Goal: Task Accomplishment & Management: Manage account settings

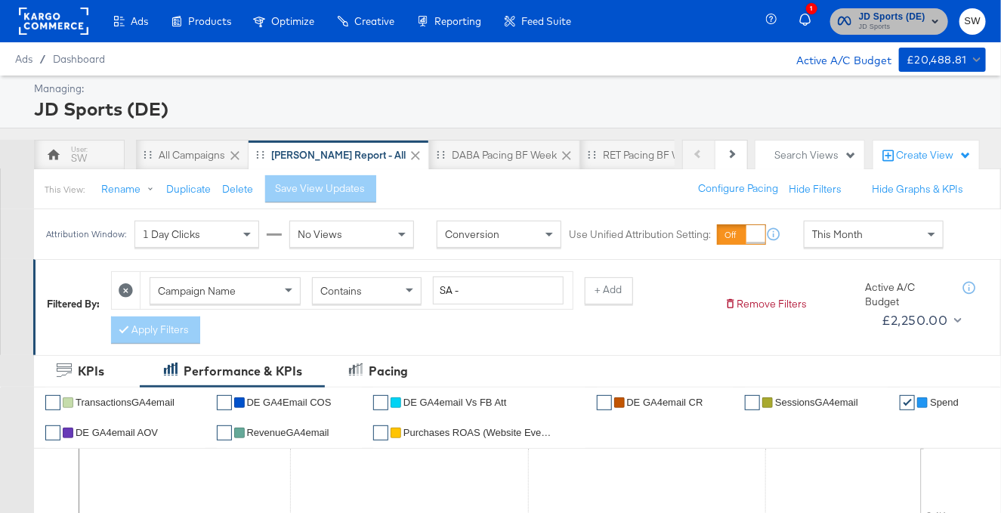
click at [893, 22] on span "JD Sports" at bounding box center [892, 27] width 67 height 12
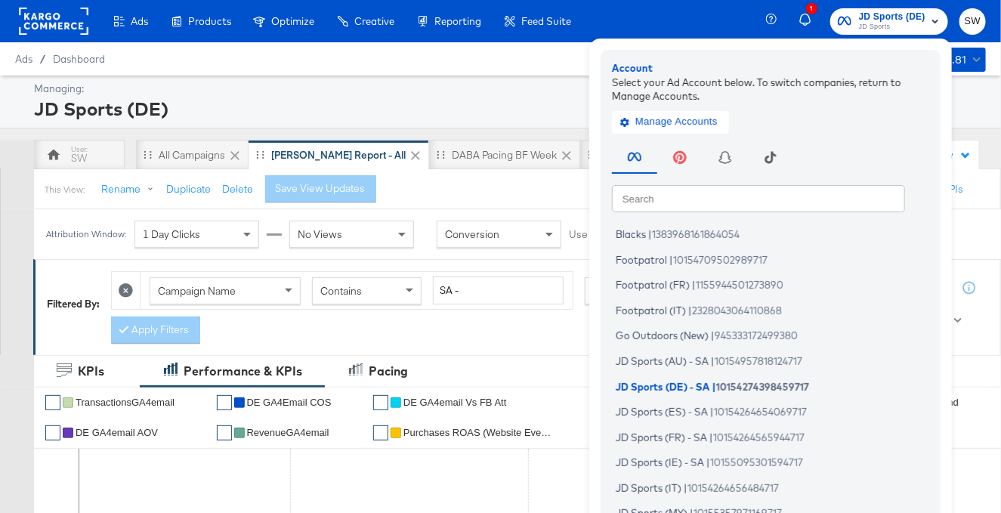
click at [756, 212] on div "Search Search Blacks | 1383968161864054 Footpatrol | 10154709502989717 Footpatr…" at bounding box center [774, 348] width 325 height 423
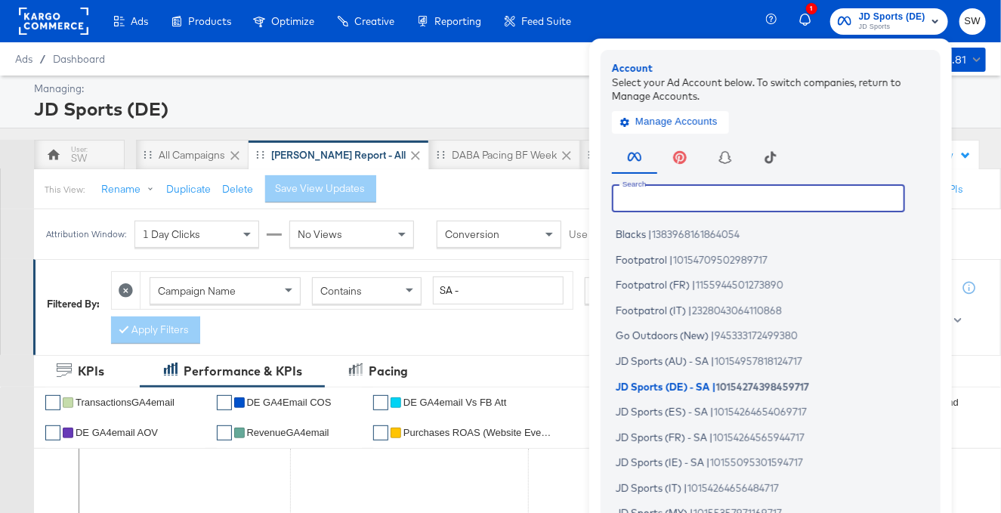
click at [756, 204] on input "text" at bounding box center [758, 197] width 293 height 27
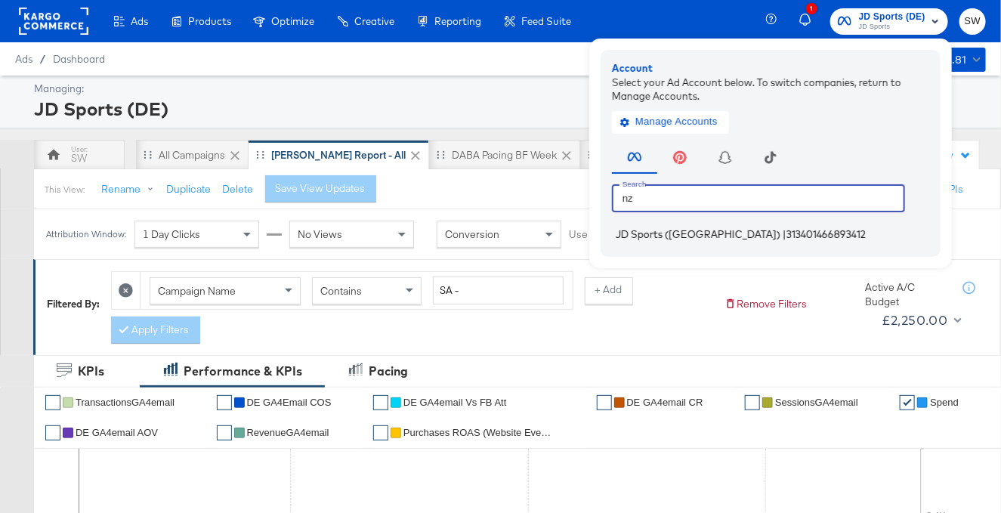
type input "nz"
click at [713, 240] on li "JD Sports (NZ) | 313401466893412" at bounding box center [774, 235] width 325 height 22
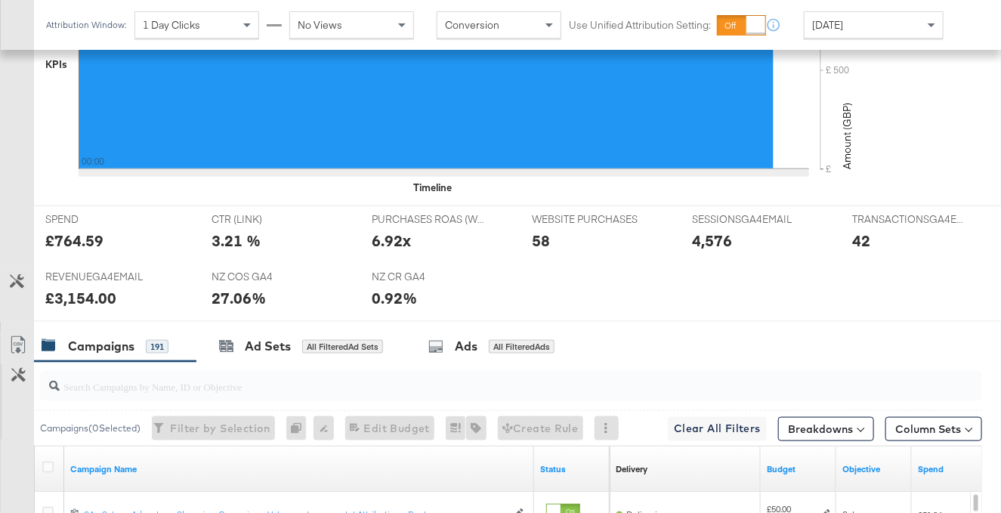
scroll to position [775, 0]
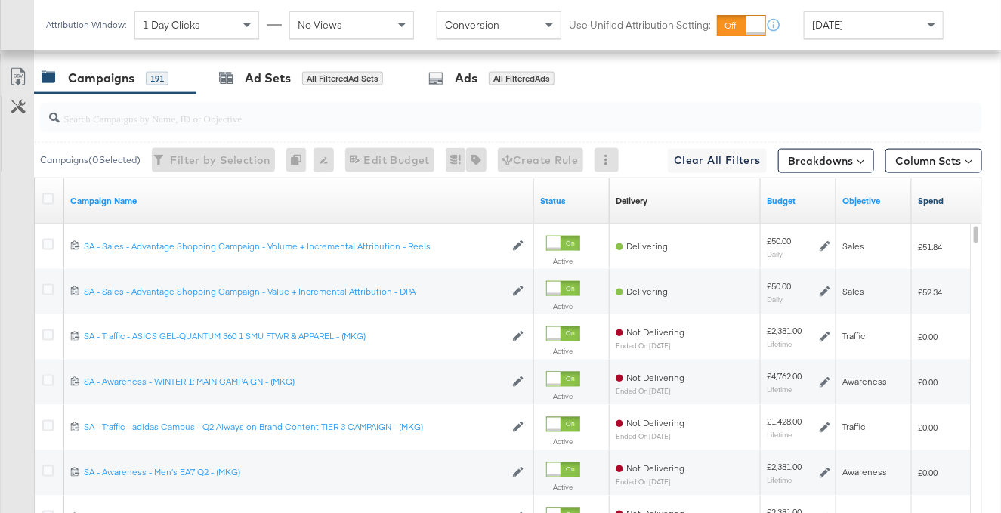
click at [929, 200] on link "Spend" at bounding box center [984, 201] width 133 height 12
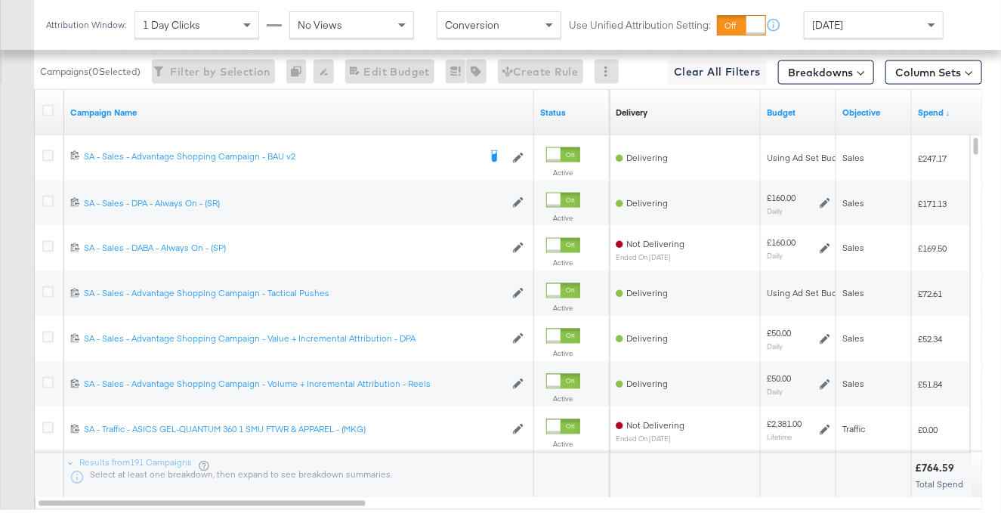
scroll to position [877, 0]
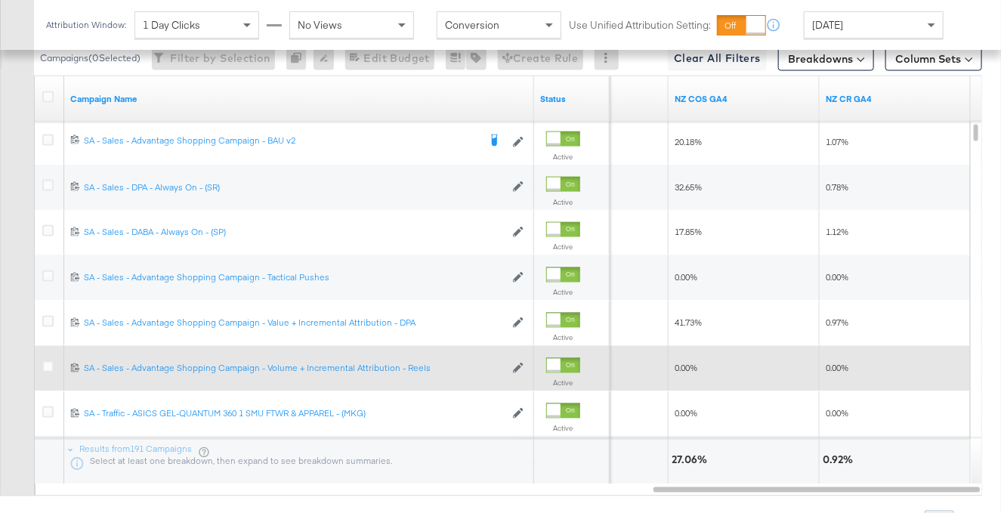
click at [54, 363] on div at bounding box center [50, 368] width 16 height 15
click at [49, 363] on icon at bounding box center [47, 366] width 11 height 11
click at [0, 0] on input "checkbox" at bounding box center [0, 0] width 0 height 0
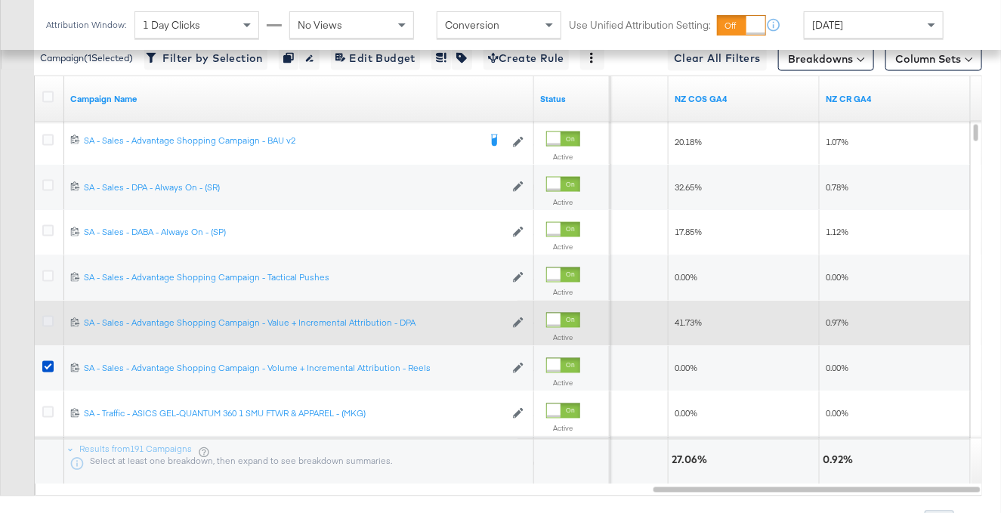
click at [49, 320] on icon at bounding box center [47, 321] width 11 height 11
click at [0, 0] on input "checkbox" at bounding box center [0, 0] width 0 height 0
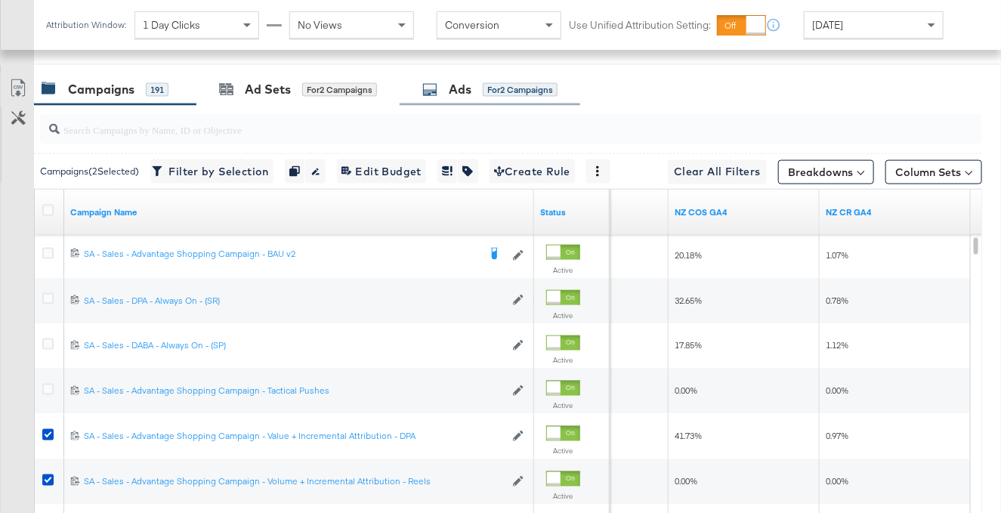
click at [445, 96] on div "Ads for 2 Campaigns" at bounding box center [490, 89] width 135 height 17
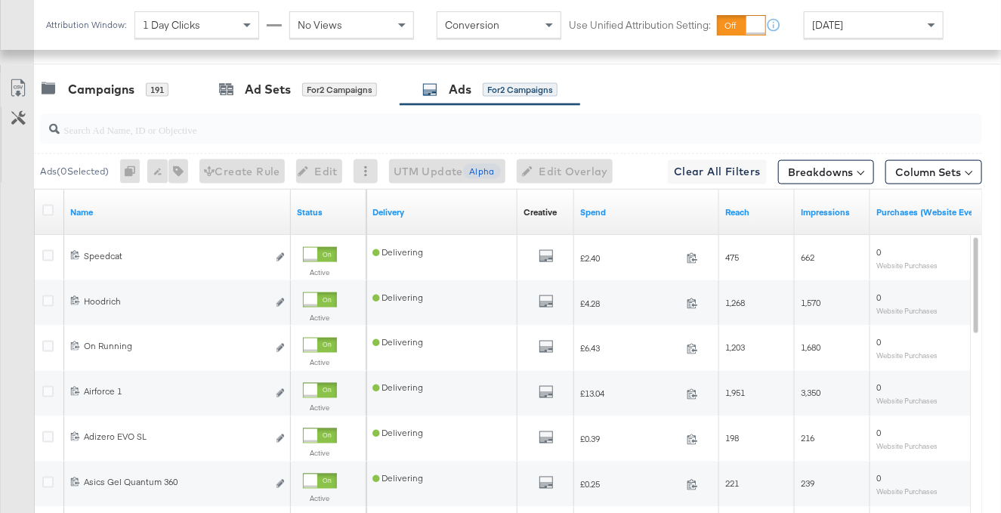
scroll to position [828, 0]
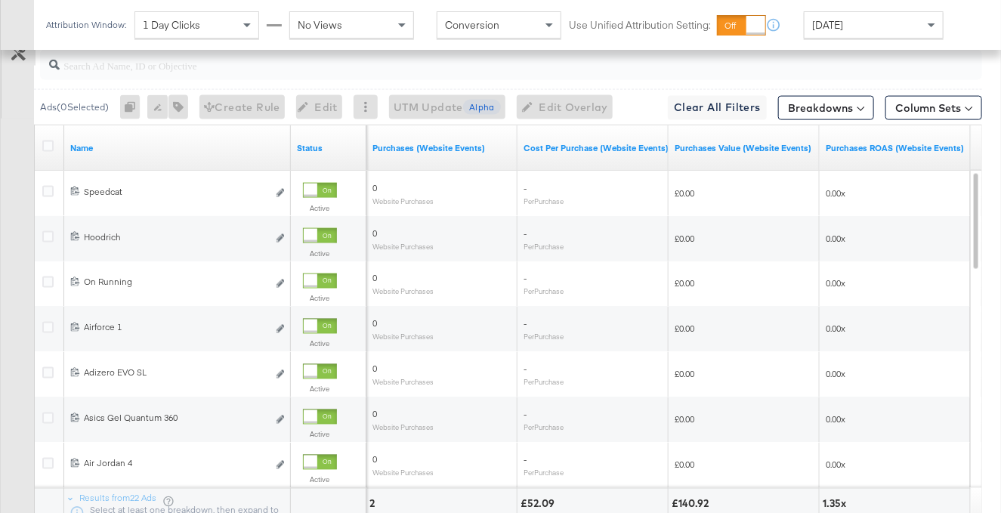
click at [8, 63] on button "Customize KPIs" at bounding box center [19, 54] width 34 height 23
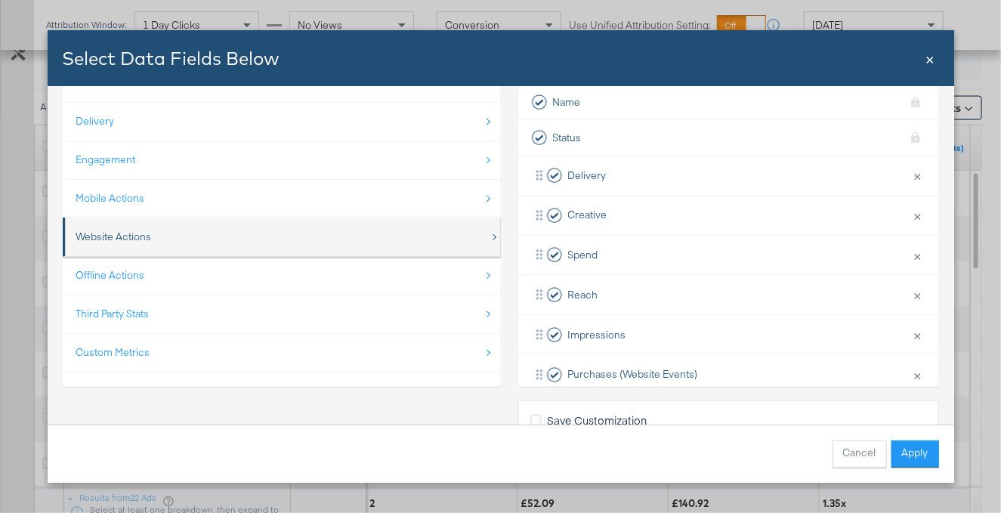
scroll to position [85, 0]
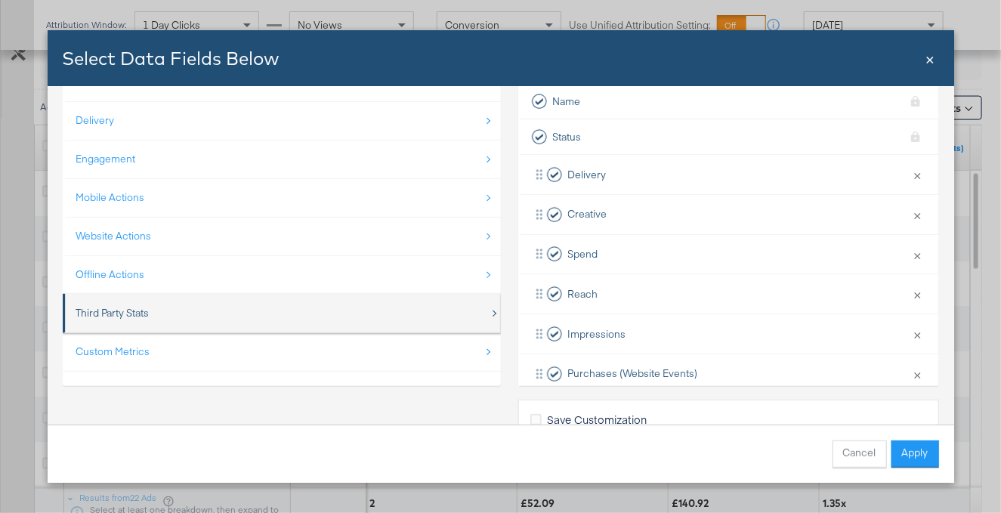
click at [408, 310] on div "Third Party Stats" at bounding box center [282, 313] width 413 height 31
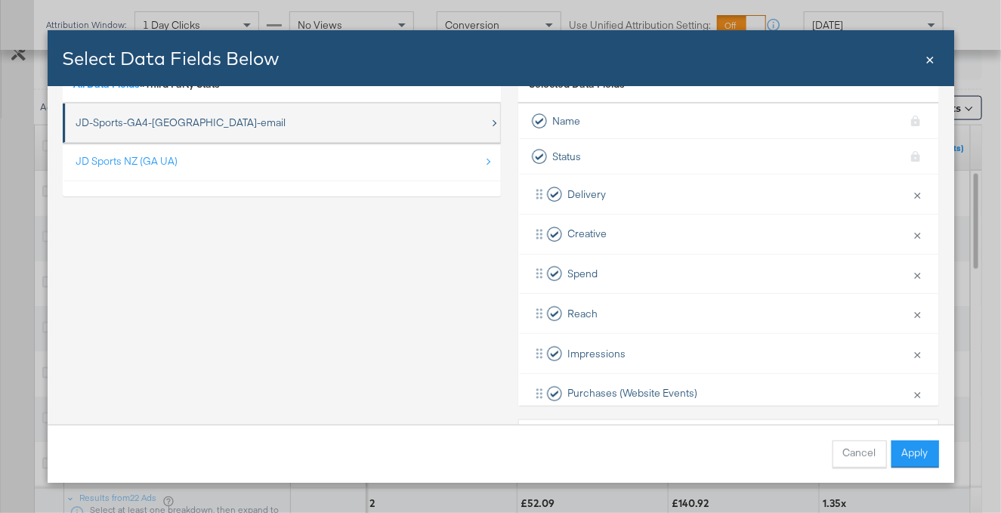
scroll to position [61, 0]
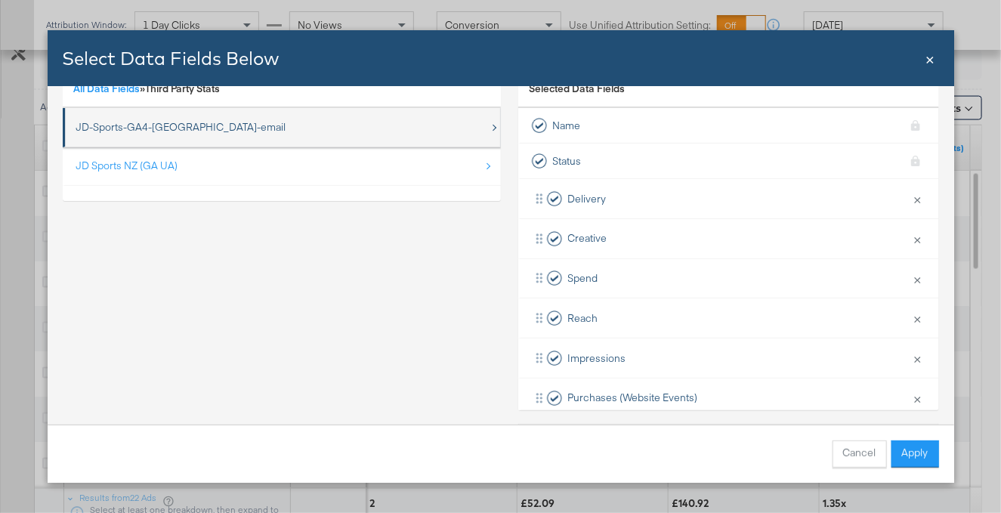
click at [315, 122] on div "JD-Sports-GA4-NZ-email" at bounding box center [282, 127] width 413 height 31
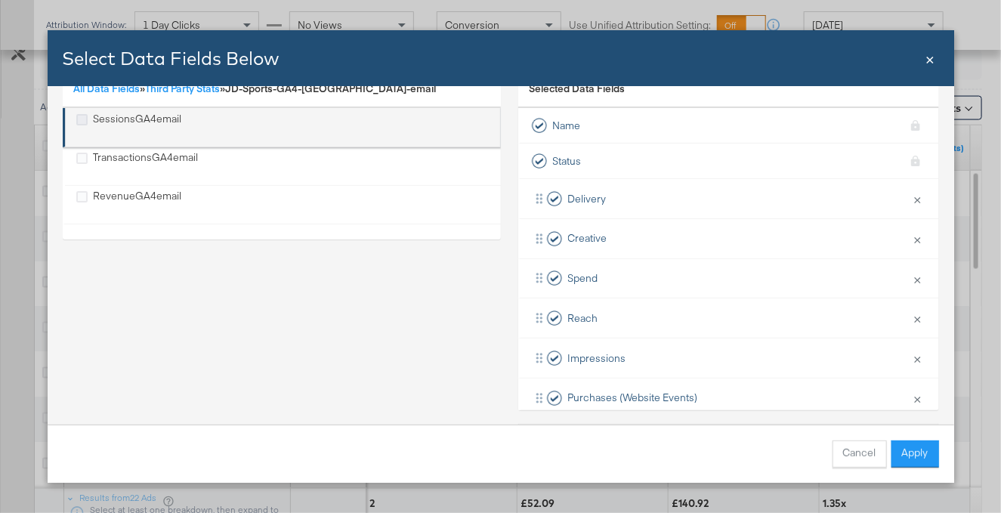
click at [83, 116] on icon "SessionsGA4email" at bounding box center [81, 119] width 11 height 11
click at [0, 0] on input "SessionsGA4email" at bounding box center [0, 0] width 0 height 0
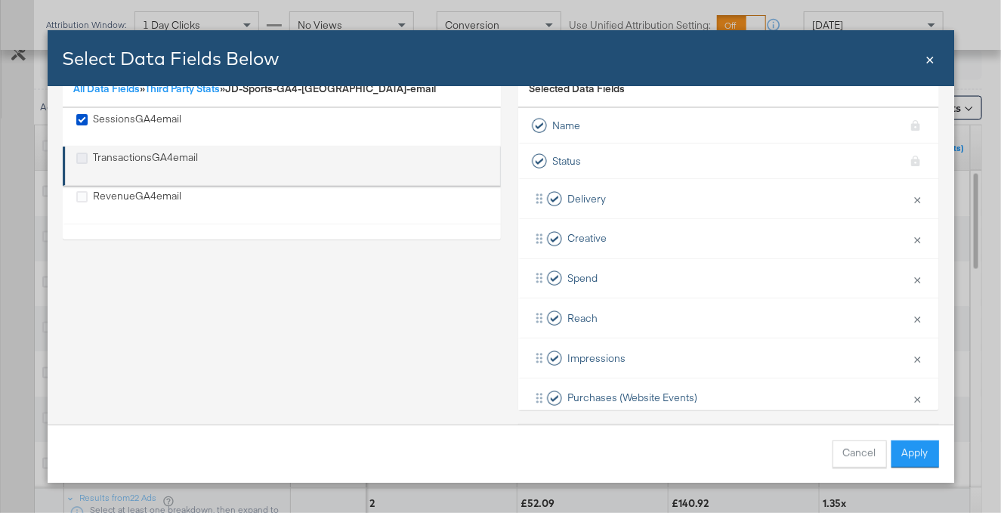
click at [82, 156] on icon "TransactionsGA4email" at bounding box center [81, 158] width 11 height 11
click at [0, 0] on input "TransactionsGA4email" at bounding box center [0, 0] width 0 height 0
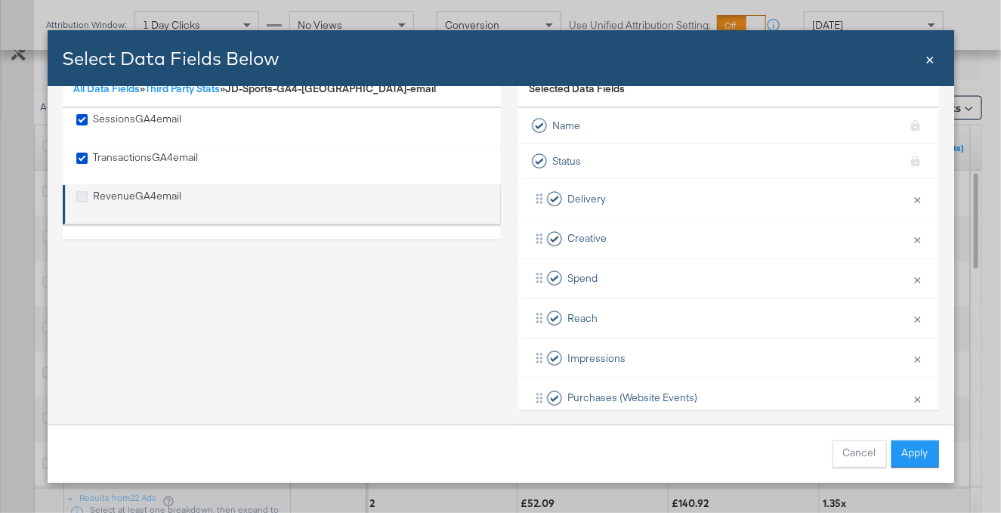
click at [82, 198] on icon "RevenueGA4email" at bounding box center [81, 196] width 11 height 11
click at [0, 0] on input "RevenueGA4email" at bounding box center [0, 0] width 0 height 0
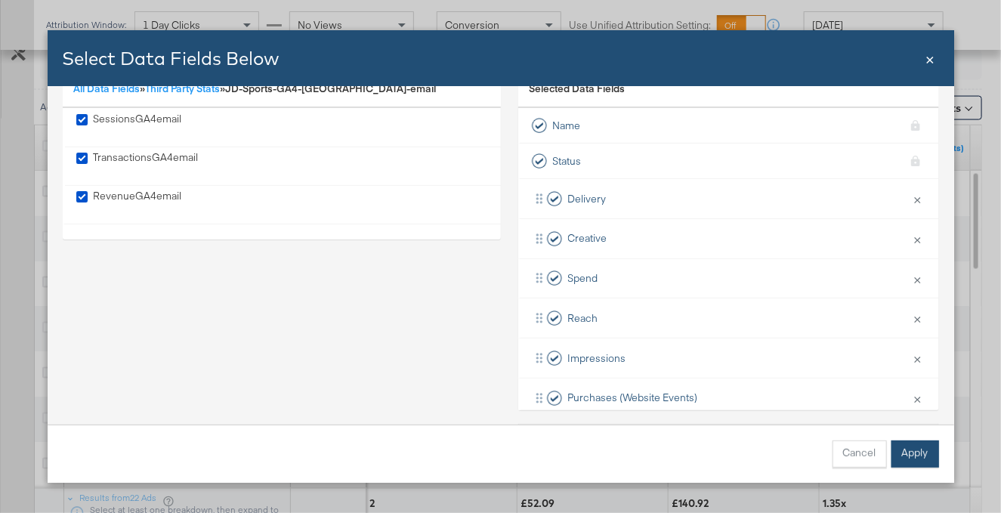
click at [918, 463] on button "Apply" at bounding box center [916, 454] width 48 height 27
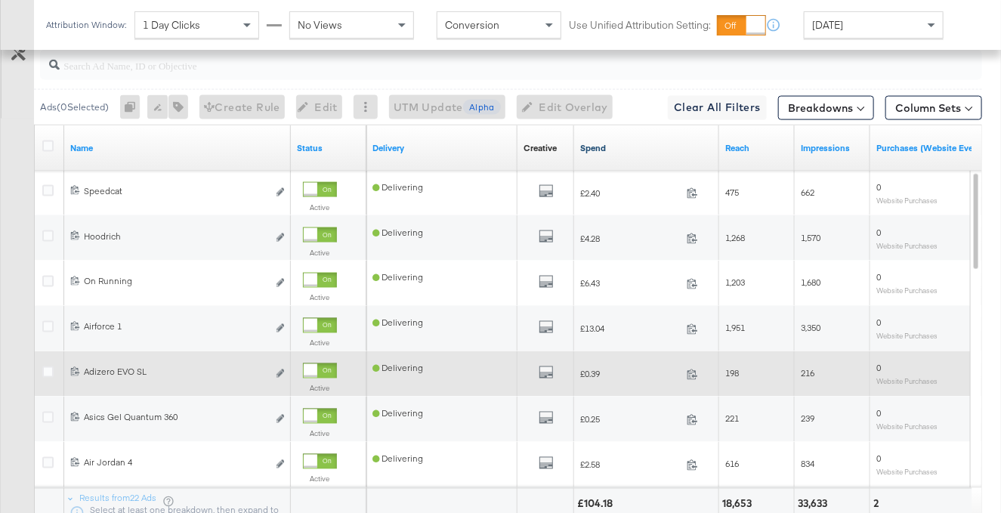
click at [646, 152] on link "Spend" at bounding box center [646, 148] width 133 height 12
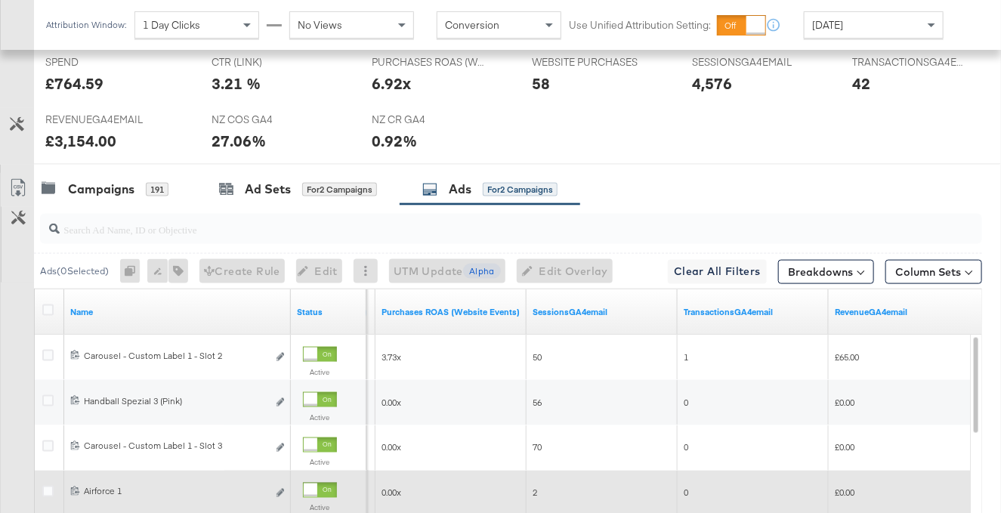
scroll to position [524, 0]
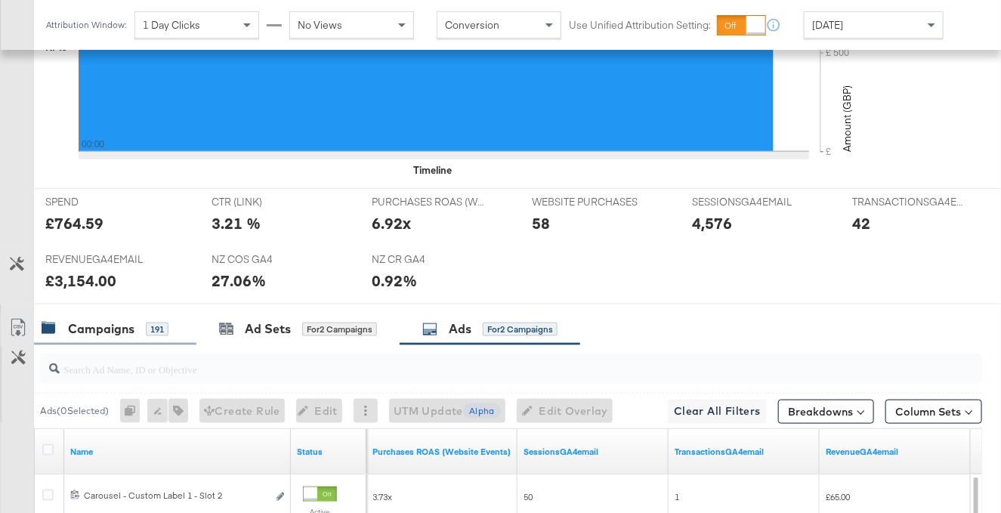
click at [126, 325] on div "Campaigns" at bounding box center [101, 328] width 67 height 17
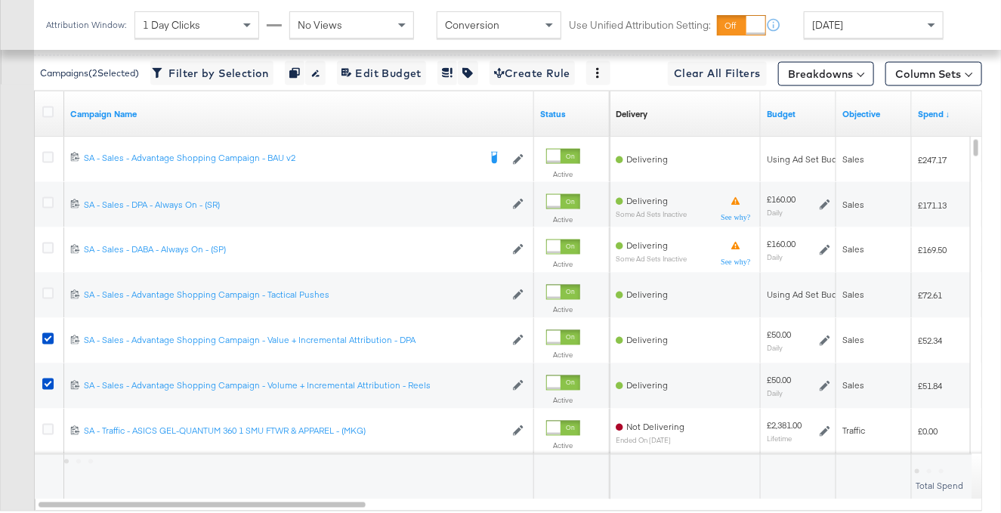
scroll to position [867, 0]
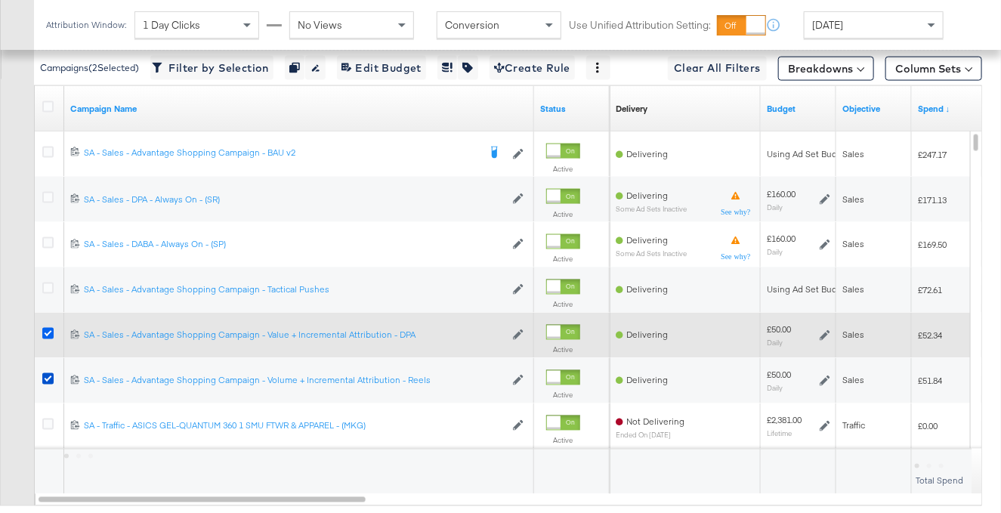
click at [46, 333] on icon at bounding box center [47, 333] width 11 height 11
click at [0, 0] on input "checkbox" at bounding box center [0, 0] width 0 height 0
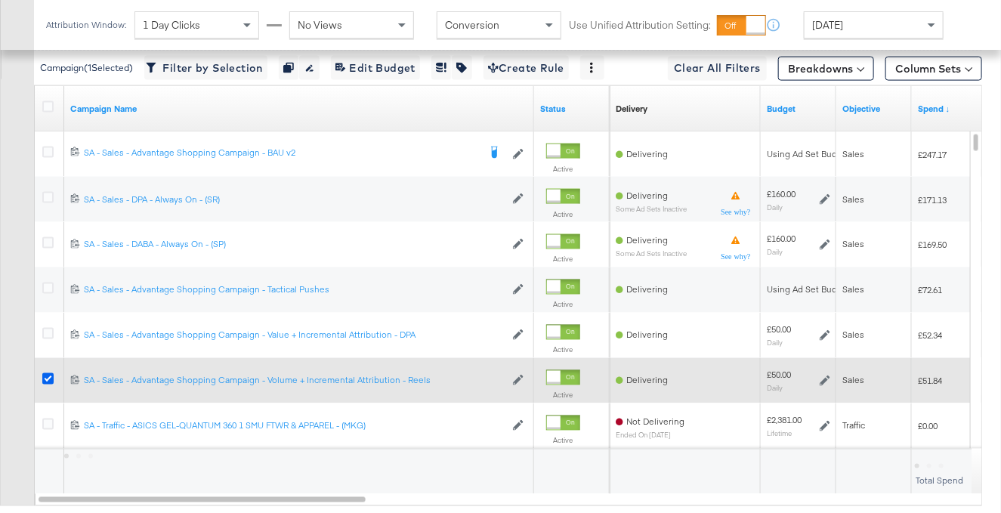
click at [49, 376] on icon at bounding box center [47, 378] width 11 height 11
click at [0, 0] on input "checkbox" at bounding box center [0, 0] width 0 height 0
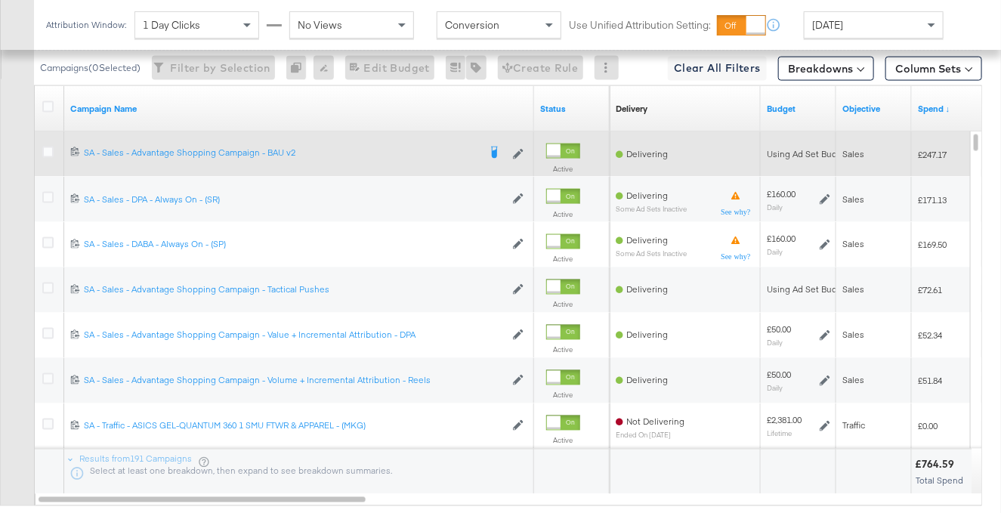
click at [561, 150] on div at bounding box center [554, 151] width 14 height 14
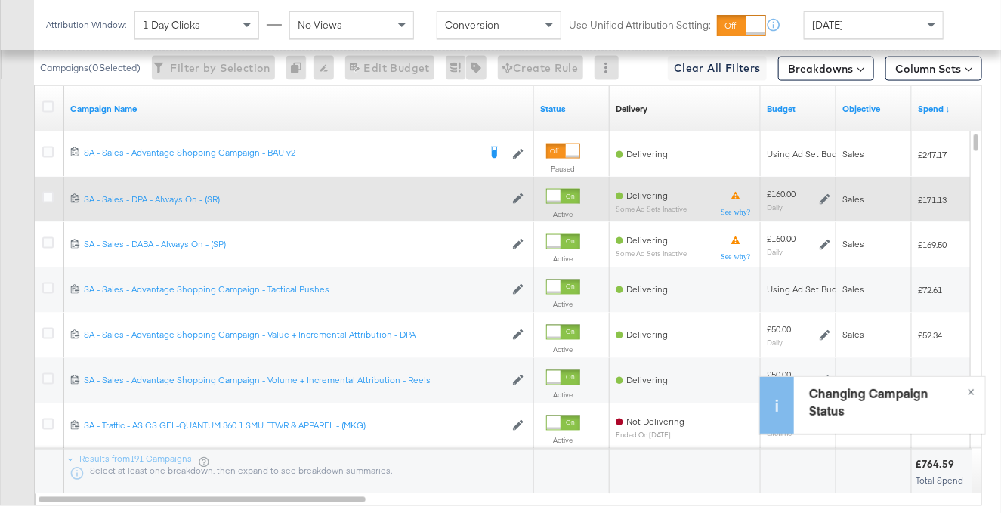
click at [563, 194] on div at bounding box center [563, 196] width 34 height 15
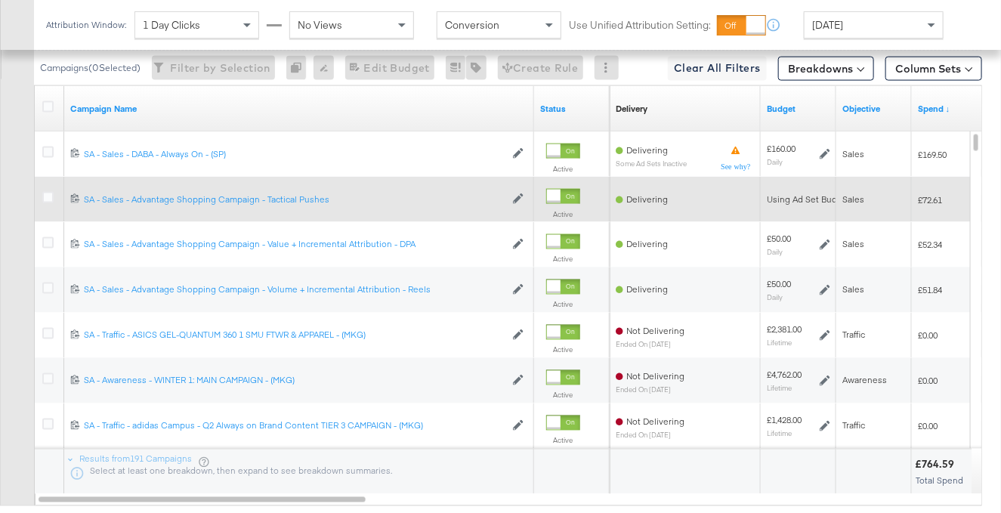
scroll to position [861, 0]
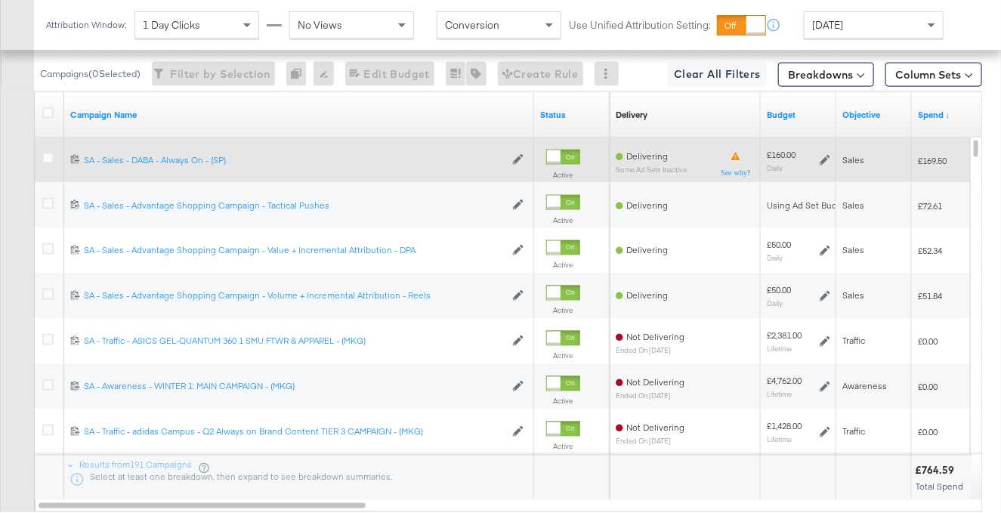
click at [577, 154] on div at bounding box center [563, 157] width 34 height 15
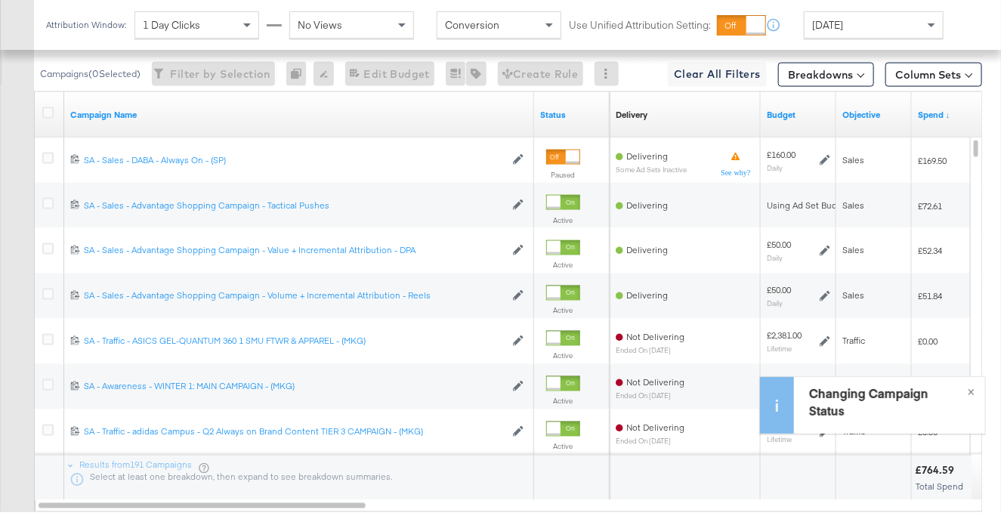
click at [561, 198] on div at bounding box center [554, 203] width 14 height 14
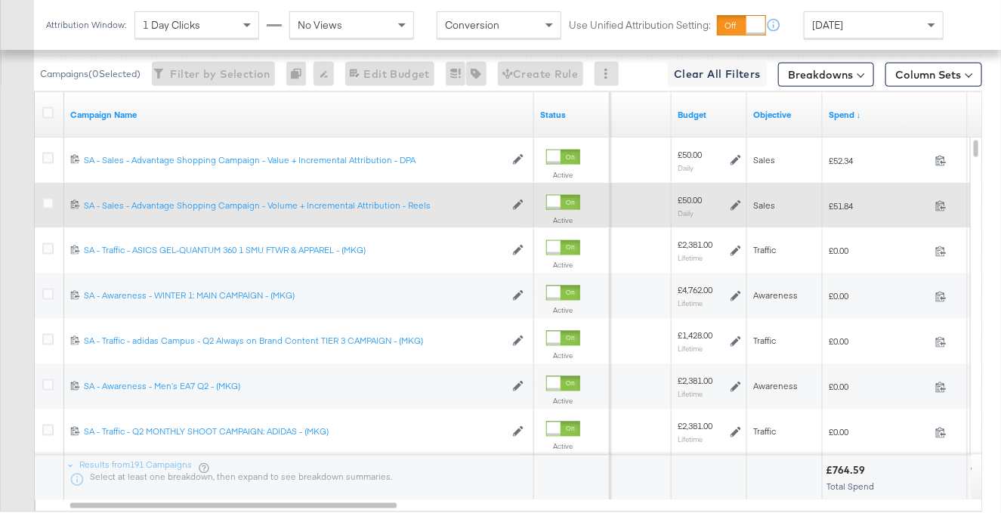
click at [741, 203] on div "£50.00 Daily" at bounding box center [710, 206] width 76 height 36
click at [738, 203] on icon at bounding box center [736, 205] width 11 height 11
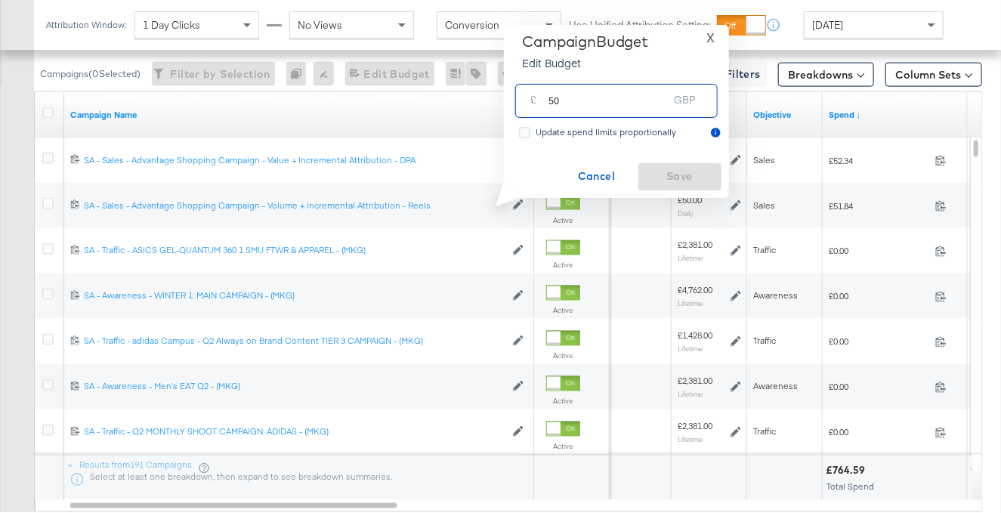
drag, startPoint x: 595, startPoint y: 96, endPoint x: 562, endPoint y: 101, distance: 32.8
click at [566, 102] on input "50" at bounding box center [608, 95] width 119 height 33
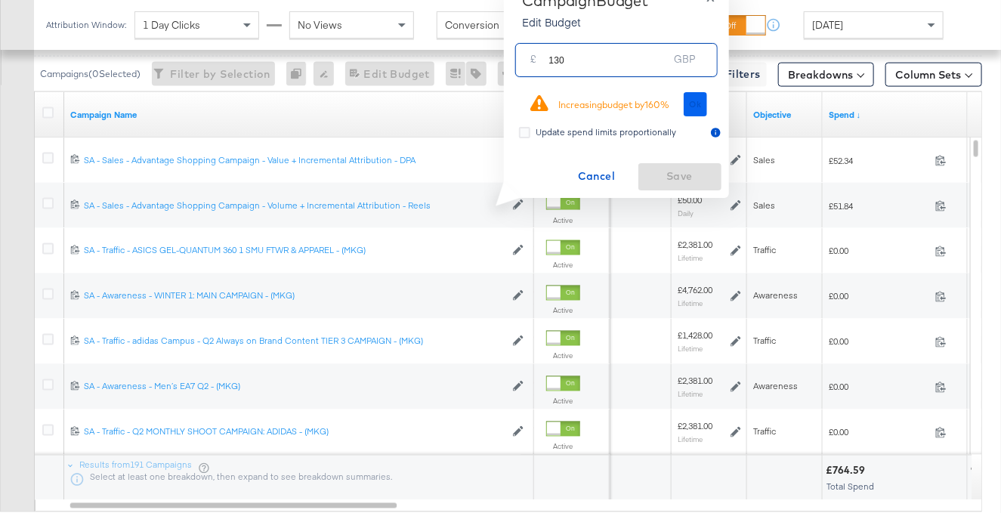
type input "130"
click at [704, 110] on button "Ok" at bounding box center [696, 104] width 24 height 24
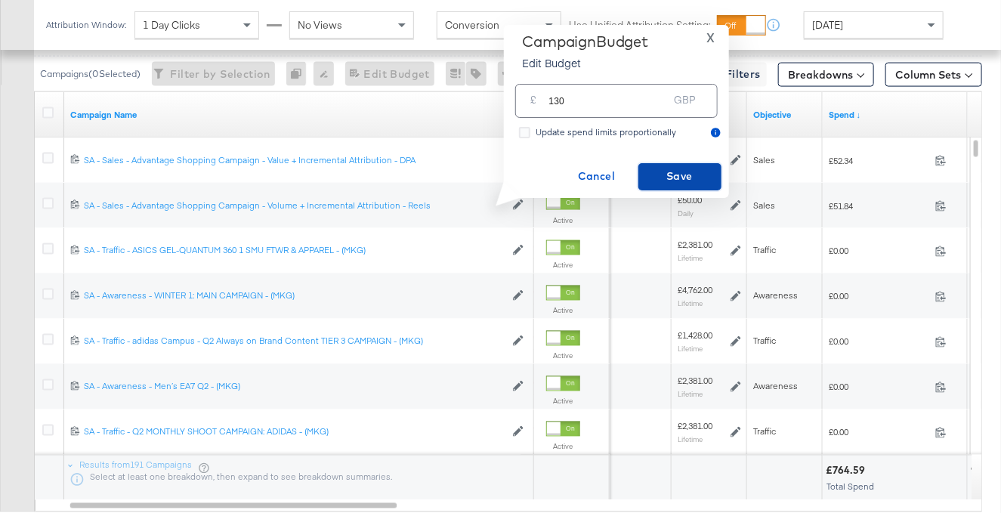
click at [692, 171] on span "Save" at bounding box center [680, 176] width 71 height 19
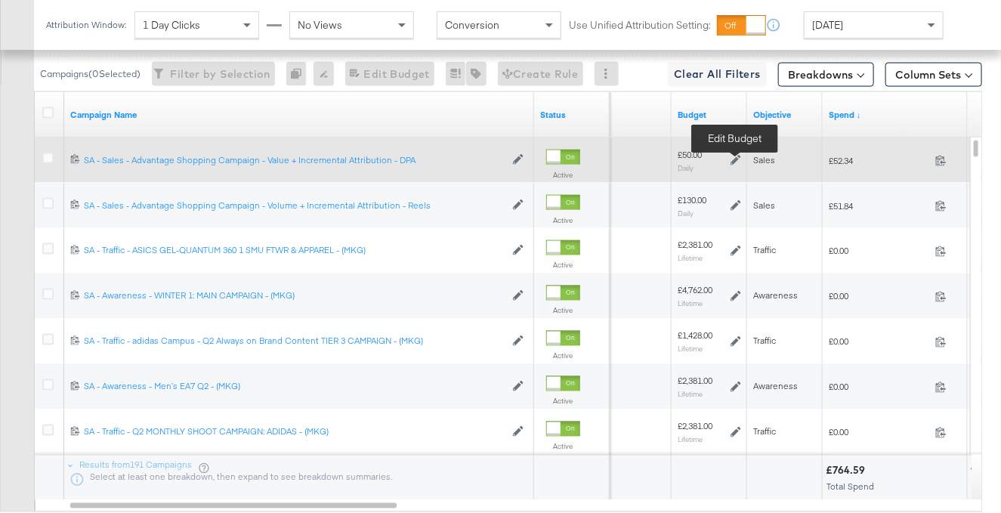
click at [736, 157] on icon at bounding box center [736, 160] width 11 height 11
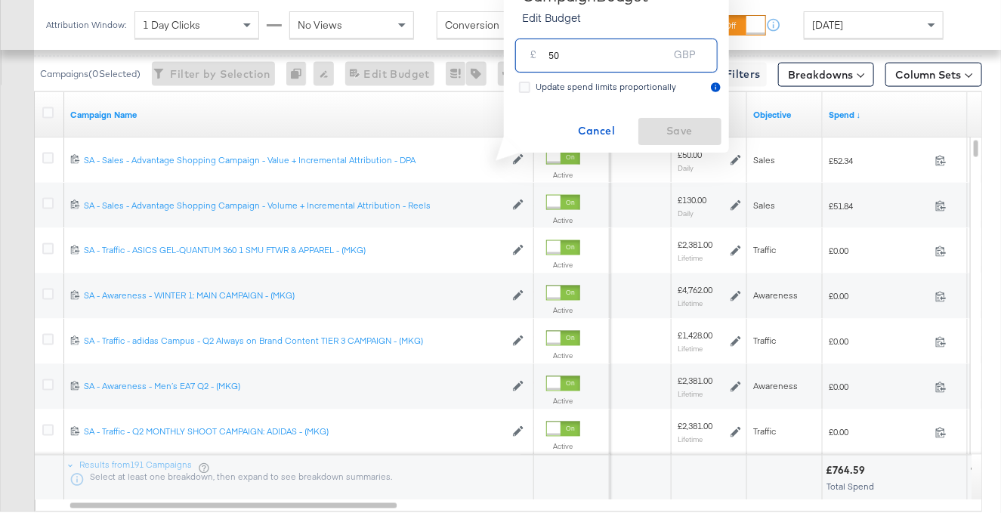
drag, startPoint x: 608, startPoint y: 57, endPoint x: 531, endPoint y: 51, distance: 77.3
click at [531, 51] on div "£ 50 GBP" at bounding box center [616, 56] width 203 height 34
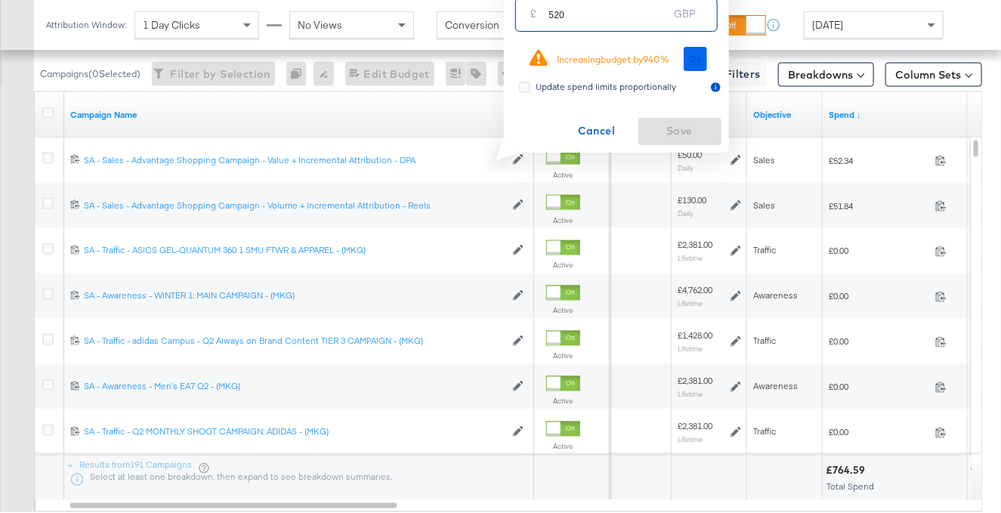
type input "520"
click at [696, 60] on span "Ok" at bounding box center [696, 59] width 12 height 11
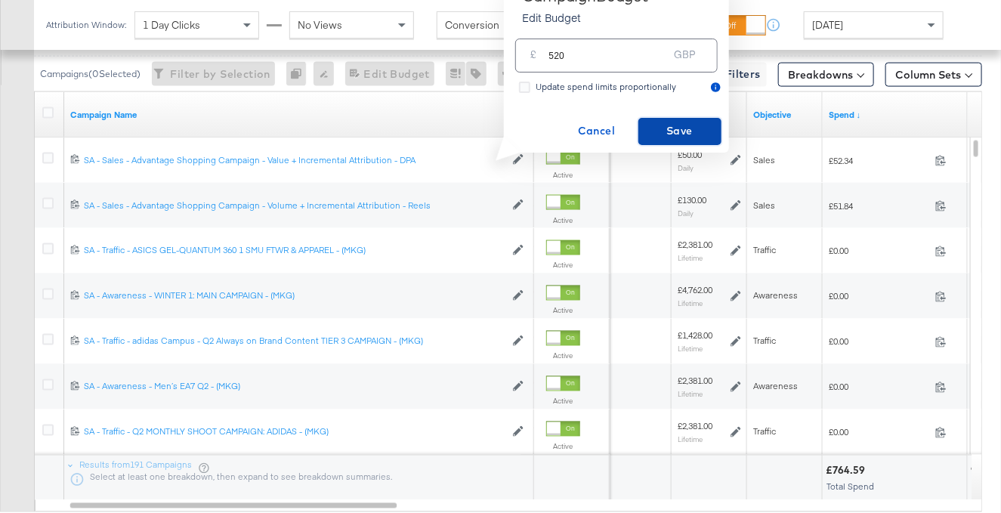
click at [682, 126] on span "Save" at bounding box center [680, 131] width 71 height 19
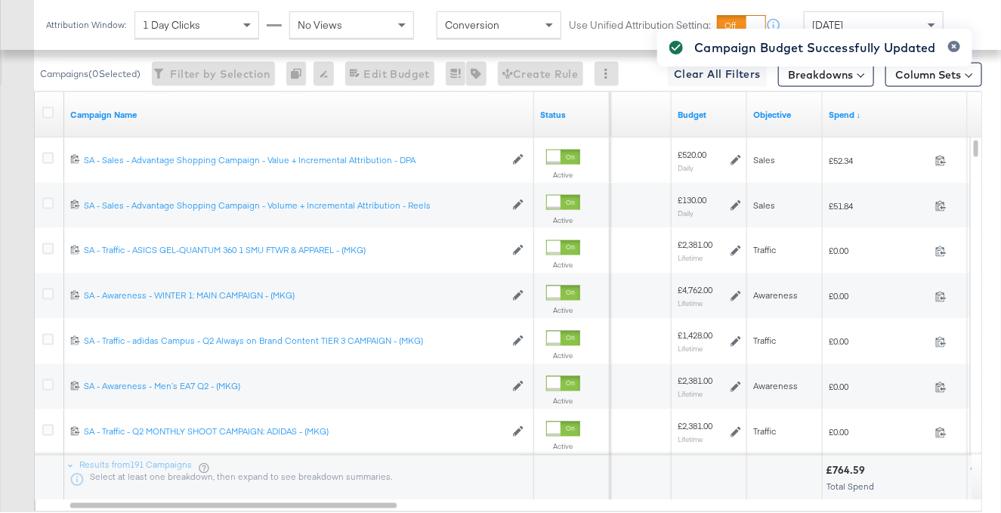
click at [847, 23] on div "Campaign Budget Successfully Updated" at bounding box center [814, 230] width 345 height 432
click at [843, 17] on div "Campaign Budget Successfully Updated" at bounding box center [814, 230] width 345 height 432
click at [952, 46] on icon "button" at bounding box center [955, 46] width 6 height 8
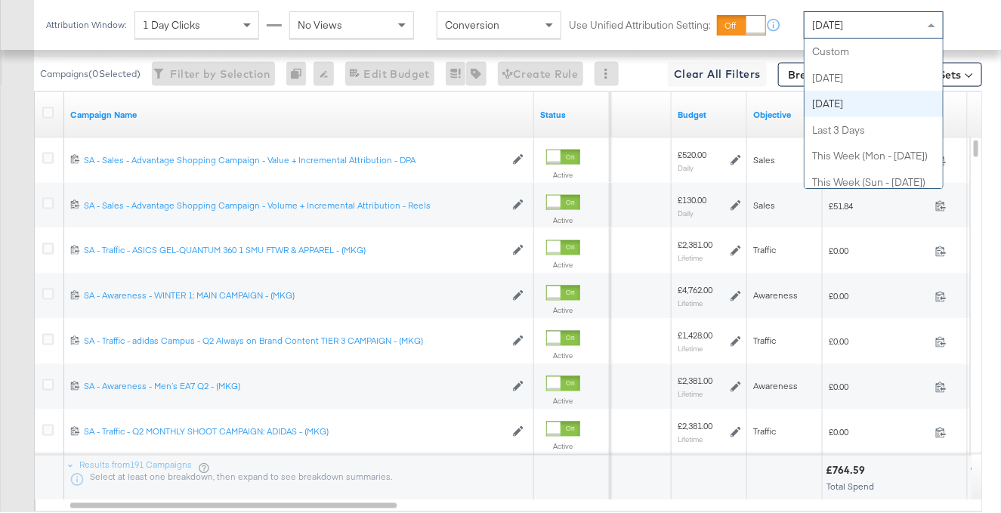
click at [862, 23] on div "Yesterday" at bounding box center [874, 25] width 138 height 26
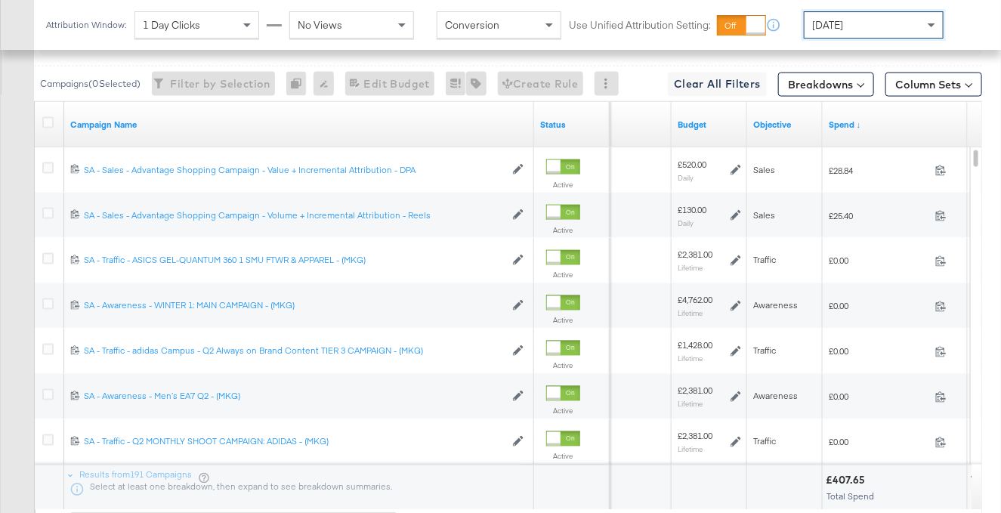
scroll to position [850, 0]
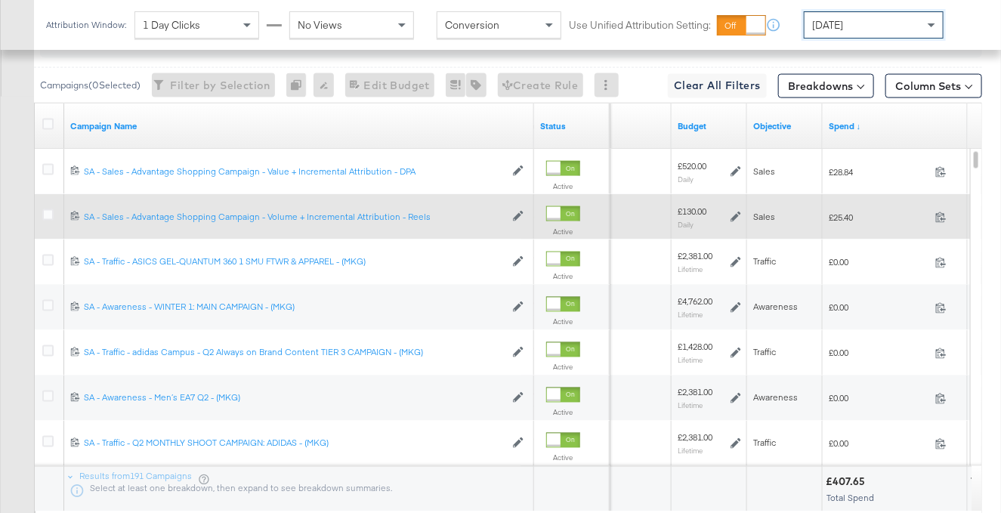
click at [735, 215] on icon at bounding box center [736, 217] width 11 height 11
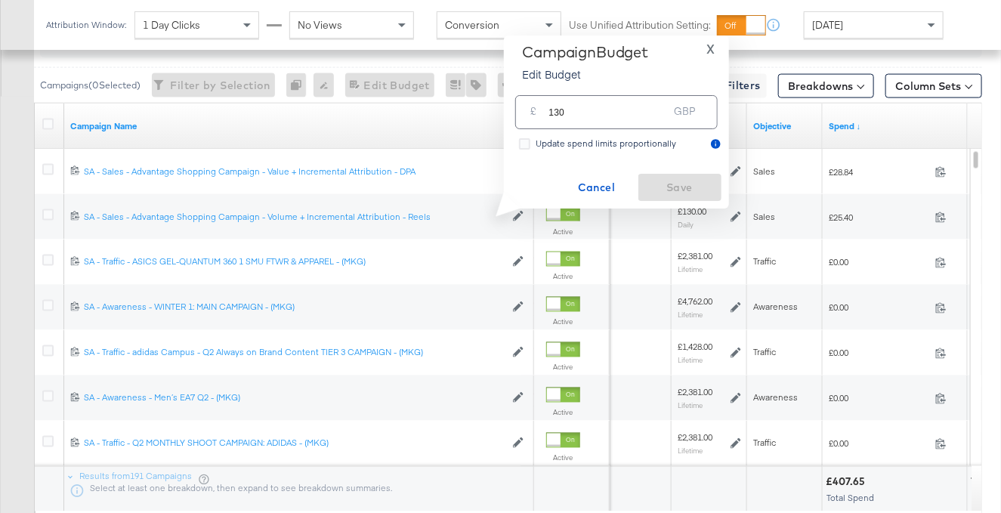
click at [590, 105] on input "130" at bounding box center [608, 106] width 119 height 33
click at [600, 109] on input "130" at bounding box center [608, 106] width 119 height 33
type input "106"
click at [692, 186] on span "Save" at bounding box center [680, 187] width 71 height 19
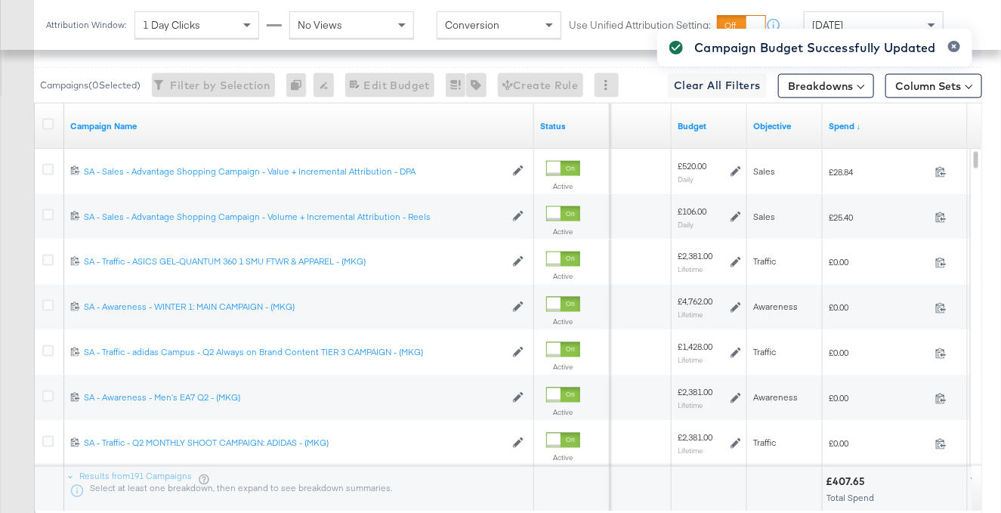
click at [735, 170] on div "Campaign Budget Successfully Updated" at bounding box center [814, 230] width 345 height 432
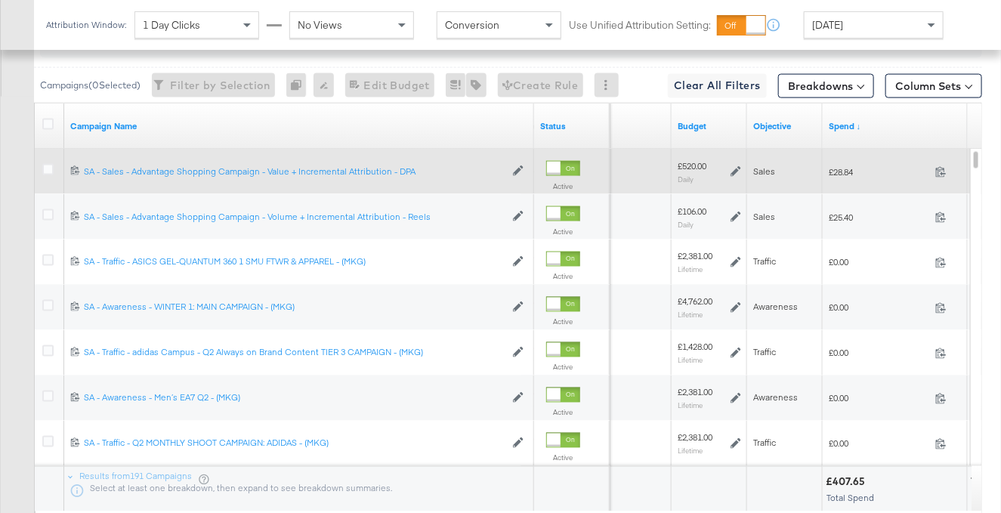
click at [737, 166] on icon at bounding box center [736, 171] width 11 height 11
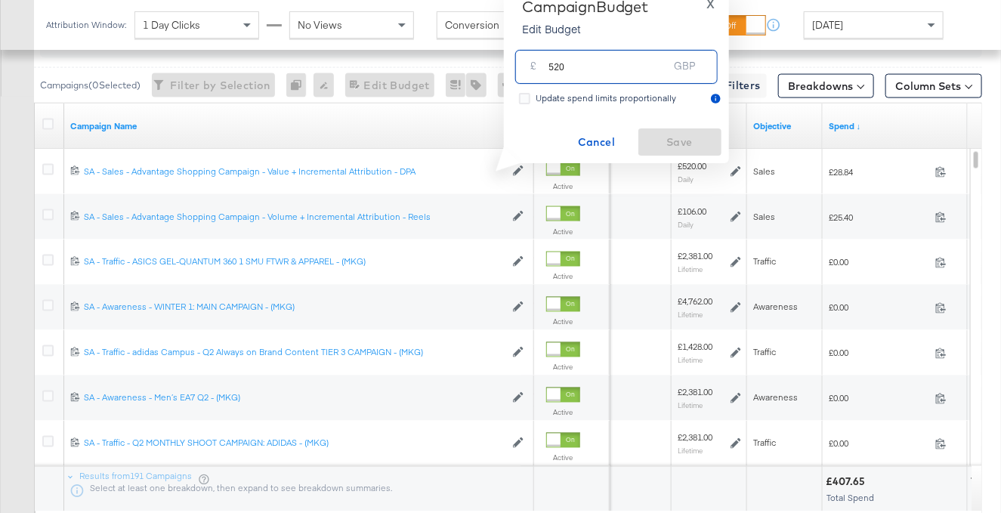
drag, startPoint x: 584, startPoint y: 71, endPoint x: 545, endPoint y: 69, distance: 39.4
click at [545, 69] on div "£ 520 GBP" at bounding box center [616, 67] width 203 height 34
type input "414"
click at [668, 135] on span "Save" at bounding box center [680, 142] width 71 height 19
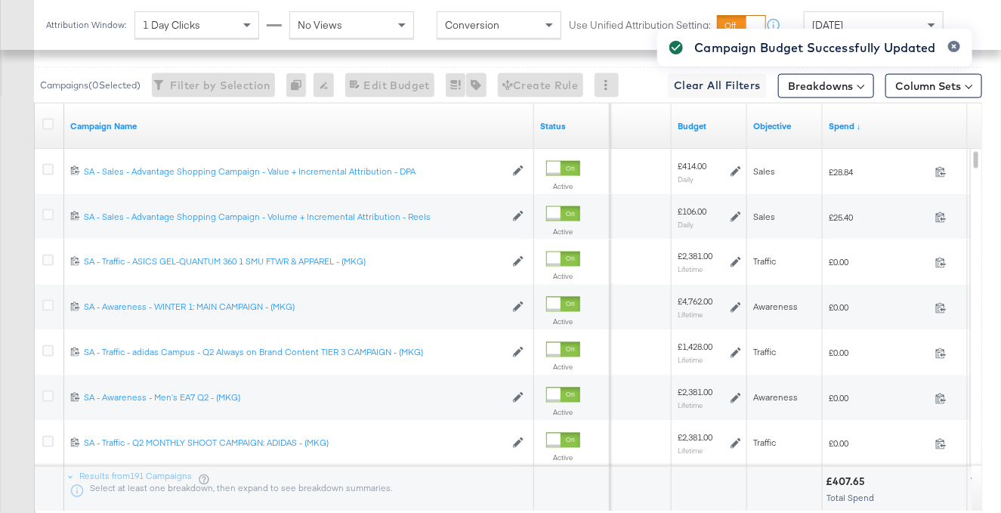
click at [736, 171] on div "Campaign Budget Successfully Updated" at bounding box center [814, 230] width 345 height 432
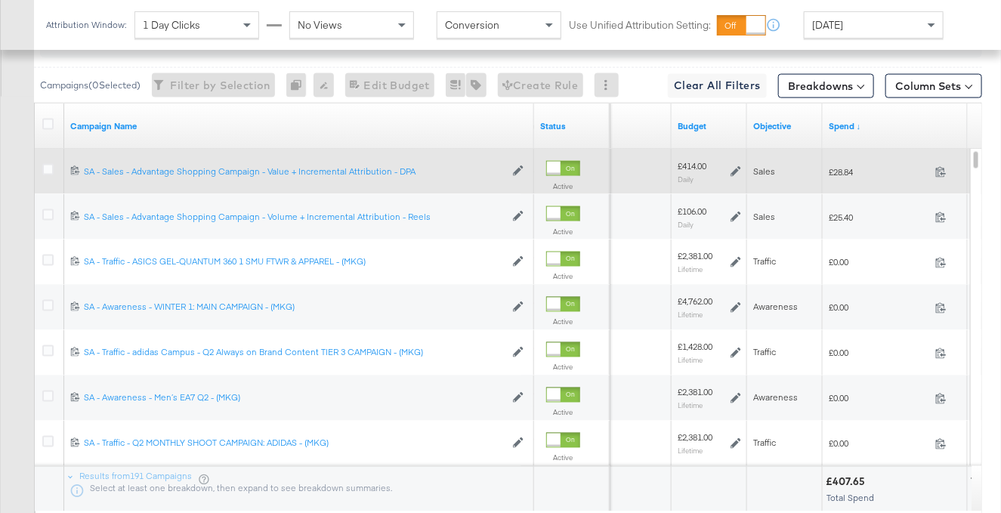
click at [736, 174] on icon at bounding box center [736, 171] width 11 height 11
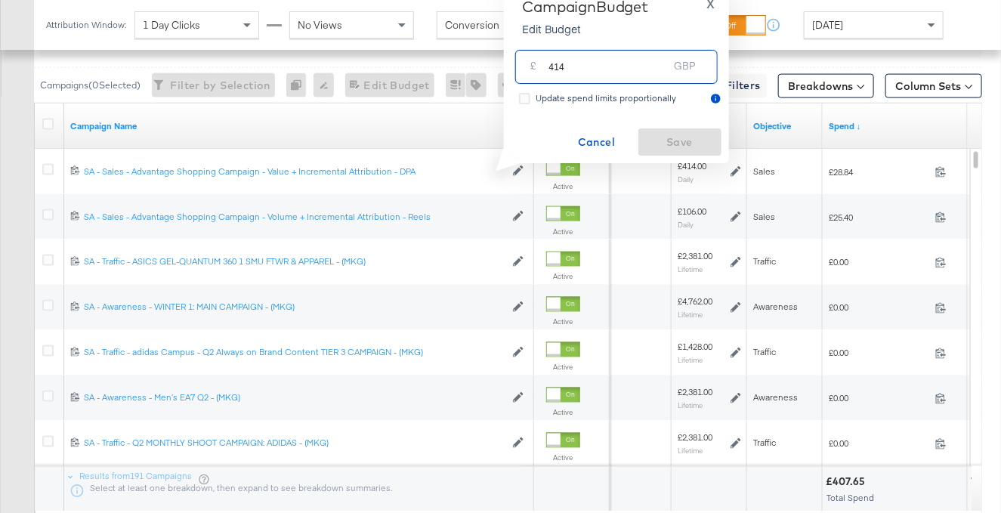
click at [554, 67] on input "414" at bounding box center [608, 61] width 119 height 33
click at [577, 69] on input "314" at bounding box center [608, 61] width 119 height 33
type input "320"
click at [664, 138] on span "Save" at bounding box center [680, 142] width 71 height 19
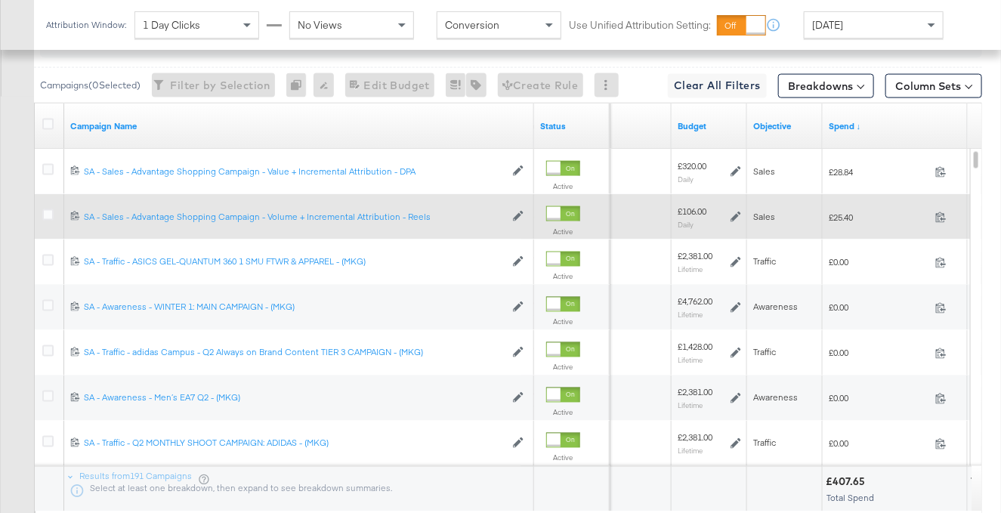
click at [736, 215] on icon at bounding box center [736, 217] width 11 height 11
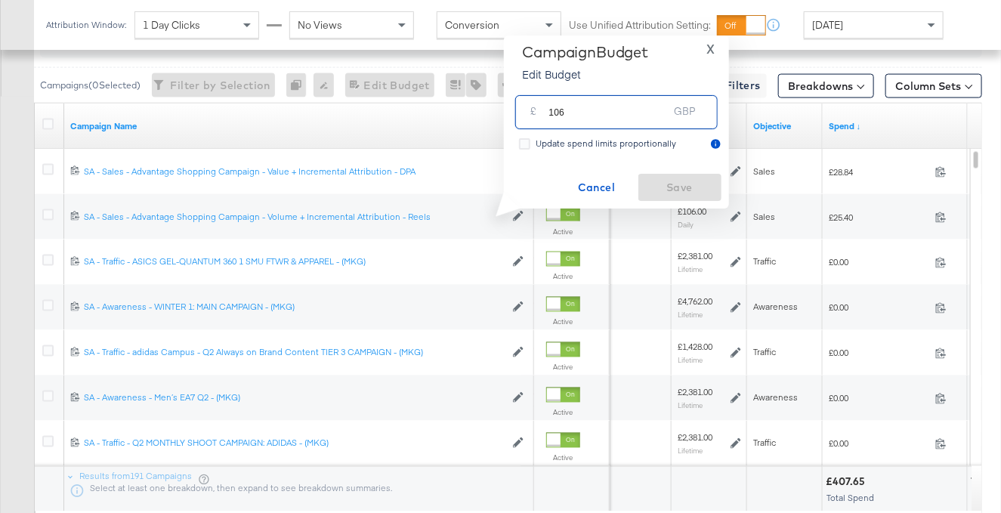
drag, startPoint x: 593, startPoint y: 113, endPoint x: 534, endPoint y: 112, distance: 58.2
click at [534, 112] on div "£ 106 GBP" at bounding box center [616, 112] width 203 height 34
type input "85"
click at [681, 193] on span "Save" at bounding box center [680, 187] width 71 height 19
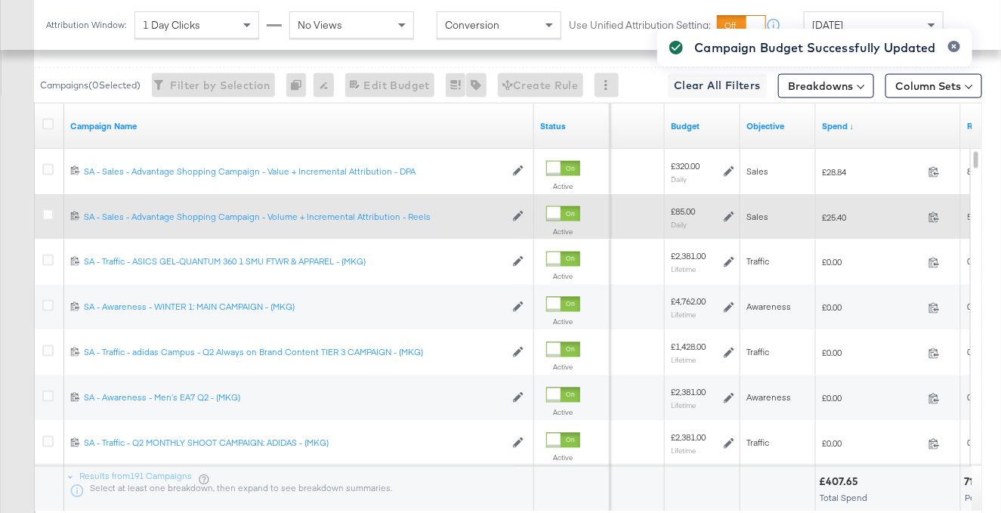
scroll to position [0, 0]
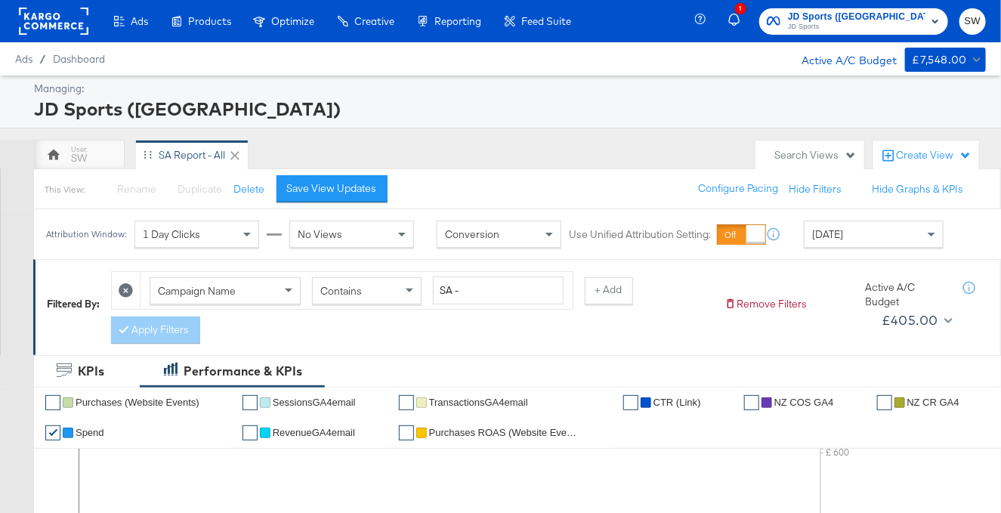
click at [939, 11] on span "JD Sports (NZ) JD Sports" at bounding box center [854, 21] width 174 height 24
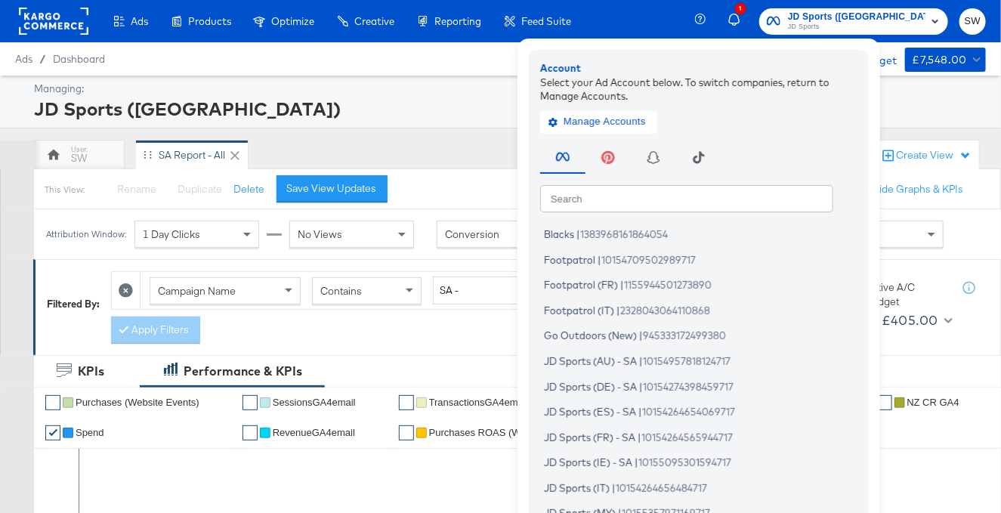
click at [768, 195] on input "text" at bounding box center [686, 197] width 293 height 27
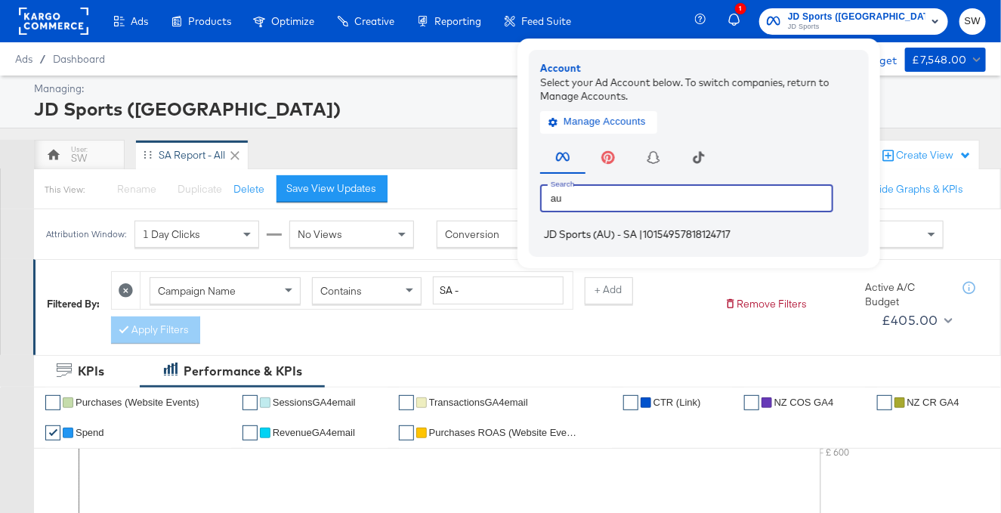
type input "au"
click at [691, 244] on li "JD Sports (AU) - SA | 10154957818124717" at bounding box center [702, 235] width 325 height 22
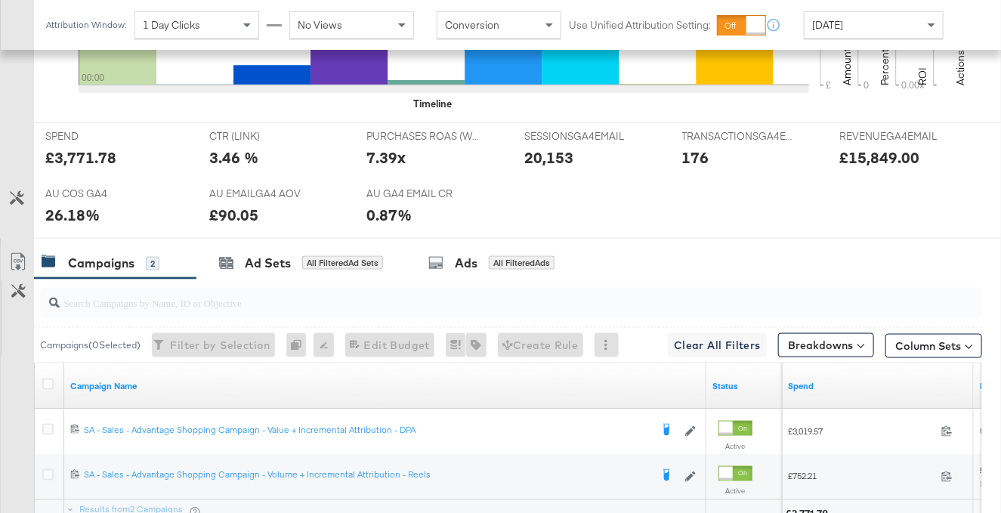
scroll to position [776, 0]
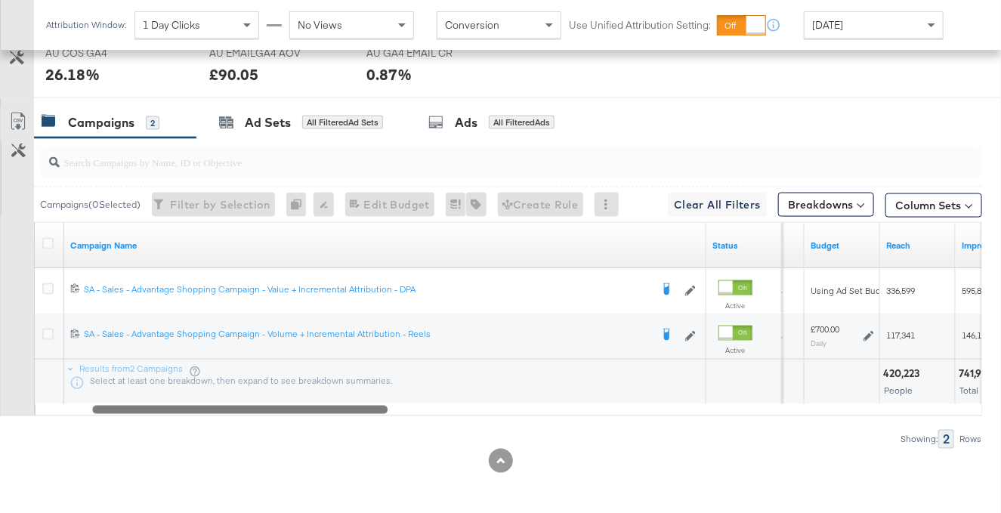
drag, startPoint x: 738, startPoint y: 410, endPoint x: 131, endPoint y: 503, distance: 614.0
click at [132, 503] on div "KPIs Performance & KPIs Pacing Customize KPIs ✔ SessionsGA4email ✔ Transactions…" at bounding box center [500, 70] width 1001 height 890
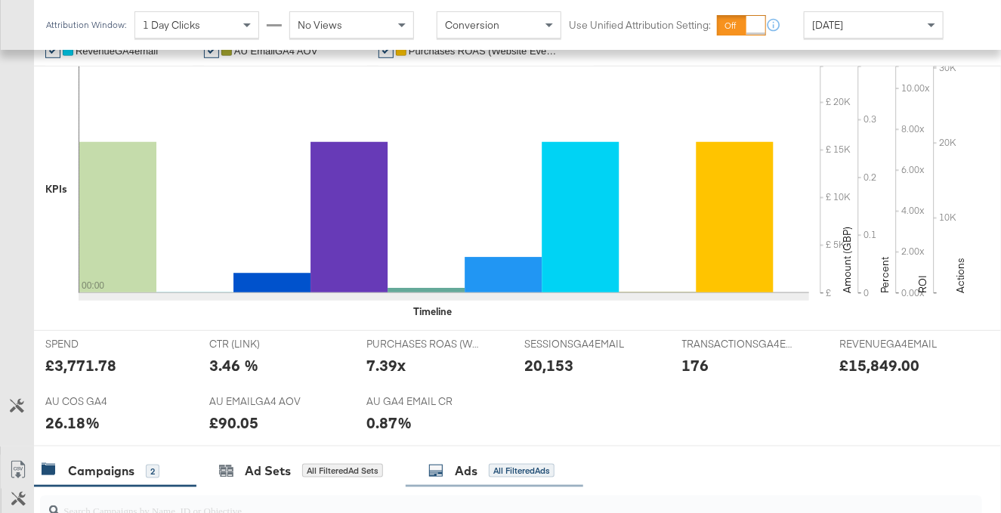
scroll to position [0, 0]
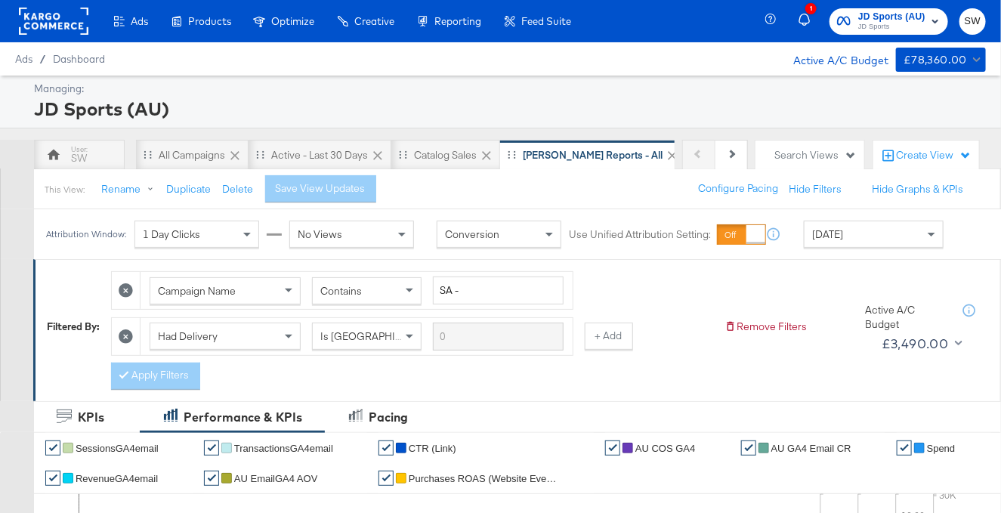
click at [866, 21] on span "JD Sports" at bounding box center [892, 27] width 67 height 12
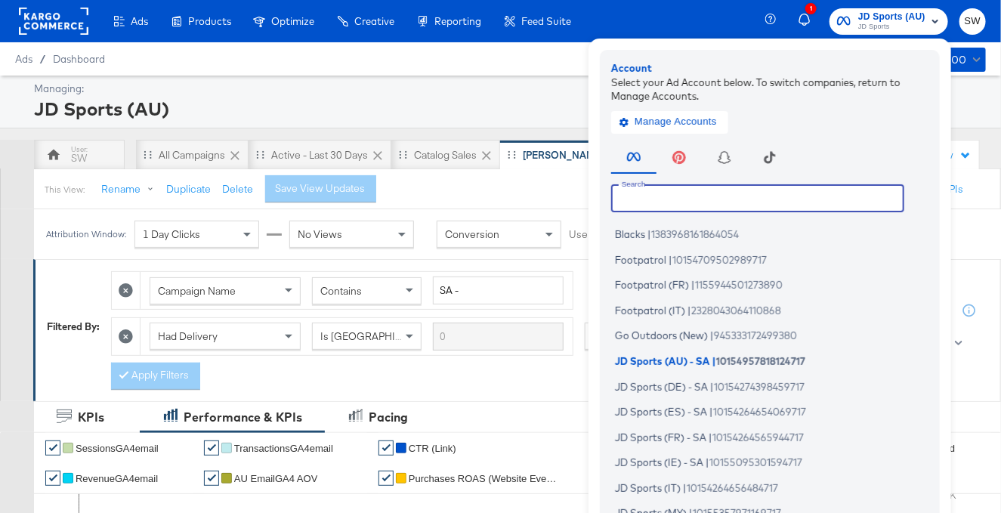
click at [705, 198] on input "text" at bounding box center [757, 197] width 293 height 27
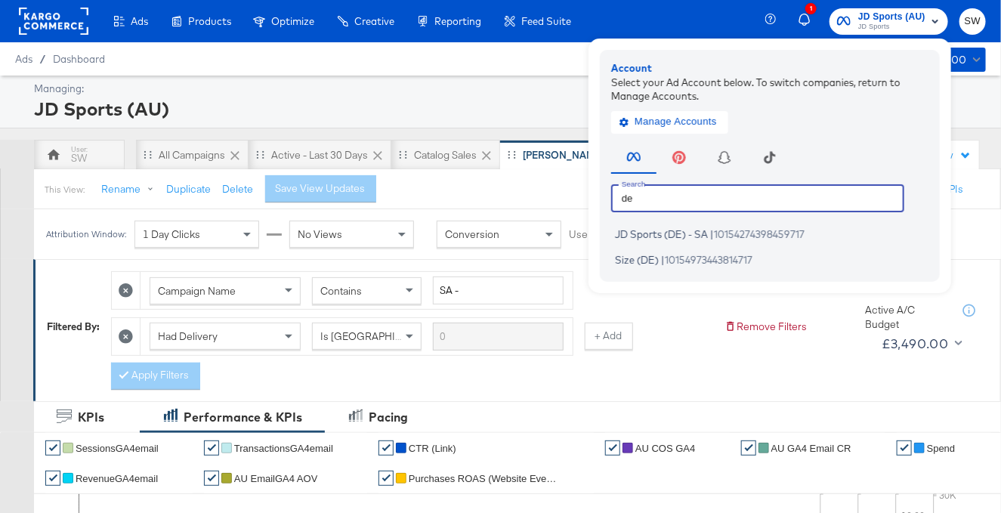
type input "de"
click at [705, 245] on ul "JD Sports (DE) - SA | 10154274398459717 Size (DE) | 10154973443814717" at bounding box center [773, 247] width 325 height 47
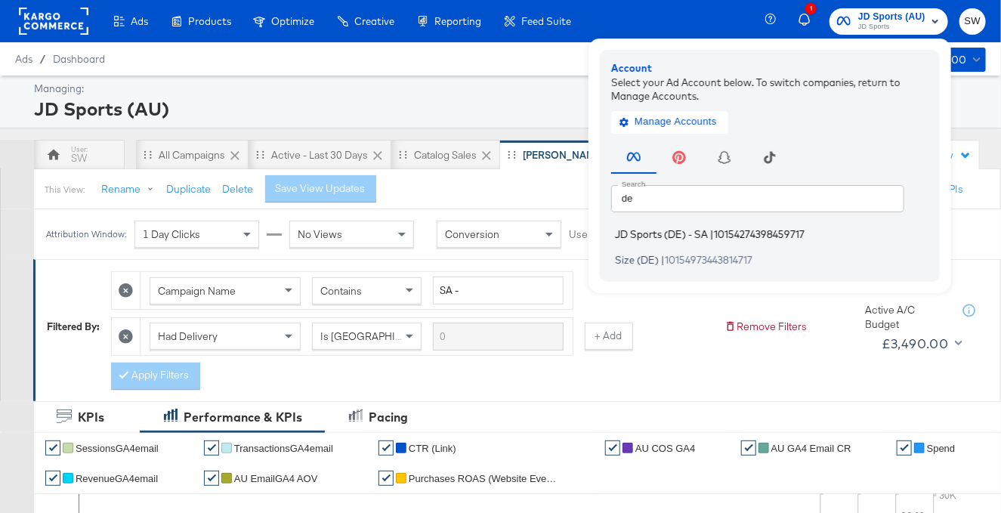
click at [703, 236] on span "JD Sports (DE) - SA" at bounding box center [661, 234] width 93 height 12
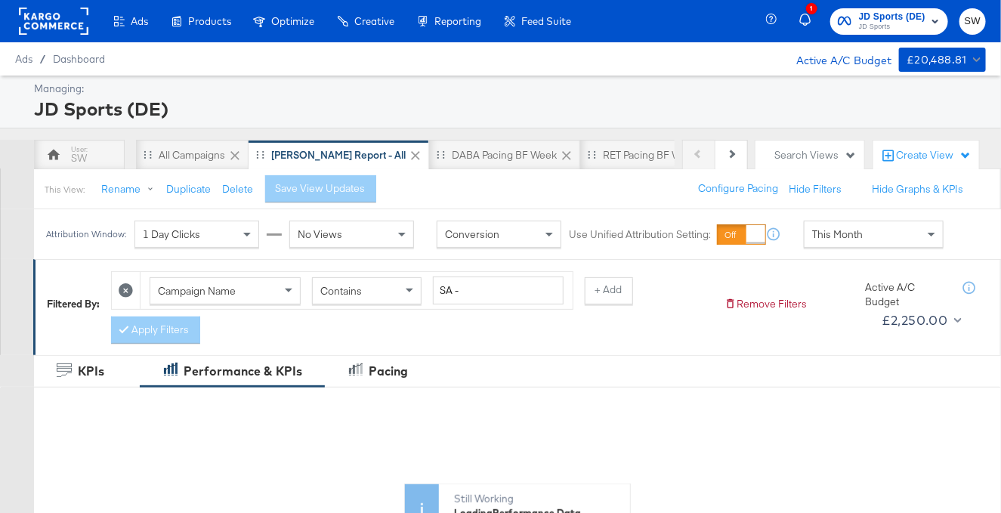
click at [858, 236] on span "This Month" at bounding box center [838, 235] width 51 height 14
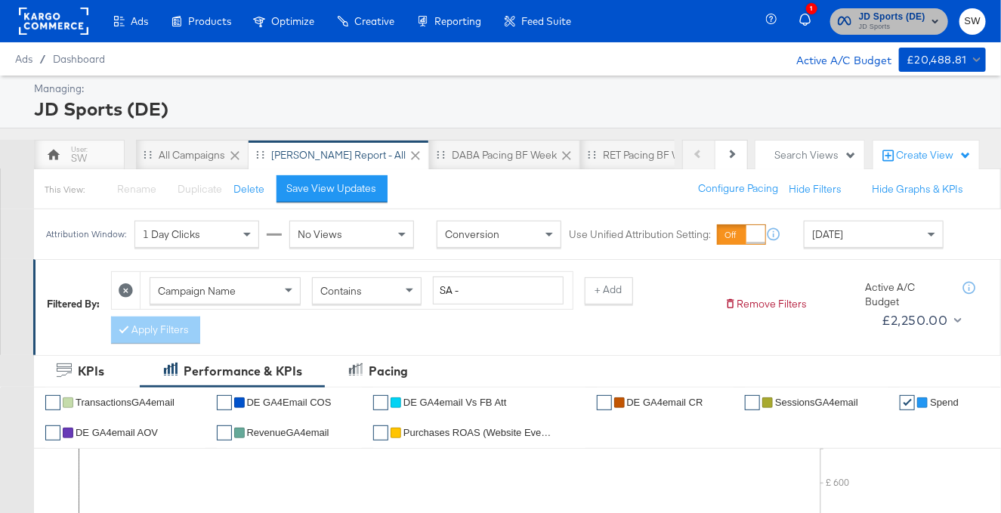
click at [897, 17] on span "JD Sports (DE)" at bounding box center [892, 17] width 67 height 16
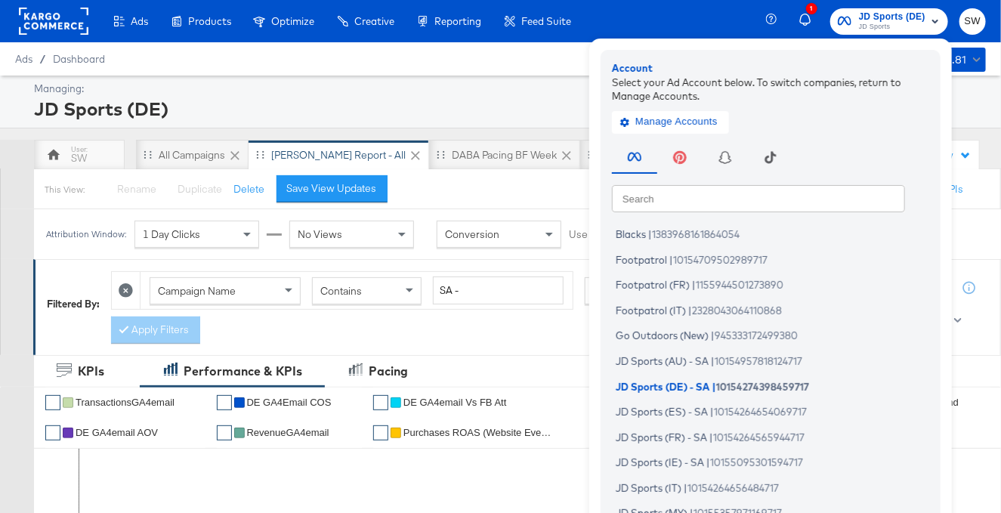
click at [772, 202] on input "text" at bounding box center [758, 197] width 293 height 27
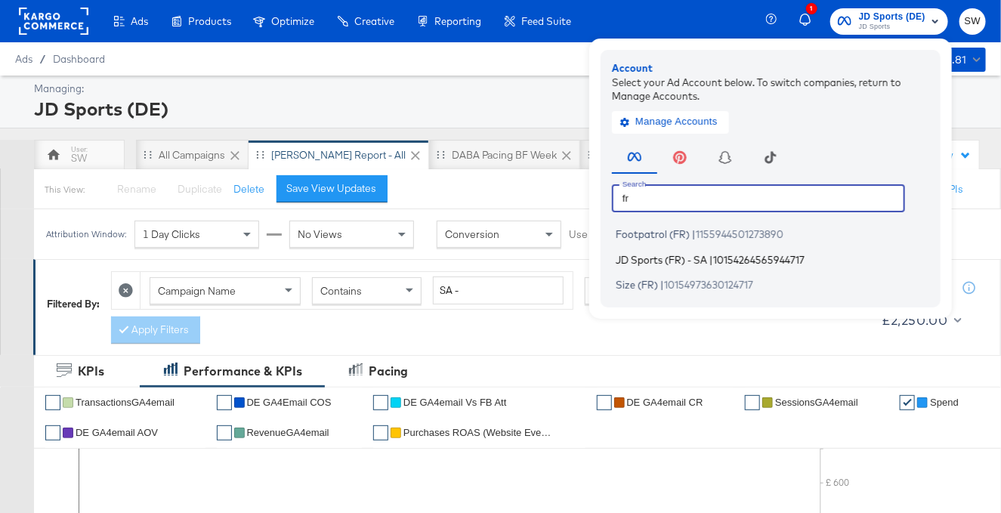
type input "fr"
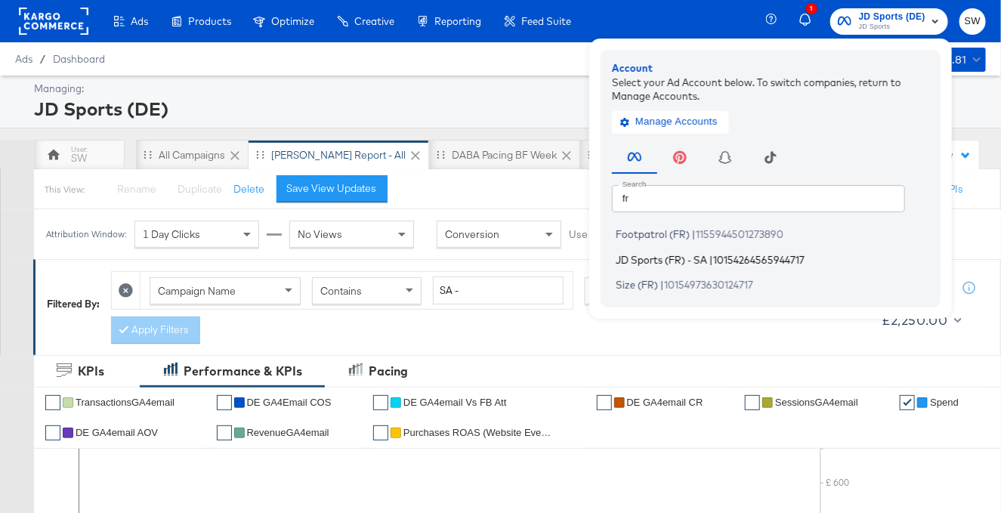
click at [775, 266] on li "JD Sports (FR) - SA | 10154264565944717" at bounding box center [774, 260] width 325 height 22
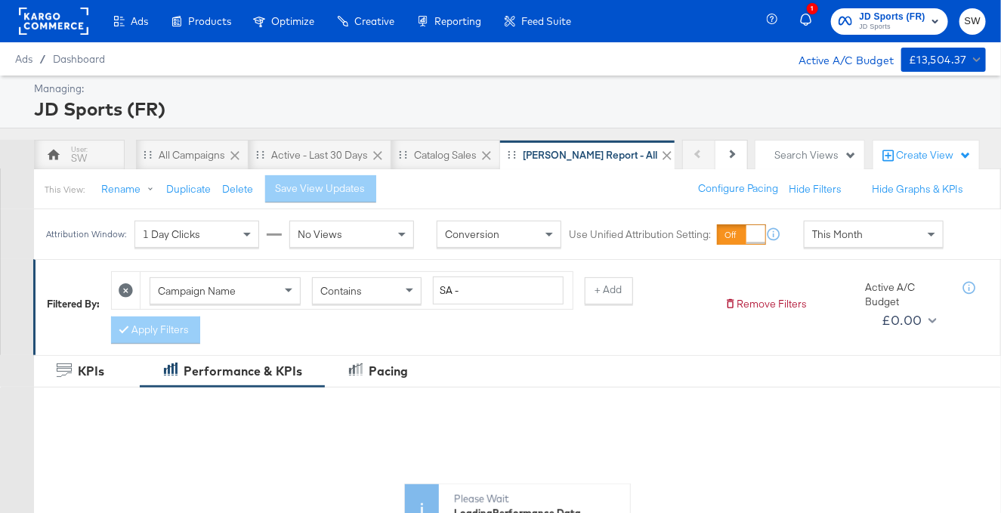
click at [845, 224] on div "This Month" at bounding box center [874, 234] width 138 height 26
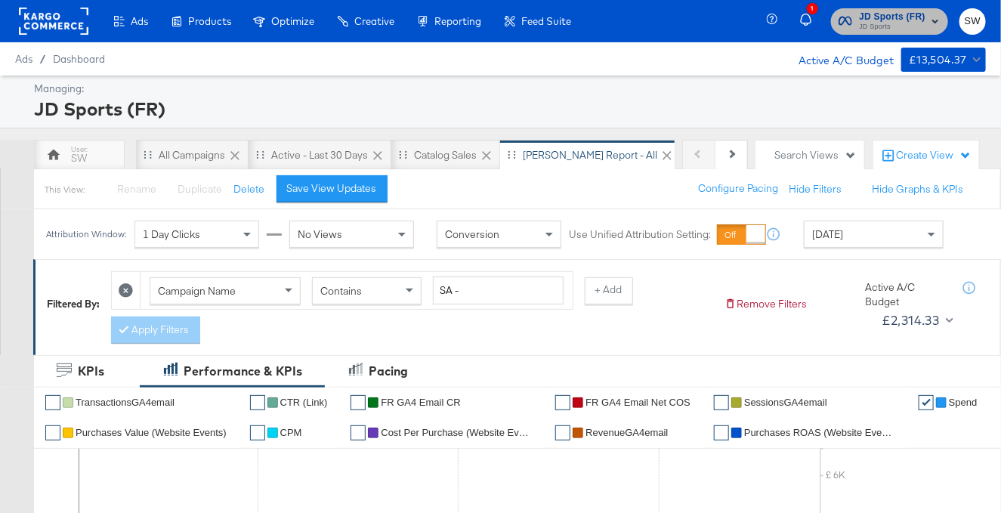
click at [883, 20] on span "JD Sports (FR)" at bounding box center [893, 17] width 67 height 16
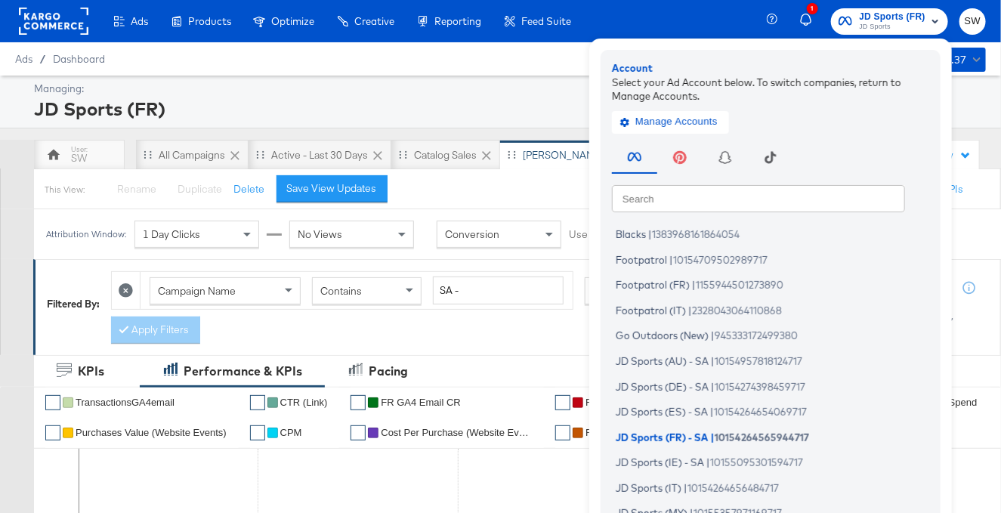
click at [772, 199] on input "text" at bounding box center [758, 197] width 293 height 27
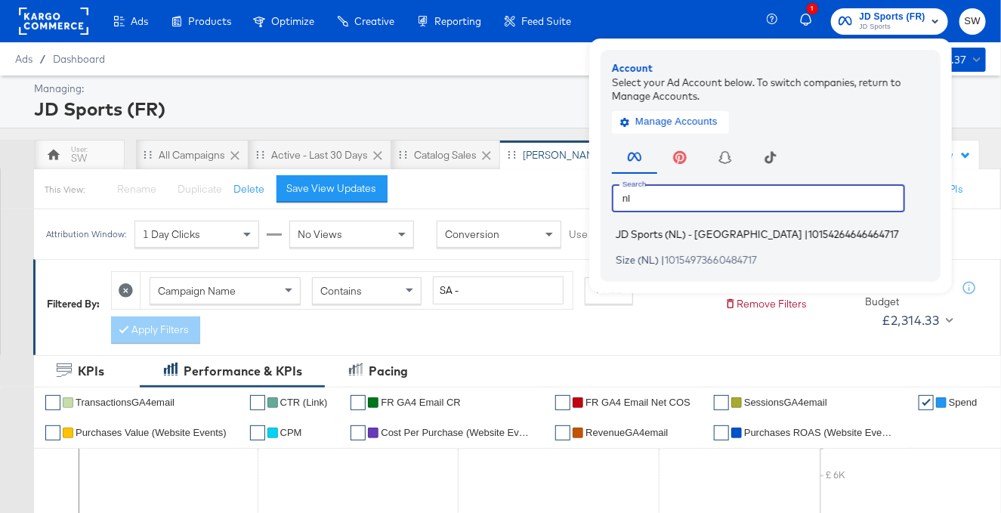
type input "nl"
click at [809, 232] on span "10154264646464717" at bounding box center [854, 234] width 91 height 12
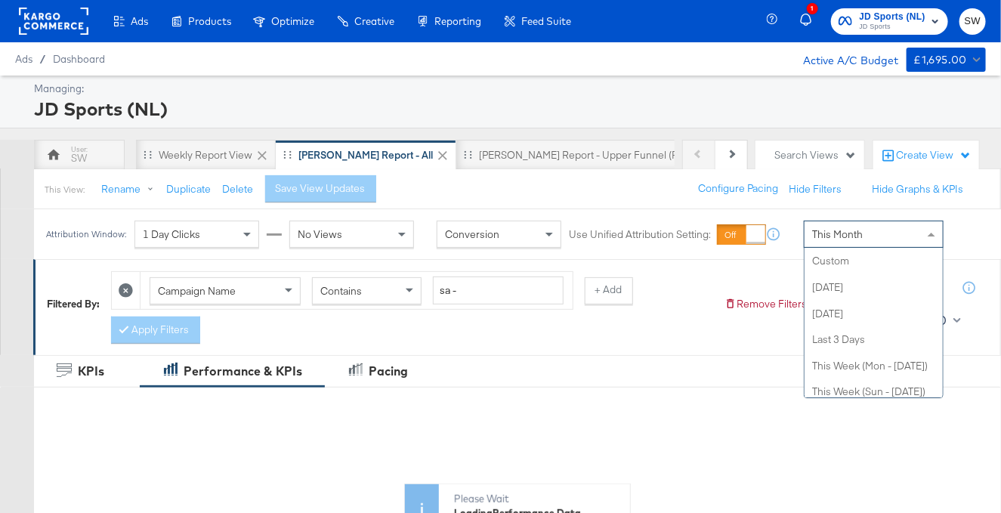
click at [832, 238] on span "This Month" at bounding box center [838, 235] width 51 height 14
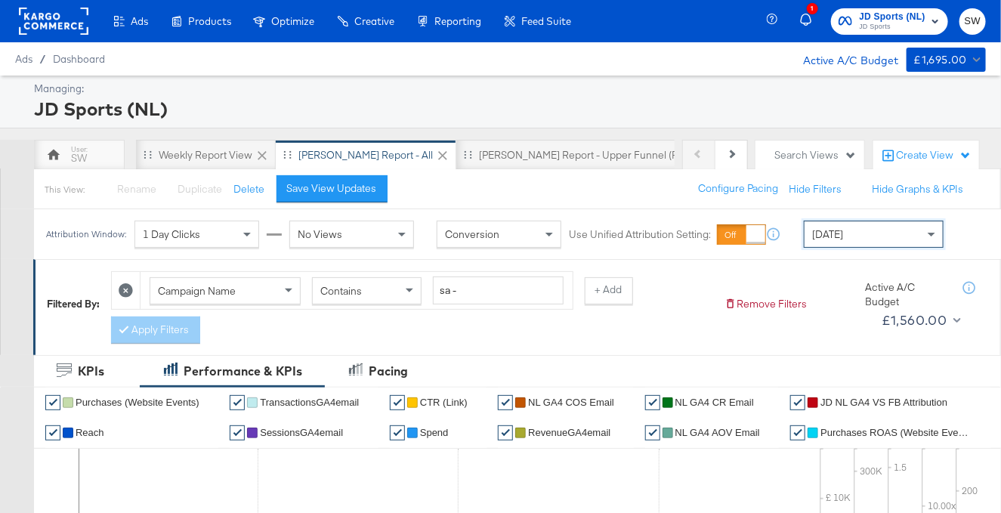
click at [896, 24] on span "JD Sports" at bounding box center [893, 27] width 67 height 12
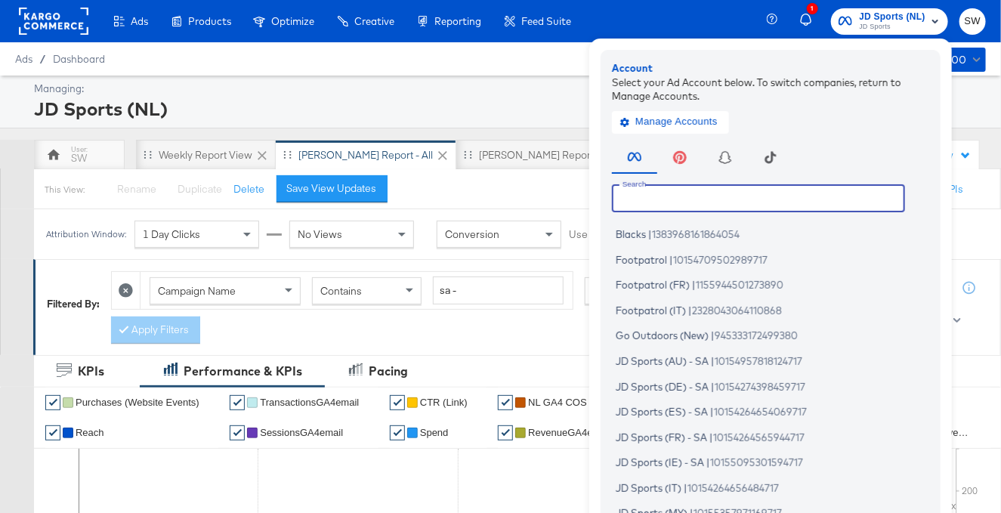
click at [752, 198] on input "text" at bounding box center [758, 197] width 293 height 27
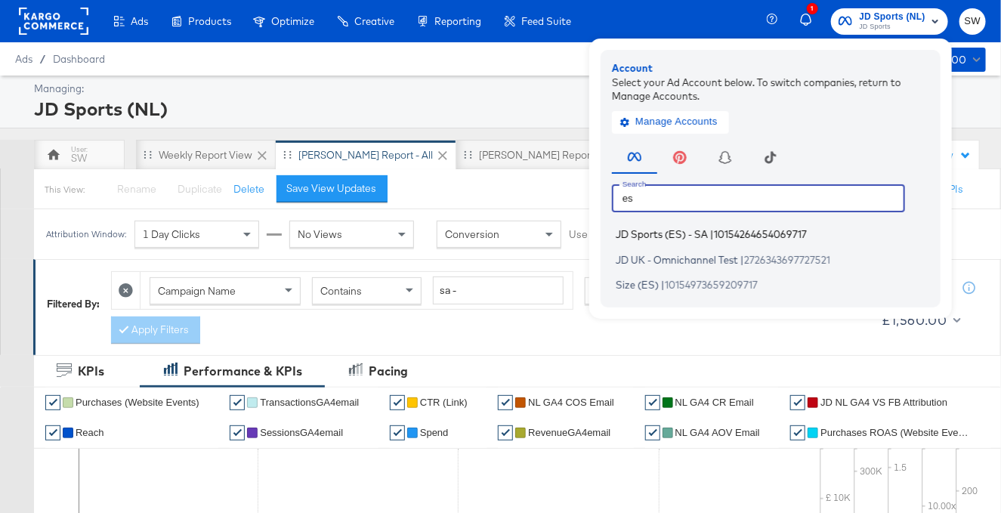
type input "es"
click at [729, 231] on span "10154264654069717" at bounding box center [760, 234] width 93 height 12
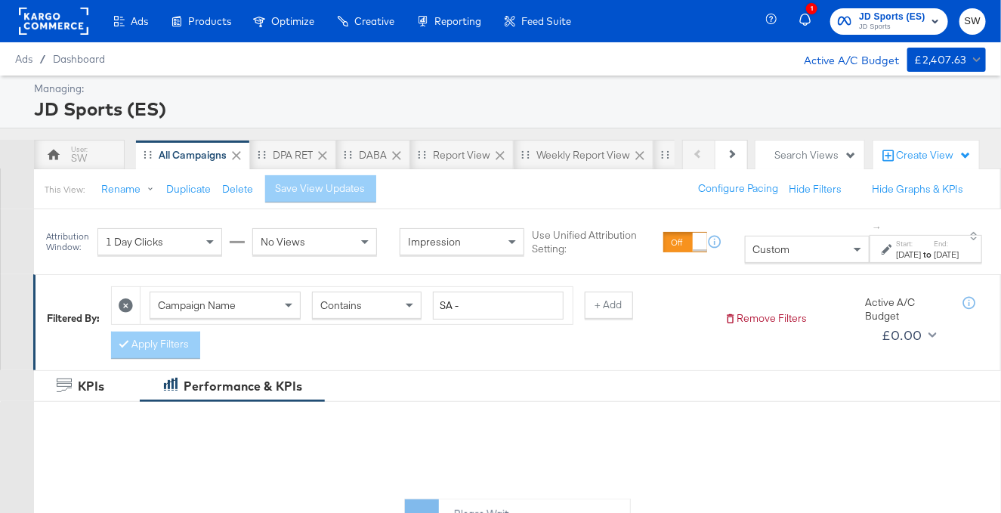
click at [763, 258] on div "Custom" at bounding box center [807, 250] width 123 height 26
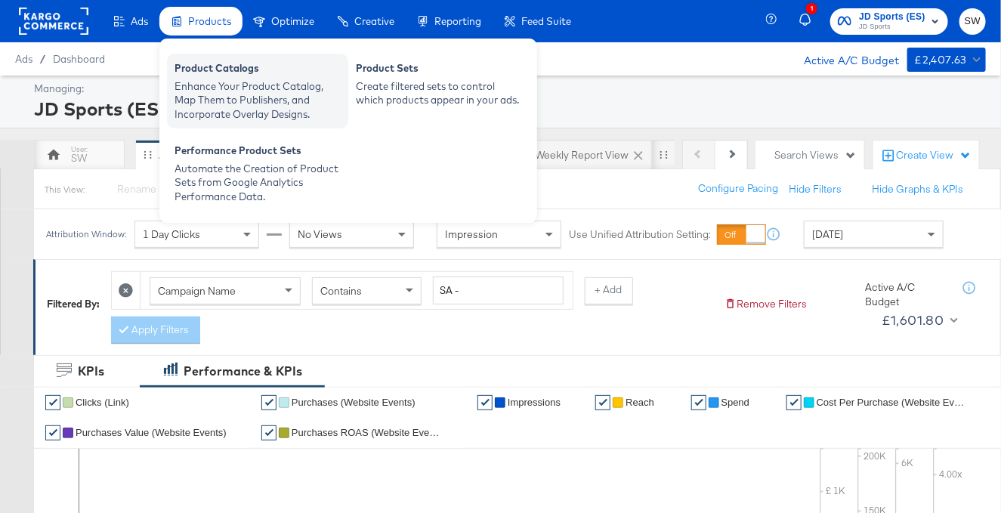
click at [222, 64] on div "Product Catalogs" at bounding box center [258, 70] width 166 height 18
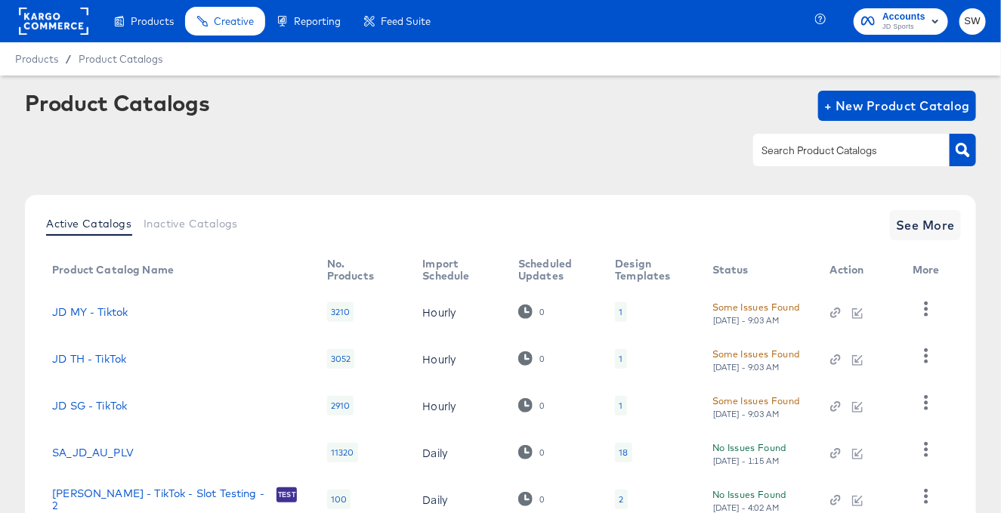
click at [818, 145] on input "text" at bounding box center [840, 150] width 161 height 17
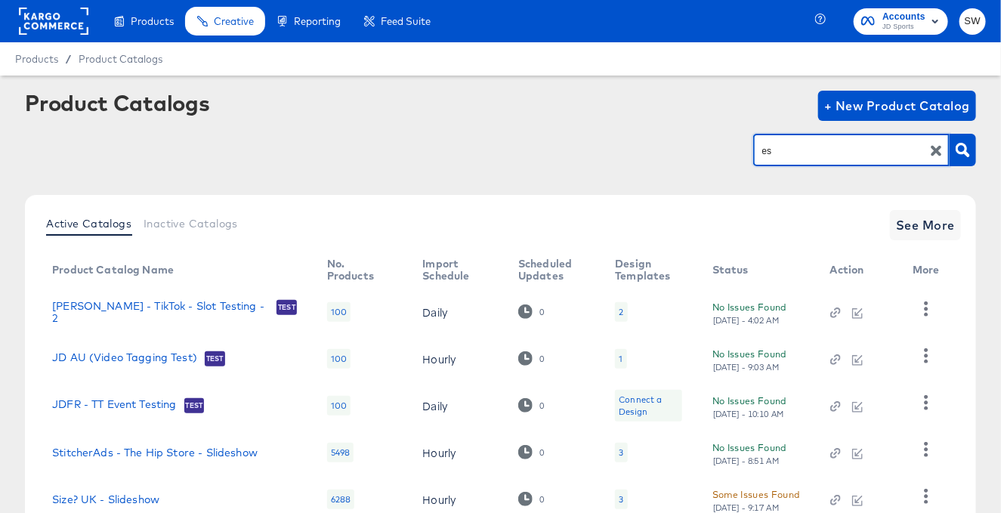
drag, startPoint x: 794, startPoint y: 155, endPoint x: 740, endPoint y: 145, distance: 55.3
click at [741, 147] on div "es" at bounding box center [501, 150] width 952 height 34
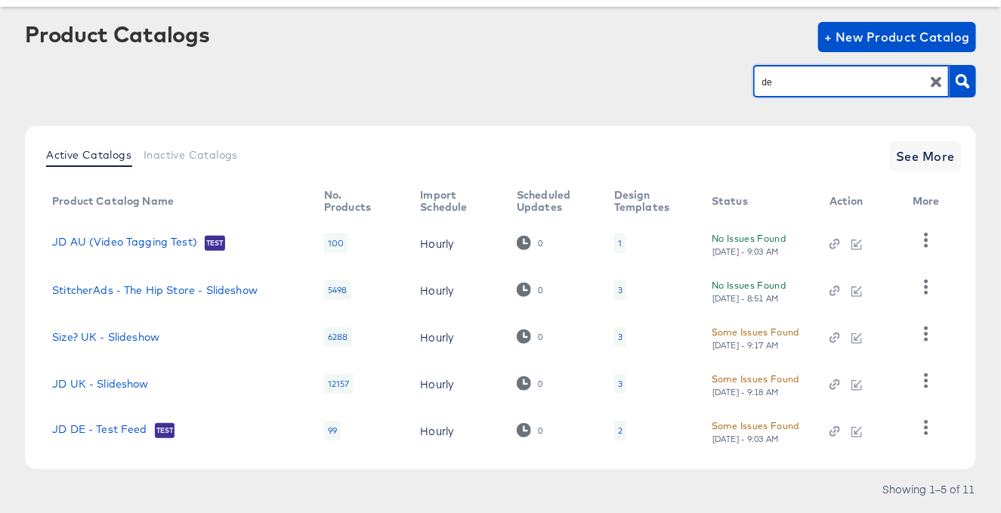
scroll to position [110, 0]
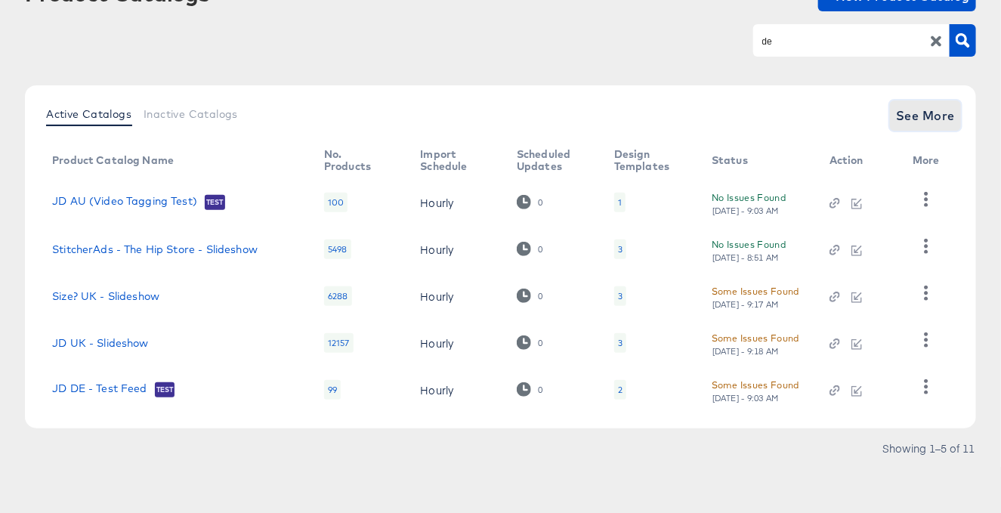
click at [917, 110] on span "See More" at bounding box center [925, 115] width 59 height 21
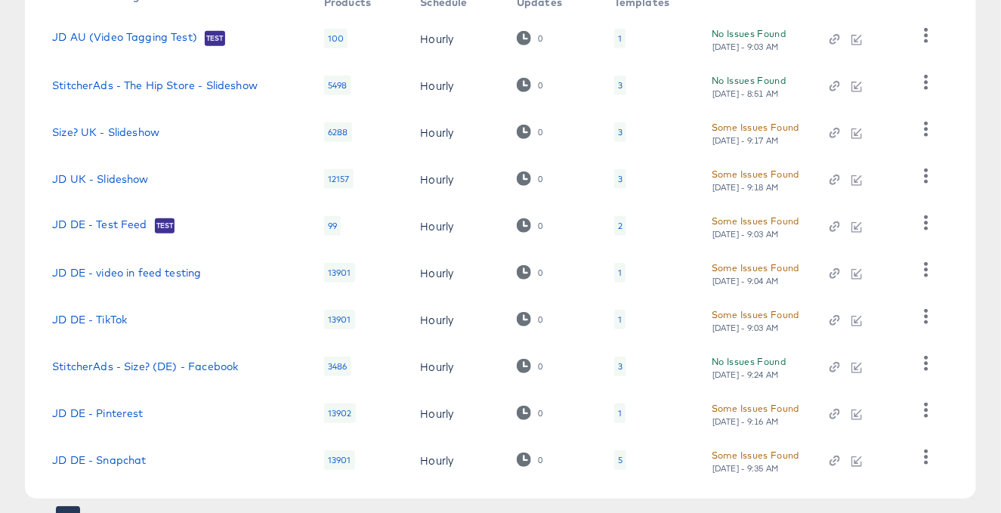
scroll to position [328, 0]
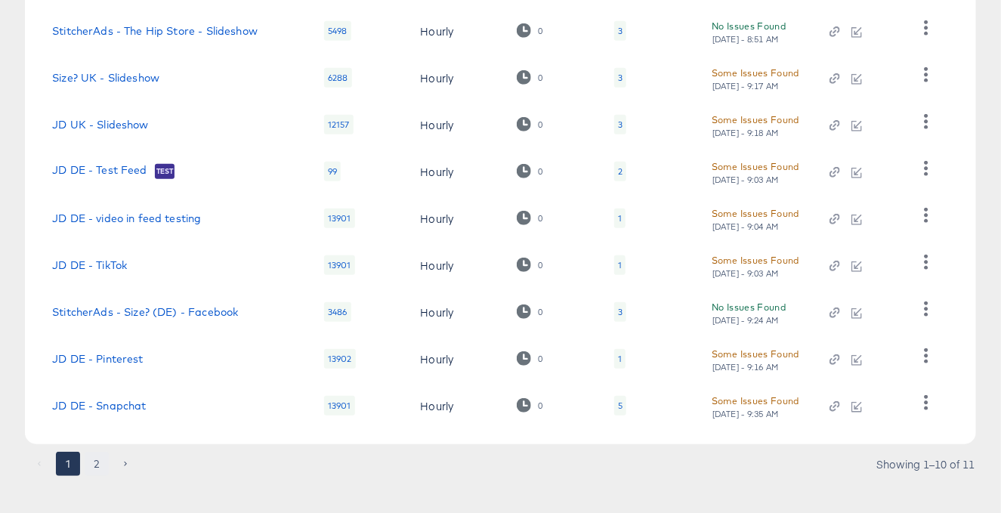
click at [99, 466] on button "2" at bounding box center [97, 464] width 24 height 24
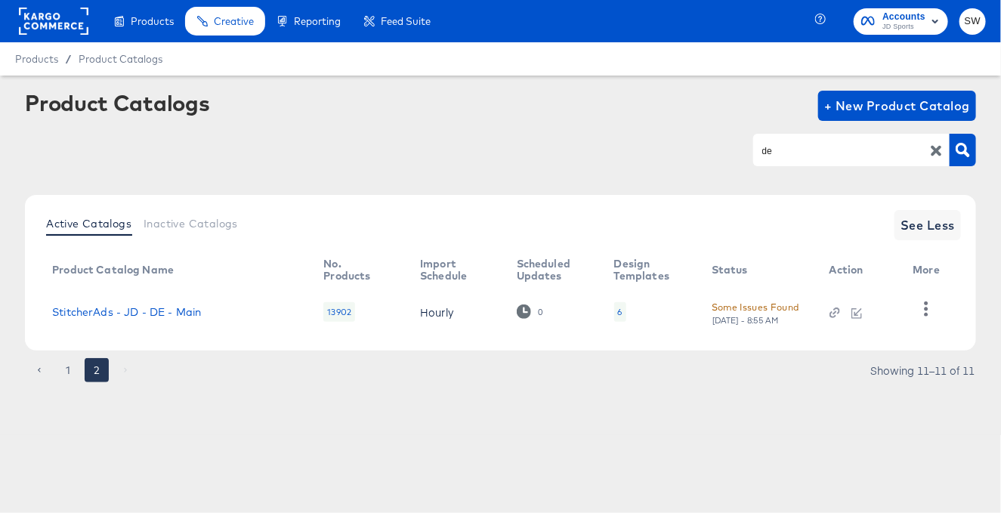
scroll to position [0, 0]
click at [928, 311] on icon "button" at bounding box center [926, 309] width 14 height 14
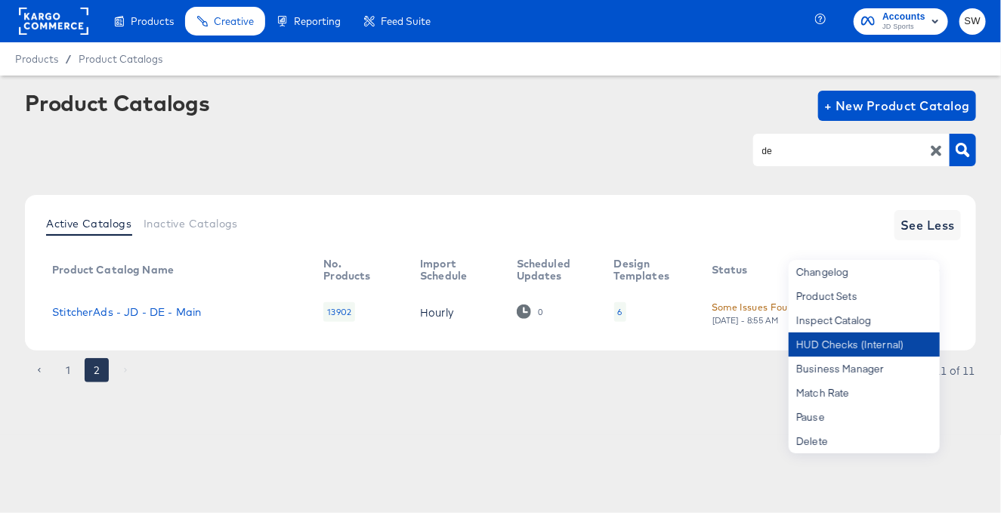
click at [903, 339] on div "HUD Checks (Internal)" at bounding box center [864, 345] width 151 height 24
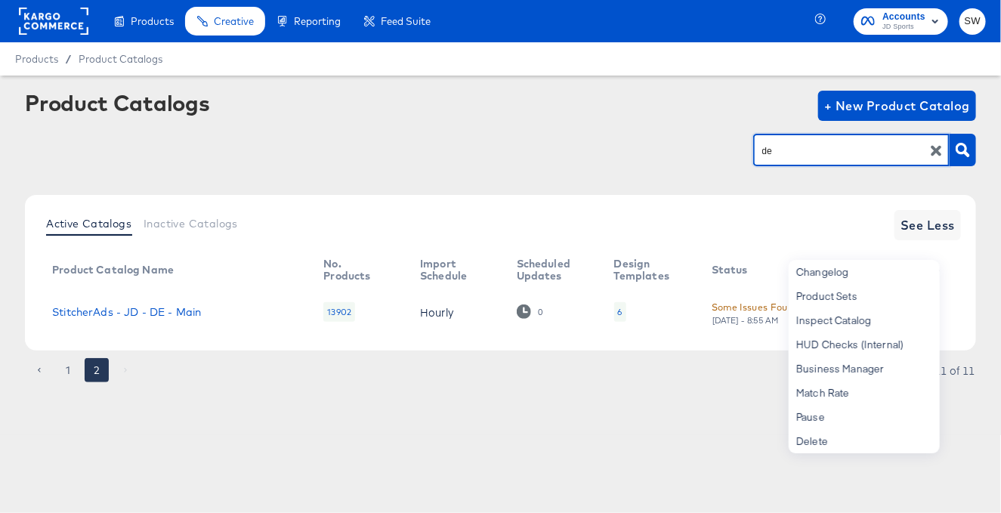
drag, startPoint x: 822, startPoint y: 151, endPoint x: 735, endPoint y: 148, distance: 87.0
click at [738, 149] on div "de" at bounding box center [501, 150] width 952 height 34
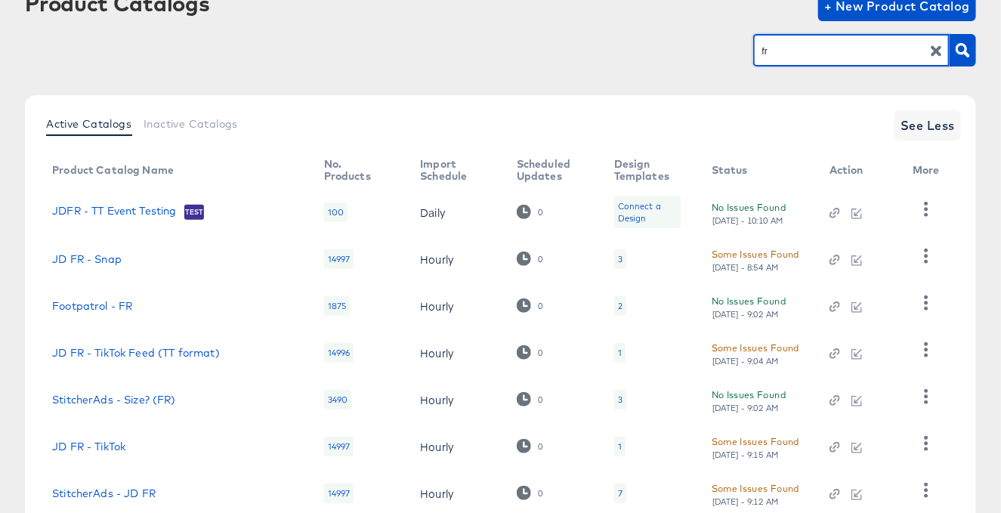
scroll to position [147, 0]
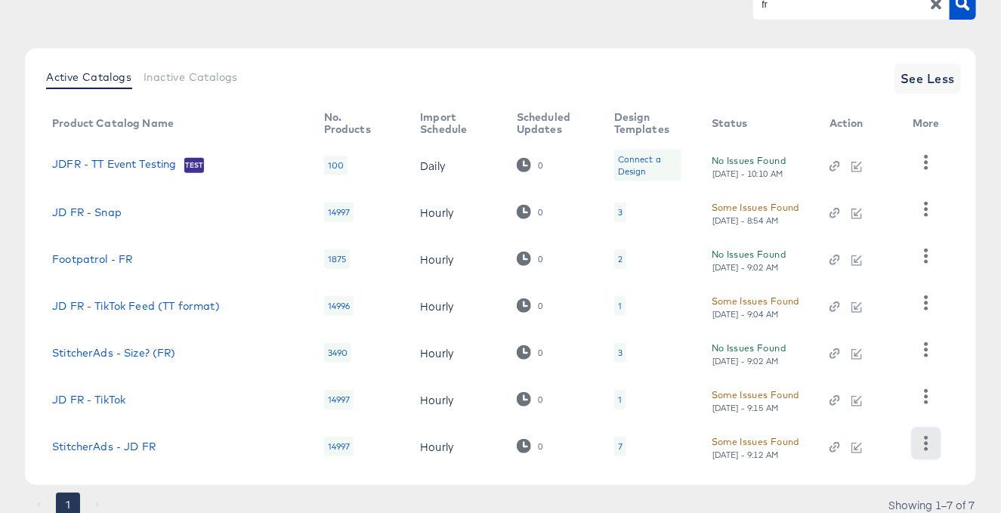
click at [922, 441] on icon "button" at bounding box center [926, 443] width 14 height 14
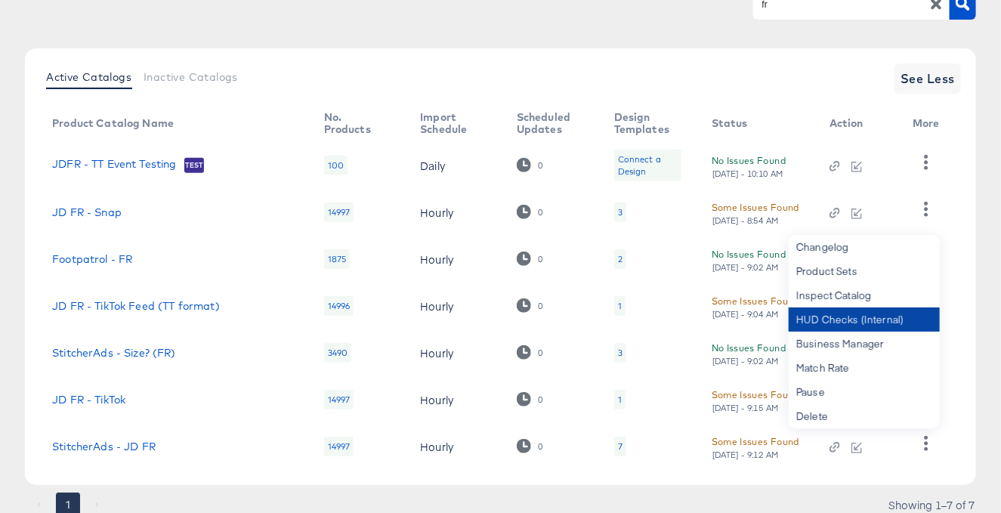
click at [882, 317] on div "HUD Checks (Internal)" at bounding box center [864, 320] width 151 height 24
click at [785, 5] on input "fr" at bounding box center [840, 3] width 161 height 17
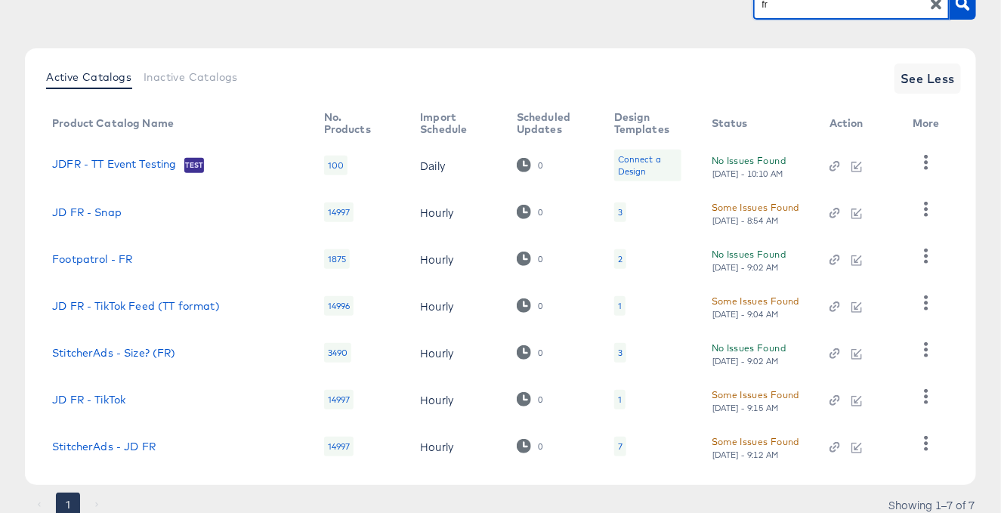
click at [785, 5] on input "fr" at bounding box center [840, 3] width 161 height 17
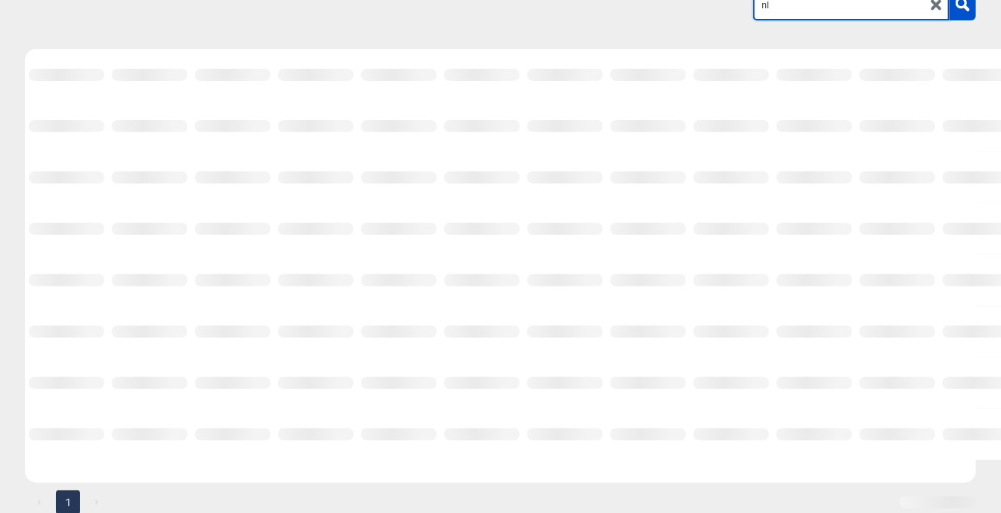
scroll to position [60, 0]
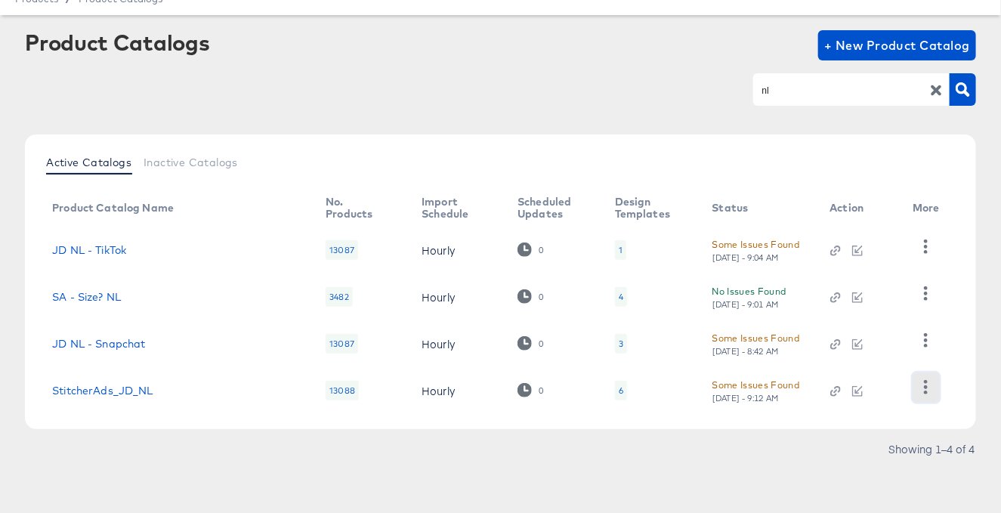
click at [936, 387] on button "button" at bounding box center [926, 388] width 26 height 30
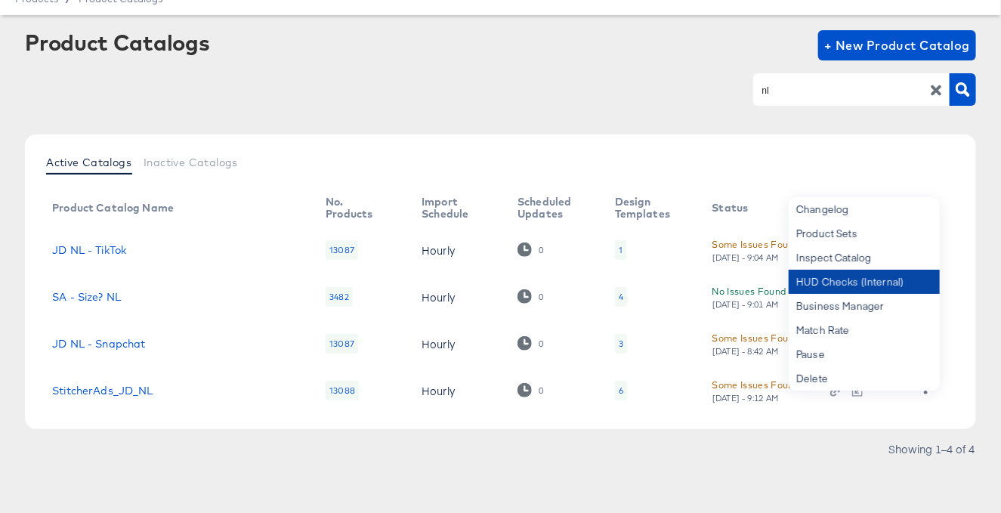
click at [858, 270] on div "HUD Checks (Internal)" at bounding box center [864, 282] width 151 height 24
click at [878, 285] on div "HUD Checks (Internal)" at bounding box center [864, 282] width 151 height 24
click at [835, 95] on input "nl" at bounding box center [840, 90] width 161 height 17
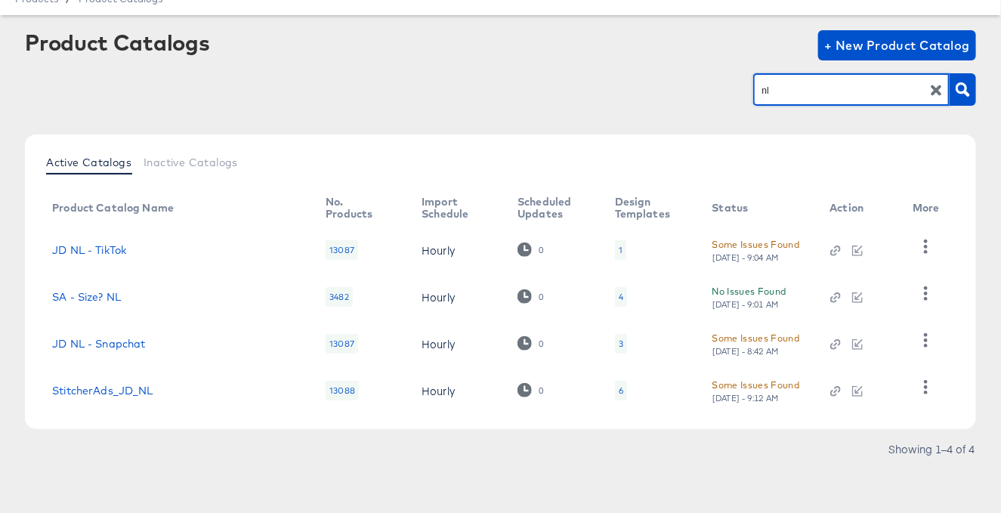
click at [835, 95] on input "nl" at bounding box center [840, 90] width 161 height 17
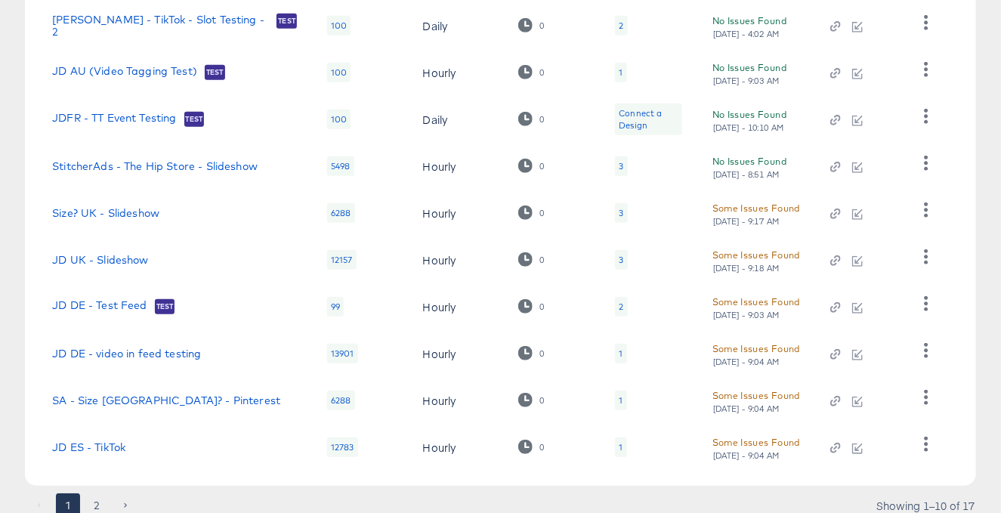
scroll to position [343, 0]
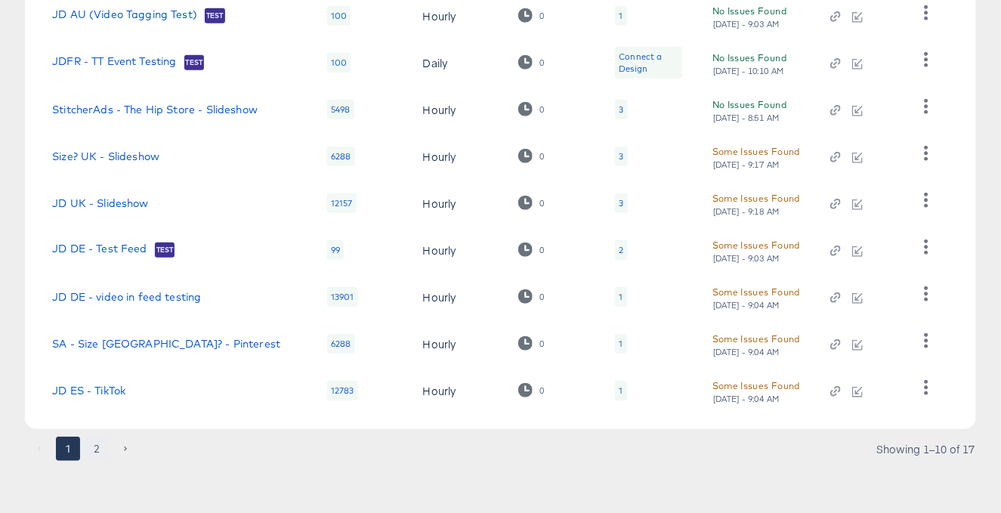
click at [101, 450] on button "2" at bounding box center [97, 449] width 24 height 24
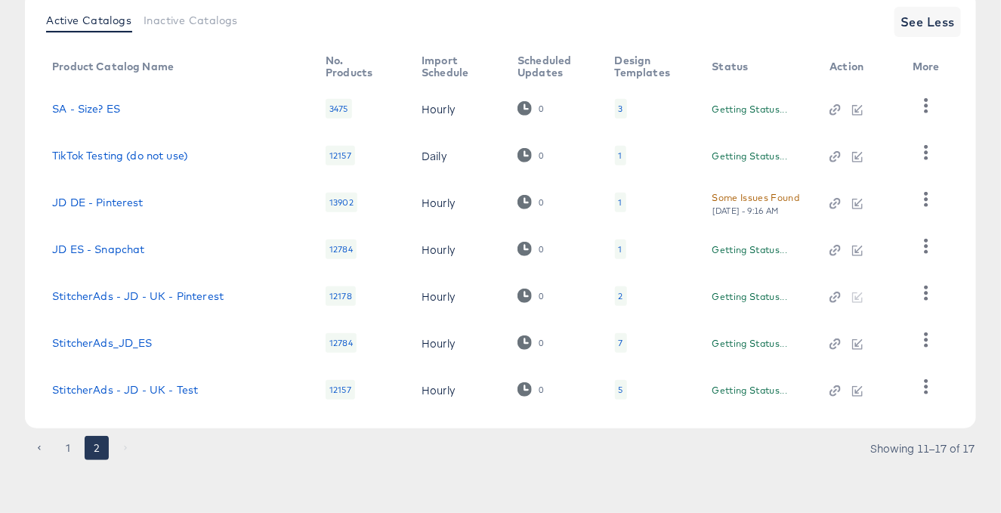
scroll to position [203, 0]
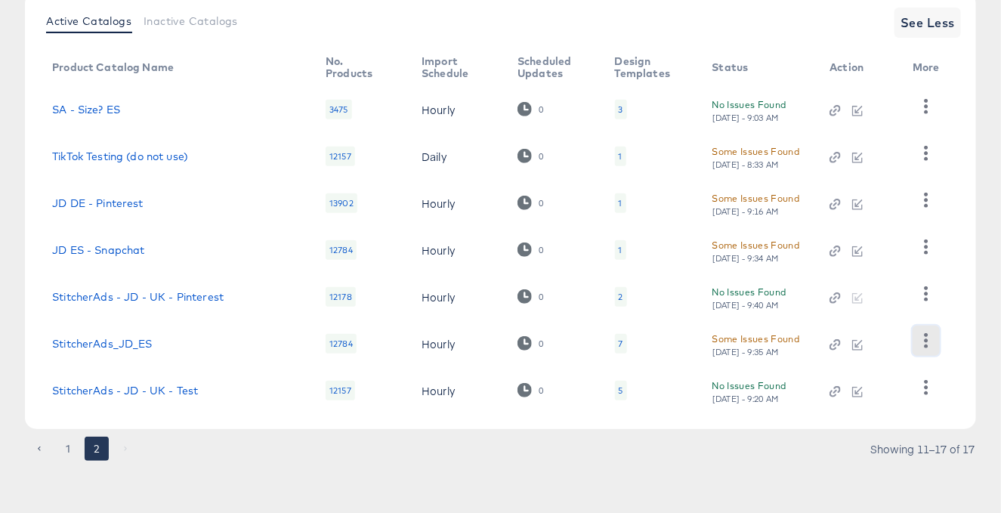
click at [927, 333] on icon "button" at bounding box center [926, 340] width 14 height 14
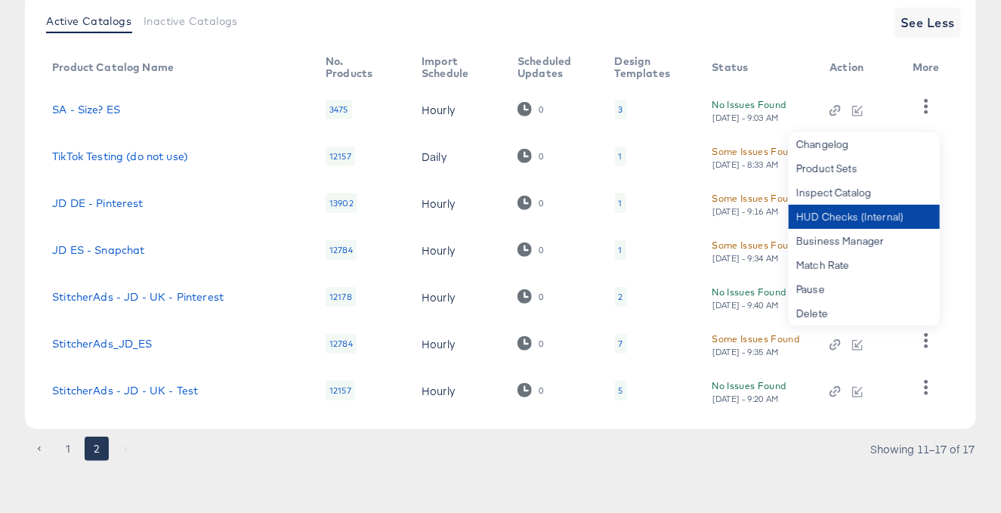
click at [881, 221] on div "HUD Checks (Internal)" at bounding box center [864, 217] width 151 height 24
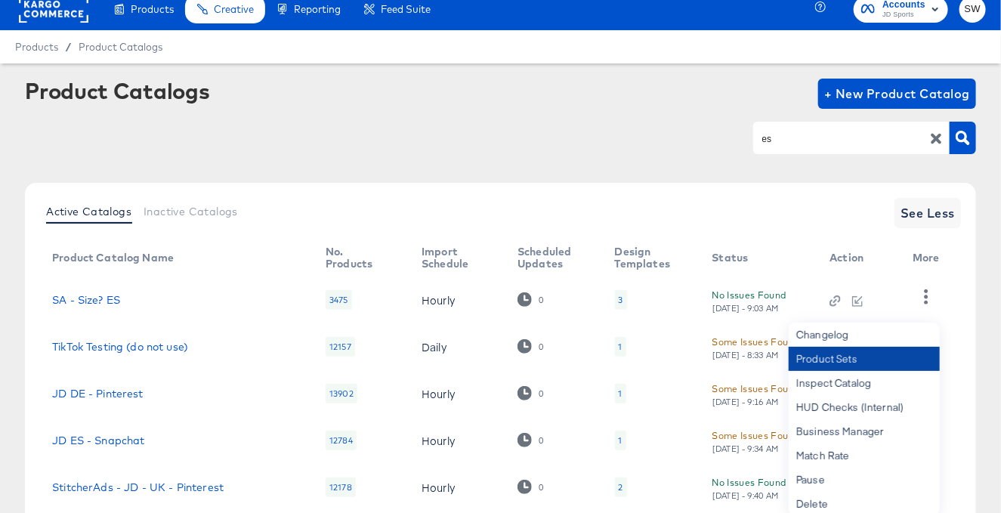
scroll to position [0, 0]
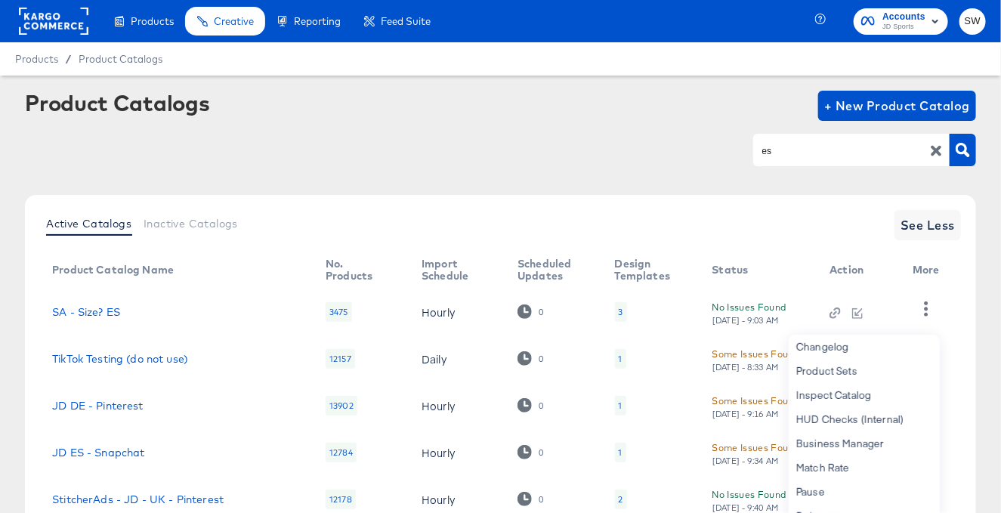
click at [785, 150] on input "es" at bounding box center [840, 150] width 161 height 17
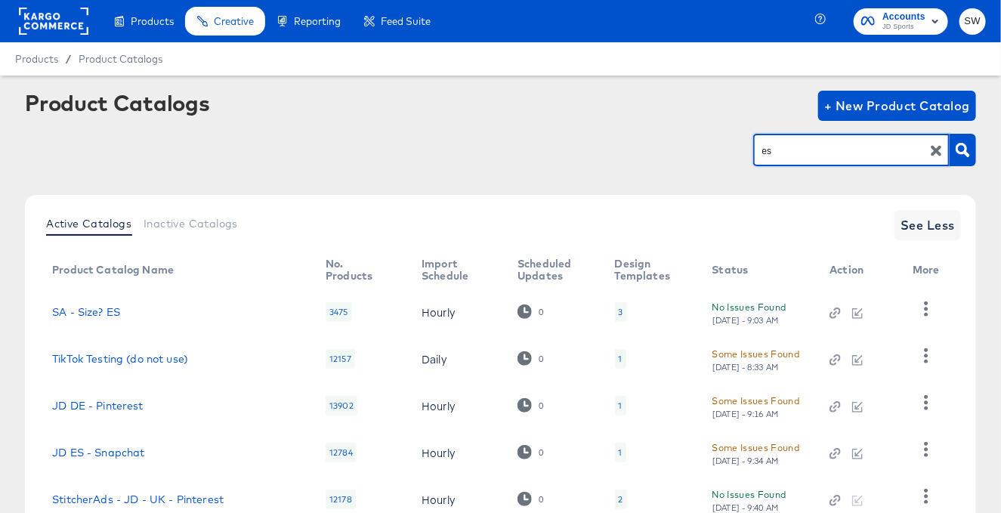
click at [785, 150] on input "es" at bounding box center [840, 150] width 161 height 17
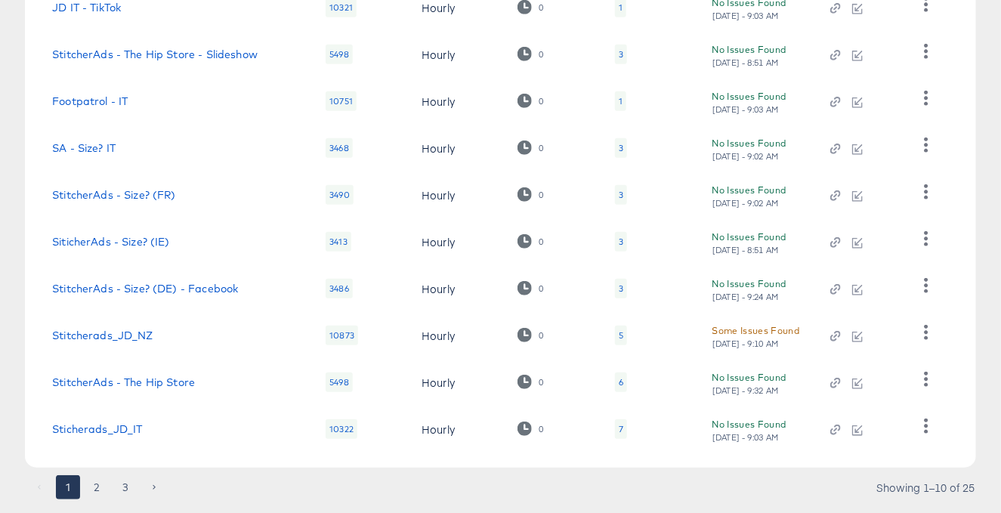
scroll to position [330, 0]
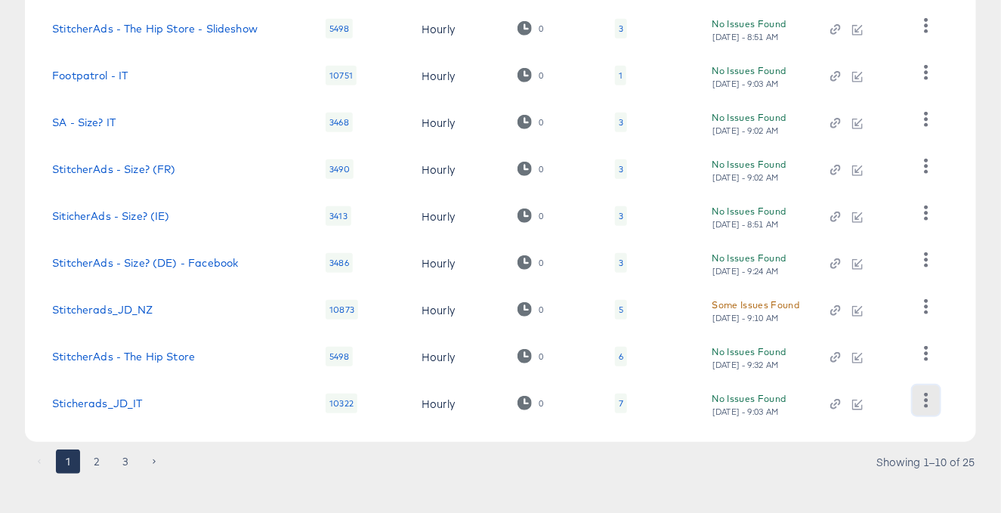
click at [923, 400] on icon "button" at bounding box center [926, 400] width 14 height 14
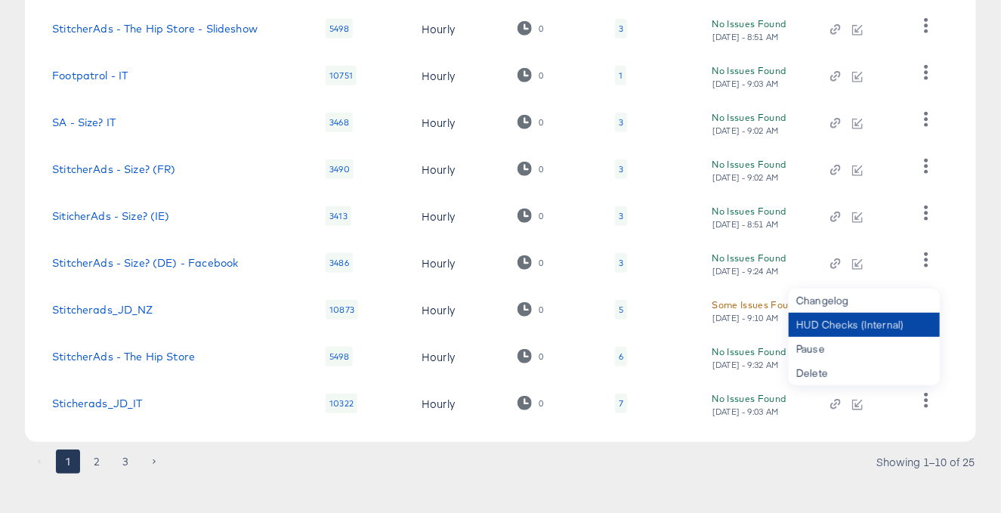
click at [867, 324] on div "HUD Checks (Internal)" at bounding box center [864, 325] width 151 height 24
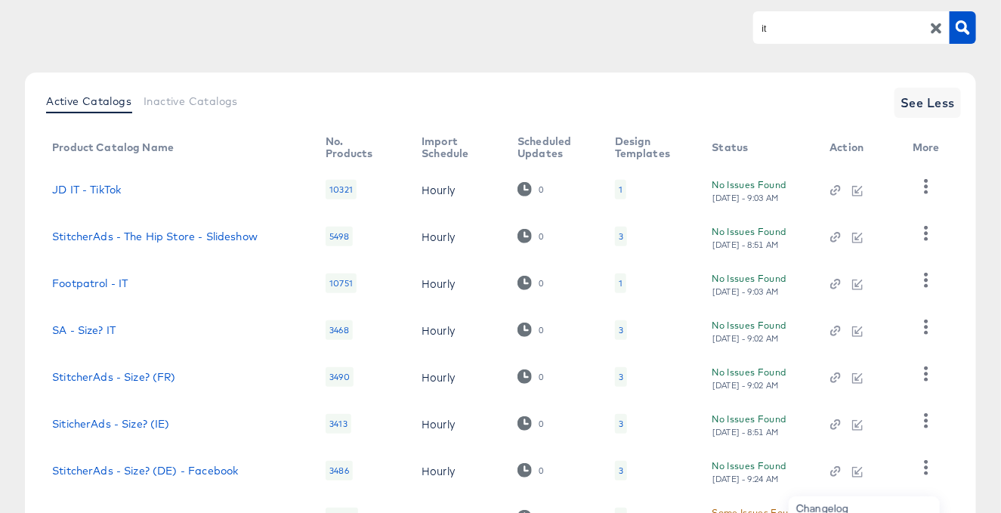
scroll to position [0, 0]
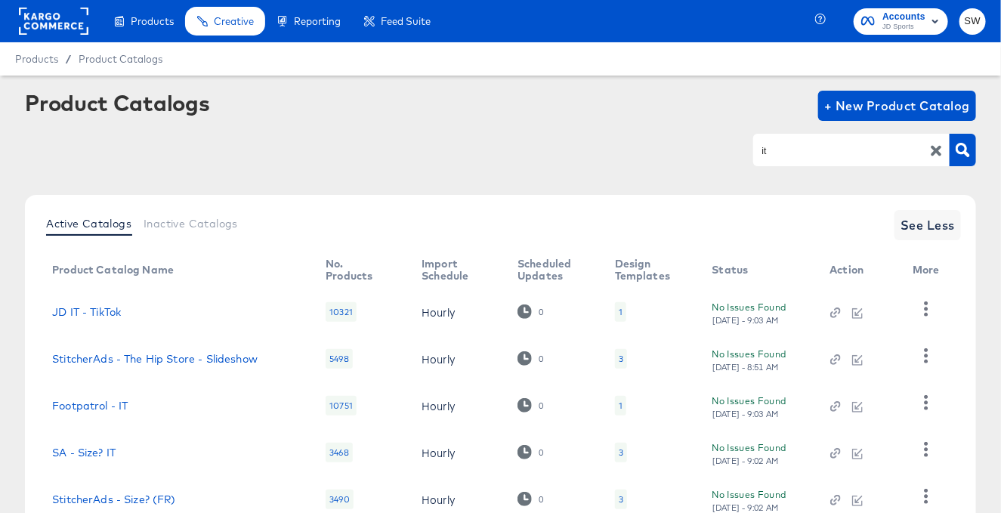
click at [821, 166] on div "it" at bounding box center [865, 150] width 223 height 34
click at [821, 158] on input "it" at bounding box center [840, 150] width 161 height 17
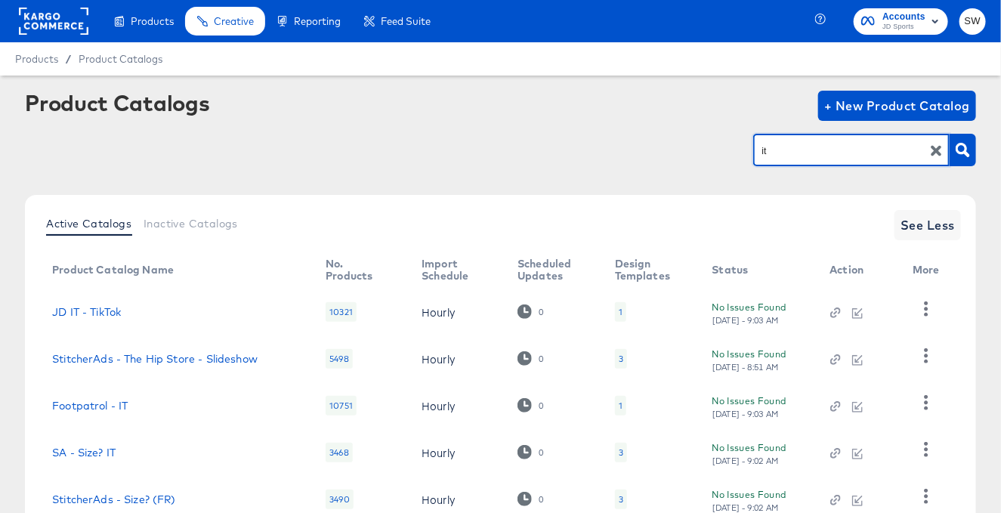
click at [821, 158] on input "it" at bounding box center [840, 150] width 161 height 17
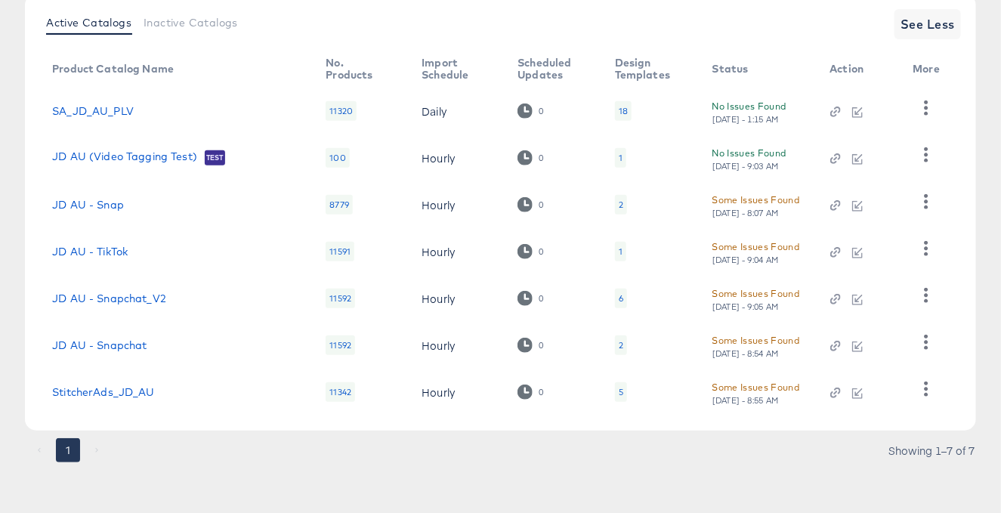
scroll to position [203, 0]
click at [932, 380] on icon "button" at bounding box center [926, 387] width 14 height 14
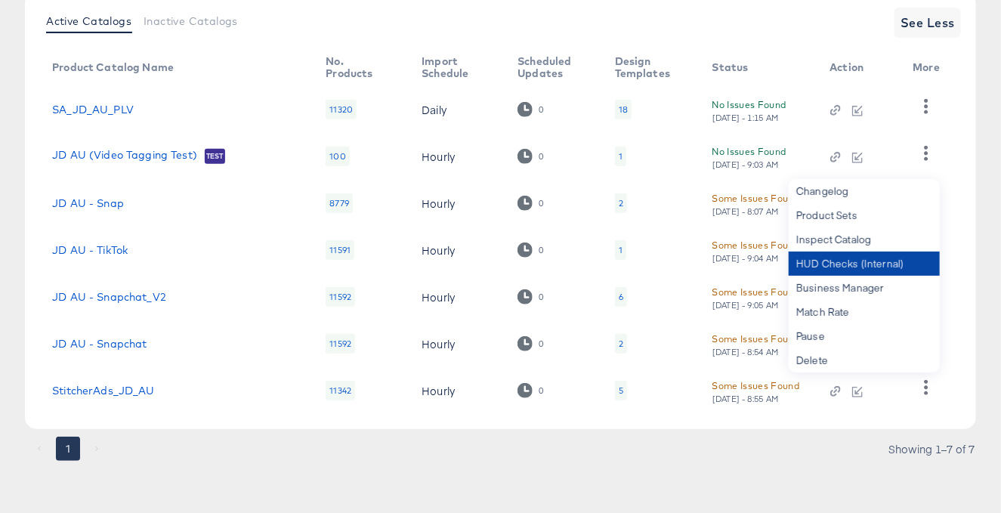
click at [873, 262] on div "HUD Checks (Internal)" at bounding box center [864, 264] width 151 height 24
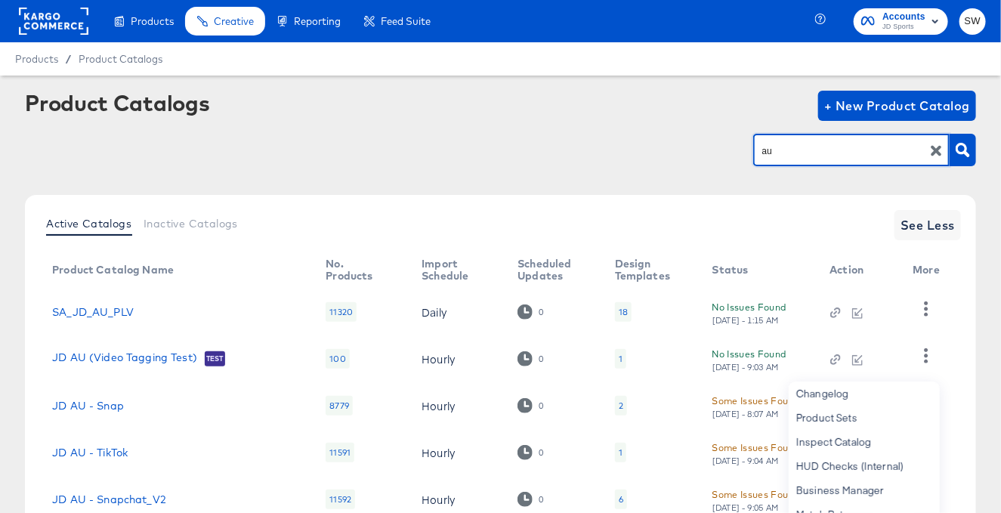
click at [791, 152] on input "au" at bounding box center [840, 150] width 161 height 17
type input "nz"
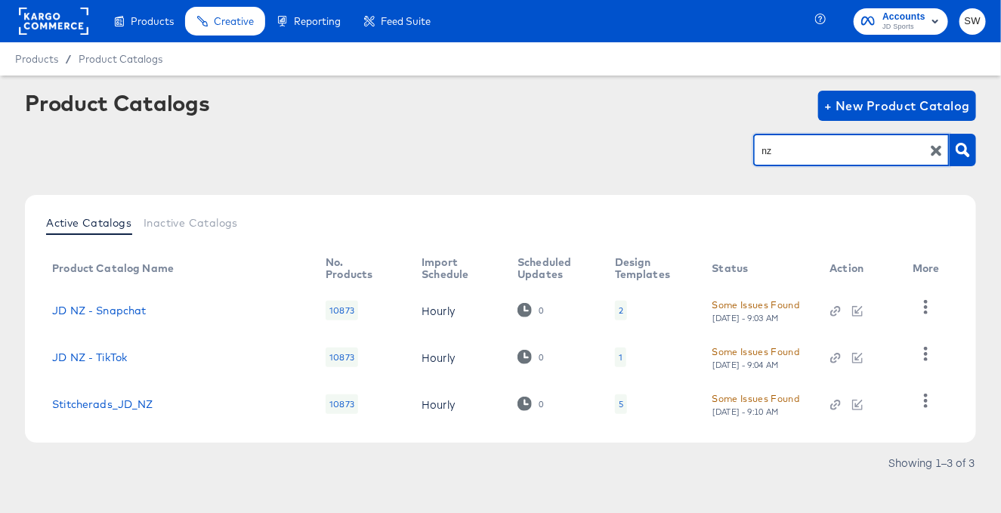
scroll to position [13, 0]
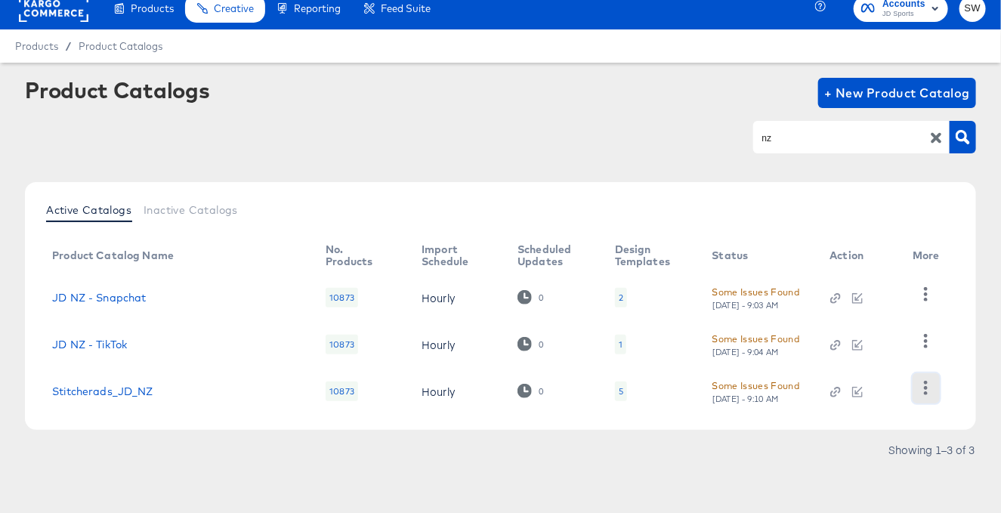
click at [925, 383] on icon "button" at bounding box center [926, 388] width 14 height 14
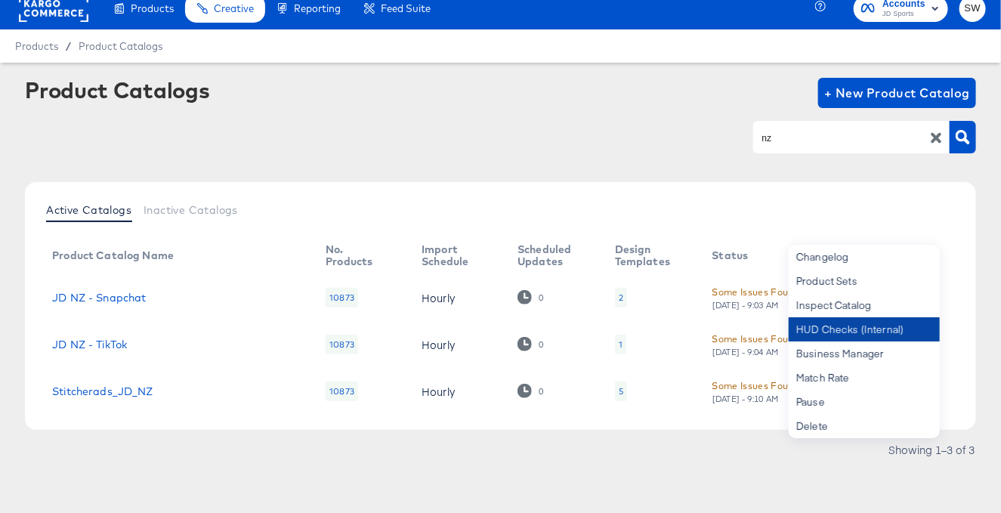
click at [886, 332] on div "HUD Checks (Internal)" at bounding box center [864, 329] width 151 height 24
click at [794, 150] on div "nz" at bounding box center [852, 137] width 197 height 32
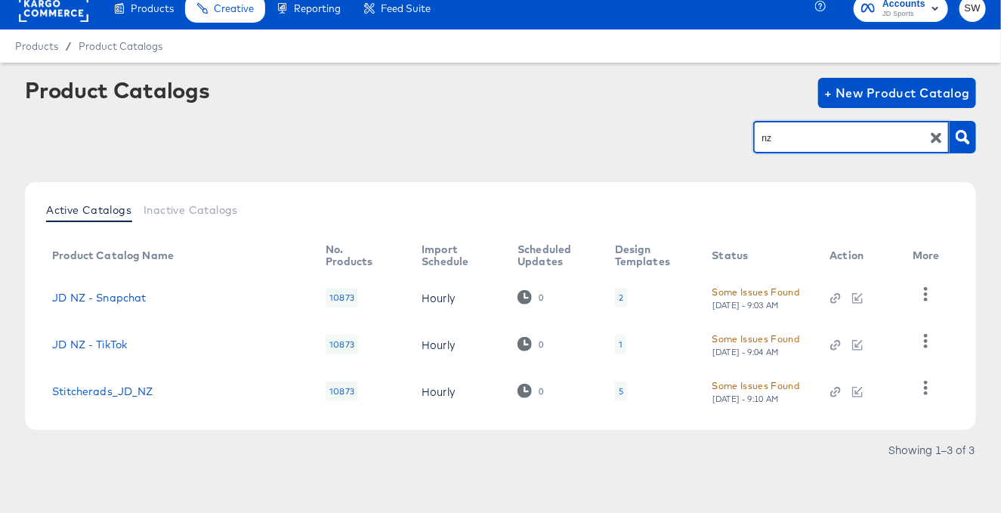
click at [794, 150] on div "nz" at bounding box center [852, 137] width 197 height 32
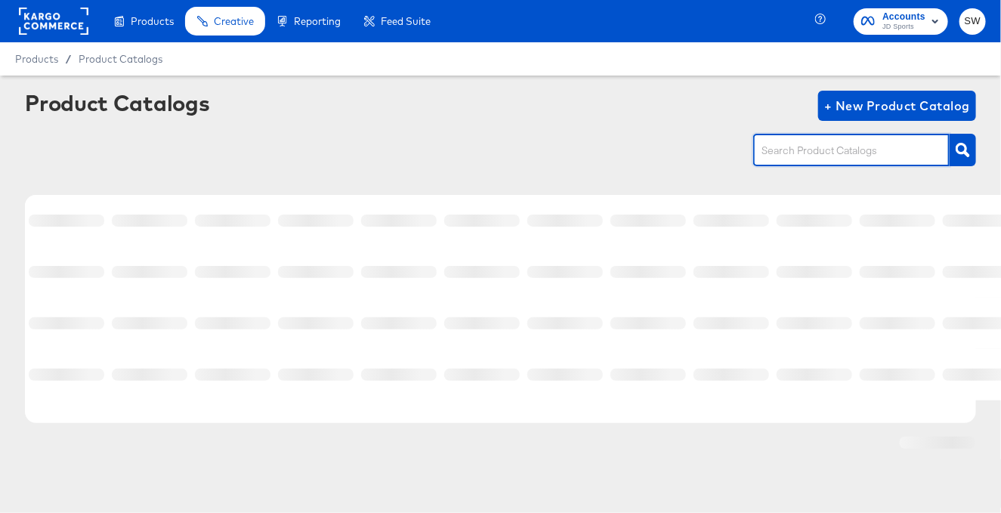
scroll to position [0, 0]
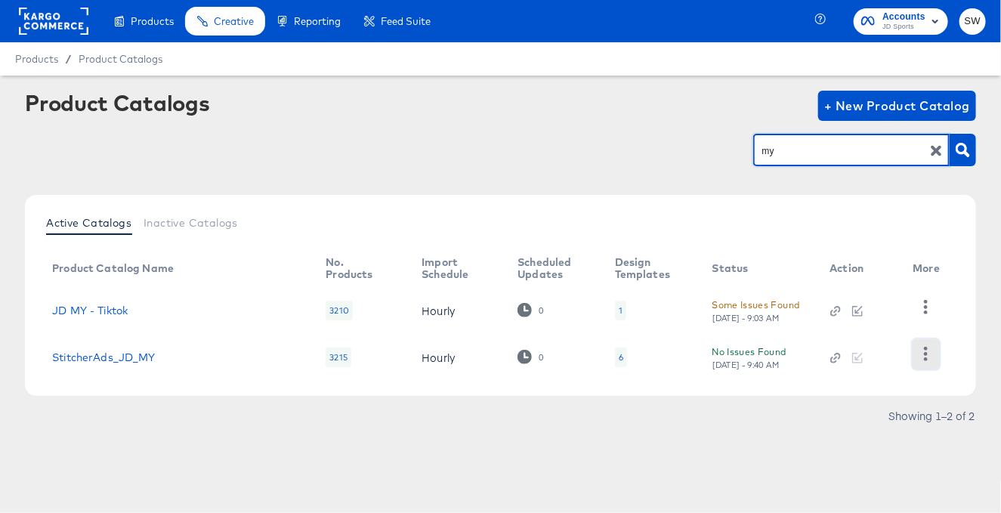
click at [929, 358] on icon "button" at bounding box center [926, 354] width 14 height 14
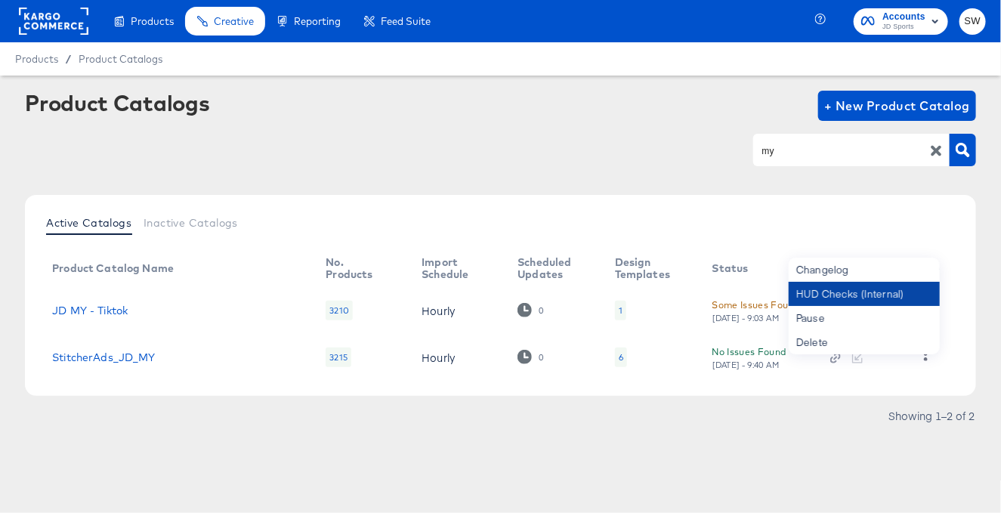
click at [856, 296] on div "HUD Checks (Internal)" at bounding box center [864, 294] width 151 height 24
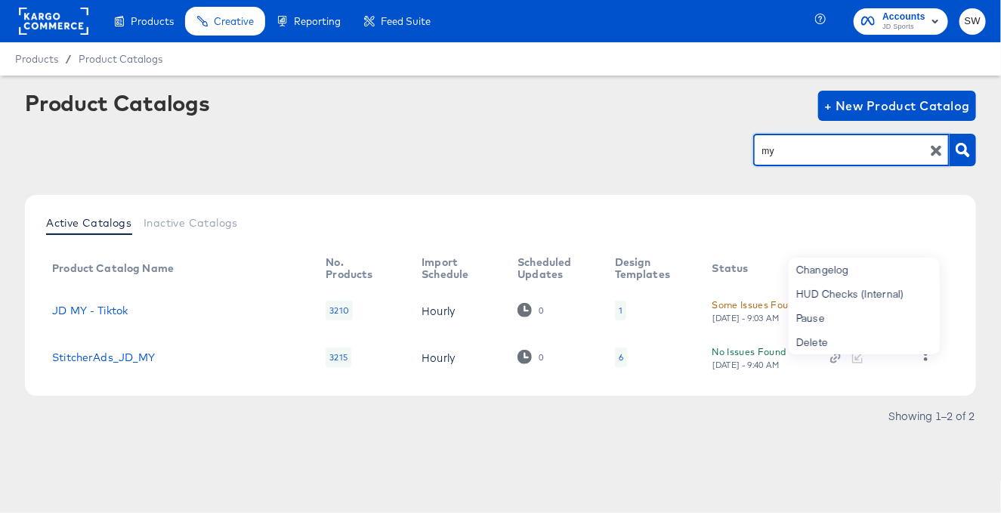
click at [787, 146] on input "my" at bounding box center [840, 150] width 161 height 17
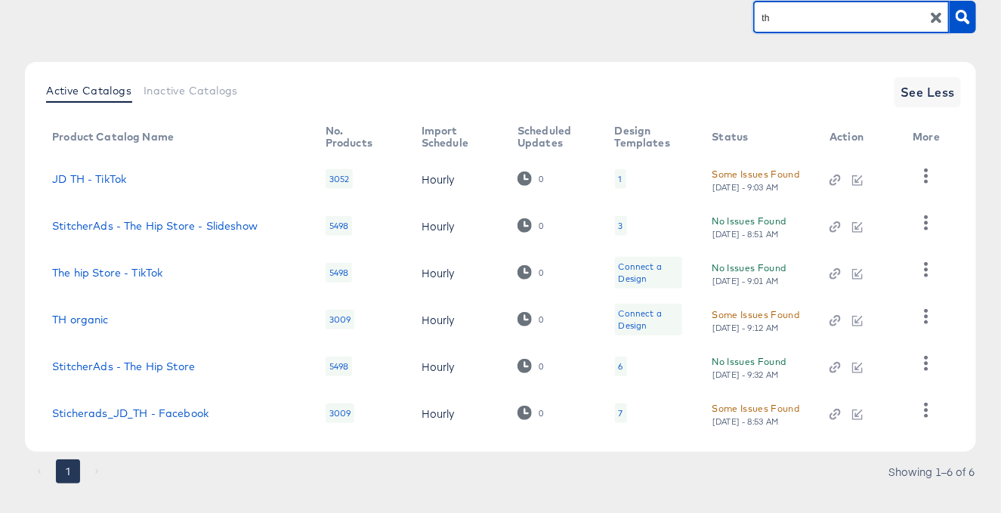
scroll to position [156, 0]
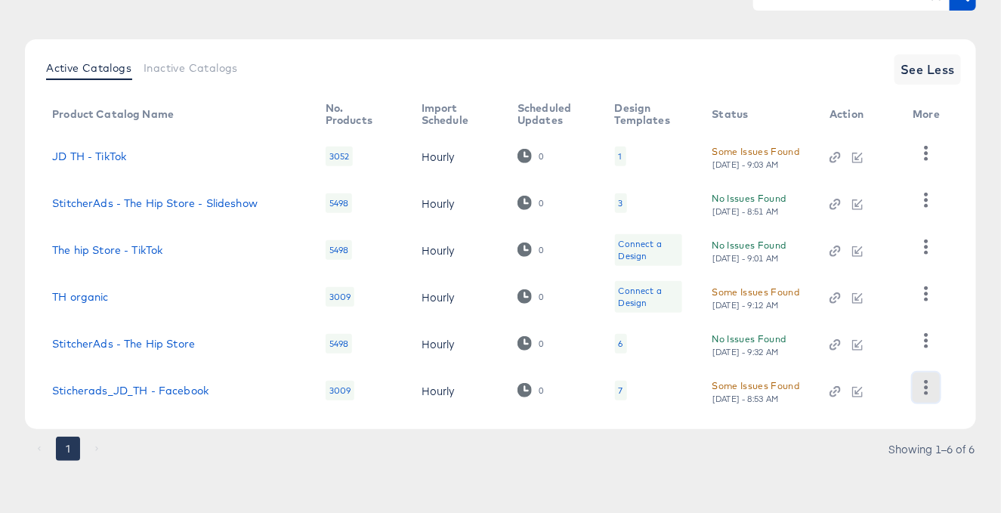
click at [930, 387] on icon "button" at bounding box center [926, 387] width 14 height 14
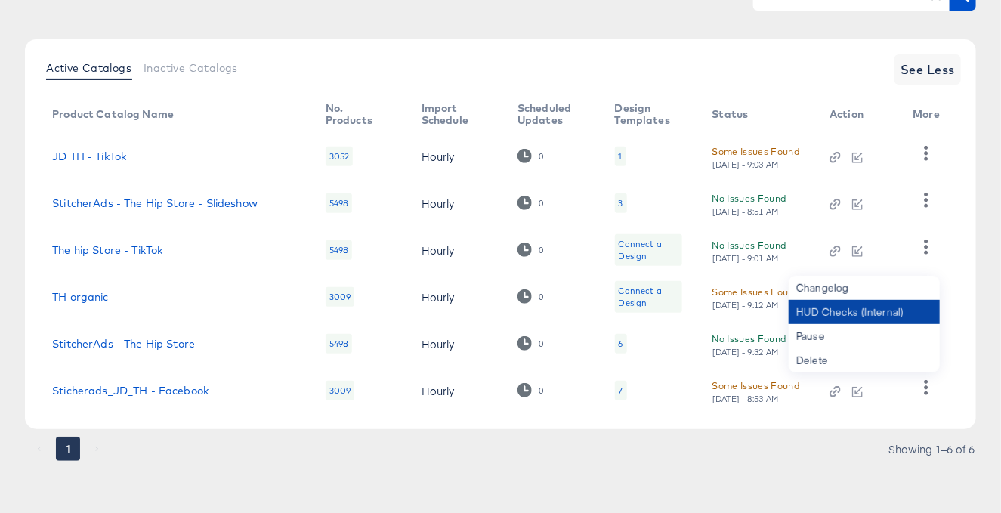
click at [872, 314] on div "HUD Checks (Internal)" at bounding box center [864, 312] width 151 height 24
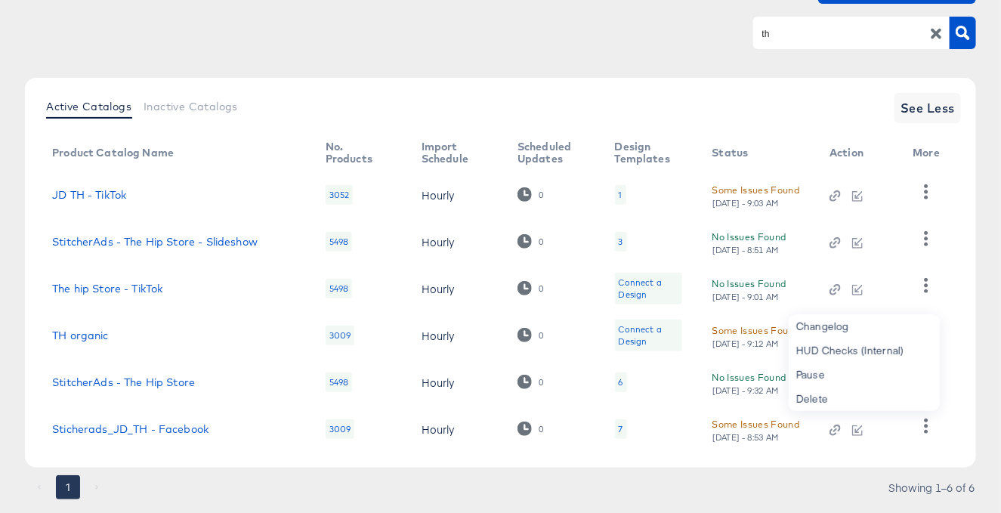
scroll to position [29, 0]
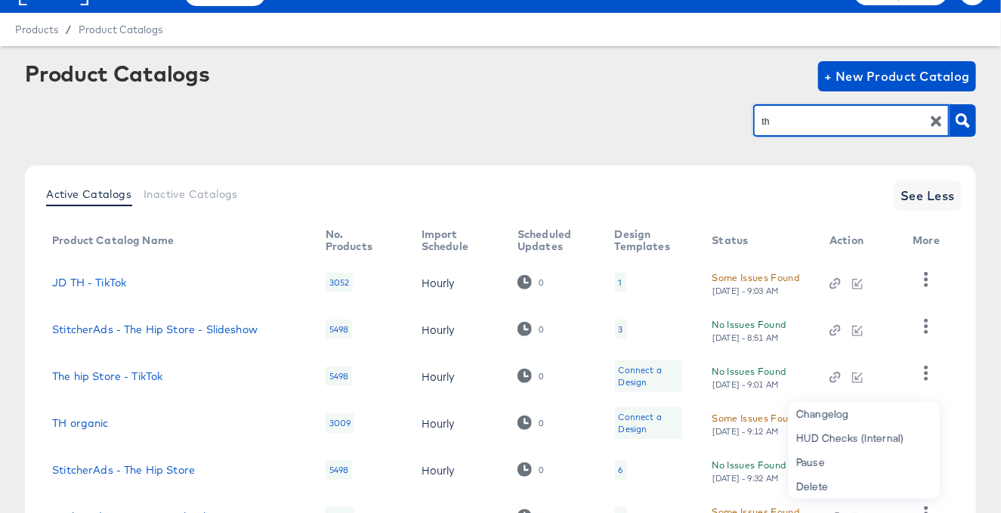
click at [780, 113] on input "th" at bounding box center [840, 121] width 161 height 17
type input "sg"
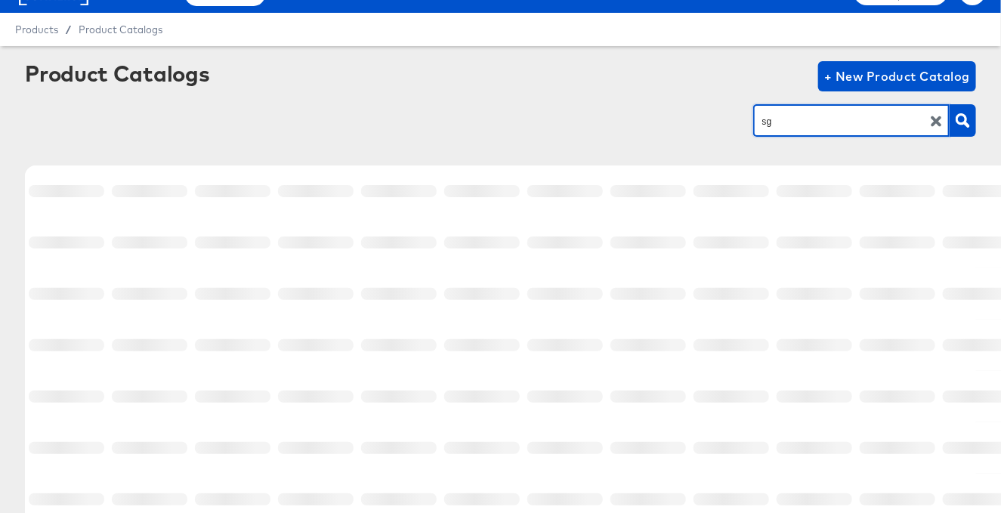
scroll to position [0, 0]
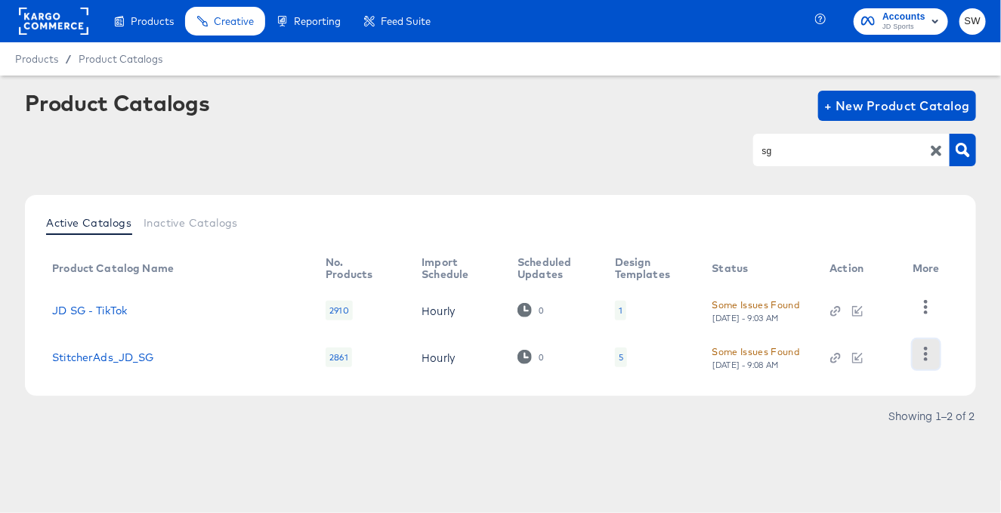
click at [930, 359] on icon "button" at bounding box center [926, 354] width 14 height 14
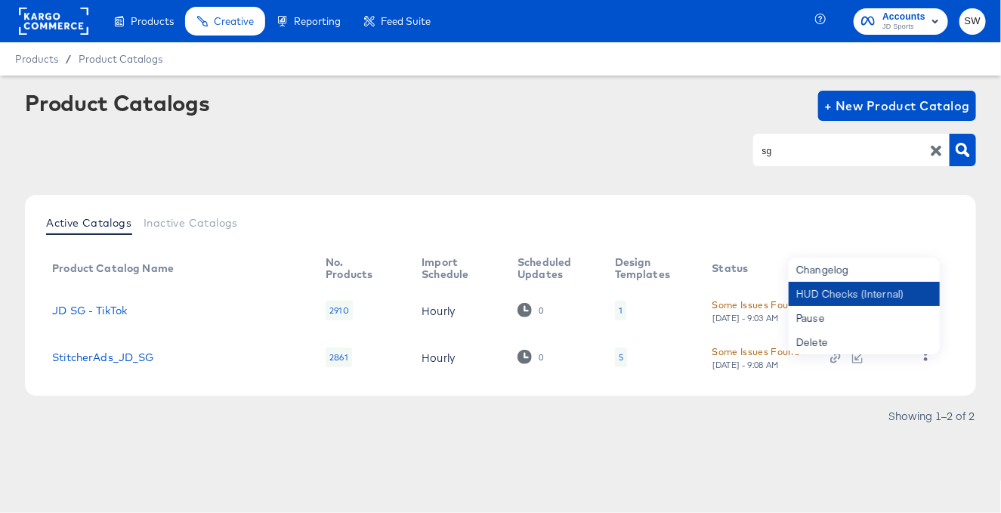
click at [854, 300] on div "HUD Checks (Internal)" at bounding box center [864, 294] width 151 height 24
click at [72, 28] on rect at bounding box center [54, 21] width 70 height 27
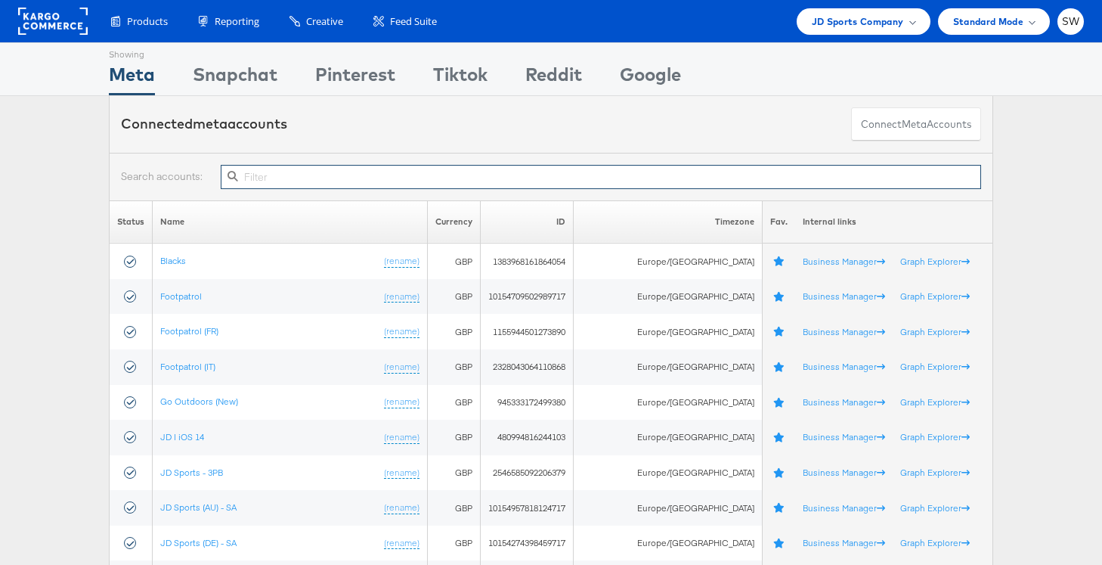
click at [392, 170] on input "text" at bounding box center [601, 177] width 760 height 24
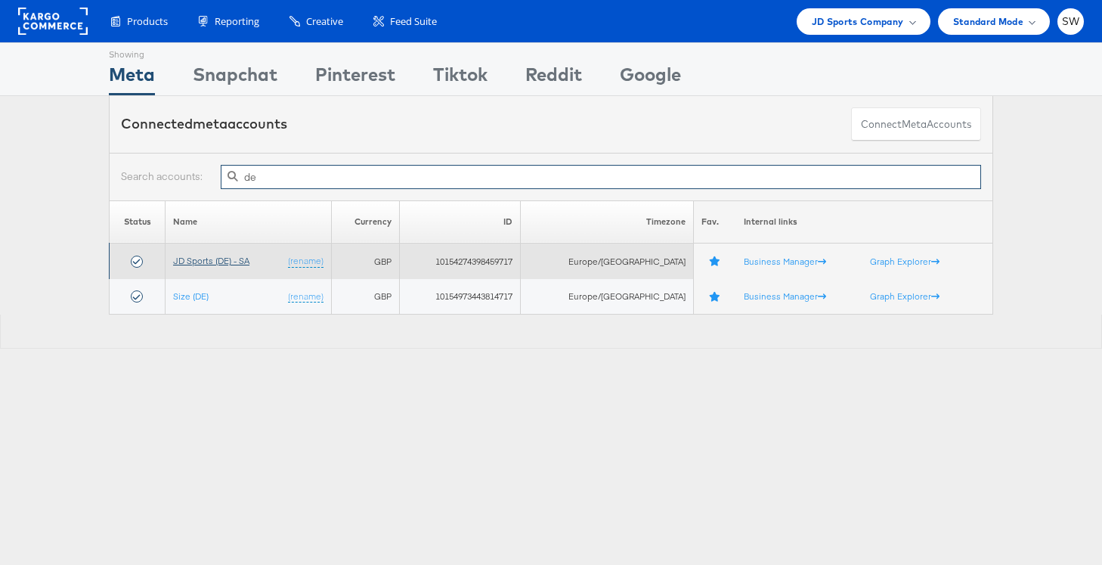
type input "de"
click at [202, 260] on link "JD Sports (DE) - SA" at bounding box center [211, 260] width 76 height 11
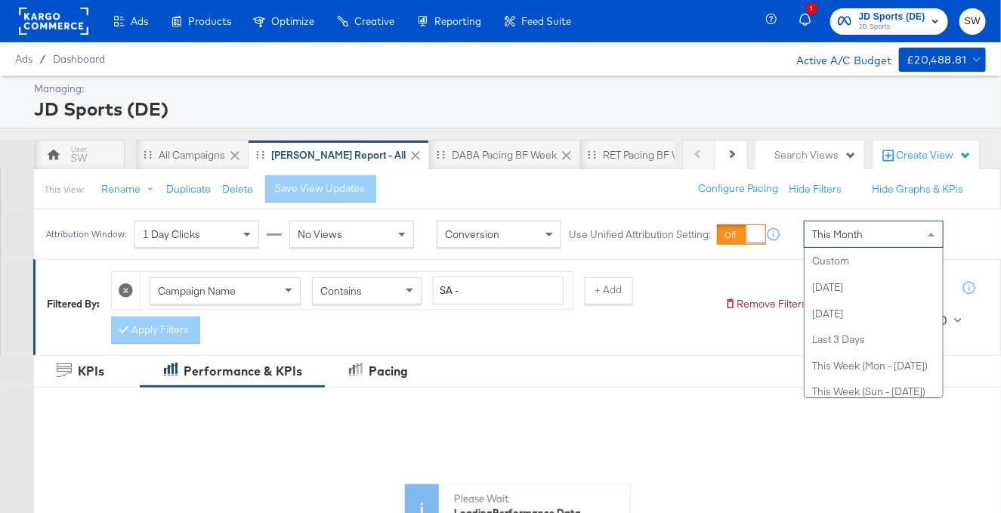
click at [862, 226] on div "This Month" at bounding box center [874, 234] width 138 height 26
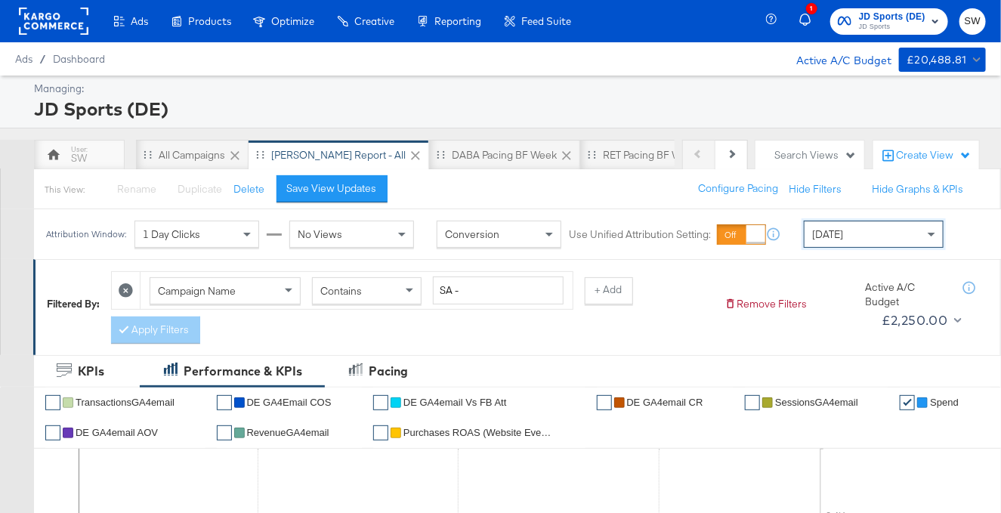
click at [881, 23] on span "JD Sports" at bounding box center [892, 27] width 67 height 12
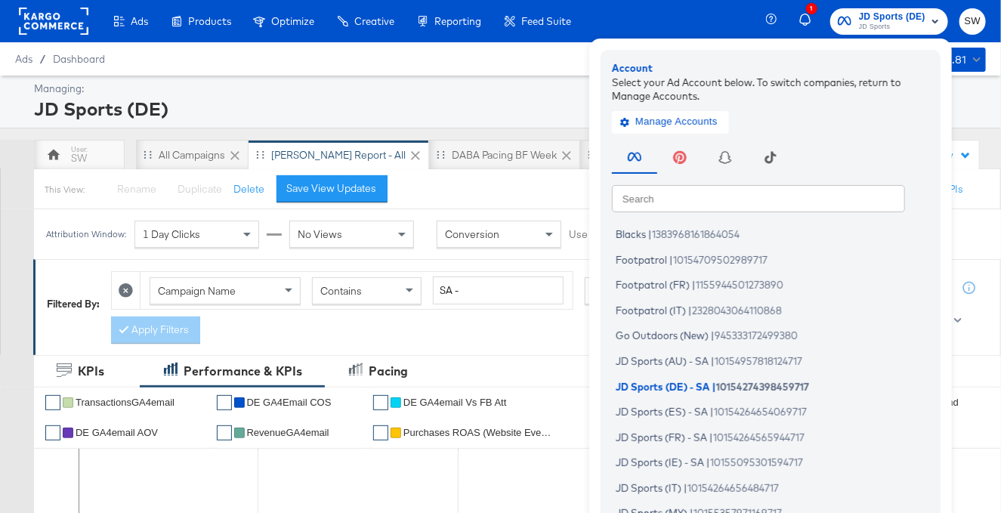
click at [769, 190] on input "text" at bounding box center [758, 197] width 293 height 27
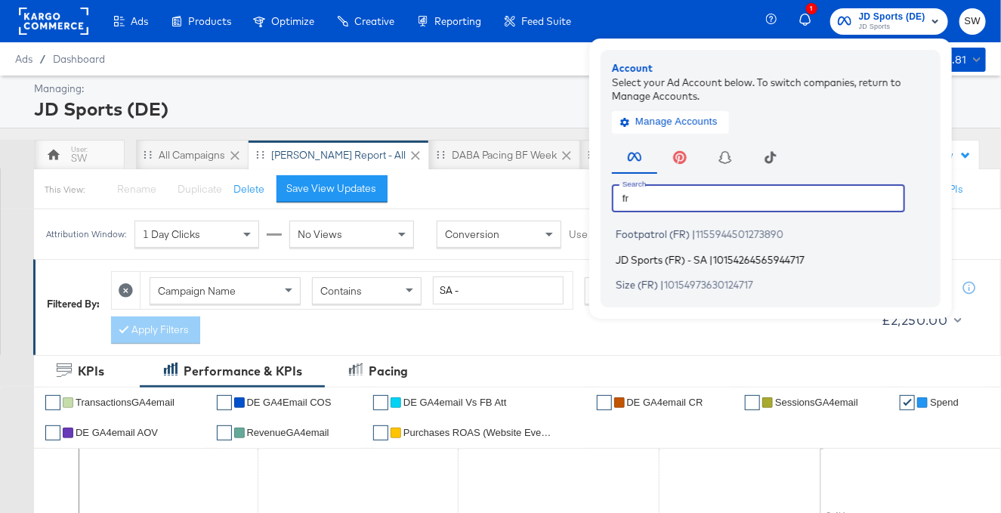
type input "fr"
click at [802, 256] on span "10154264565944717" at bounding box center [758, 259] width 91 height 12
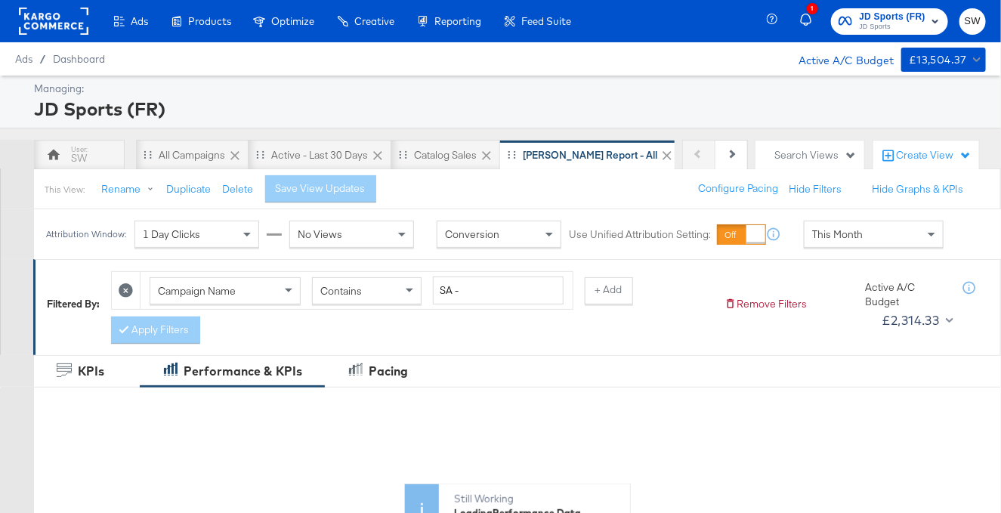
click at [853, 235] on span "This Month" at bounding box center [838, 235] width 51 height 14
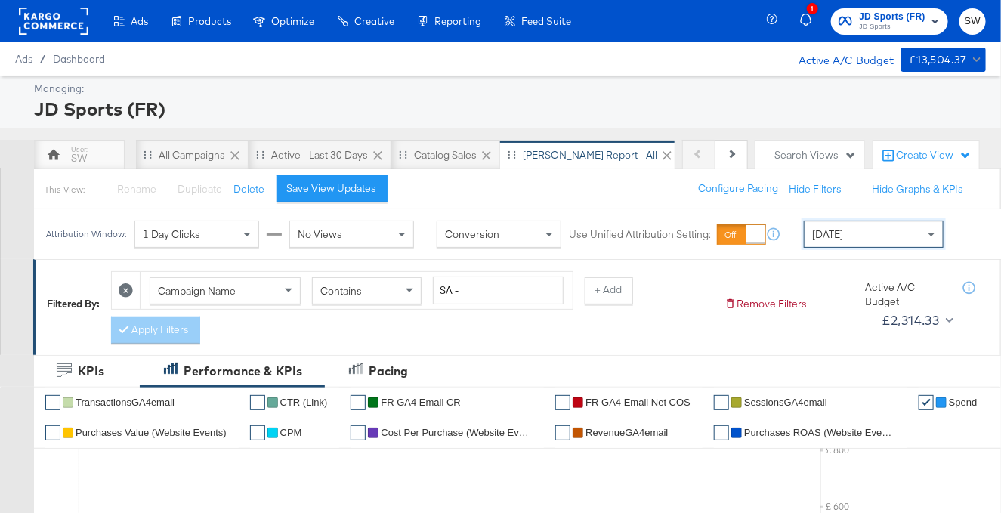
click at [908, 13] on span "JD Sports (FR)" at bounding box center [893, 17] width 67 height 16
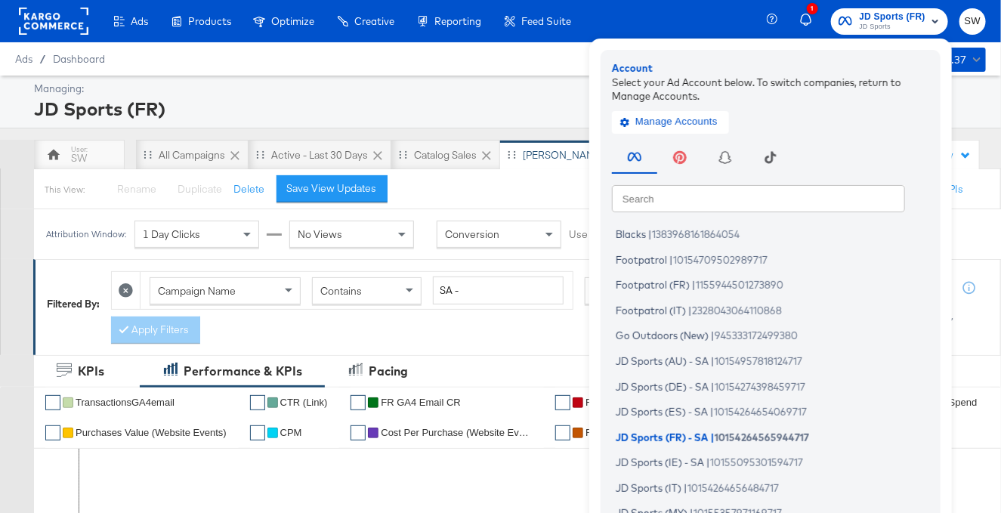
click at [710, 200] on input "text" at bounding box center [758, 197] width 293 height 27
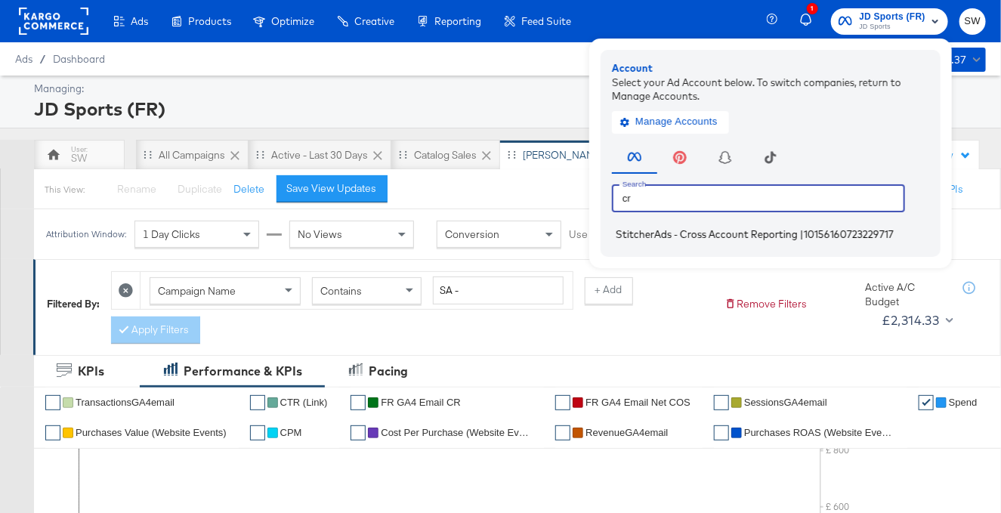
type input "cr"
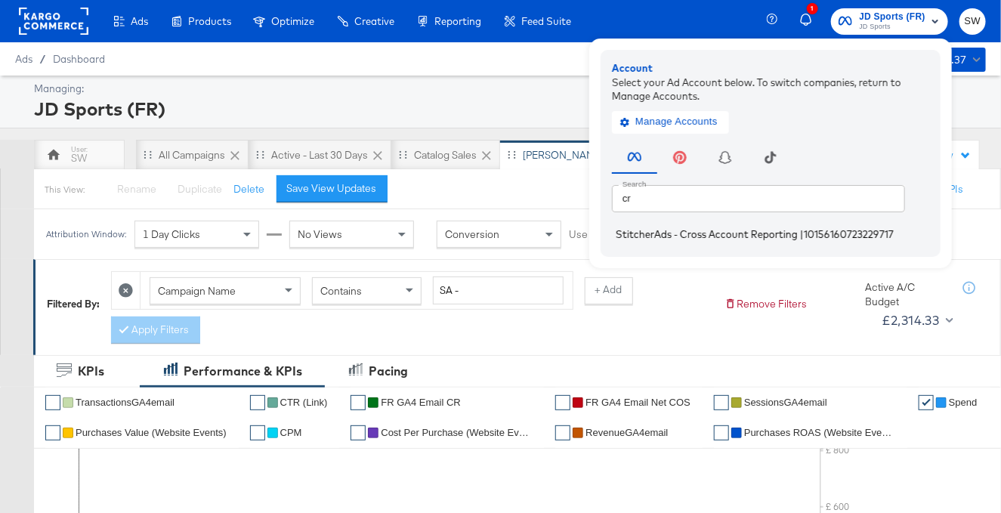
click at [732, 243] on li "StitcherAds - Cross Account Reporting | 10156160723229717" at bounding box center [774, 235] width 325 height 22
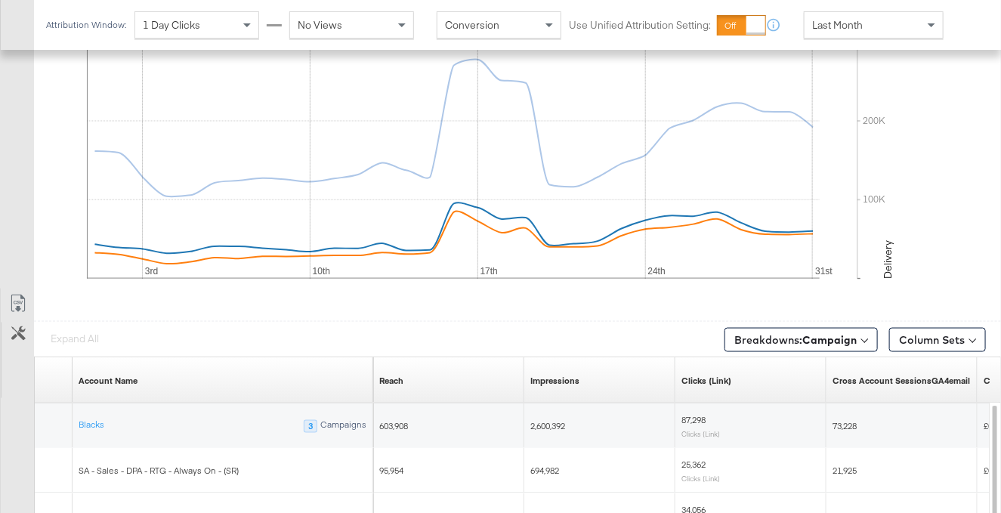
scroll to position [683, 0]
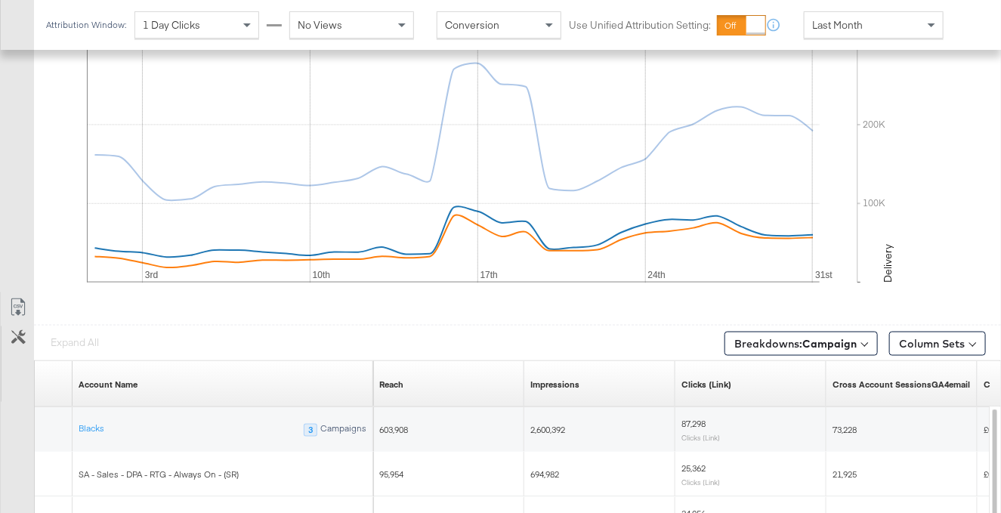
click at [887, 25] on div "Last Month" at bounding box center [874, 25] width 138 height 26
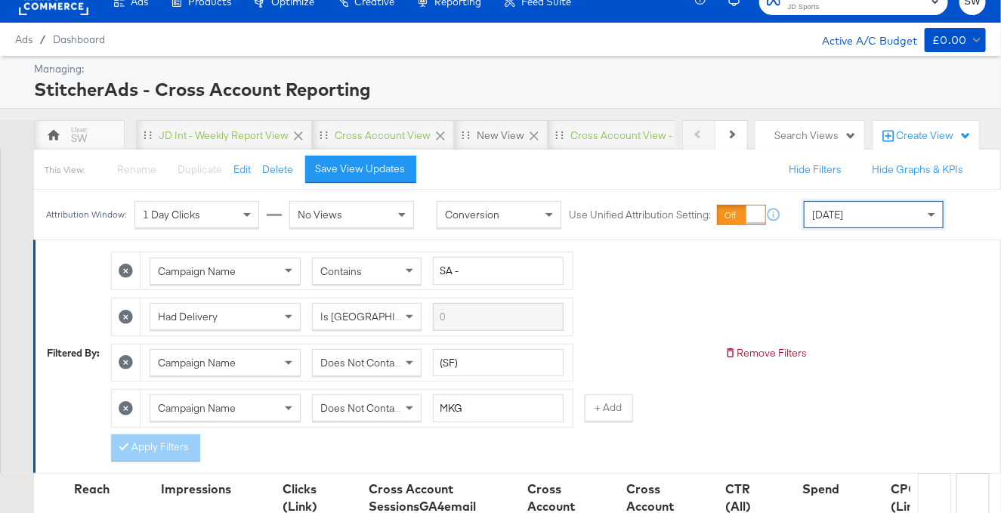
scroll to position [0, 0]
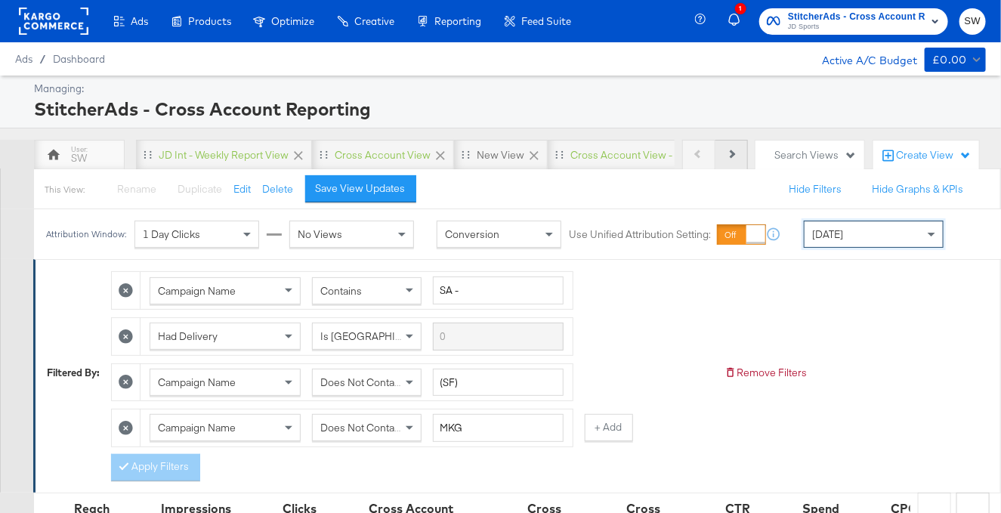
click at [732, 155] on icon at bounding box center [731, 154] width 8 height 8
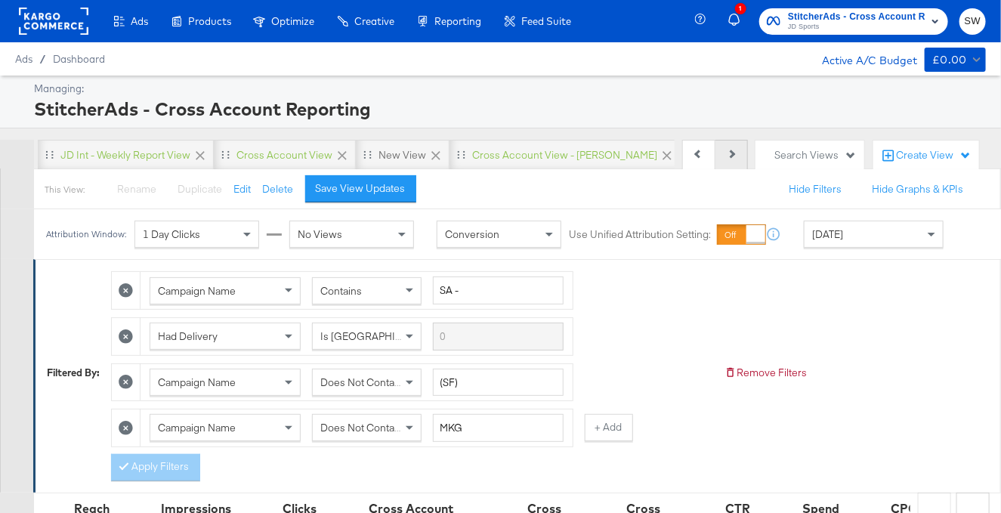
click at [732, 155] on icon at bounding box center [731, 154] width 8 height 8
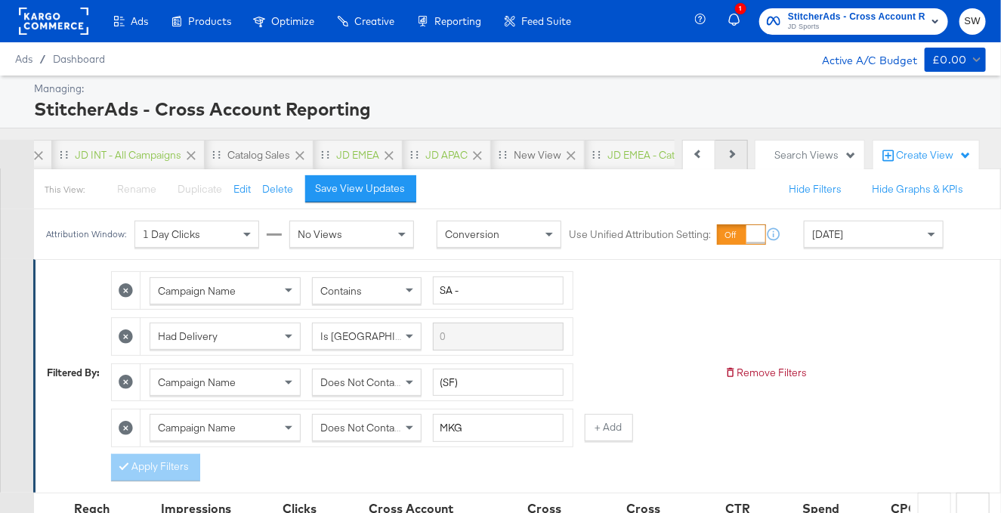
click at [732, 155] on icon at bounding box center [731, 154] width 8 height 8
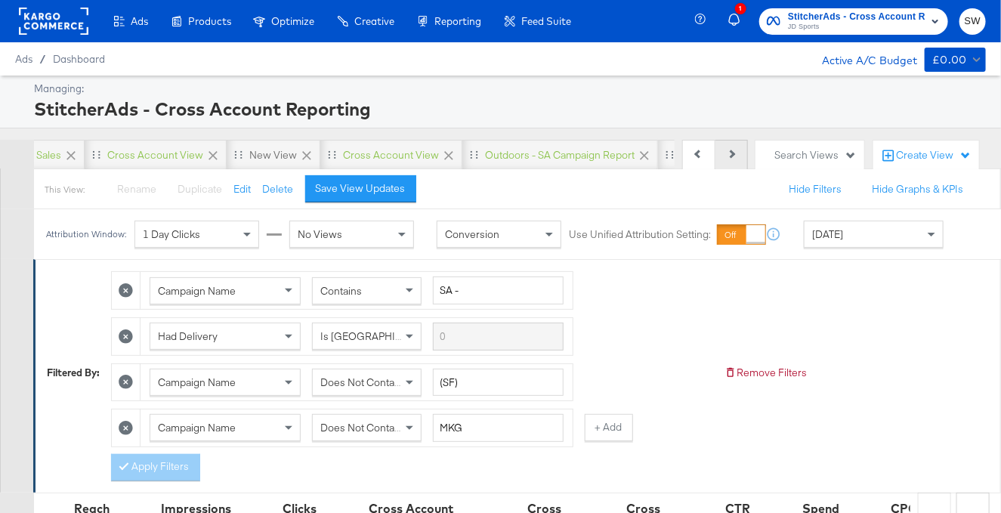
click at [732, 155] on icon at bounding box center [731, 154] width 8 height 8
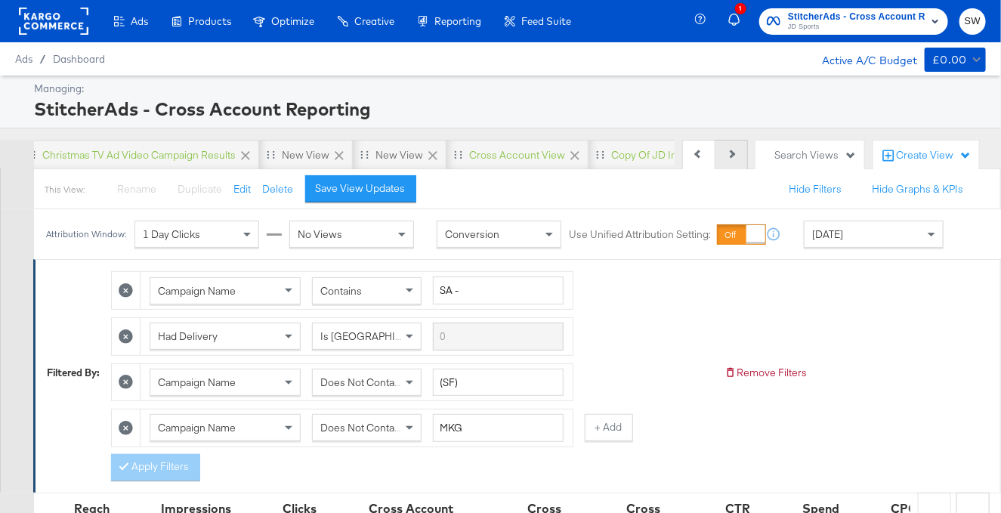
click at [732, 155] on icon at bounding box center [731, 154] width 8 height 8
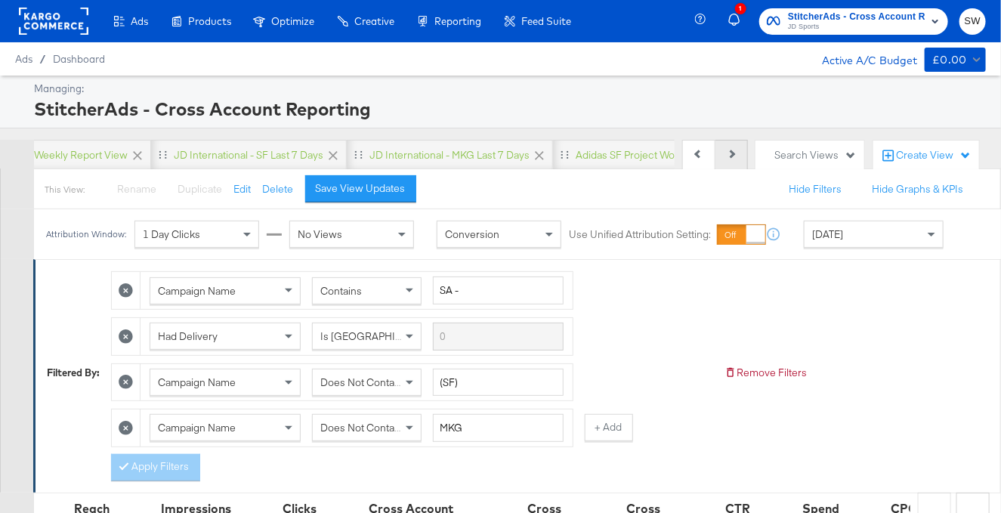
click at [732, 155] on icon at bounding box center [731, 154] width 8 height 8
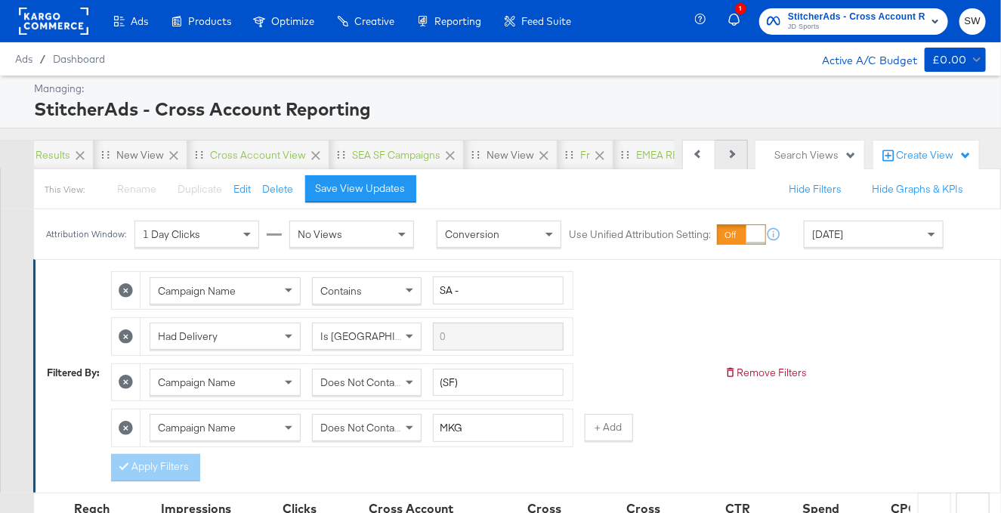
click at [732, 155] on icon at bounding box center [731, 154] width 8 height 8
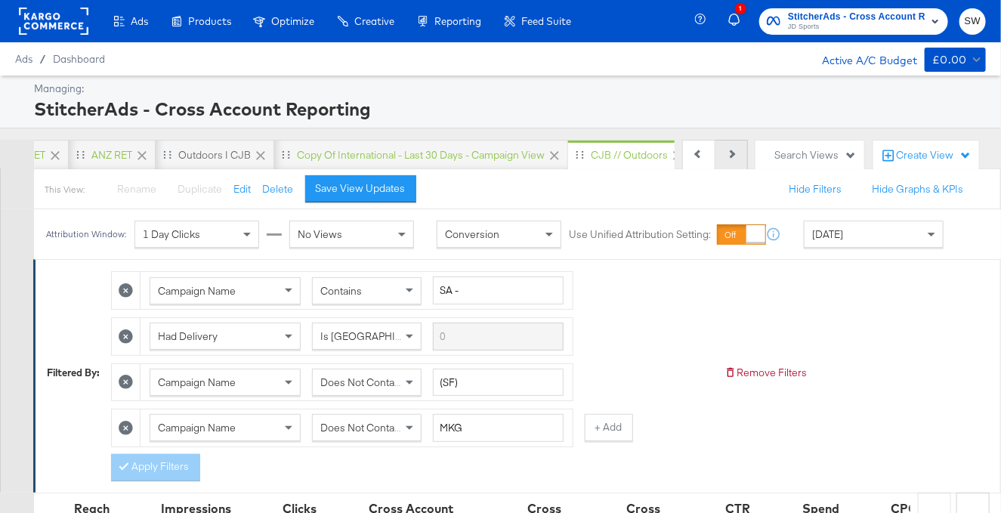
click at [732, 155] on icon at bounding box center [731, 154] width 8 height 8
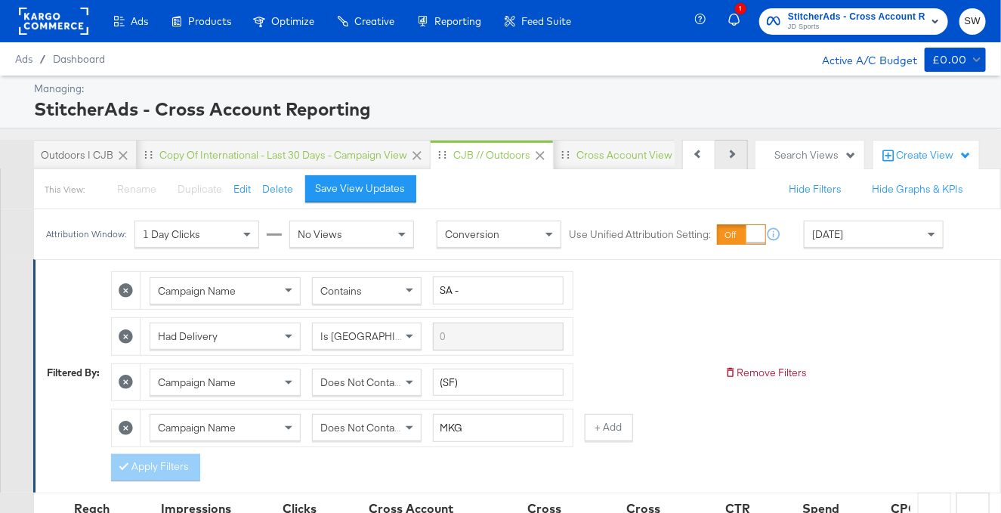
click at [732, 155] on icon at bounding box center [731, 154] width 8 height 8
click at [729, 155] on icon at bounding box center [731, 154] width 8 height 8
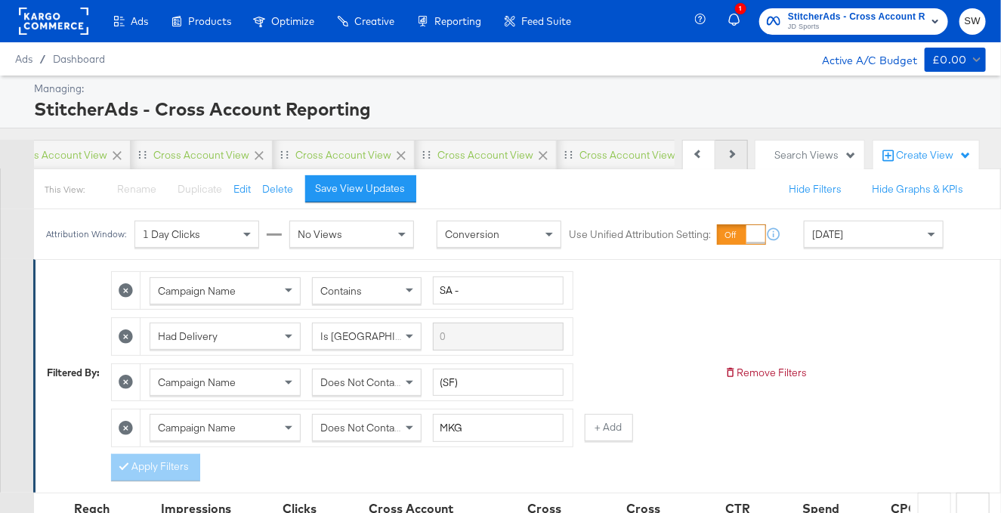
click at [729, 155] on icon at bounding box center [731, 154] width 8 height 8
click at [729, 156] on icon at bounding box center [731, 154] width 8 height 8
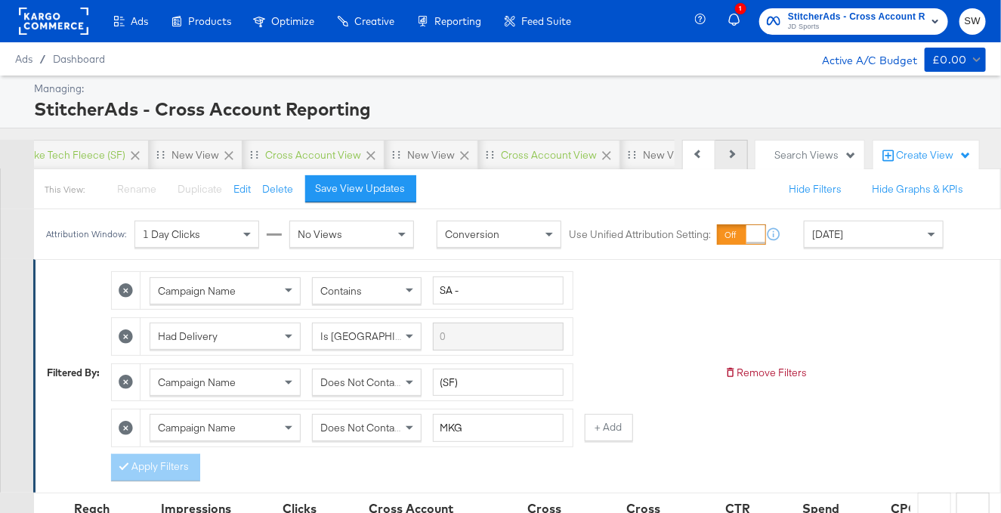
click at [729, 156] on icon at bounding box center [731, 154] width 8 height 8
click at [729, 156] on button "Next" at bounding box center [732, 155] width 33 height 30
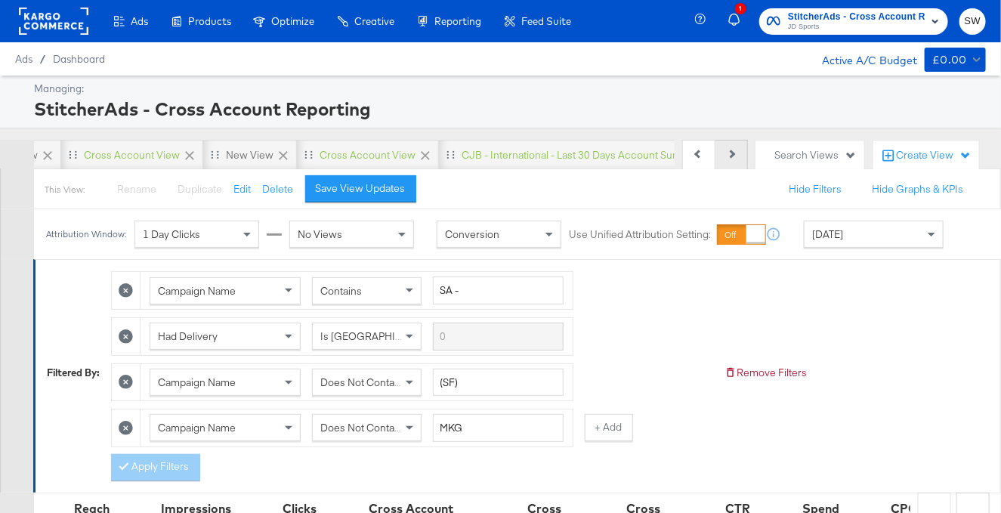
click at [729, 156] on button "Next" at bounding box center [732, 155] width 33 height 30
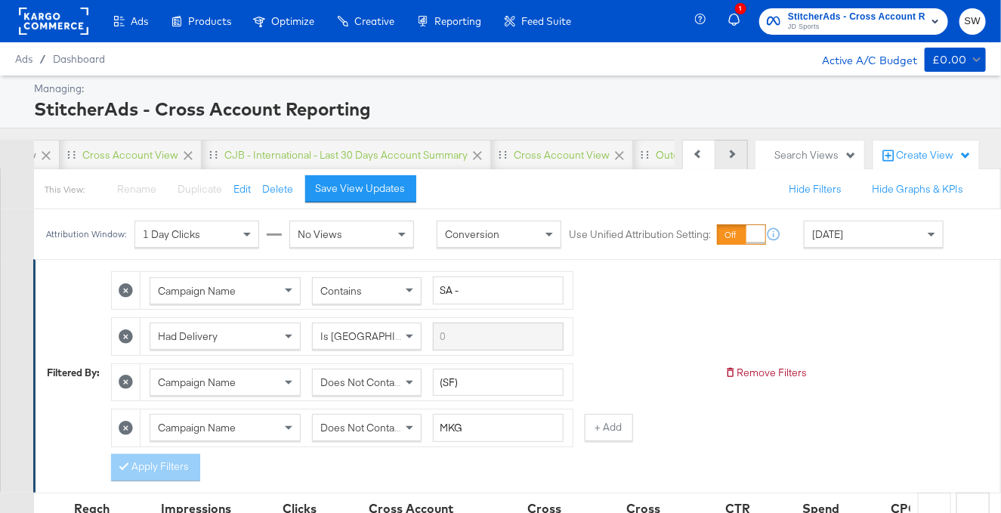
click at [729, 156] on button "Next" at bounding box center [732, 155] width 33 height 30
click at [306, 153] on div "CJB - International - Last 30 days Account Summary" at bounding box center [345, 155] width 243 height 14
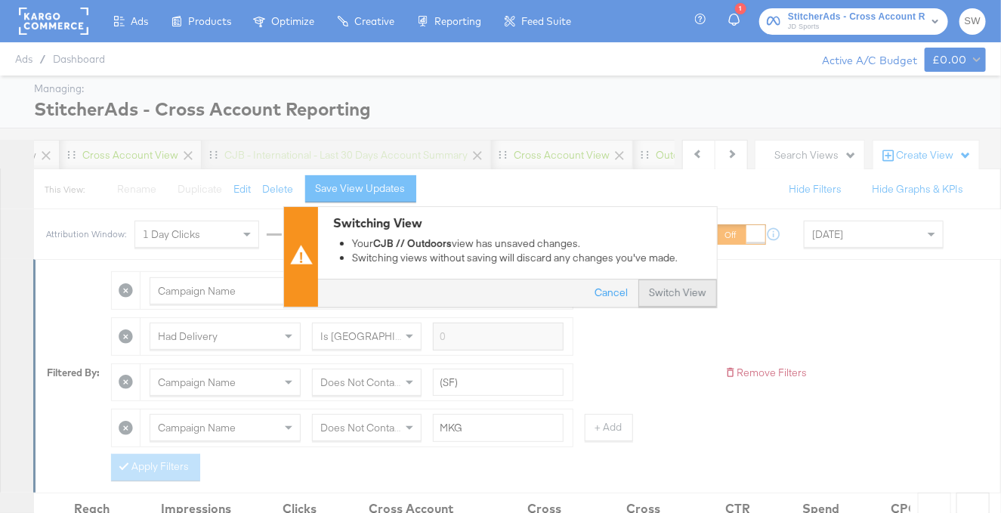
click at [701, 303] on button "Switch View" at bounding box center [678, 293] width 79 height 27
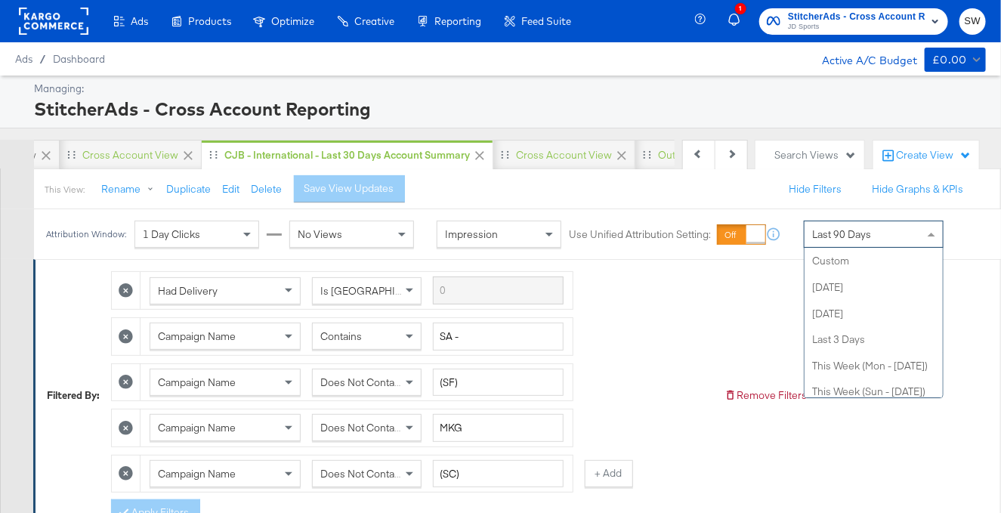
click at [837, 237] on span "Last 90 Days" at bounding box center [842, 235] width 59 height 14
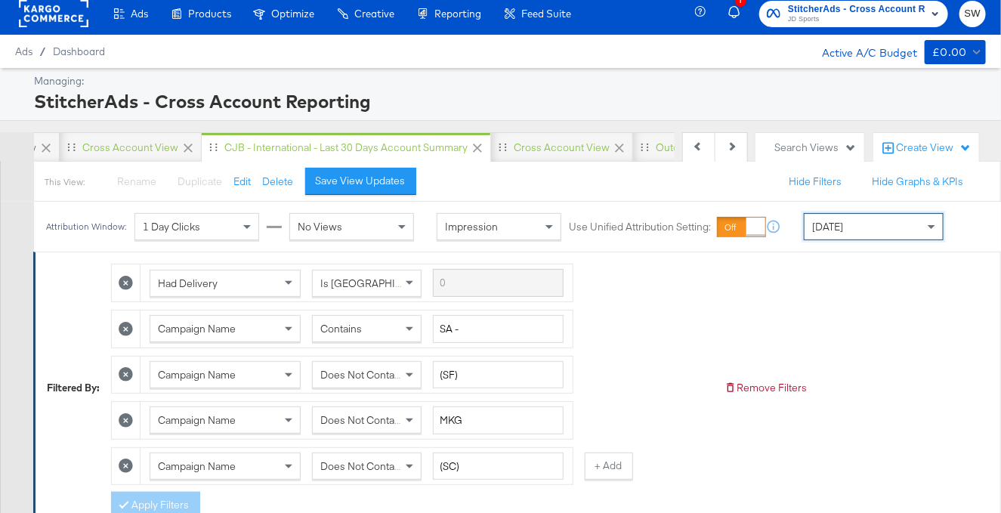
scroll to position [8, 0]
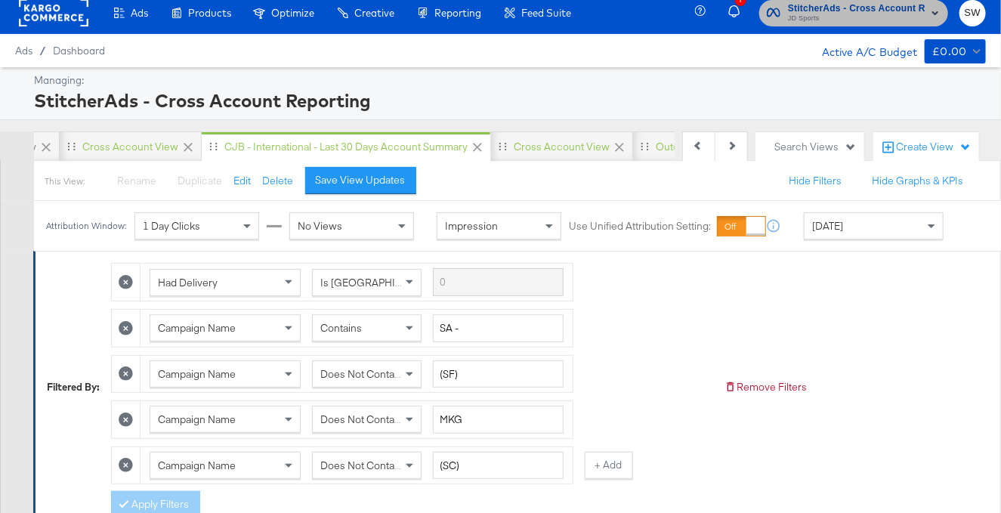
click at [847, 7] on span "StitcherAds - Cross Account Reporting" at bounding box center [857, 9] width 138 height 16
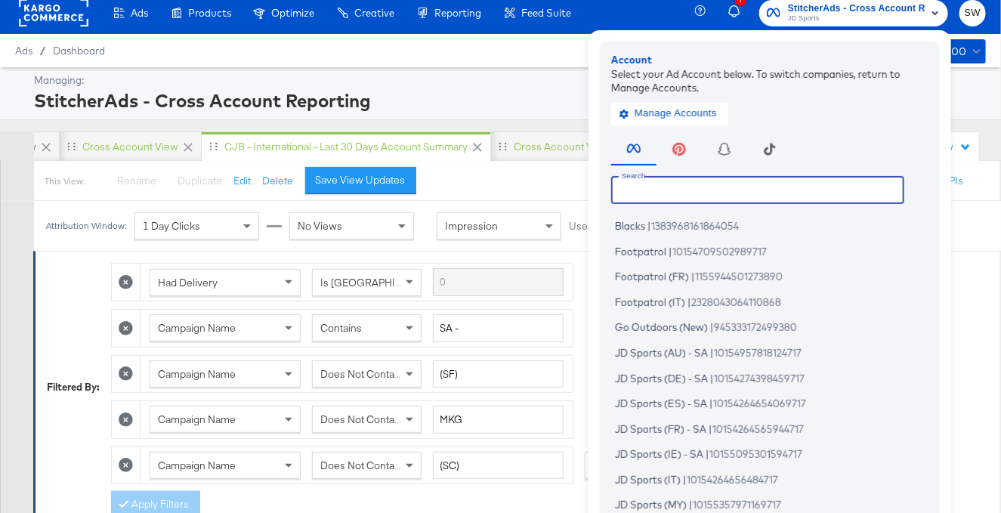
click at [748, 191] on input "text" at bounding box center [757, 189] width 293 height 27
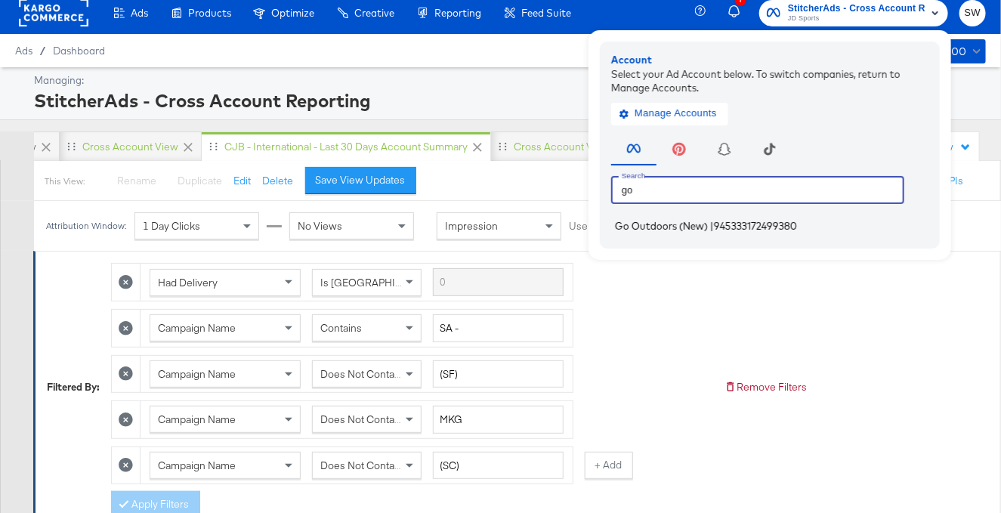
type input "go"
click at [723, 222] on span "945333172499380" at bounding box center [755, 226] width 83 height 12
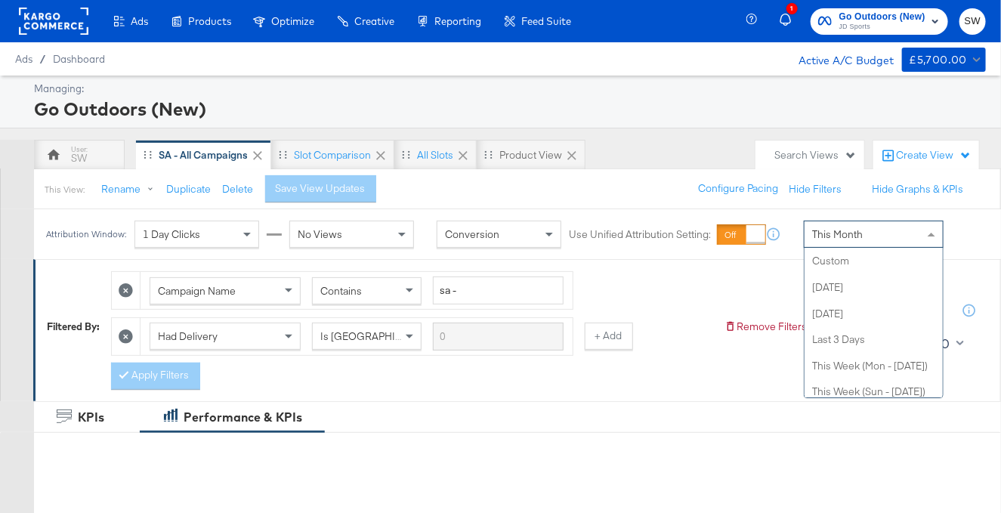
click at [893, 228] on div "This Month" at bounding box center [874, 234] width 138 height 26
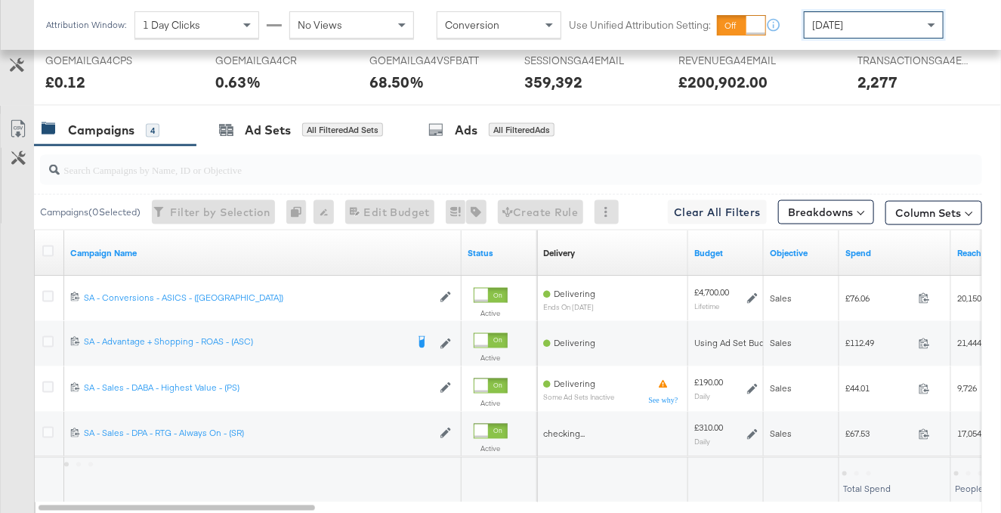
scroll to position [808, 0]
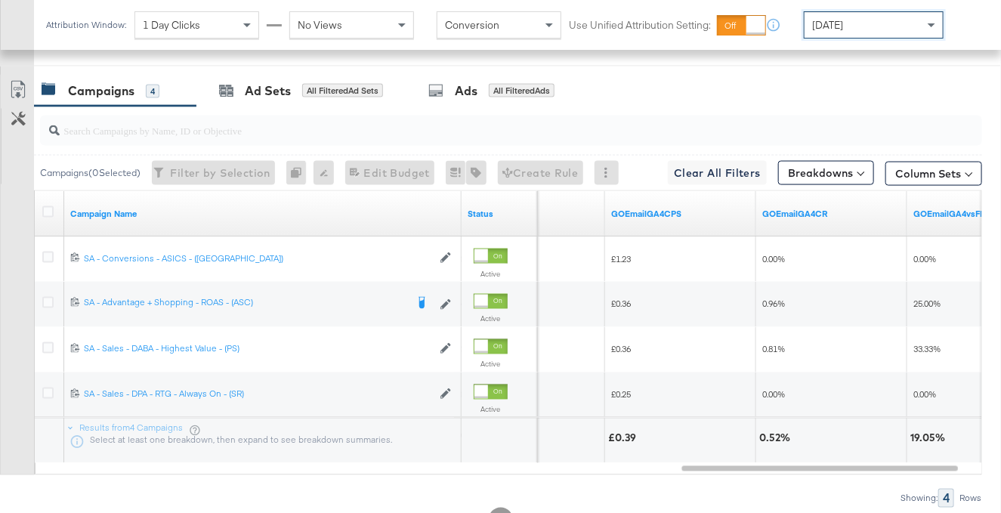
click at [856, 29] on div "[DATE]" at bounding box center [874, 25] width 138 height 26
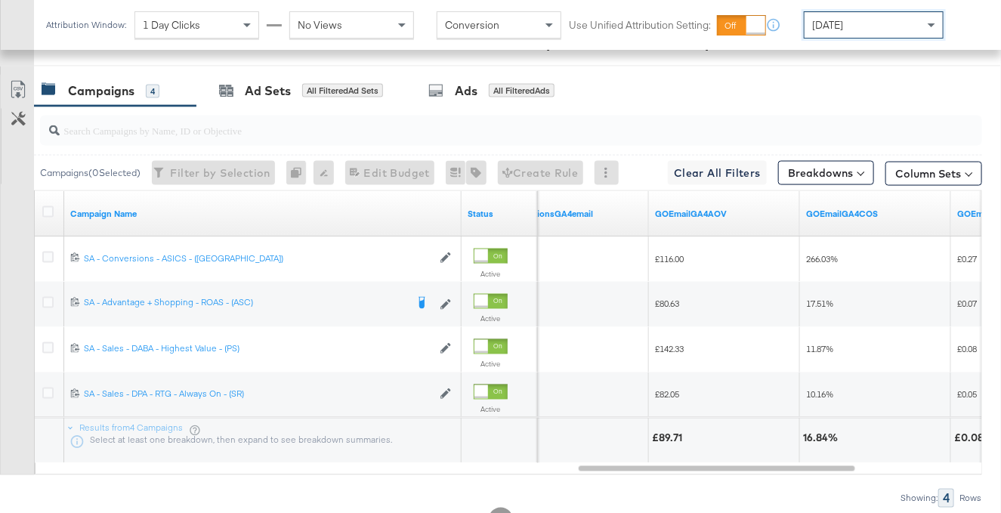
click at [843, 24] on span "[DATE]" at bounding box center [828, 25] width 31 height 14
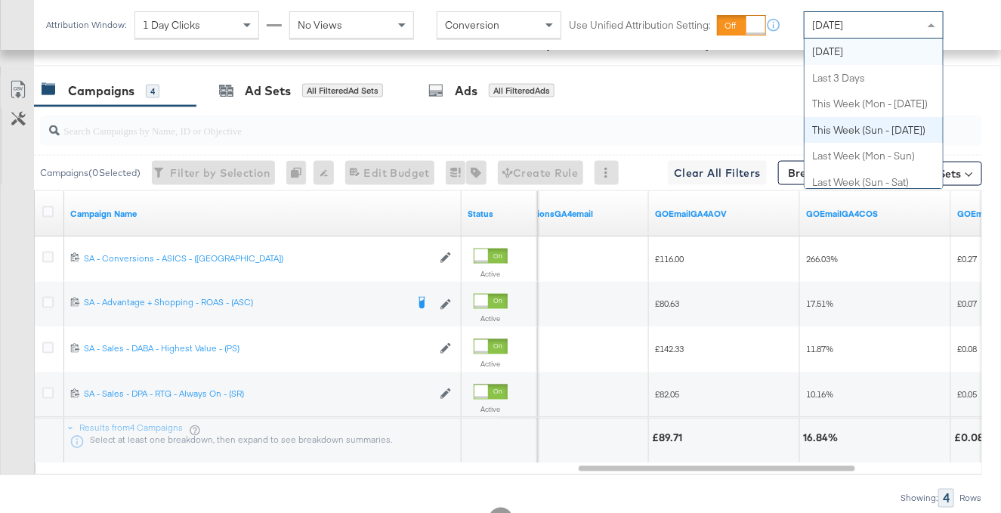
scroll to position [0, 0]
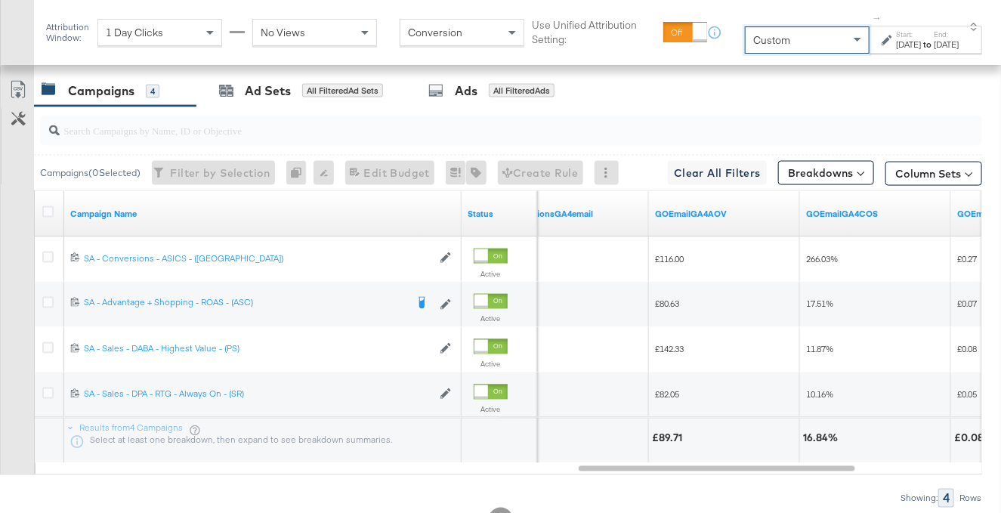
click at [896, 34] on label "Start:" at bounding box center [908, 34] width 25 height 10
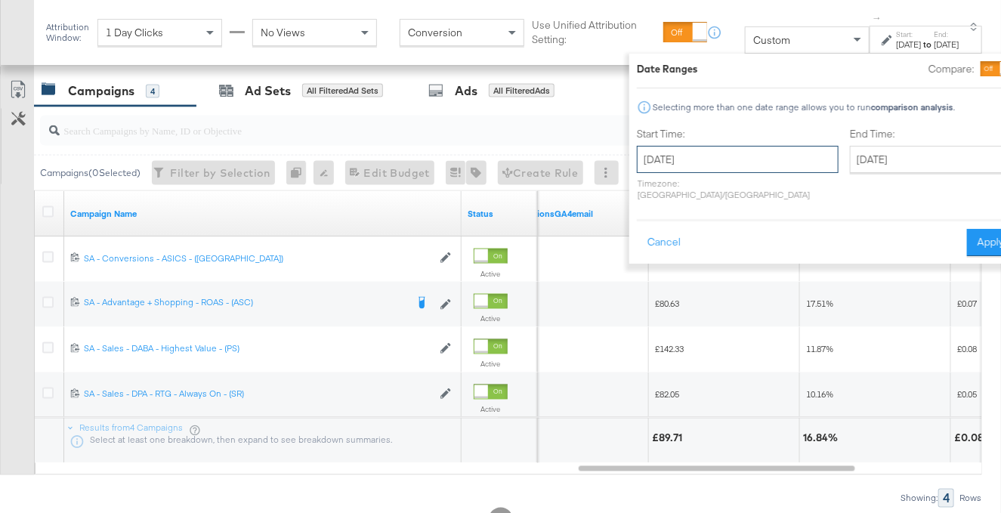
click at [725, 169] on input "[DATE]" at bounding box center [738, 159] width 202 height 27
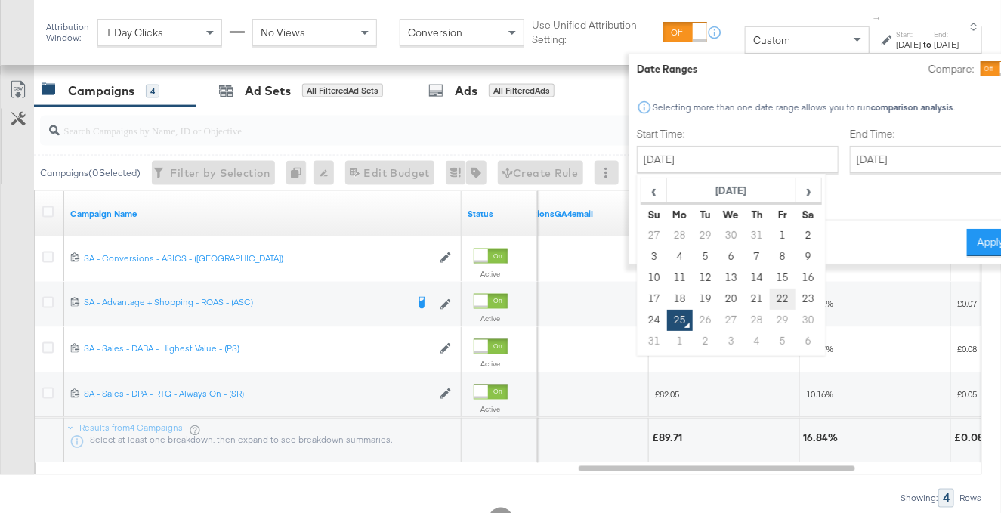
click at [770, 298] on td "22" at bounding box center [783, 299] width 26 height 21
type input "[DATE]"
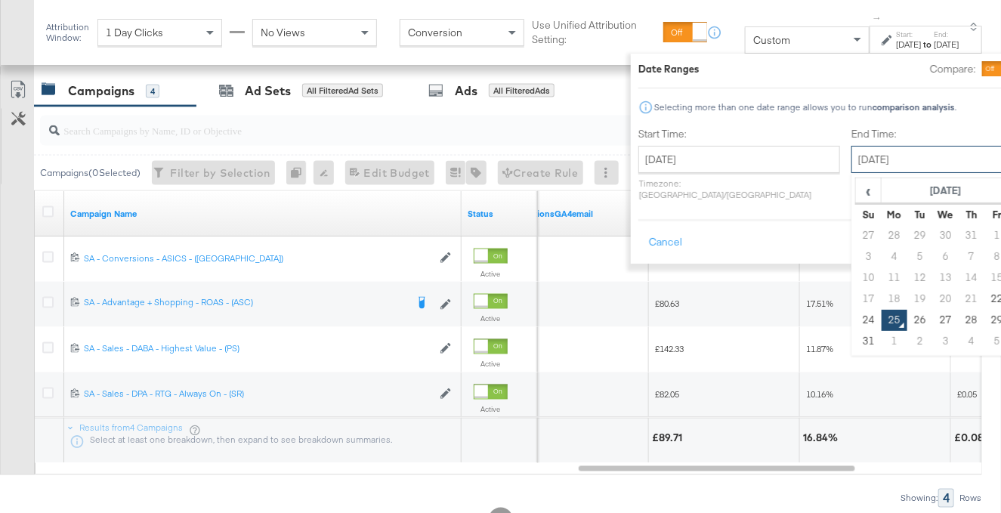
click at [853, 148] on input "[DATE]" at bounding box center [931, 159] width 159 height 27
click at [985, 293] on td "22" at bounding box center [998, 299] width 26 height 21
type input "[DATE]"
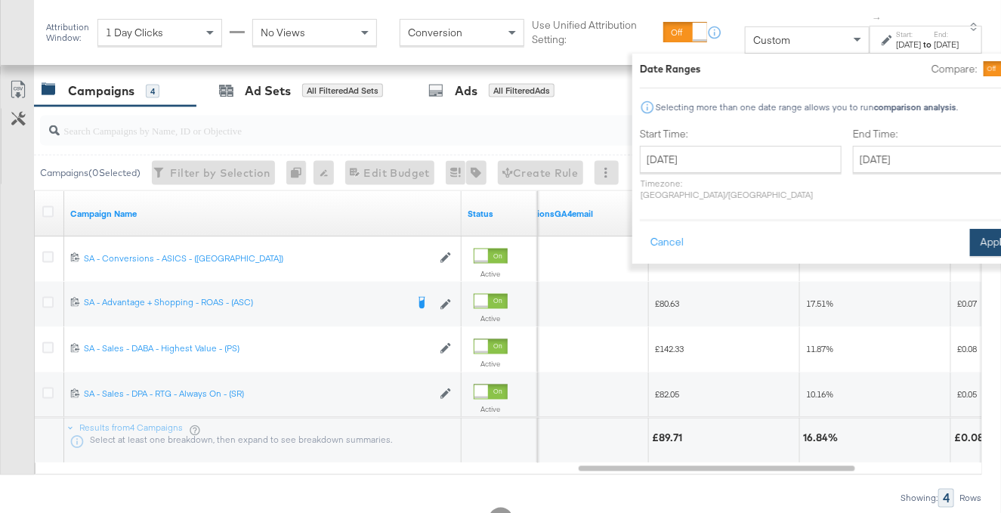
click at [970, 229] on button "Apply" at bounding box center [994, 242] width 48 height 27
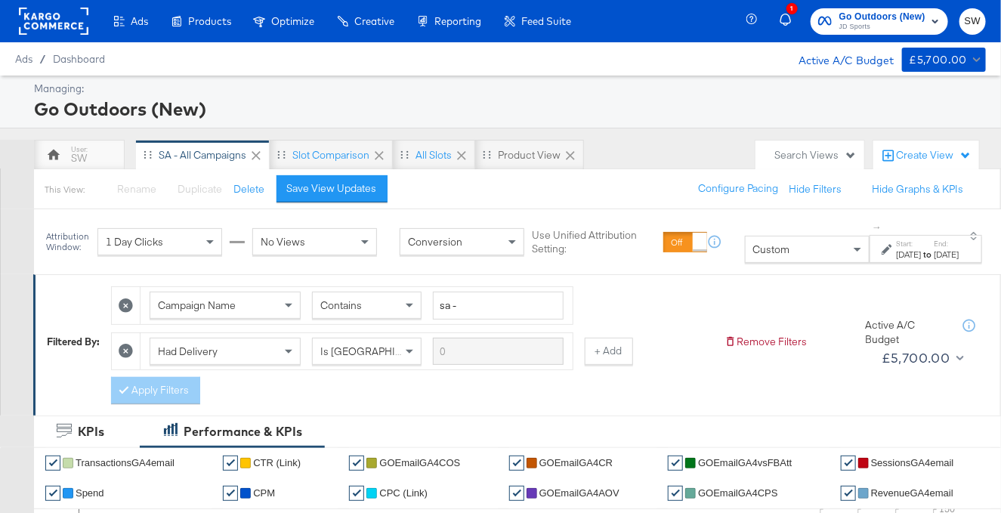
click at [893, 20] on span "Go Outdoors (New)" at bounding box center [883, 17] width 86 height 16
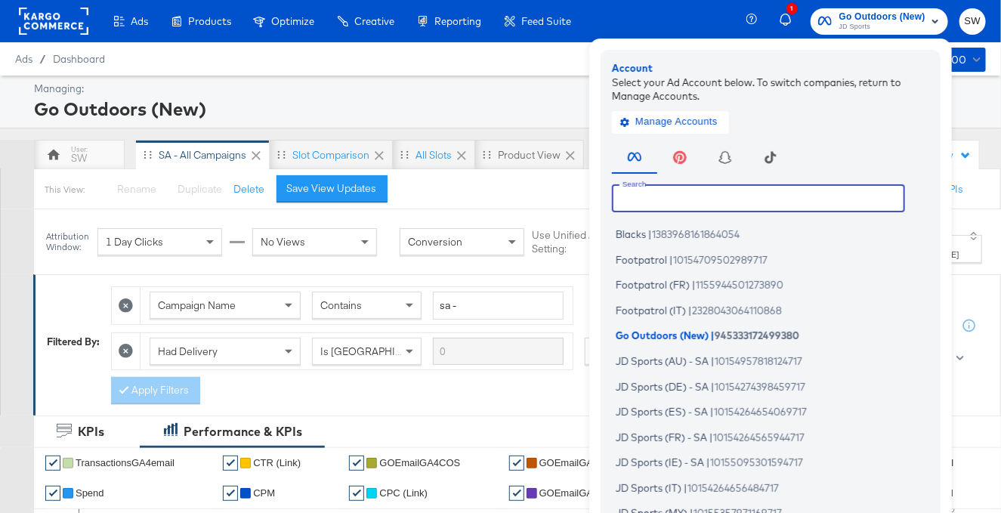
click at [772, 200] on input "text" at bounding box center [758, 197] width 293 height 27
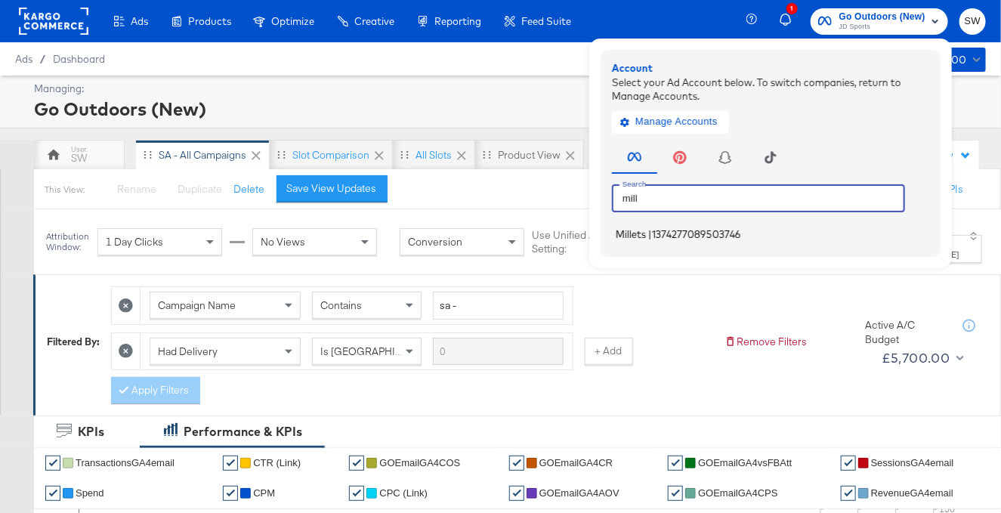
type input "mill"
click at [756, 230] on li "Millets | 1374277089503746" at bounding box center [774, 235] width 325 height 22
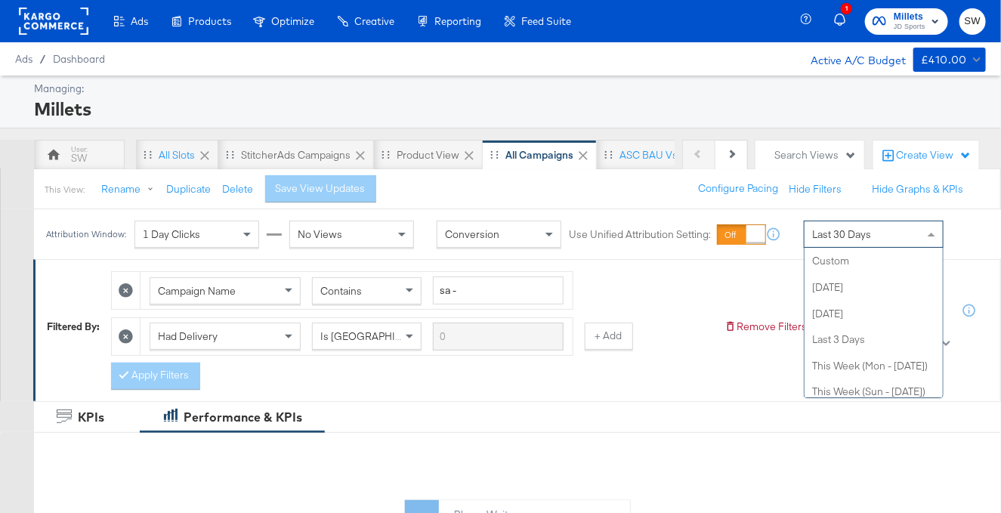
click at [852, 233] on span "Last 30 Days" at bounding box center [842, 235] width 59 height 14
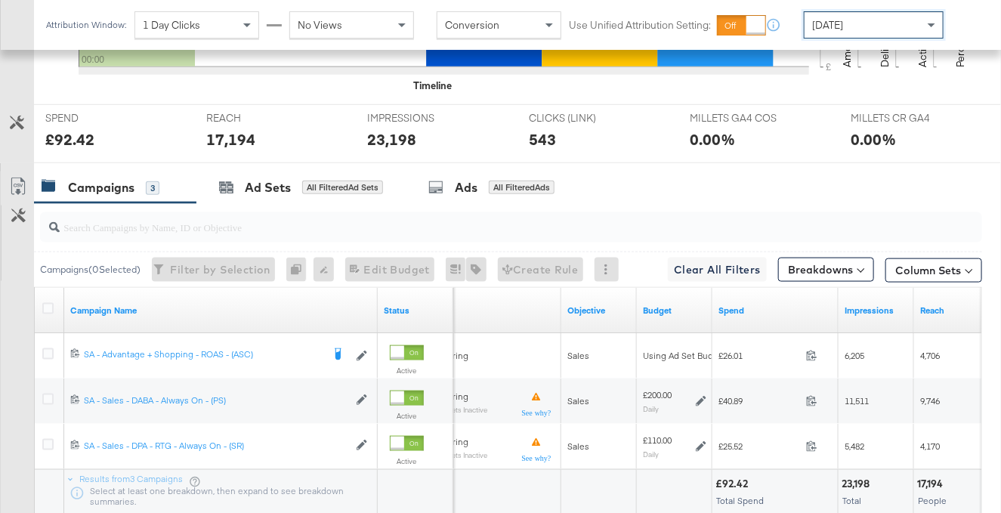
scroll to position [734, 0]
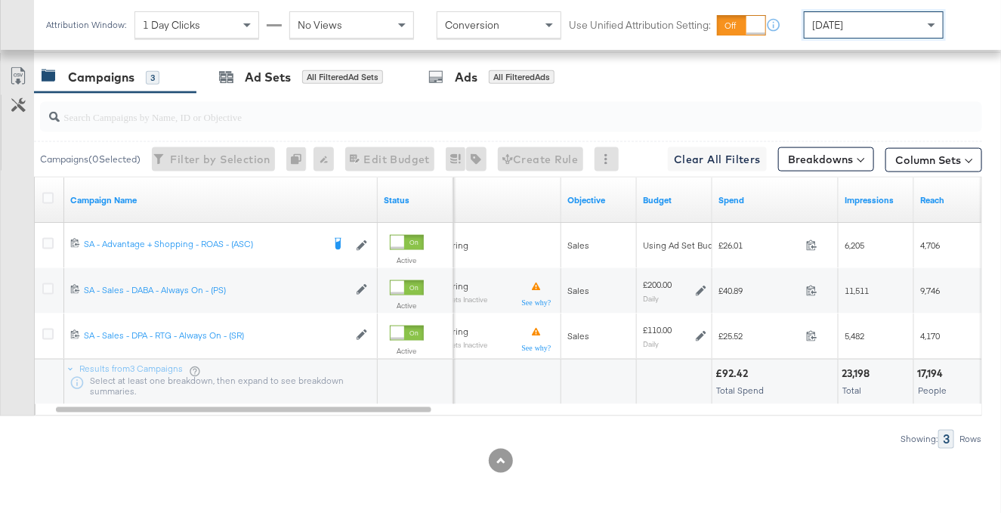
click at [879, 25] on div "[DATE]" at bounding box center [874, 25] width 138 height 26
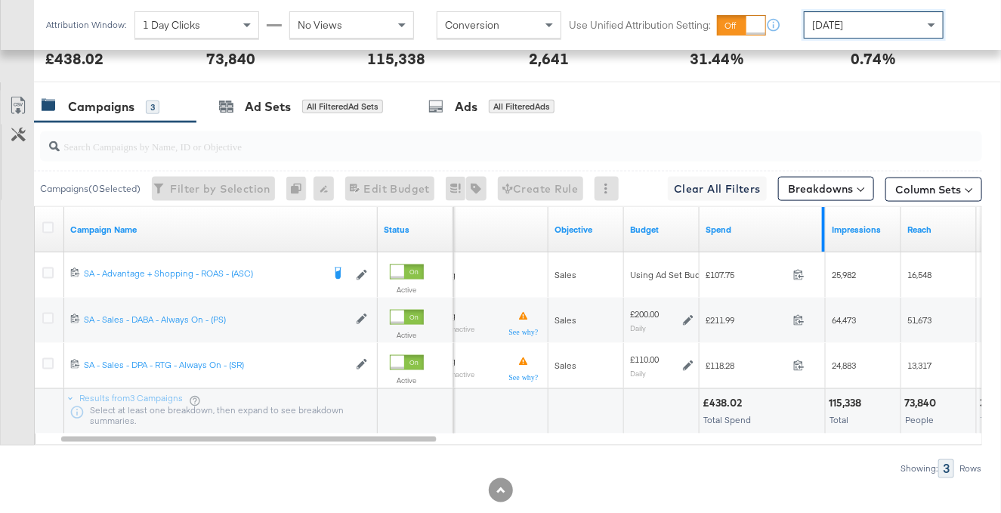
scroll to position [714, 0]
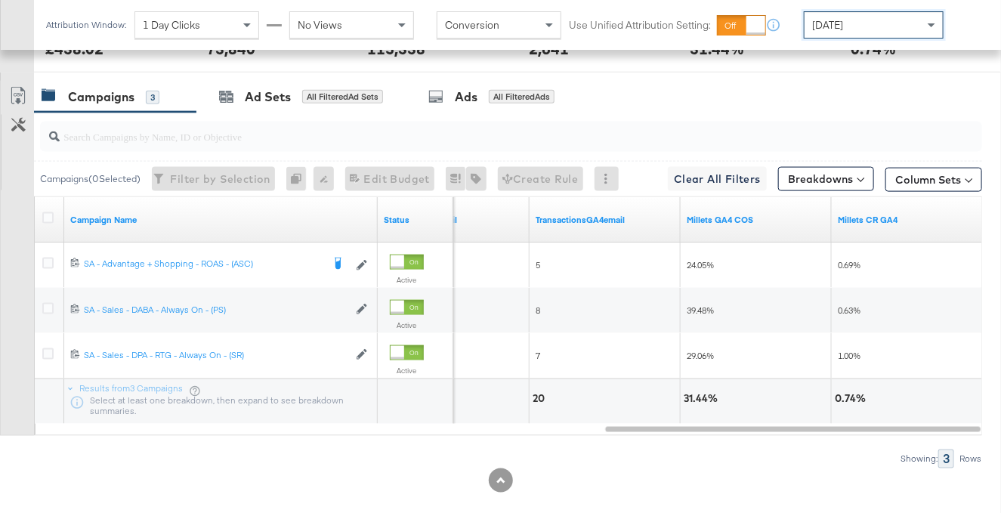
click at [862, 18] on div "[DATE]" at bounding box center [874, 25] width 138 height 26
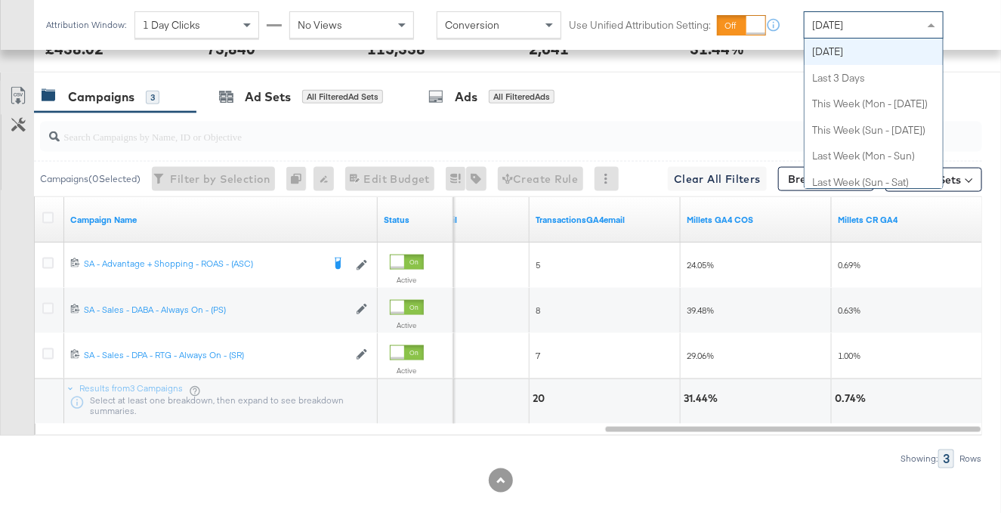
scroll to position [0, 0]
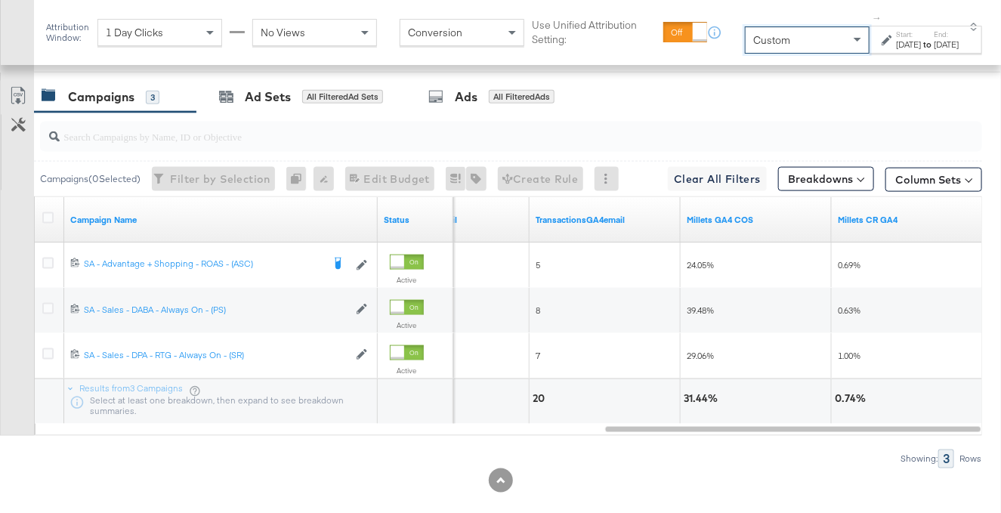
click at [896, 41] on div "Aug 25th 2025" at bounding box center [908, 45] width 25 height 12
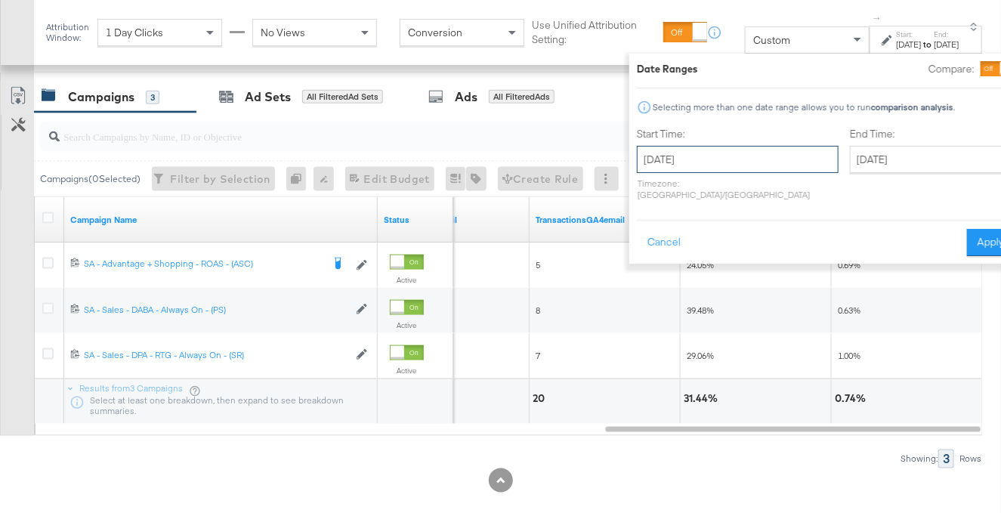
click at [722, 166] on input "August 25th 2025" at bounding box center [738, 159] width 202 height 27
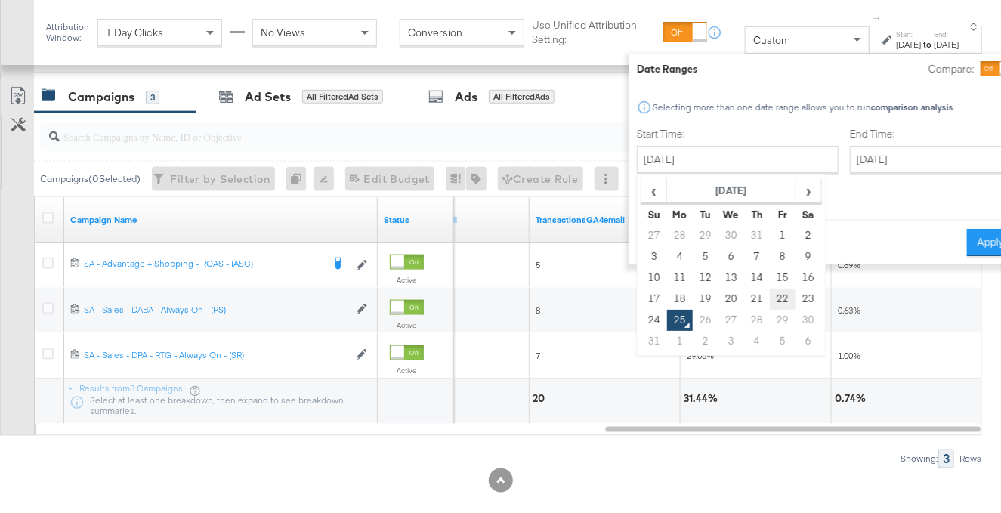
click at [770, 299] on td "22" at bounding box center [783, 299] width 26 height 21
type input "August 22nd 2025"
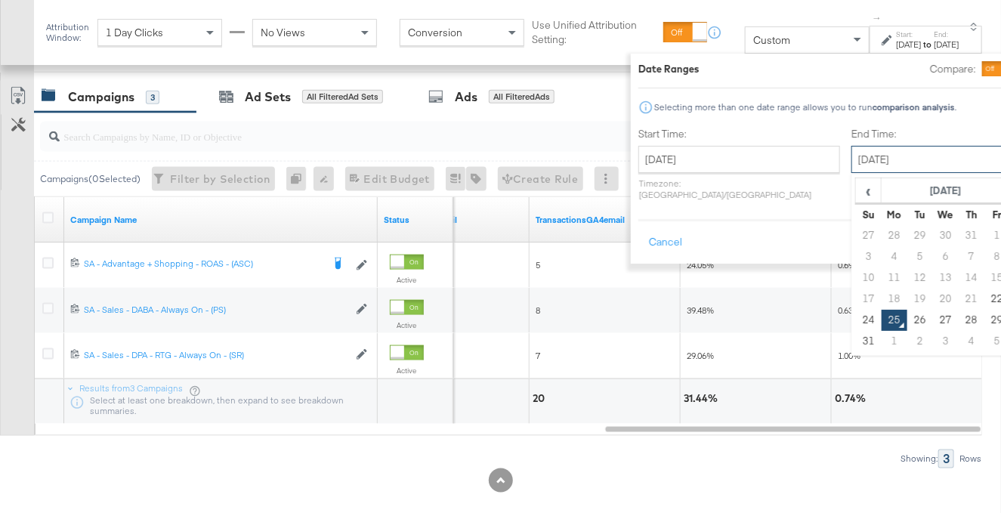
click at [853, 150] on input "August 25th 2025" at bounding box center [931, 159] width 159 height 27
click at [985, 298] on td "22" at bounding box center [998, 299] width 26 height 21
type input "August 22nd 2025"
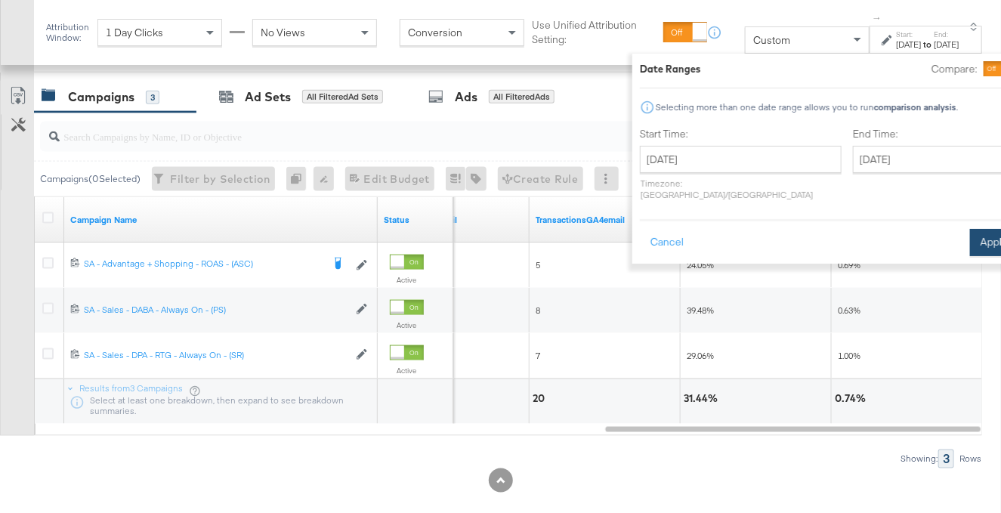
click at [970, 229] on button "Apply" at bounding box center [994, 242] width 48 height 27
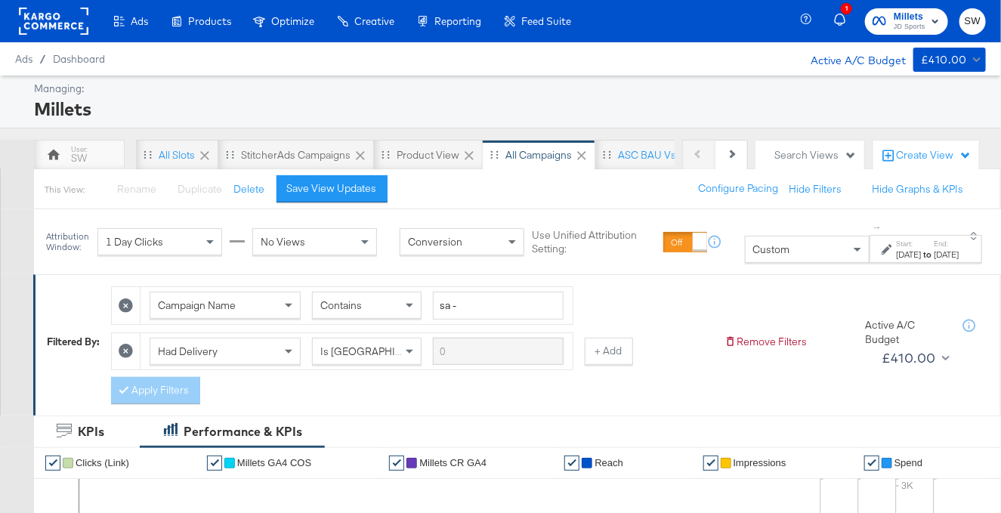
click at [906, 18] on span "Millets" at bounding box center [910, 17] width 32 height 16
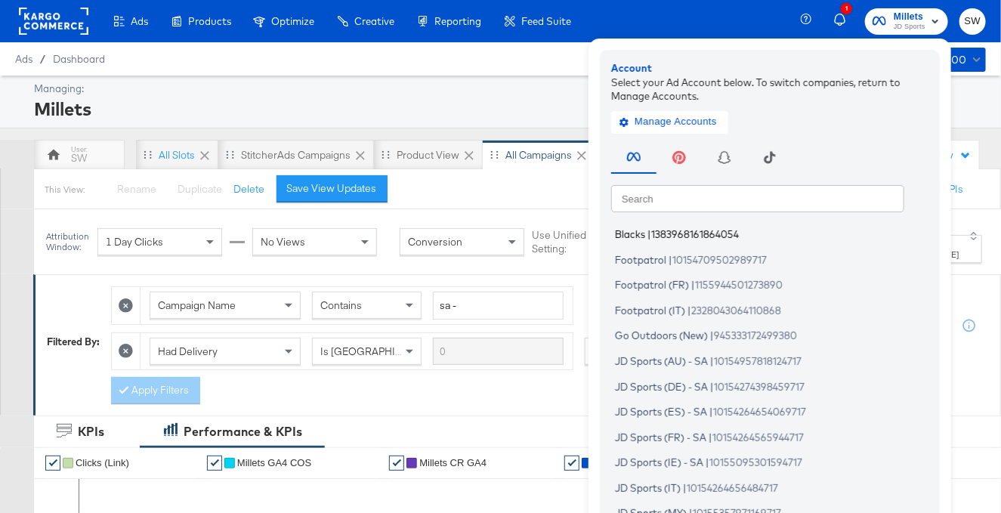
click at [701, 237] on span "1383968161864054" at bounding box center [696, 234] width 88 height 12
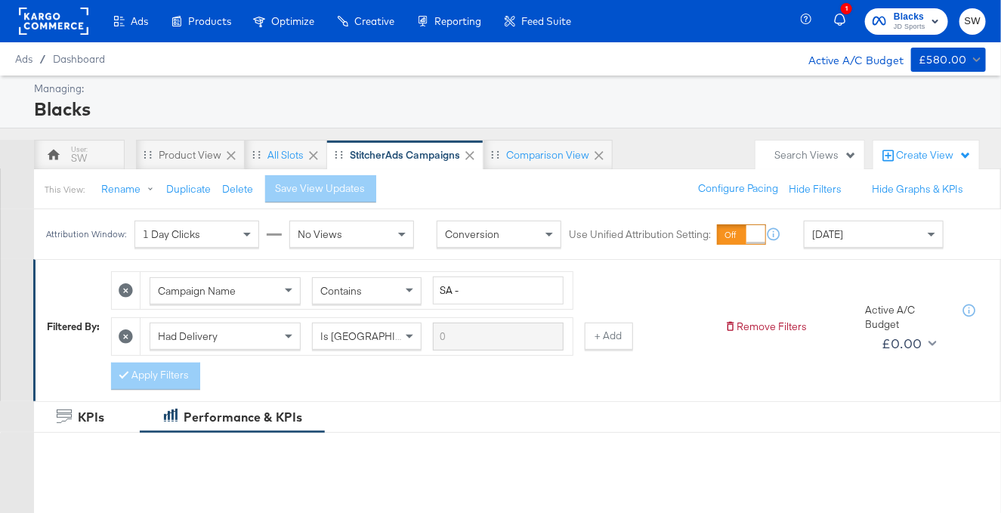
click at [861, 234] on div "[DATE]" at bounding box center [874, 234] width 138 height 26
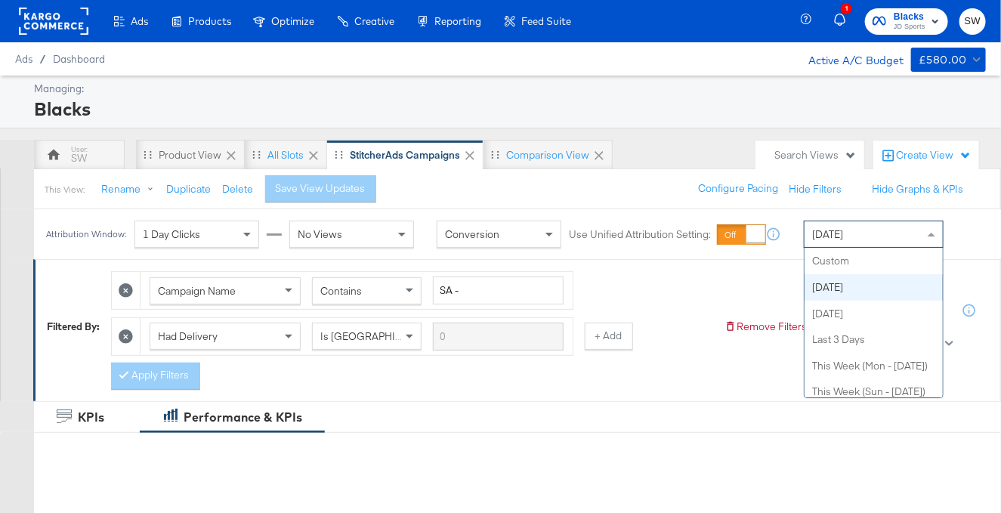
scroll to position [26, 0]
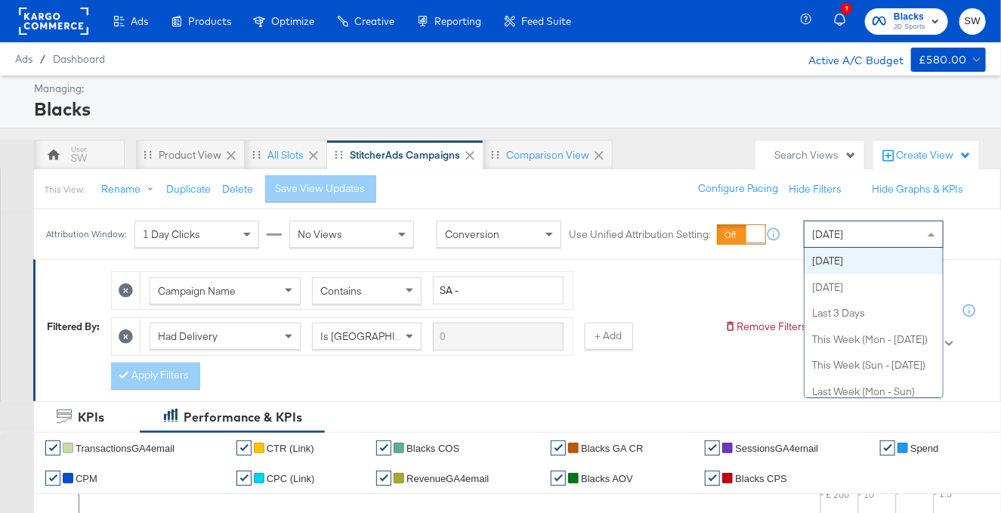
click at [721, 290] on div "Filtered By: Campaign Name Contains SA - Had Delivery Is Greater Than + Add App…" at bounding box center [518, 326] width 943 height 125
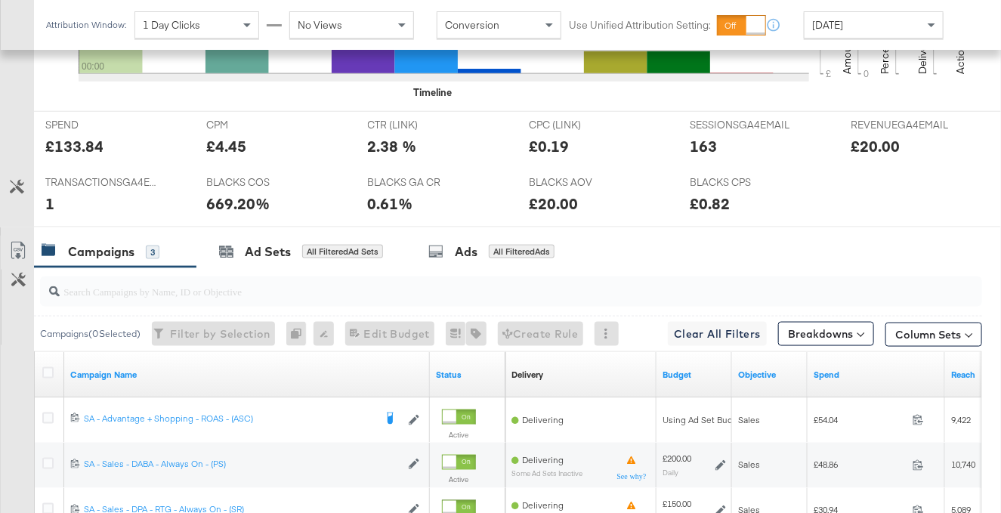
scroll to position [822, 0]
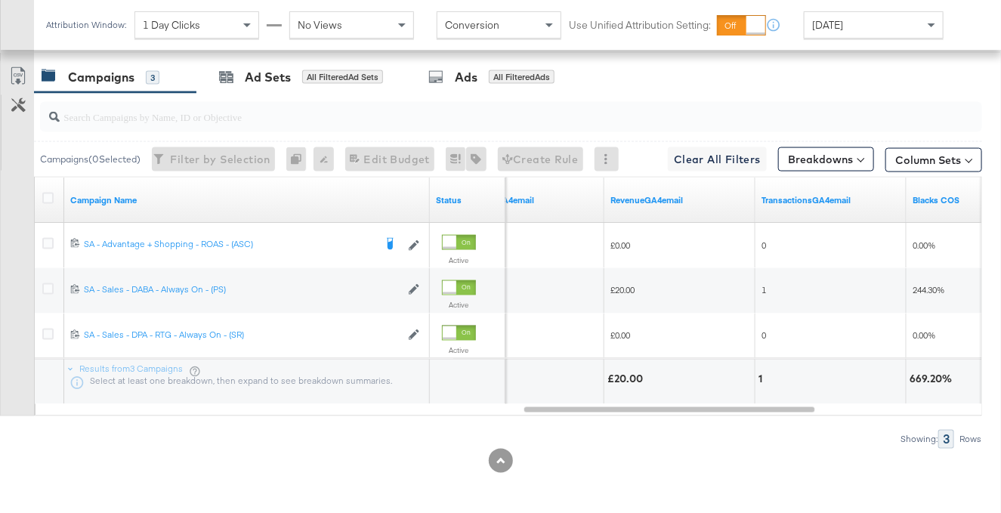
click at [859, 24] on div "[DATE]" at bounding box center [874, 25] width 138 height 26
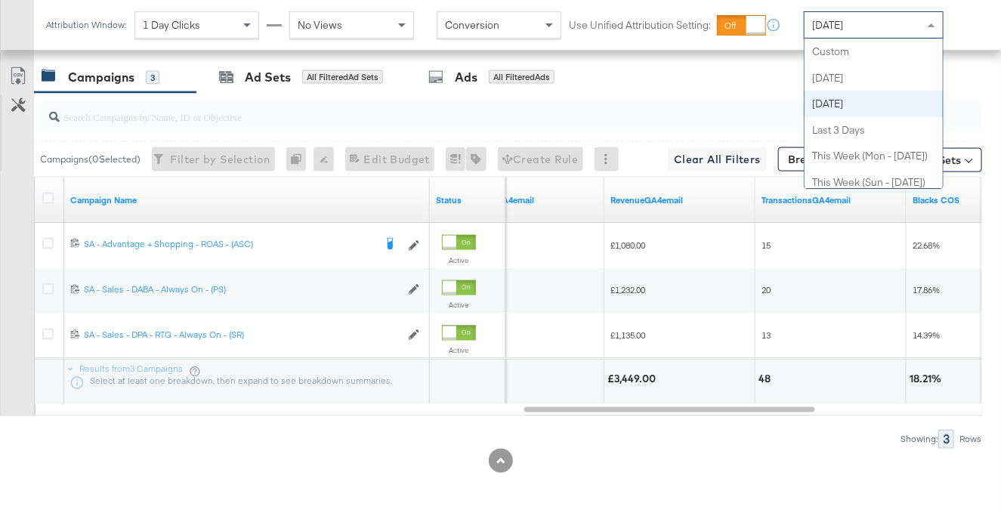
click at [871, 21] on div "[DATE]" at bounding box center [874, 25] width 138 height 26
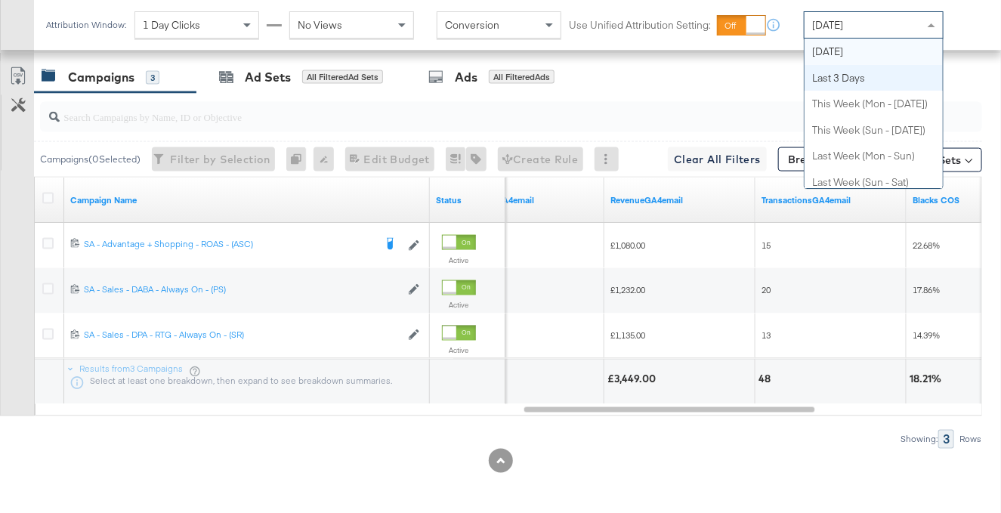
scroll to position [0, 0]
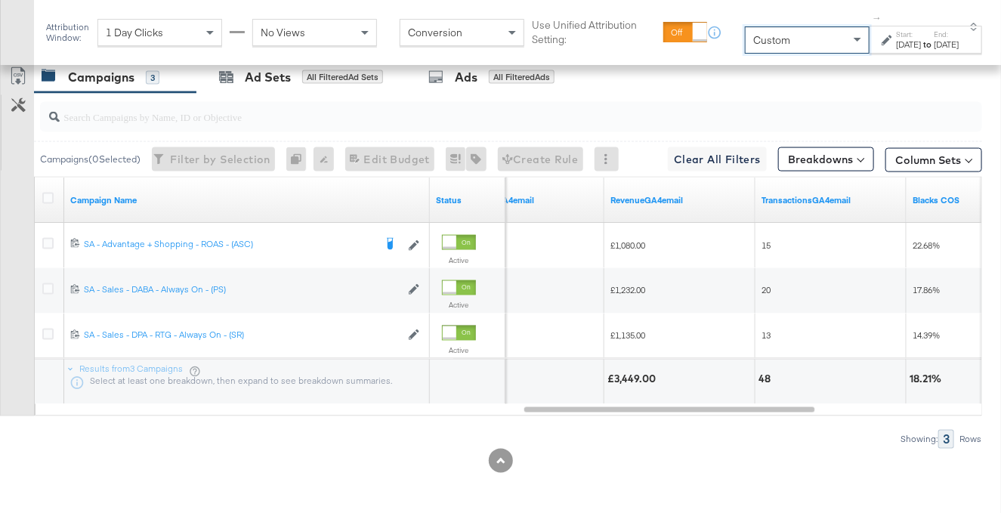
click at [896, 44] on div "[DATE]" at bounding box center [908, 45] width 25 height 12
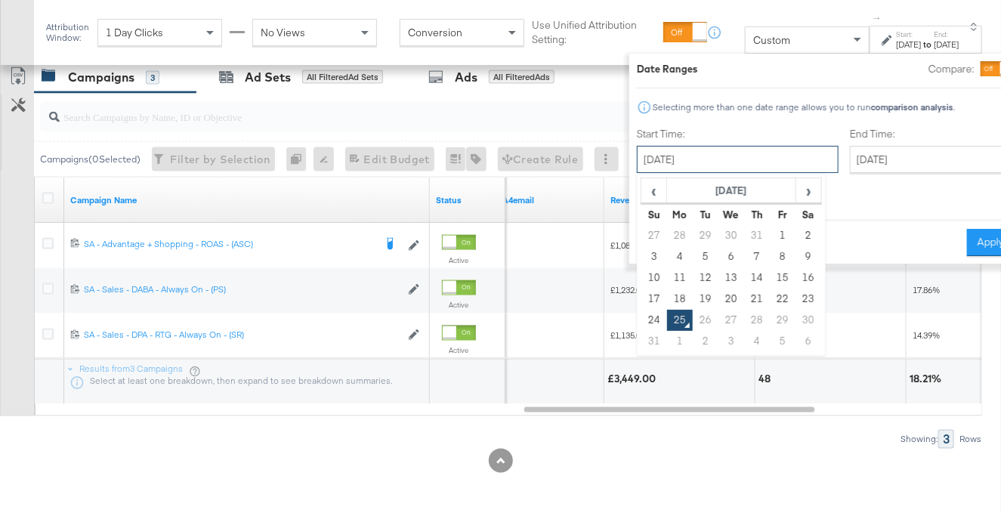
click at [741, 161] on input "[DATE]" at bounding box center [738, 159] width 202 height 27
click at [770, 296] on td "22" at bounding box center [783, 299] width 26 height 21
type input "[DATE]"
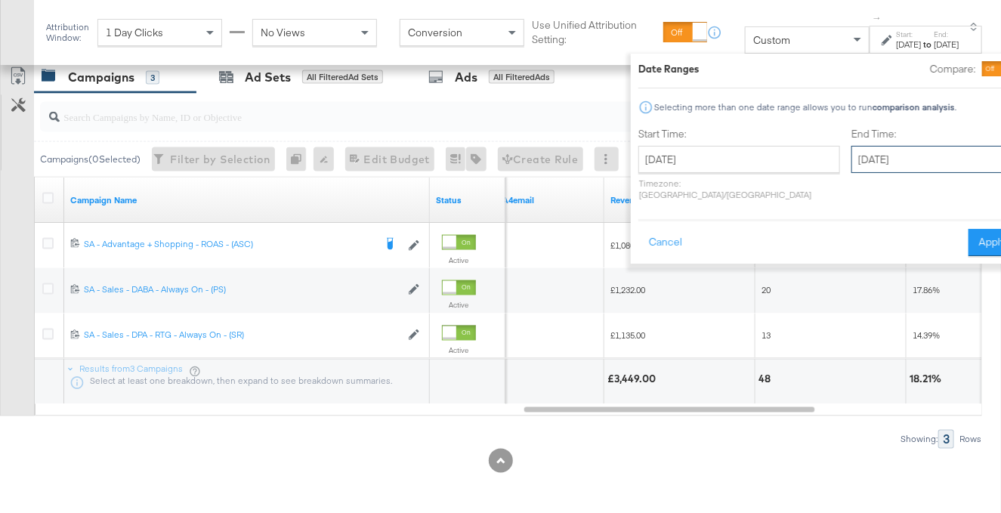
click at [852, 150] on input "[DATE]" at bounding box center [931, 159] width 159 height 27
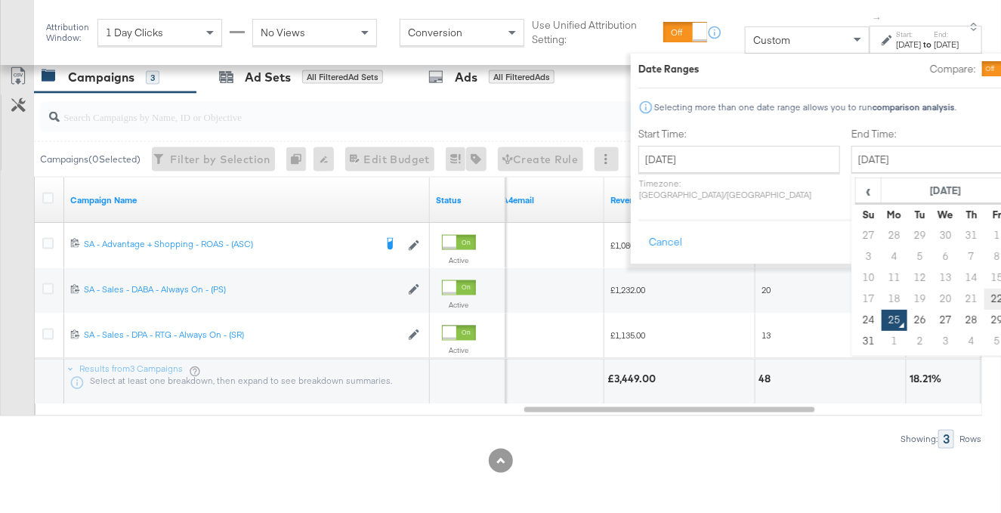
click at [985, 290] on td "22" at bounding box center [998, 299] width 26 height 21
type input "[DATE]"
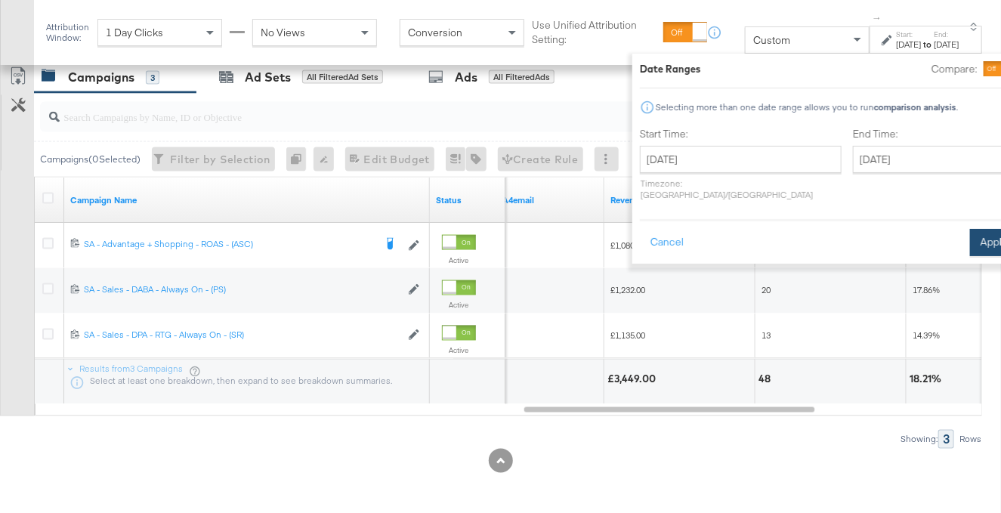
click at [970, 229] on button "Apply" at bounding box center [994, 242] width 48 height 27
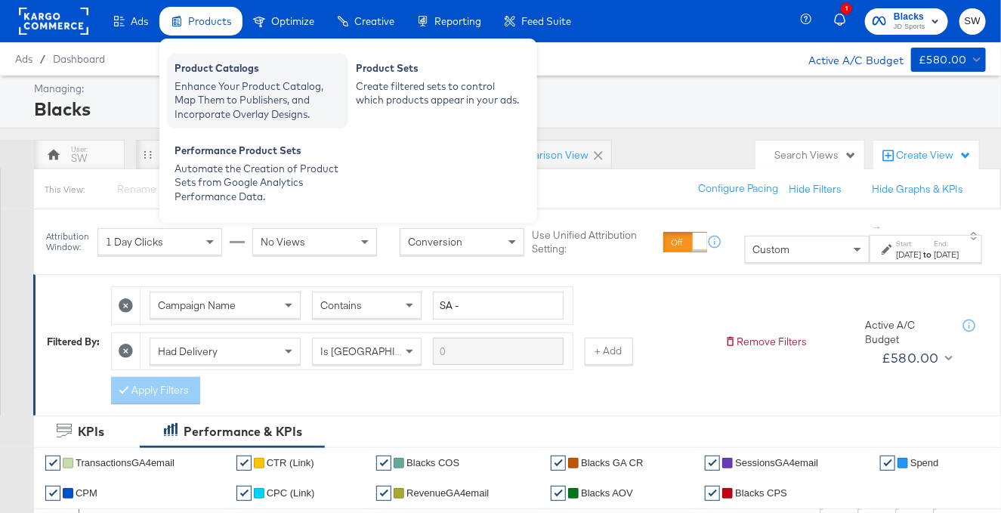
click at [221, 70] on div "Product Catalogs" at bounding box center [258, 70] width 166 height 18
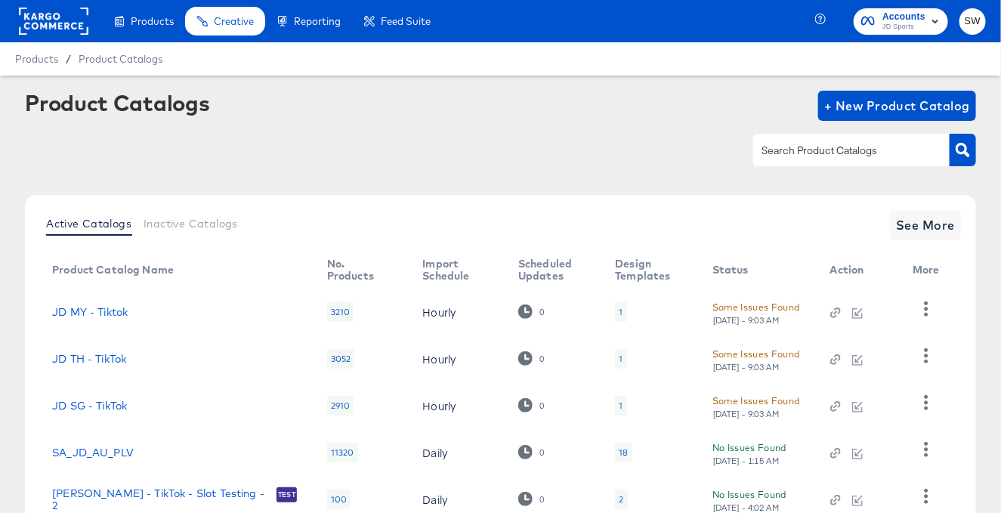
click at [848, 150] on input "text" at bounding box center [840, 150] width 161 height 17
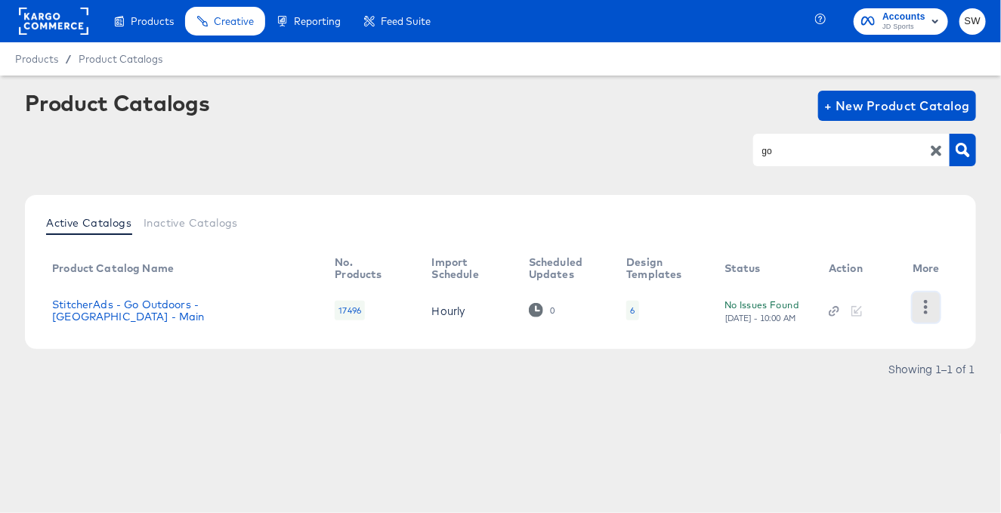
click at [918, 305] on button "button" at bounding box center [926, 308] width 26 height 30
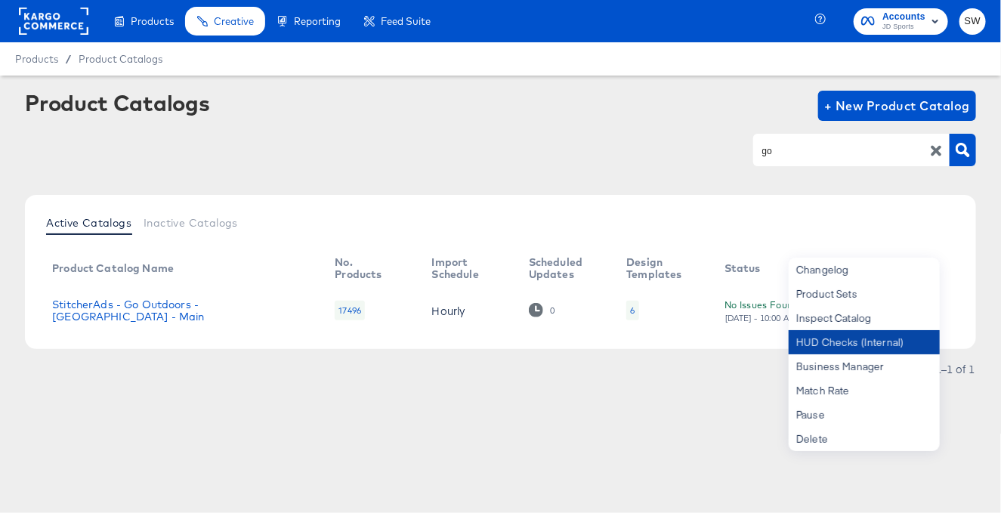
click at [896, 341] on div "HUD Checks (Internal)" at bounding box center [864, 342] width 151 height 24
click at [780, 149] on input "go" at bounding box center [840, 150] width 161 height 17
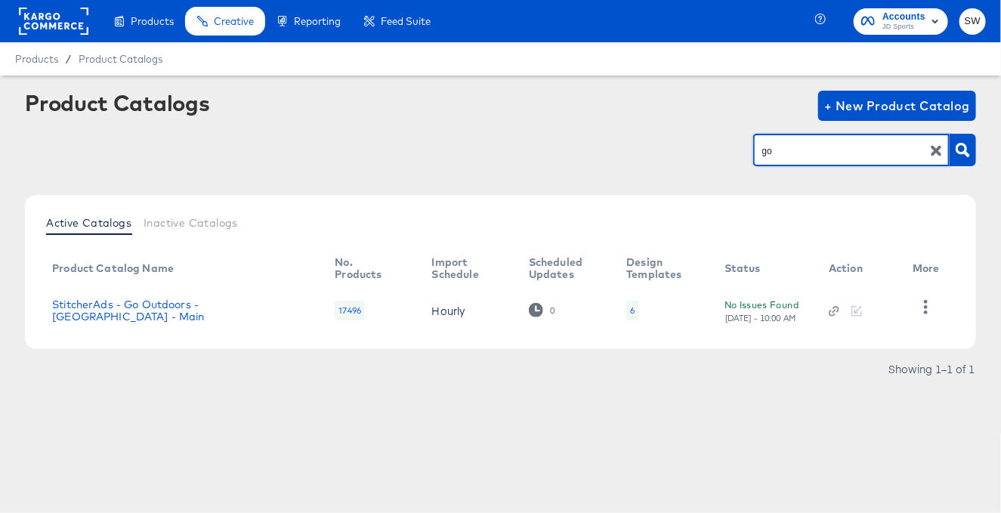
click at [780, 149] on input "go" at bounding box center [840, 150] width 161 height 17
type input "blacks"
click at [925, 317] on button "button" at bounding box center [926, 308] width 26 height 30
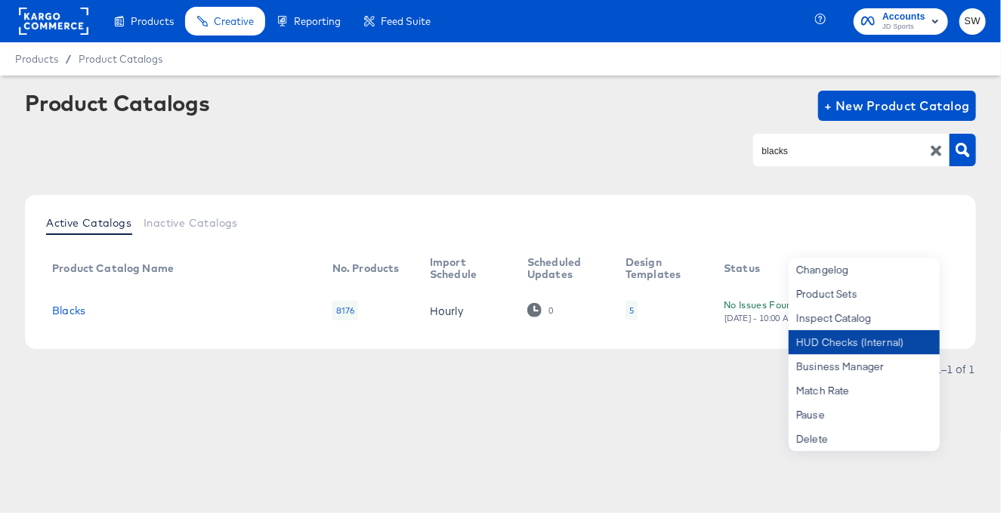
click at [898, 344] on div "HUD Checks (Internal)" at bounding box center [864, 342] width 151 height 24
click at [828, 150] on input "blacks" at bounding box center [840, 150] width 161 height 17
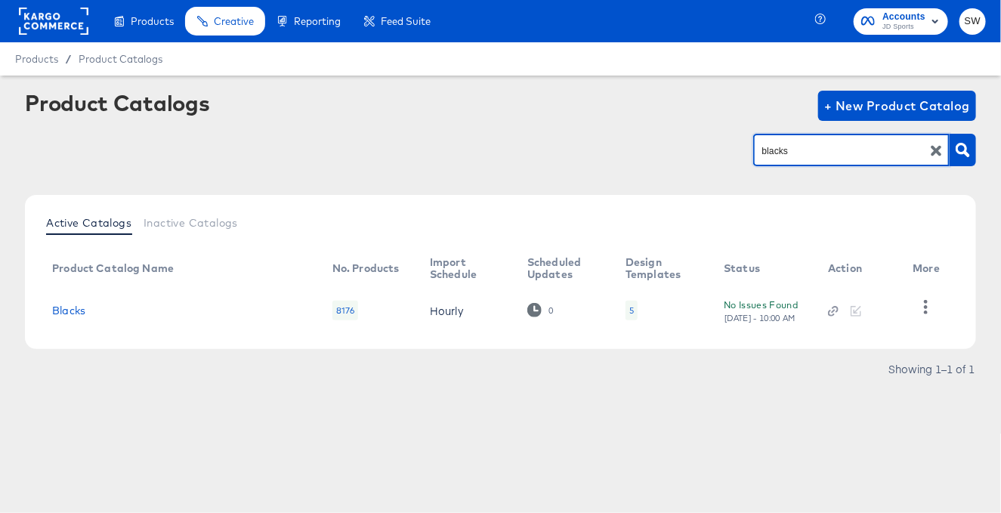
click at [828, 150] on input "blacks" at bounding box center [840, 150] width 161 height 17
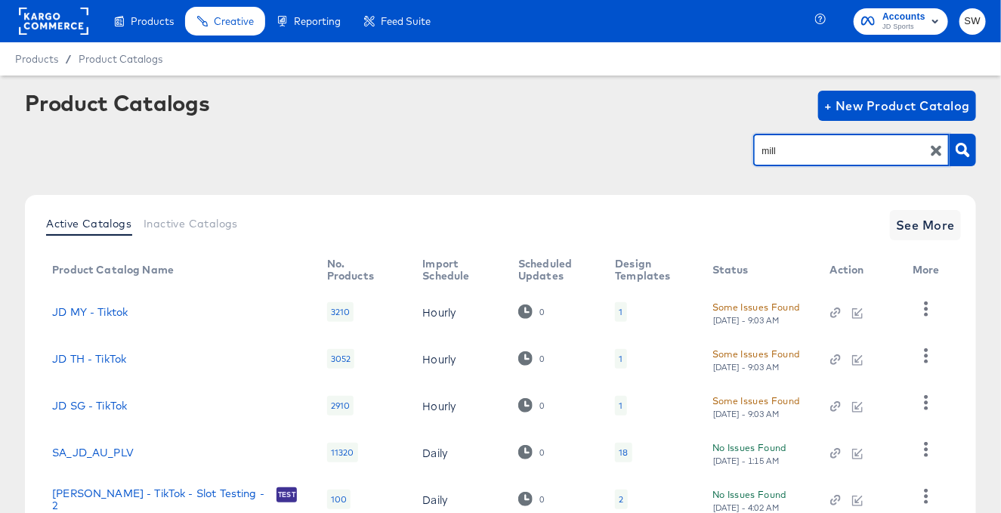
type input "mill"
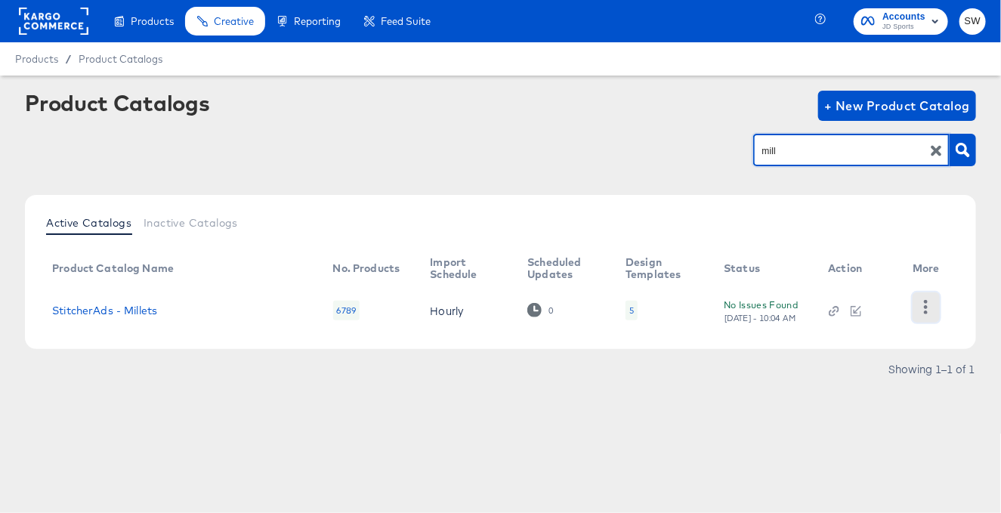
click at [922, 309] on icon "button" at bounding box center [926, 307] width 14 height 14
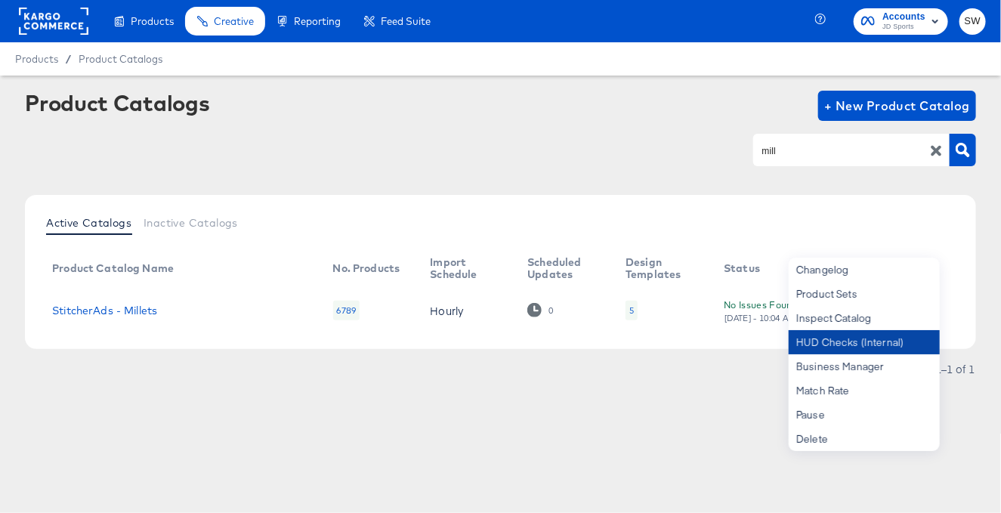
click at [873, 338] on div "HUD Checks (Internal)" at bounding box center [864, 342] width 151 height 24
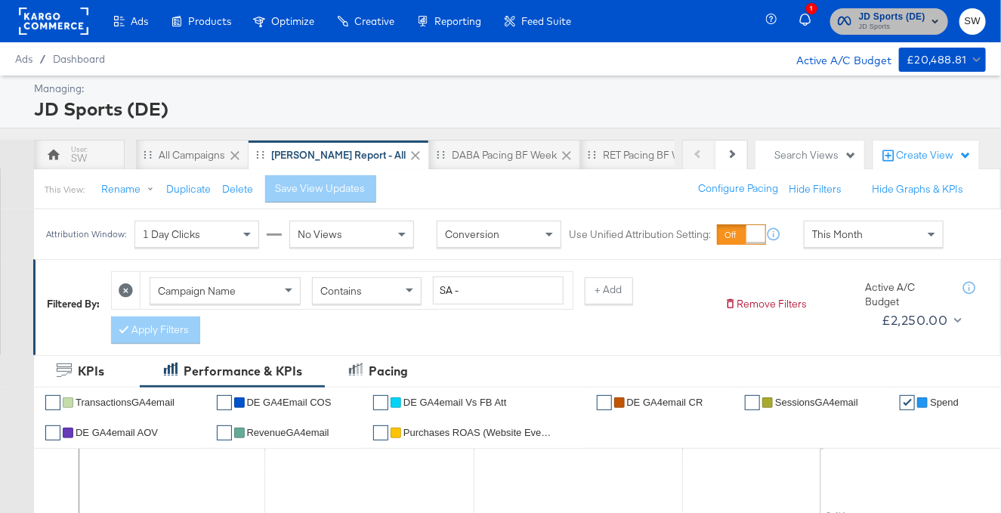
click at [909, 9] on span "JD Sports (DE)" at bounding box center [892, 17] width 67 height 16
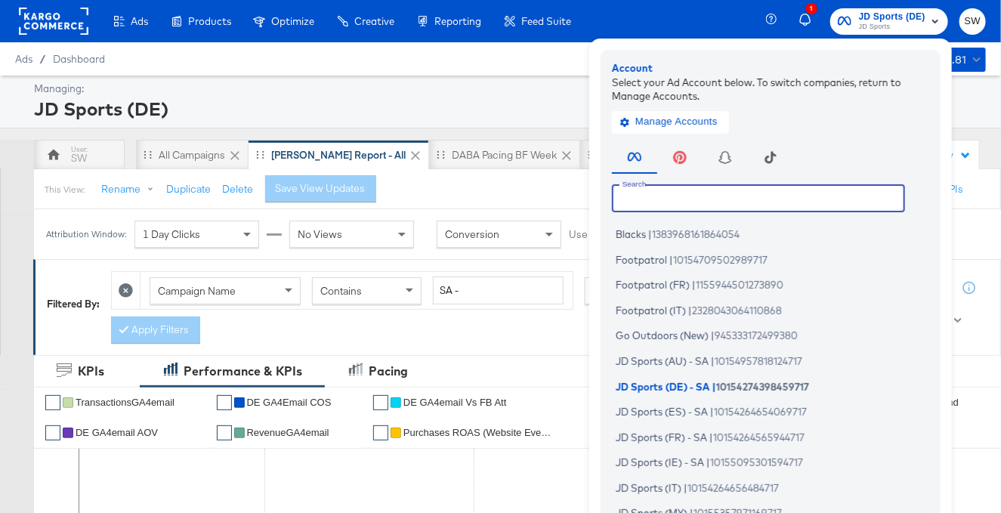
click at [793, 189] on input "text" at bounding box center [758, 197] width 293 height 27
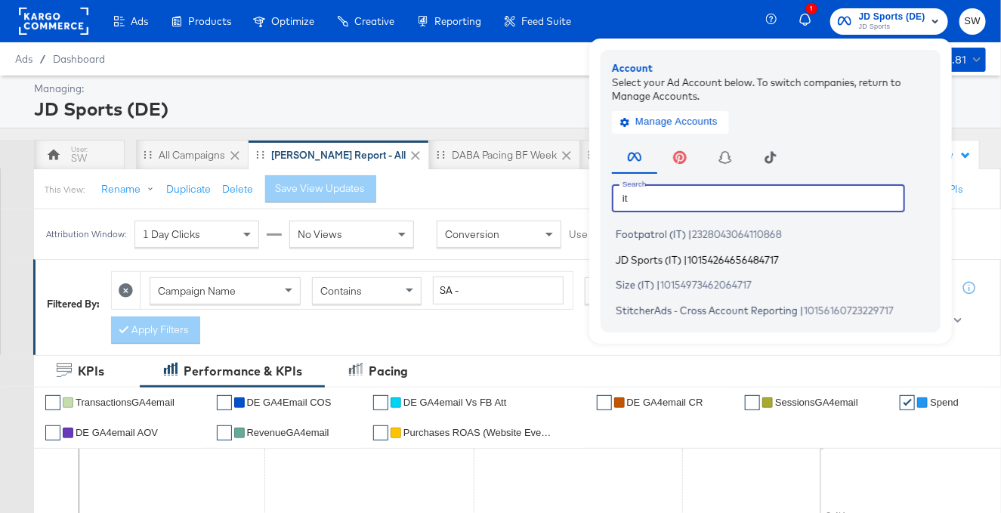
type input "it"
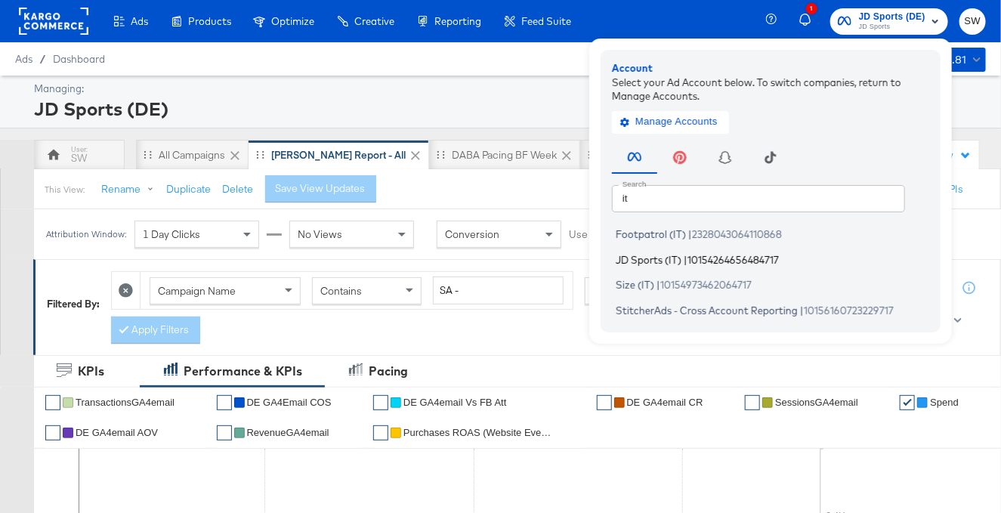
click at [744, 258] on span "10154264656484717" at bounding box center [733, 259] width 91 height 12
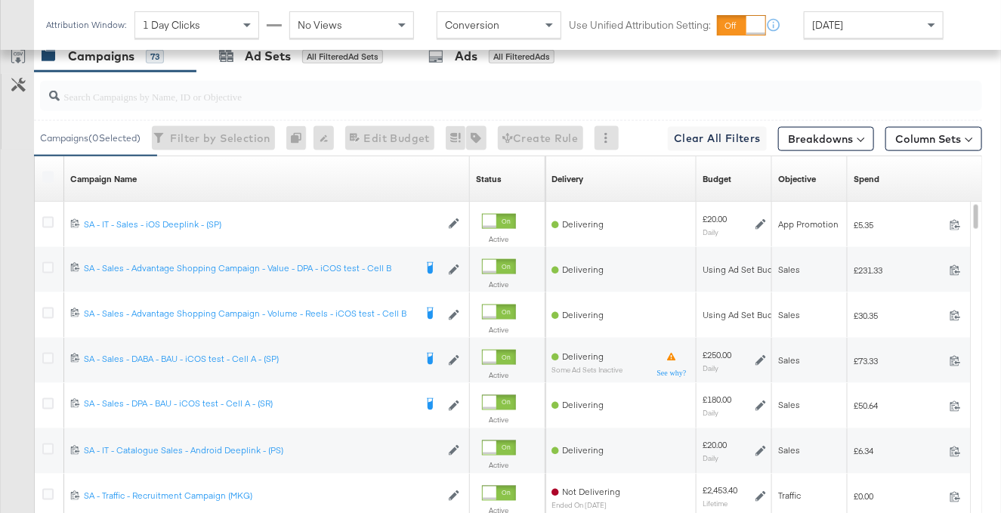
scroll to position [764, 0]
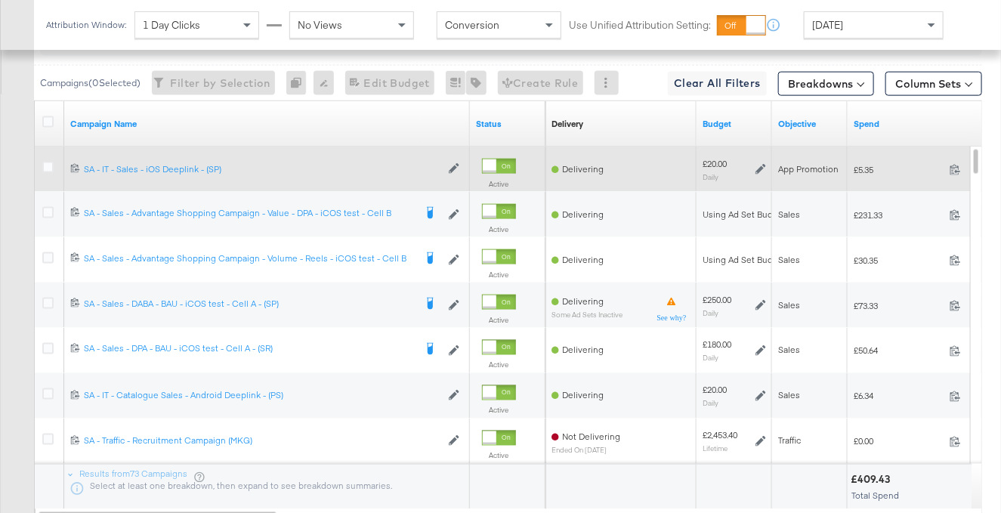
click at [53, 159] on div at bounding box center [50, 169] width 28 height 27
click at [46, 162] on icon at bounding box center [47, 167] width 11 height 11
click at [0, 0] on input "checkbox" at bounding box center [0, 0] width 0 height 0
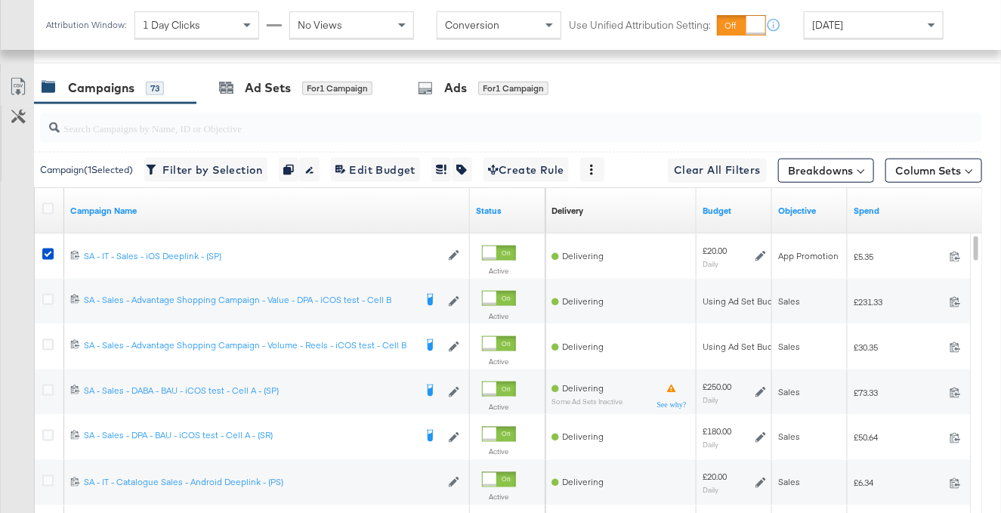
scroll to position [591, 0]
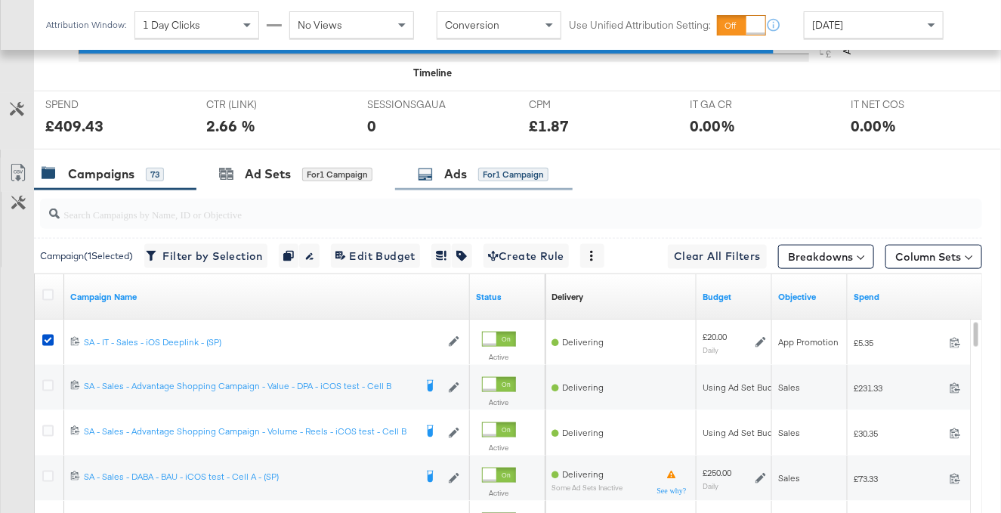
click at [457, 175] on div "Ads" at bounding box center [455, 174] width 23 height 17
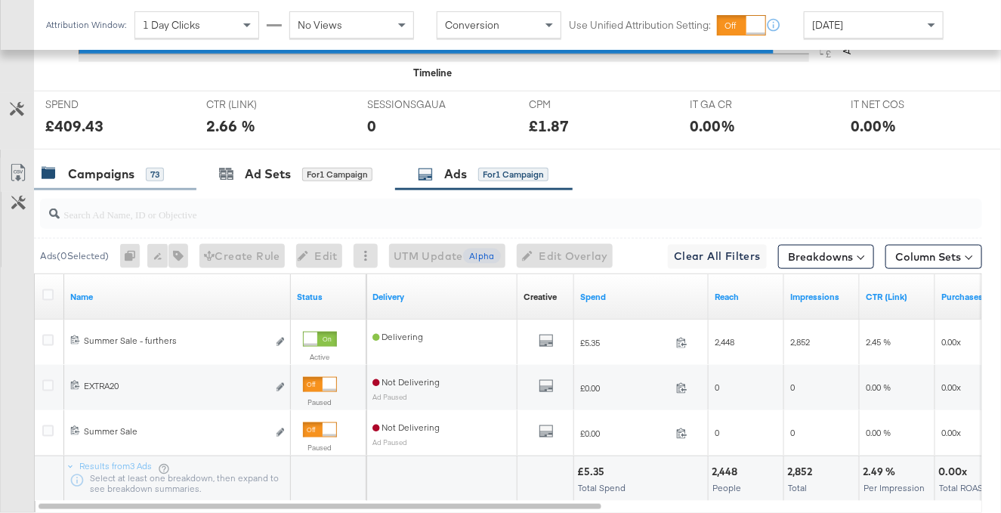
click at [149, 168] on div "73" at bounding box center [155, 175] width 18 height 14
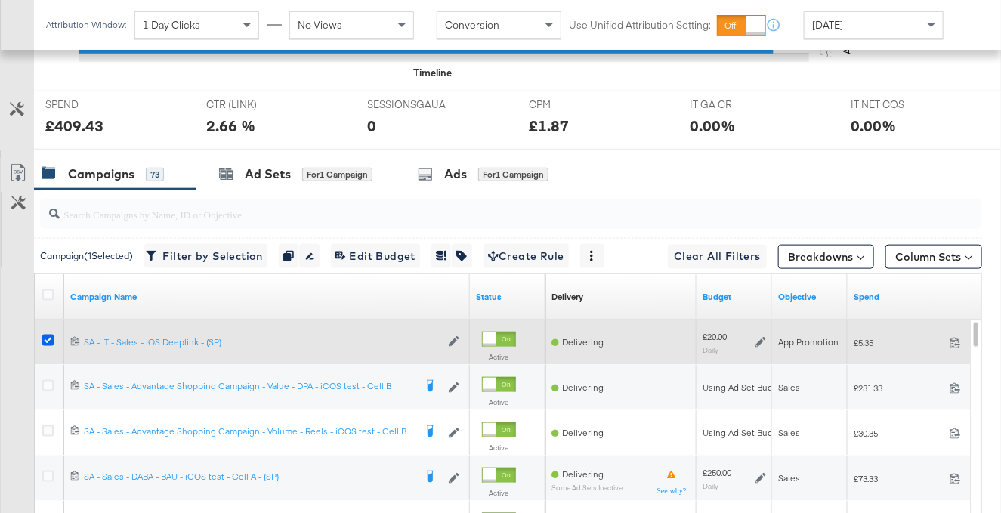
click at [51, 335] on icon at bounding box center [47, 340] width 11 height 11
click at [0, 0] on input "checkbox" at bounding box center [0, 0] width 0 height 0
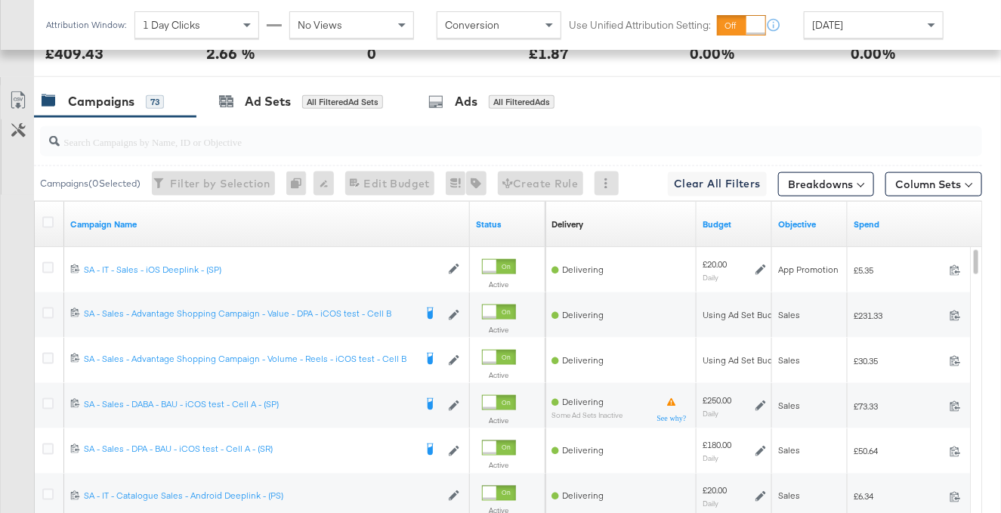
scroll to position [669, 0]
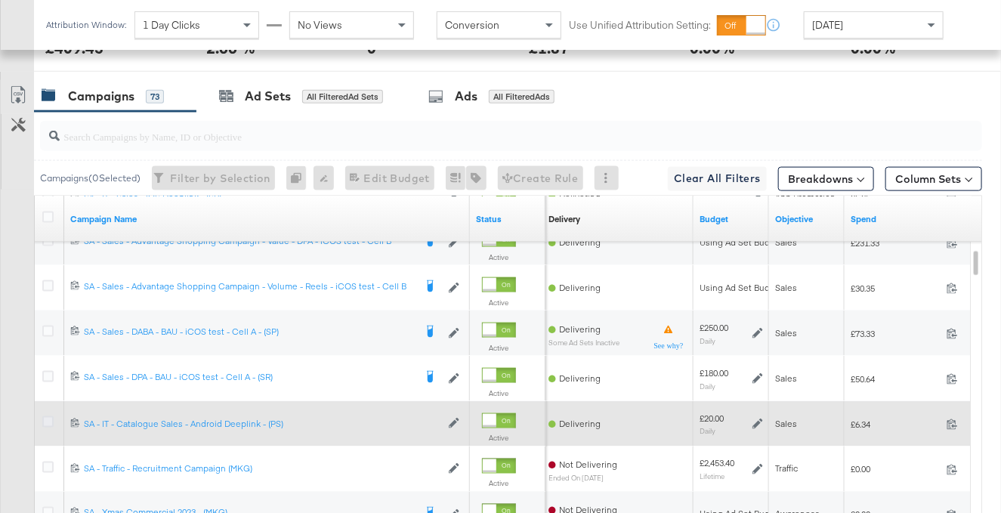
click at [45, 418] on icon at bounding box center [47, 421] width 11 height 11
click at [0, 0] on input "checkbox" at bounding box center [0, 0] width 0 height 0
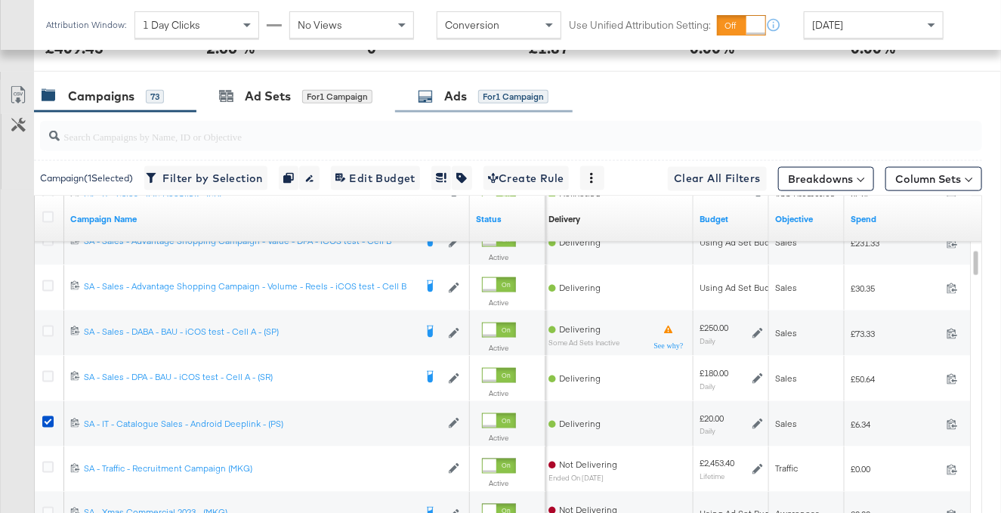
click at [461, 94] on div "Ads" at bounding box center [455, 96] width 23 height 17
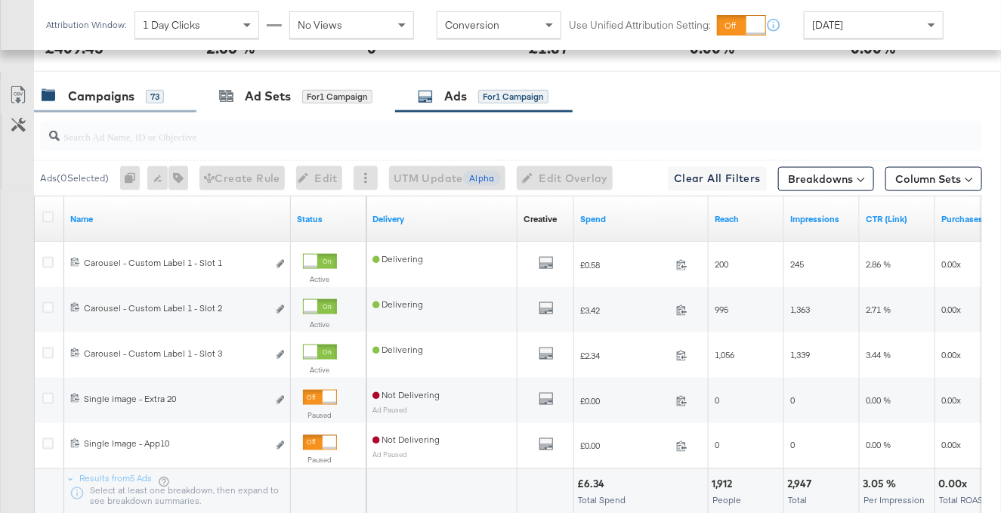
click at [101, 102] on div "Campaigns" at bounding box center [101, 96] width 67 height 17
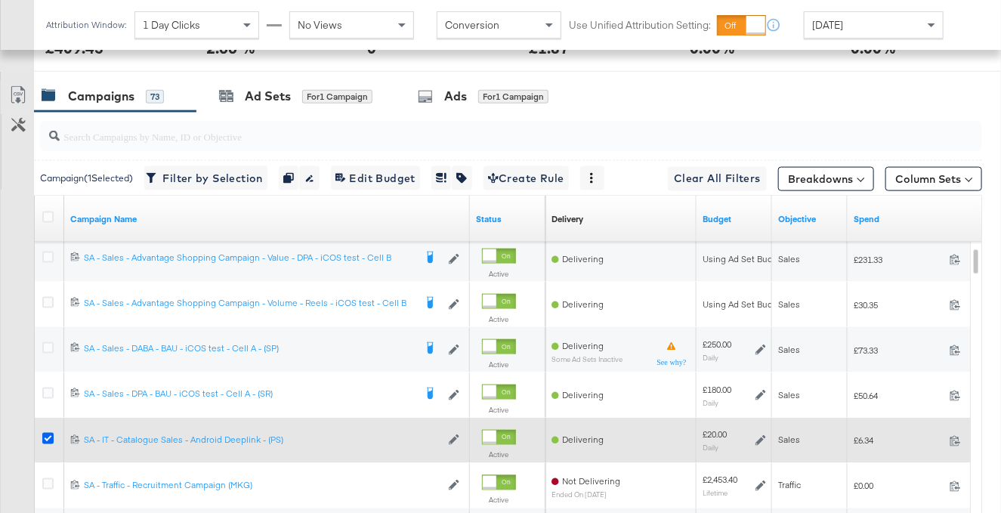
click at [47, 439] on icon at bounding box center [47, 438] width 11 height 11
click at [0, 0] on input "checkbox" at bounding box center [0, 0] width 0 height 0
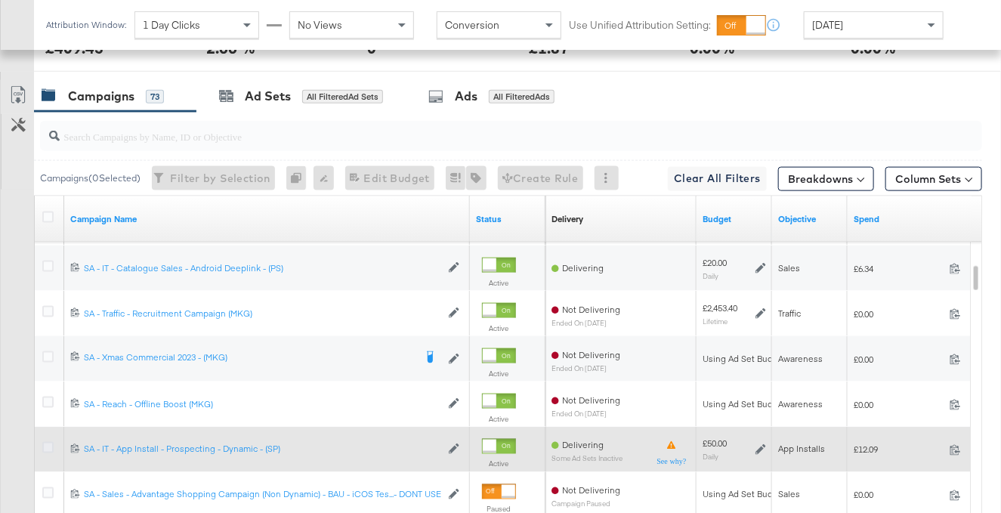
click at [48, 450] on icon at bounding box center [47, 447] width 11 height 11
click at [0, 0] on input "checkbox" at bounding box center [0, 0] width 0 height 0
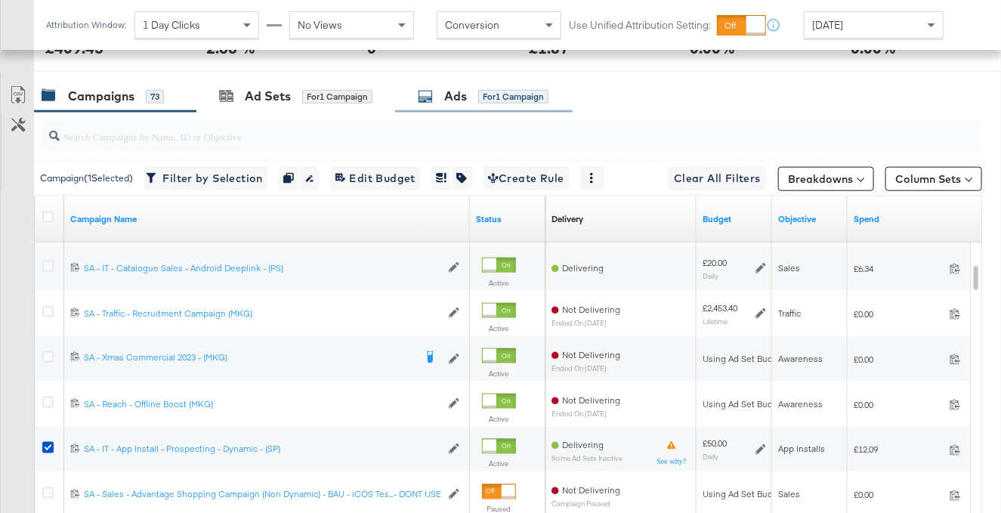
click at [479, 98] on div "Ads for 1 Campaign" at bounding box center [483, 96] width 131 height 17
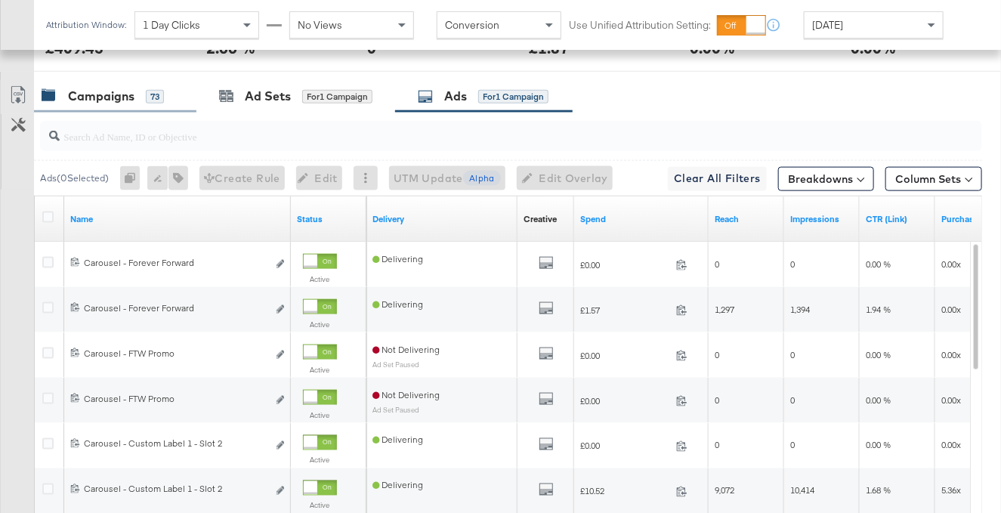
click at [109, 104] on div "Campaigns" at bounding box center [101, 96] width 67 height 17
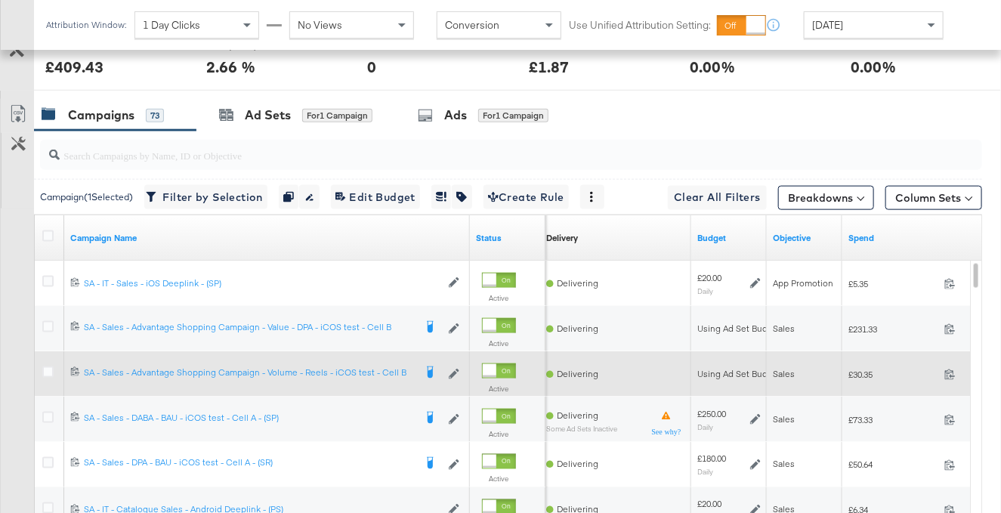
scroll to position [639, 0]
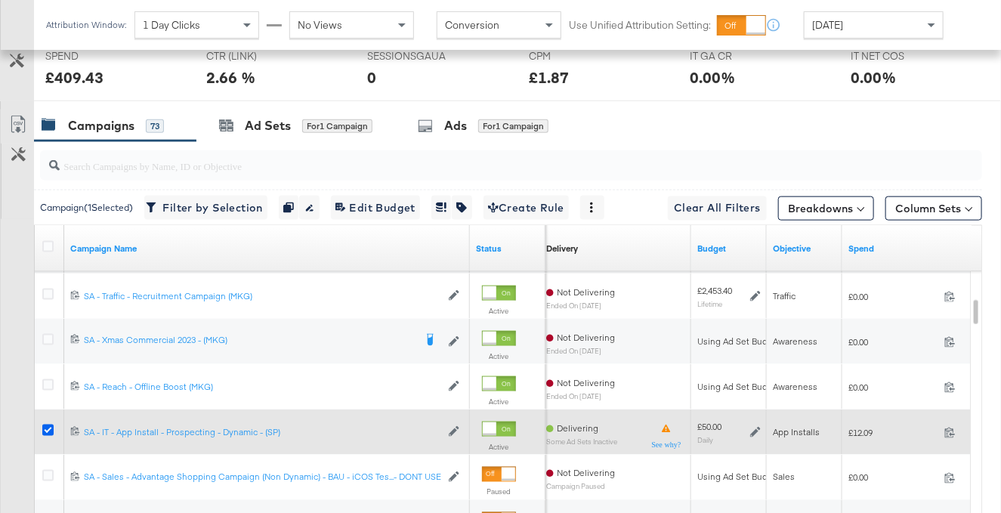
click at [48, 427] on icon at bounding box center [47, 430] width 11 height 11
click at [0, 0] on input "checkbox" at bounding box center [0, 0] width 0 height 0
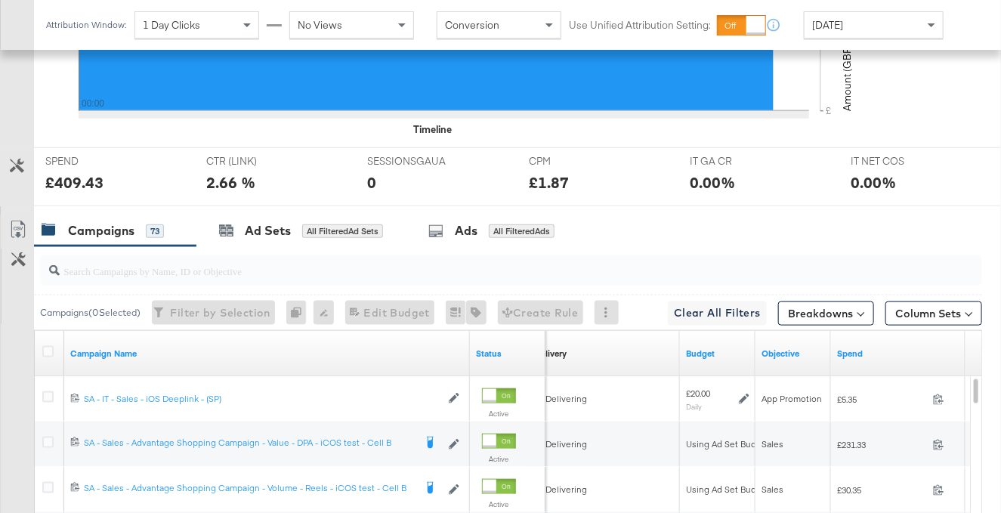
scroll to position [0, 0]
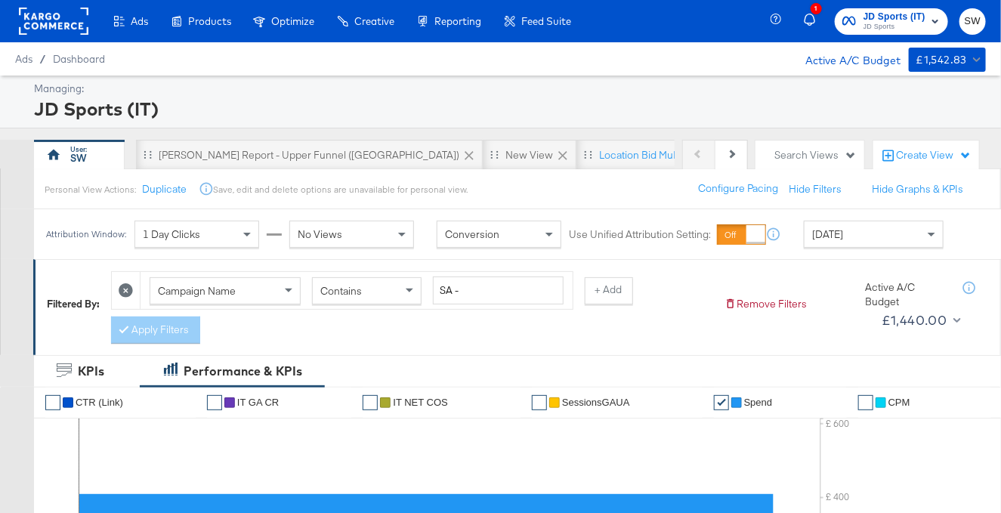
click at [81, 17] on rect at bounding box center [54, 21] width 70 height 27
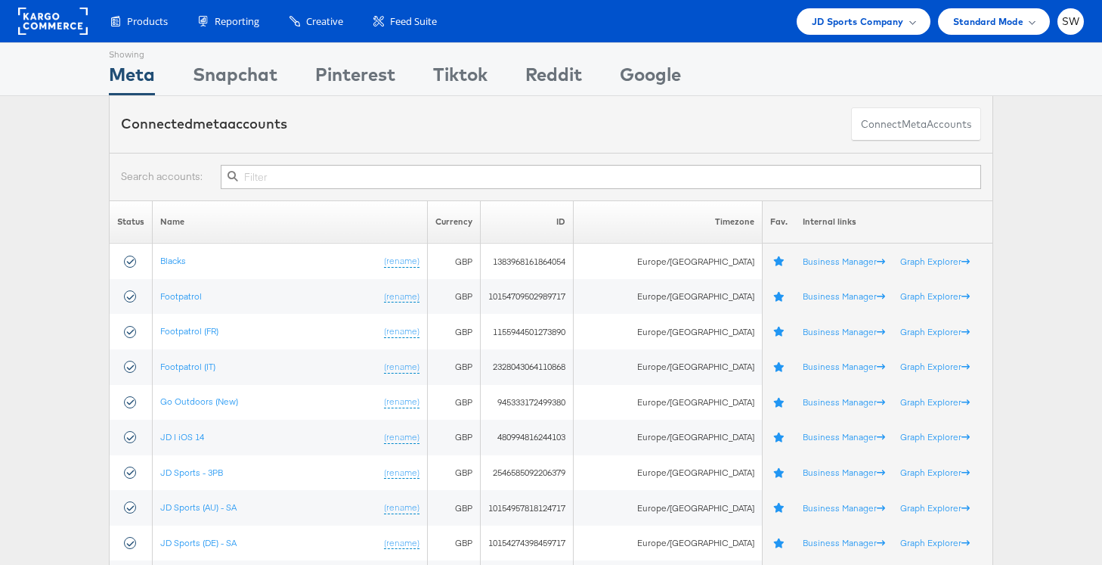
click at [419, 175] on input "text" at bounding box center [601, 177] width 760 height 24
click at [882, 21] on span "JD Sports Company" at bounding box center [858, 22] width 92 height 16
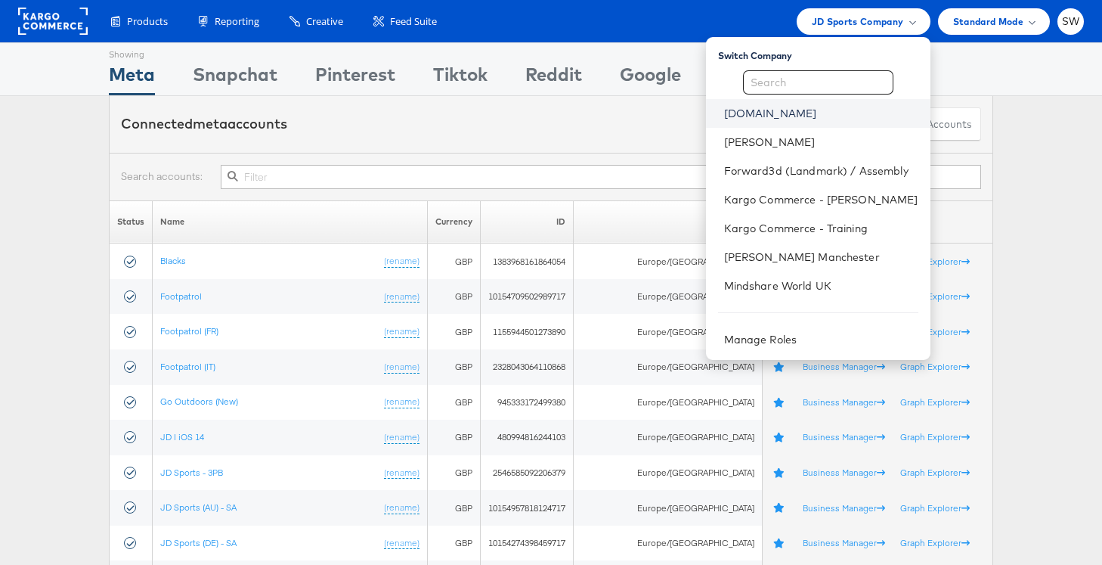
click at [760, 112] on link "[DOMAIN_NAME]" at bounding box center [821, 113] width 194 height 15
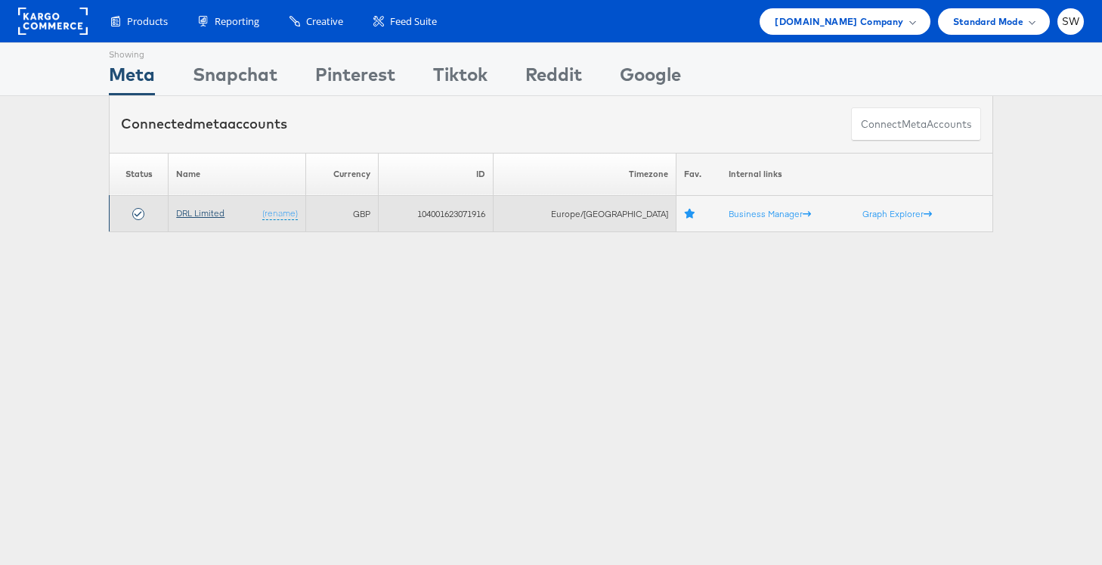
click at [209, 209] on link "DRL Limited" at bounding box center [200, 212] width 48 height 11
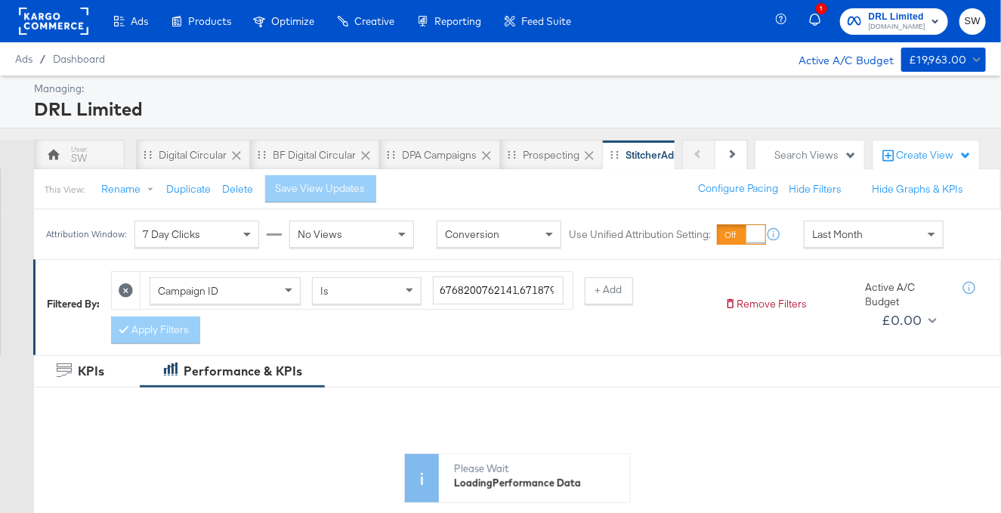
click at [817, 234] on span "Last Month" at bounding box center [838, 235] width 51 height 14
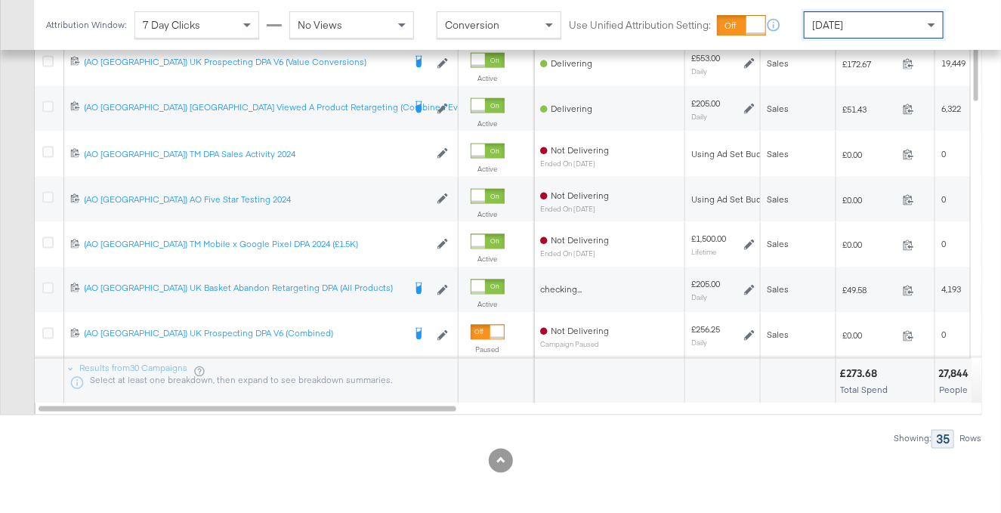
scroll to position [763, 0]
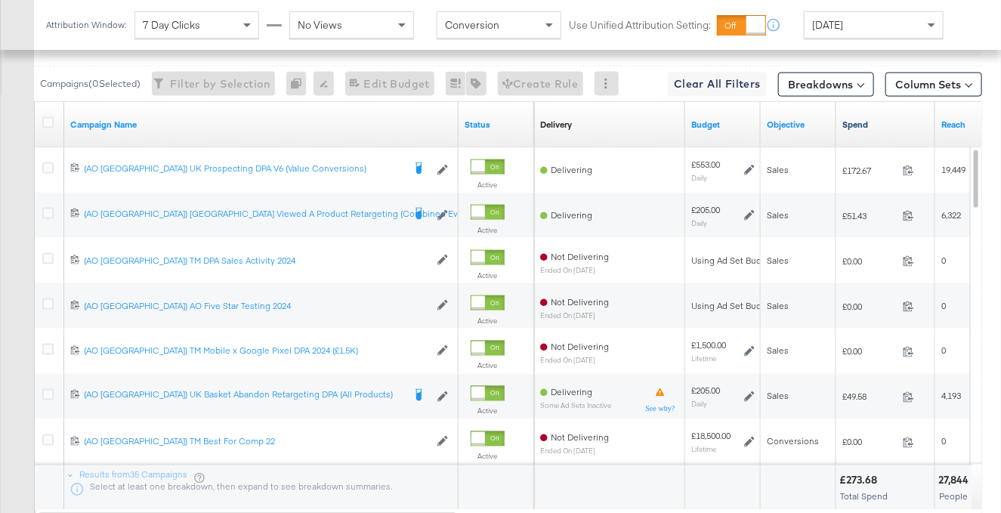
click at [858, 122] on link "Spend" at bounding box center [886, 125] width 87 height 12
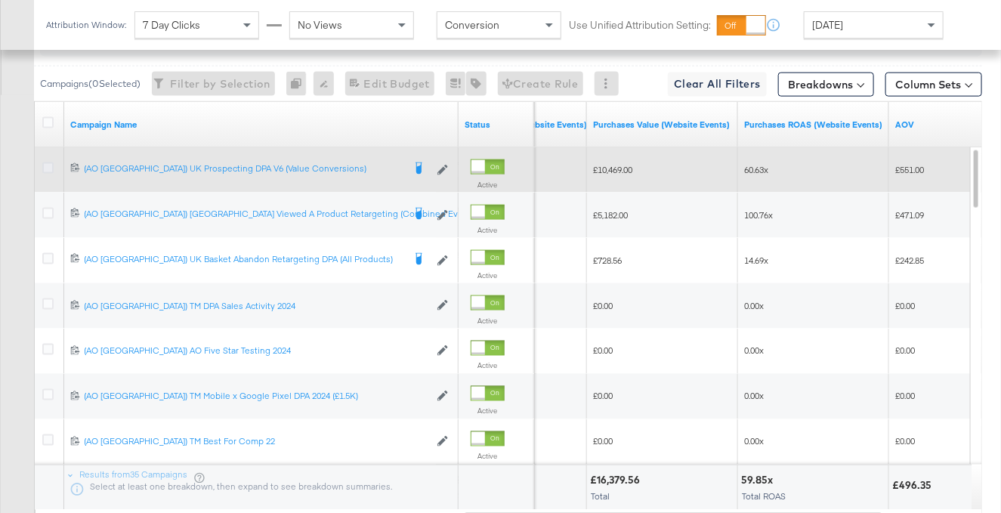
click at [42, 169] on icon at bounding box center [47, 168] width 11 height 11
click at [0, 0] on input "checkbox" at bounding box center [0, 0] width 0 height 0
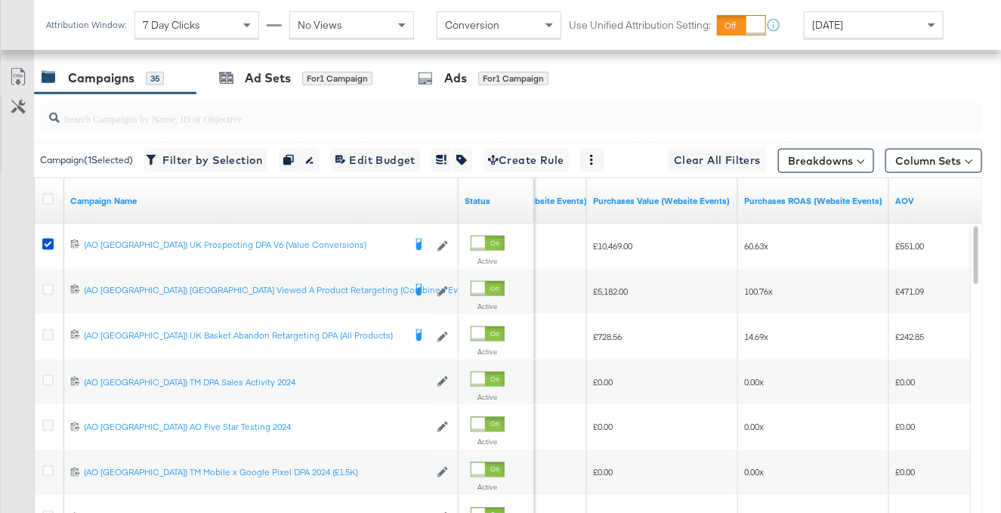
scroll to position [523, 0]
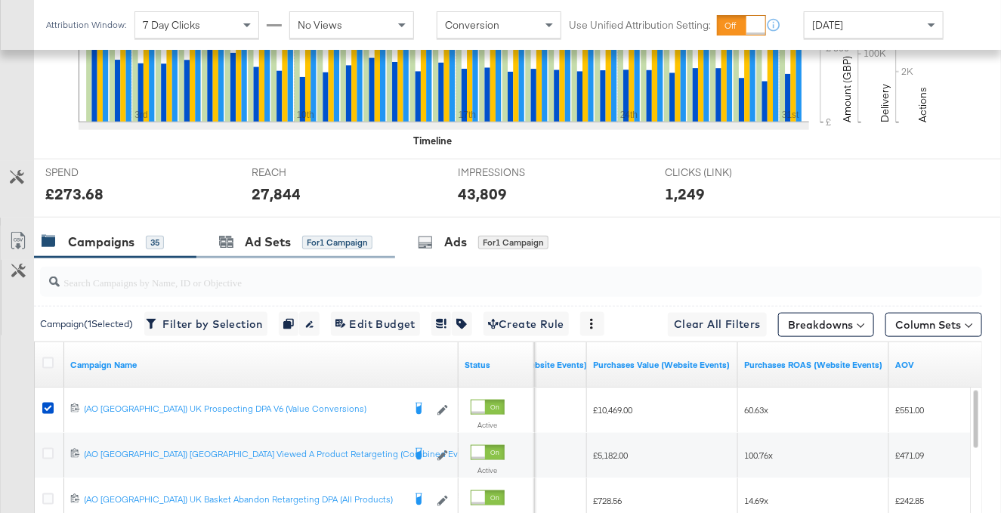
click at [237, 231] on div "Ad Sets for 1 Campaign" at bounding box center [296, 242] width 199 height 33
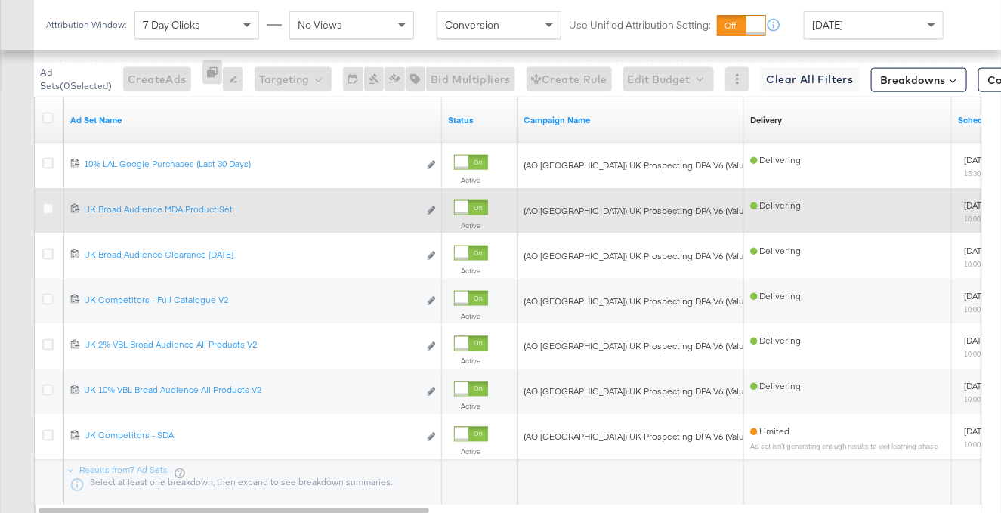
scroll to position [772, 0]
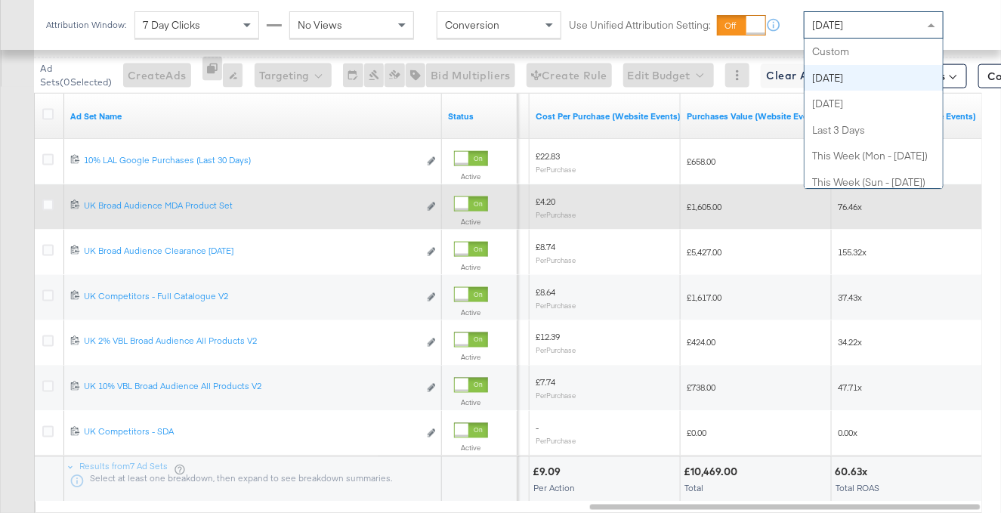
click at [828, 26] on span "[DATE]" at bounding box center [828, 25] width 31 height 14
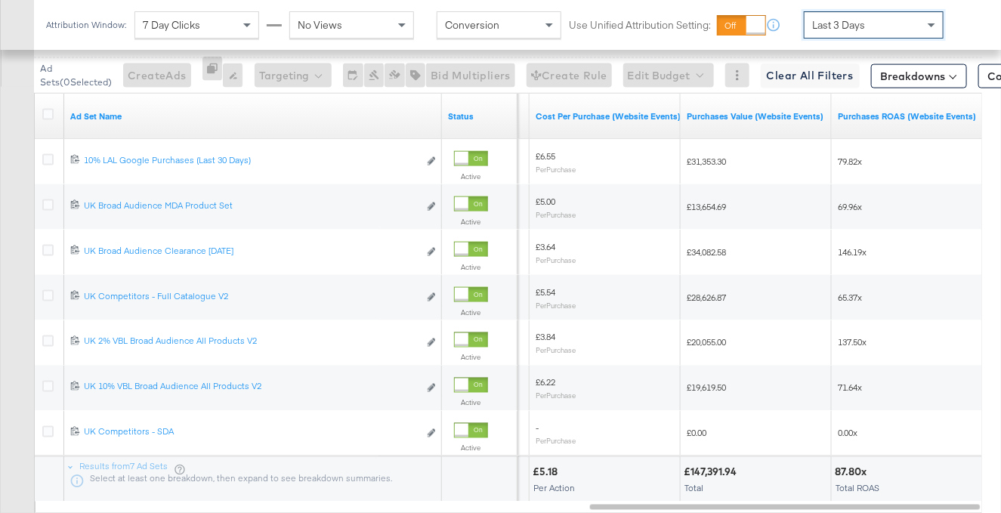
click at [874, 18] on div "Last 3 Days" at bounding box center [874, 25] width 138 height 26
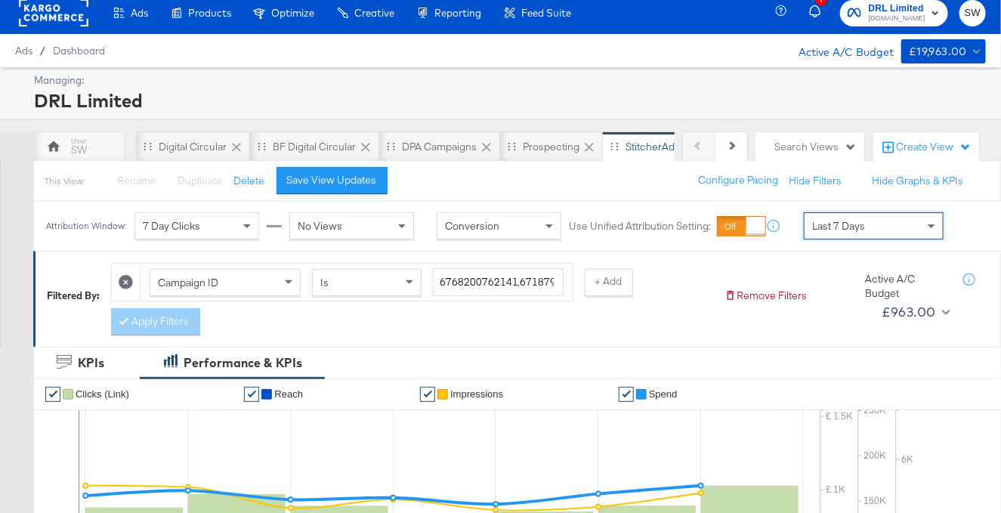
scroll to position [0, 0]
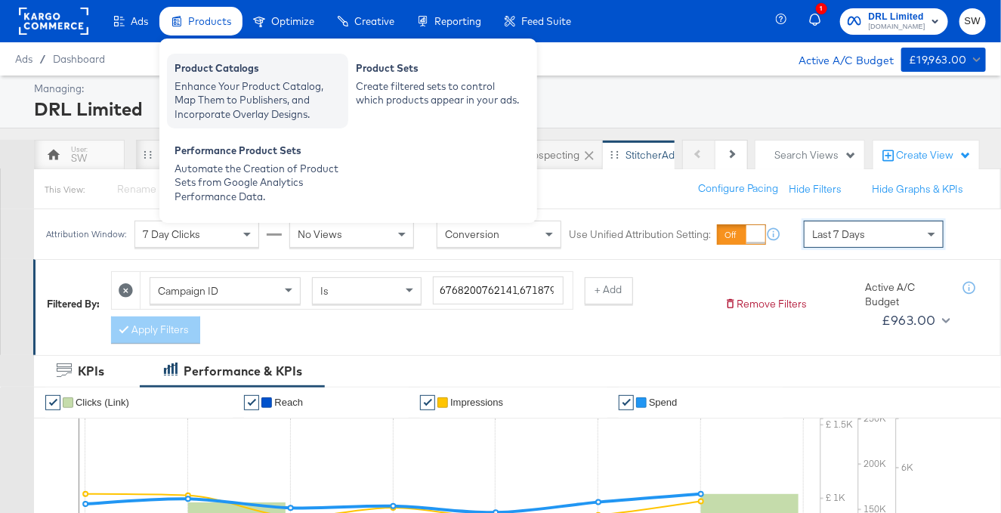
click at [208, 75] on div "Product Catalogs" at bounding box center [258, 70] width 166 height 18
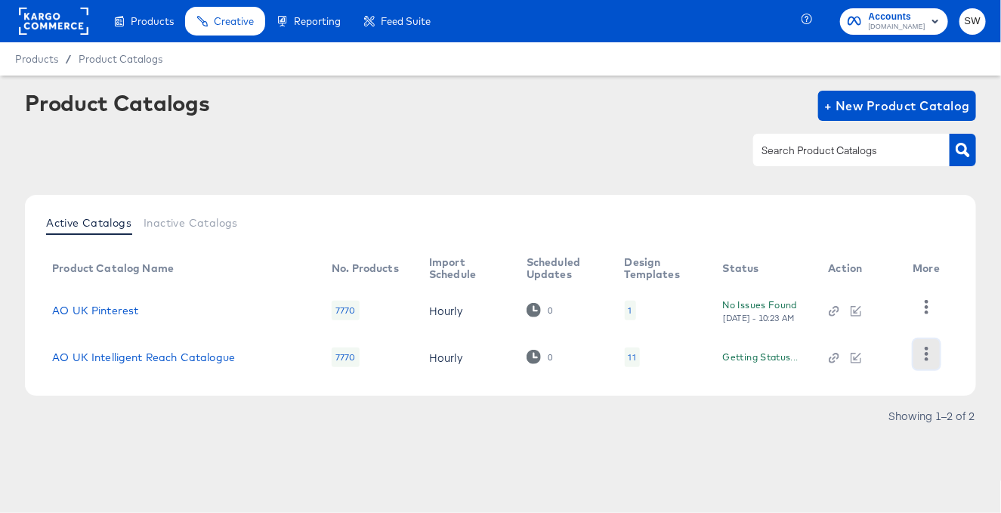
click at [925, 351] on icon "button" at bounding box center [927, 354] width 14 height 14
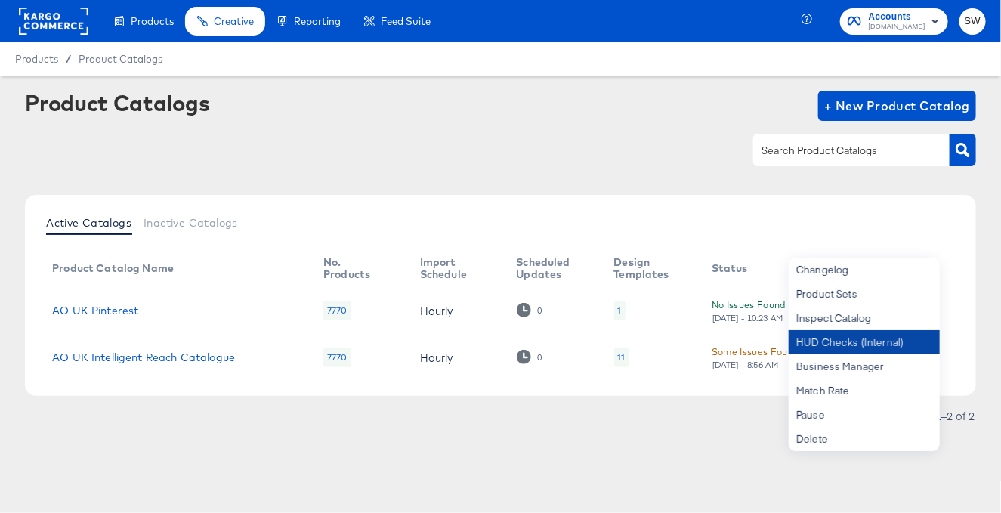
click at [900, 339] on div "HUD Checks (Internal)" at bounding box center [864, 342] width 151 height 24
click at [42, 17] on rect at bounding box center [54, 21] width 70 height 27
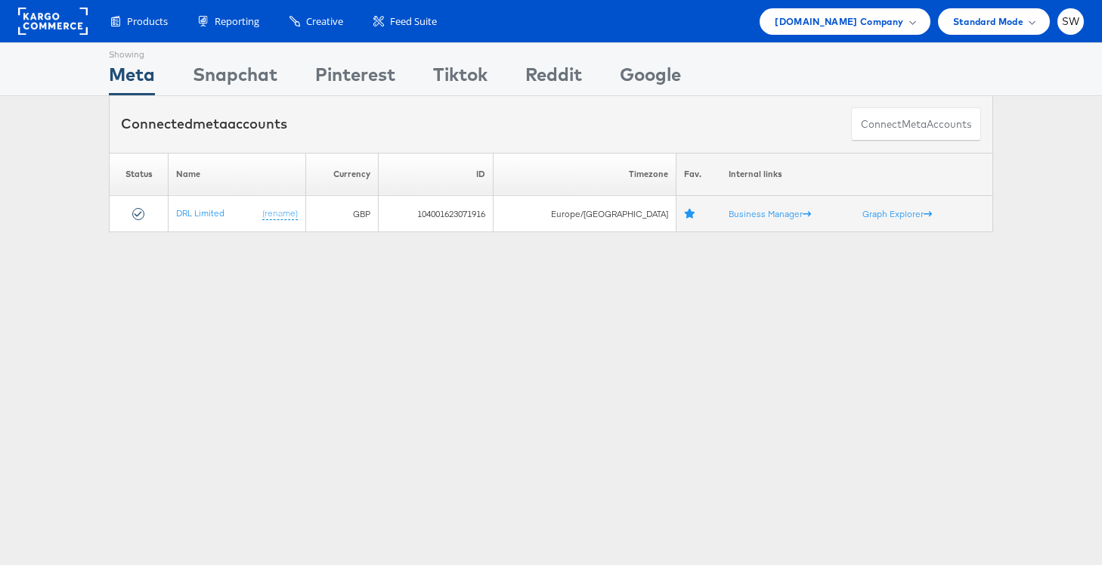
click at [850, 5] on div "Products Product Catalogs Enhance Your Product Catalog, Map Them to Publishers,…" at bounding box center [551, 21] width 1102 height 42
click at [851, 17] on span "[DOMAIN_NAME] Company" at bounding box center [839, 22] width 128 height 16
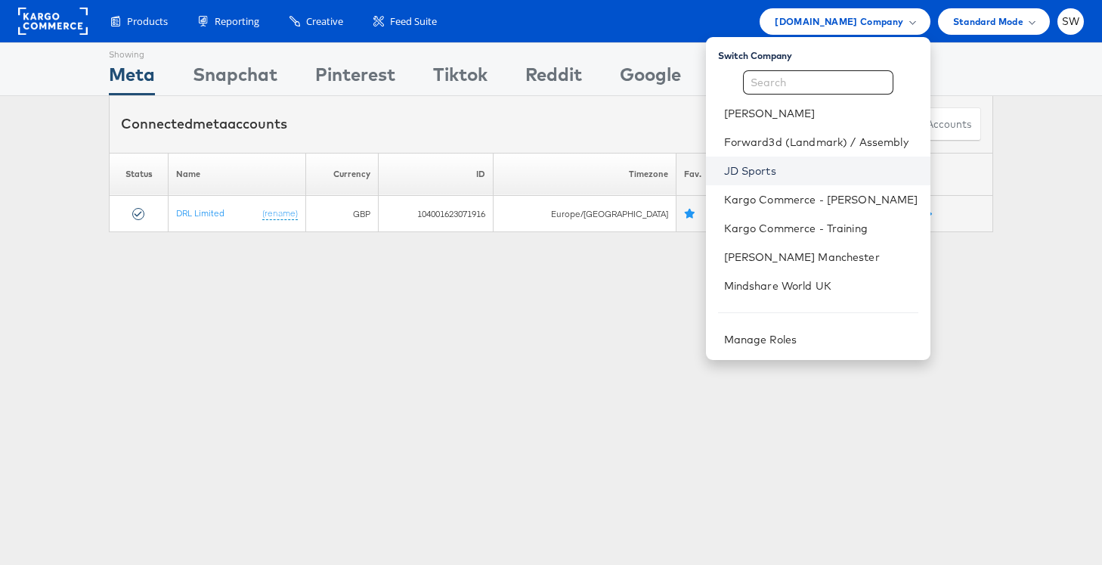
click at [748, 176] on link "JD Sports" at bounding box center [821, 170] width 194 height 15
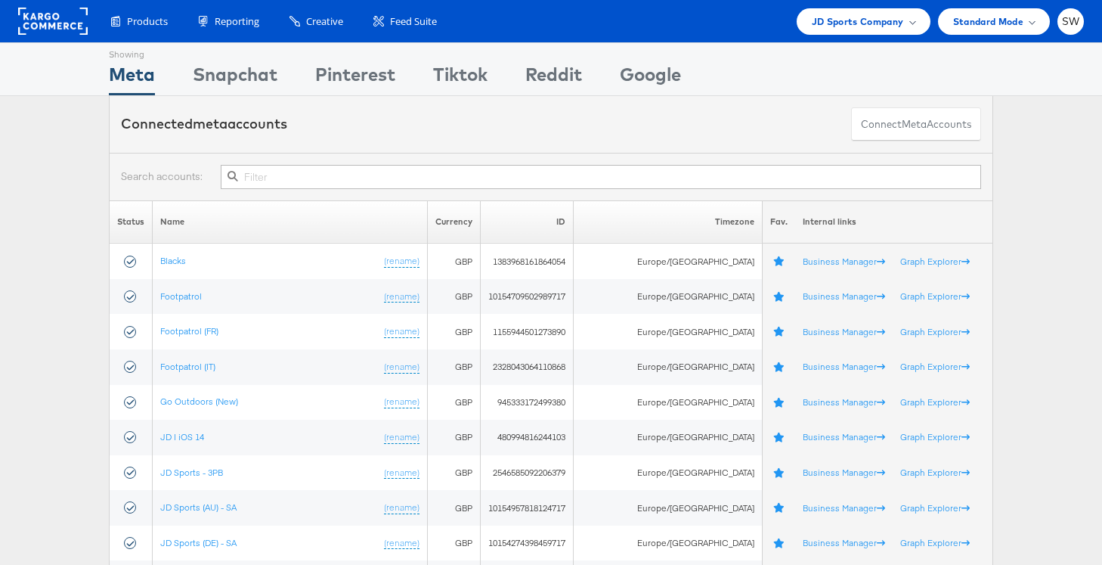
click at [289, 181] on input "text" at bounding box center [601, 177] width 760 height 24
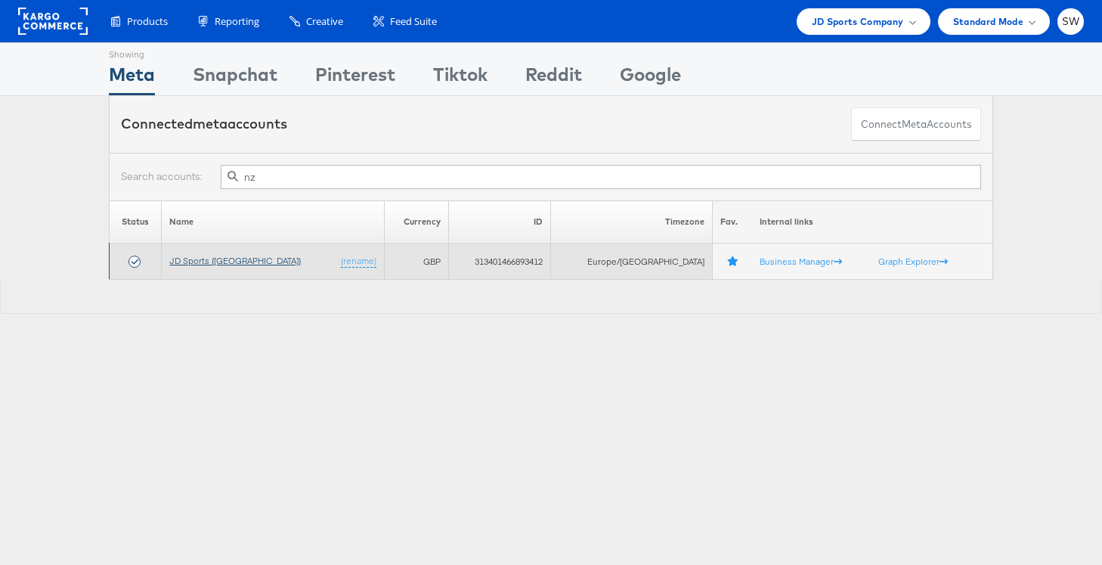
type input "nz"
click at [215, 258] on link "JD Sports ([GEOGRAPHIC_DATA])" at bounding box center [235, 260] width 132 height 11
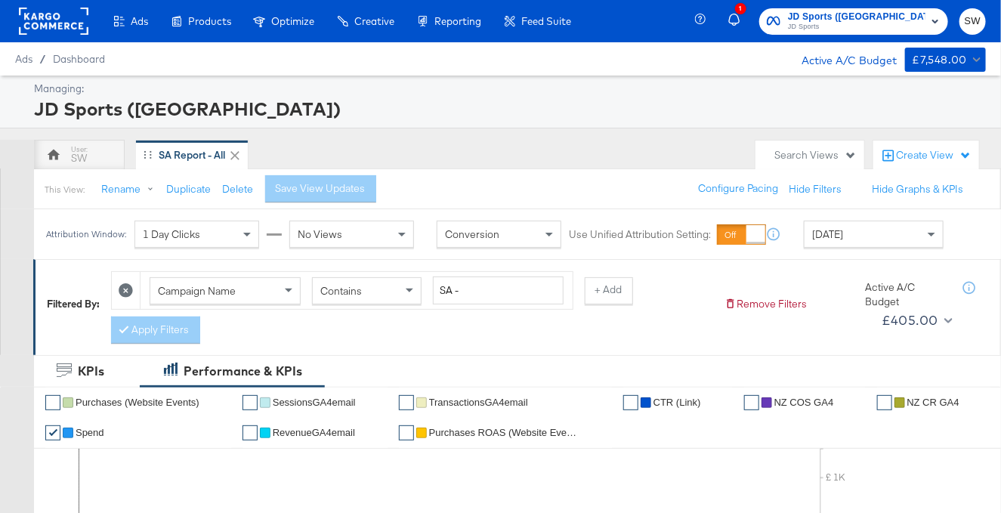
click at [876, 240] on div "Yesterday" at bounding box center [874, 234] width 138 height 26
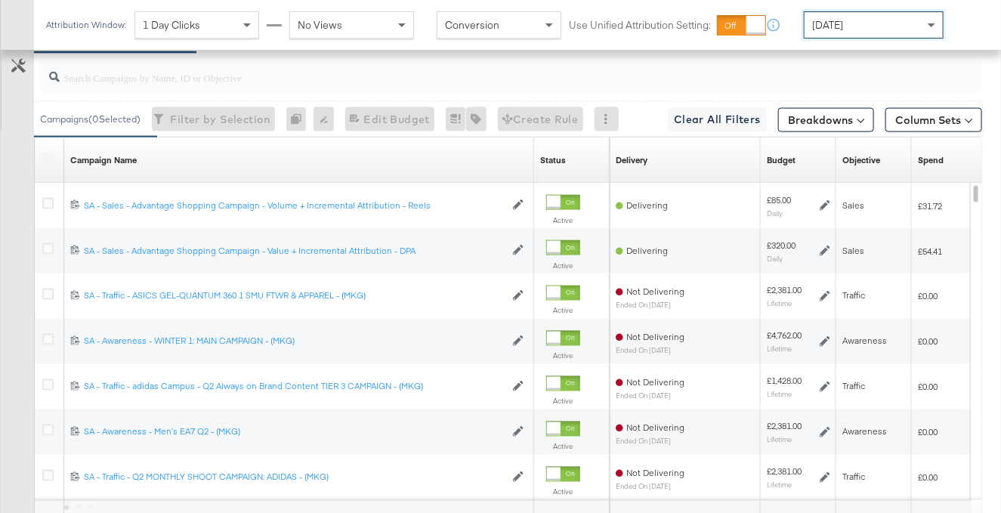
scroll to position [840, 0]
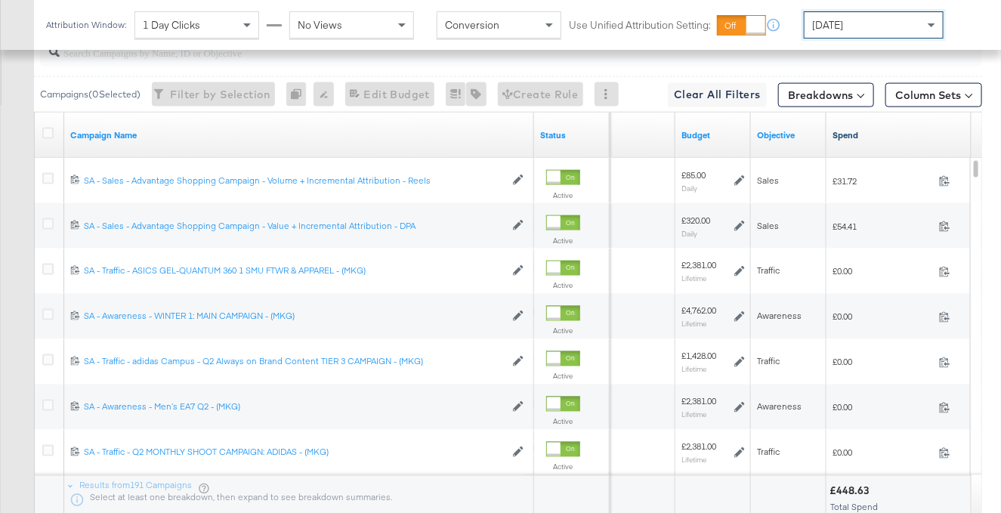
click at [860, 133] on link "Spend" at bounding box center [899, 135] width 133 height 12
click at [860, 133] on link "Spend ↓" at bounding box center [899, 135] width 133 height 12
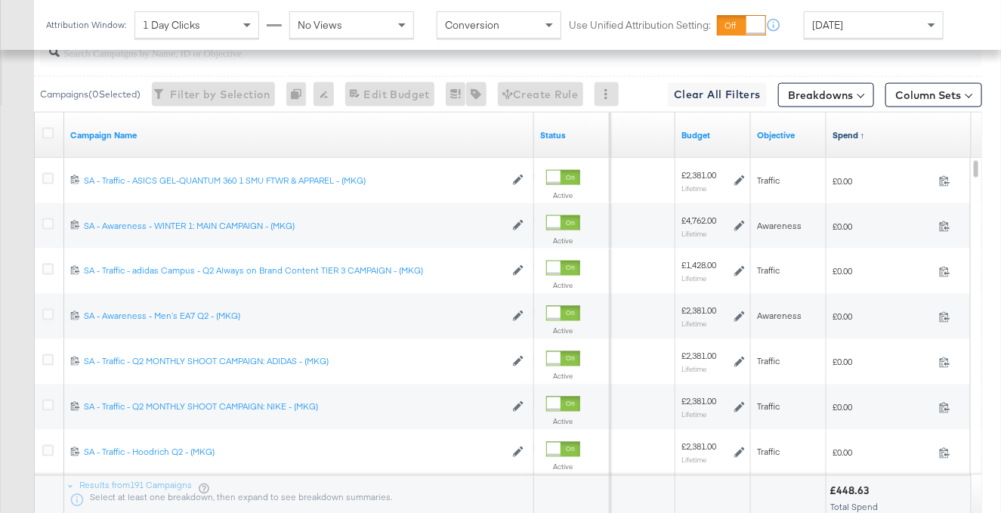
click at [860, 133] on link "Spend ↑" at bounding box center [899, 135] width 133 height 12
